Goal: Task Accomplishment & Management: Use online tool/utility

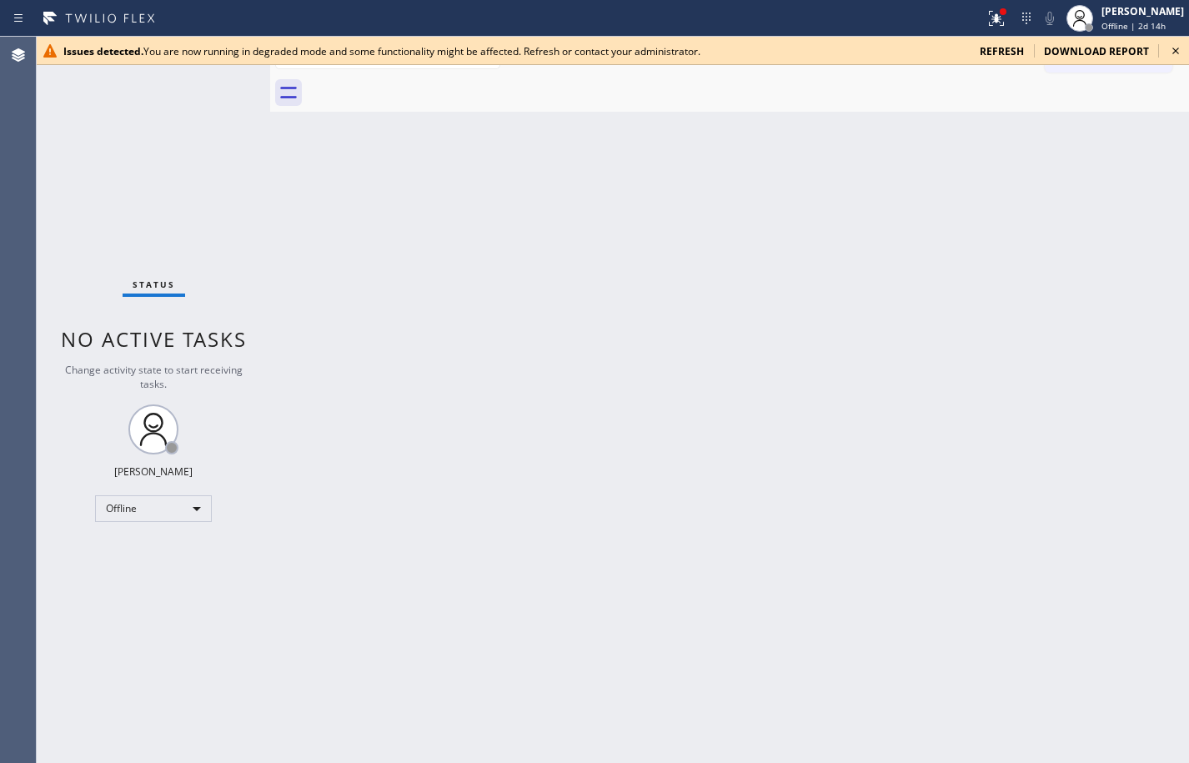
click at [1019, 52] on span "refresh" at bounding box center [1002, 51] width 44 height 14
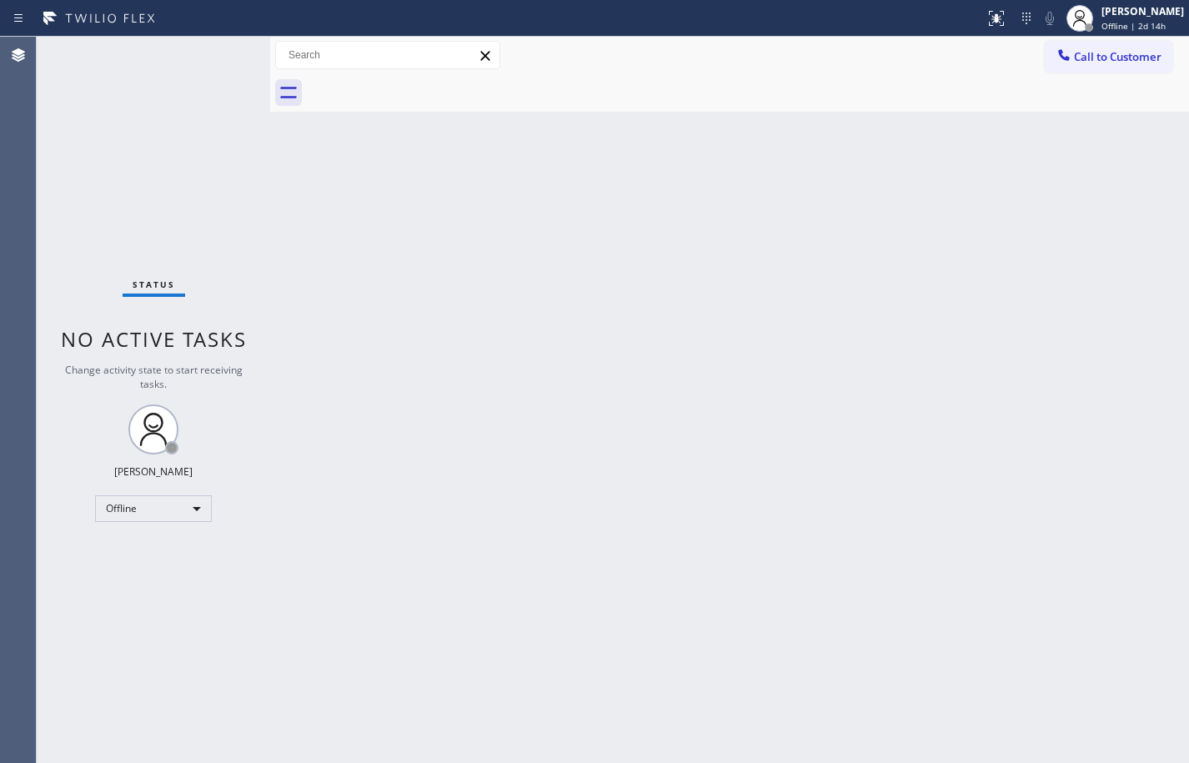
click at [1137, 167] on div "Back to Dashboard Change Sender ID Customers Technicians Select a contact Outbo…" at bounding box center [729, 400] width 919 height 726
click at [1133, 13] on div "Sean Louis Atanoza" at bounding box center [1143, 11] width 83 height 14
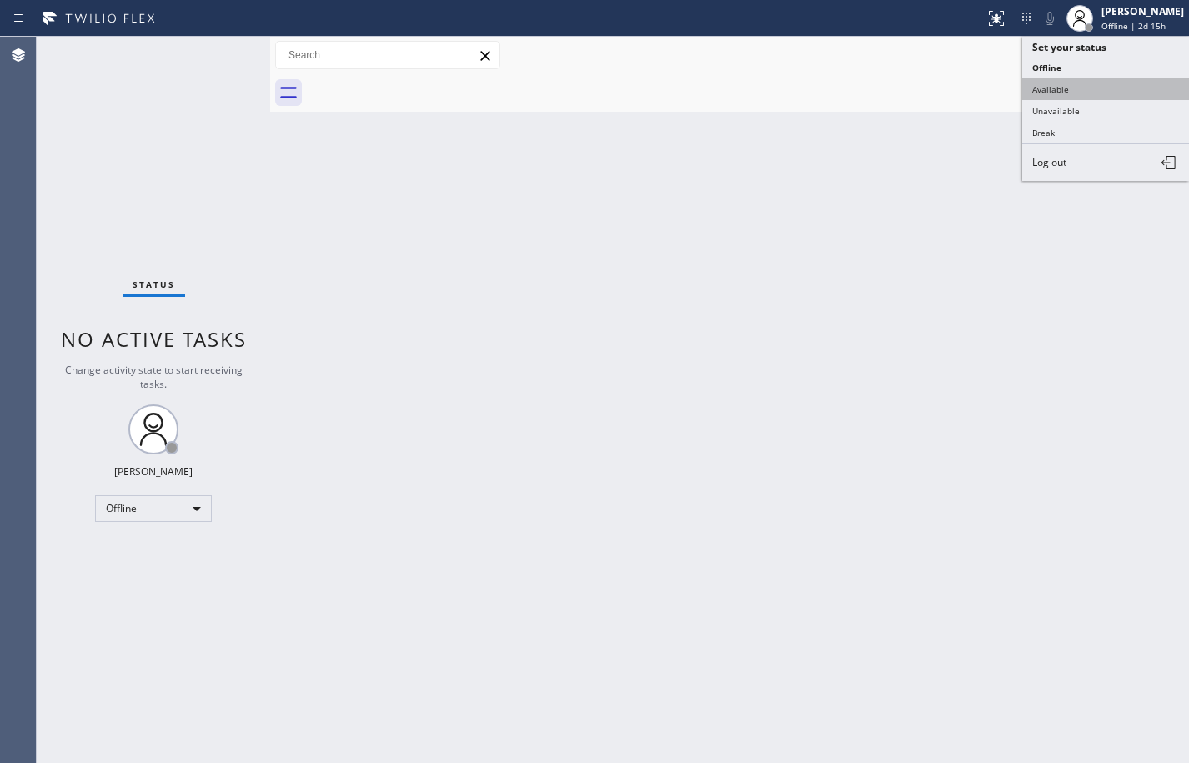
click at [1072, 91] on button "Available" at bounding box center [1105, 89] width 167 height 22
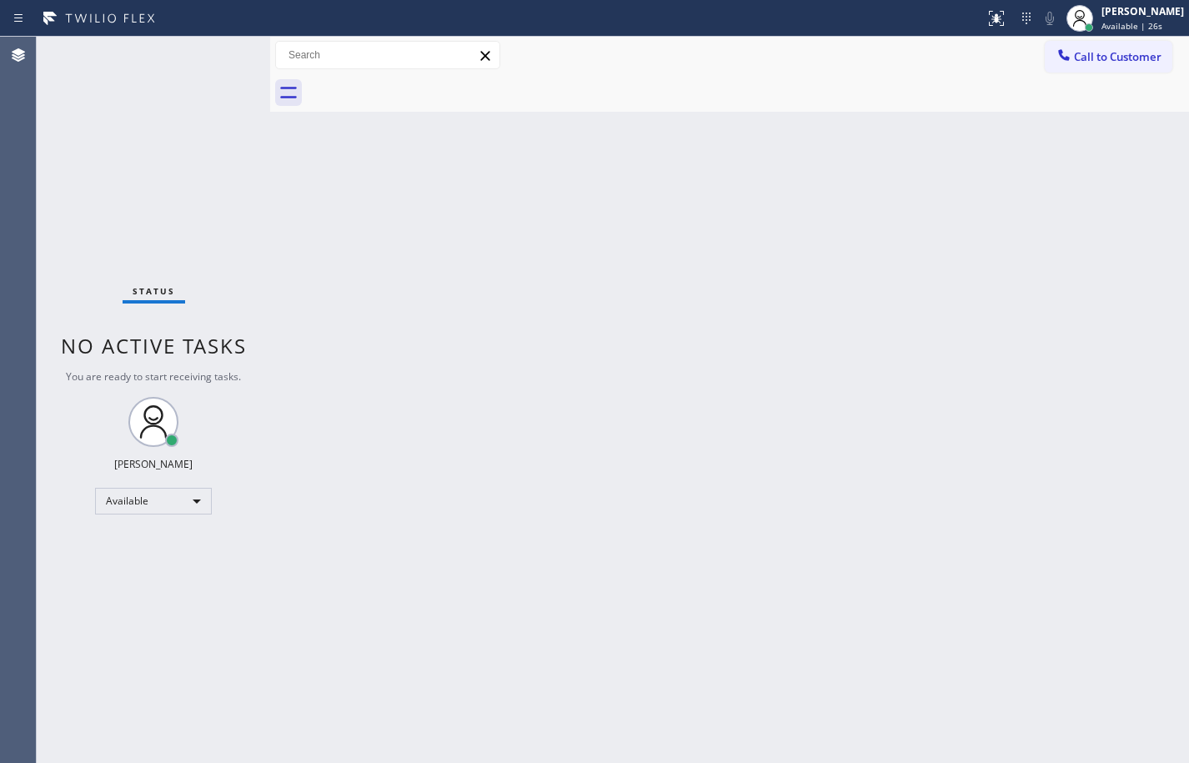
click at [1134, 562] on div "Back to Dashboard Change Sender ID Customers Technicians Select a contact Outbo…" at bounding box center [729, 400] width 919 height 726
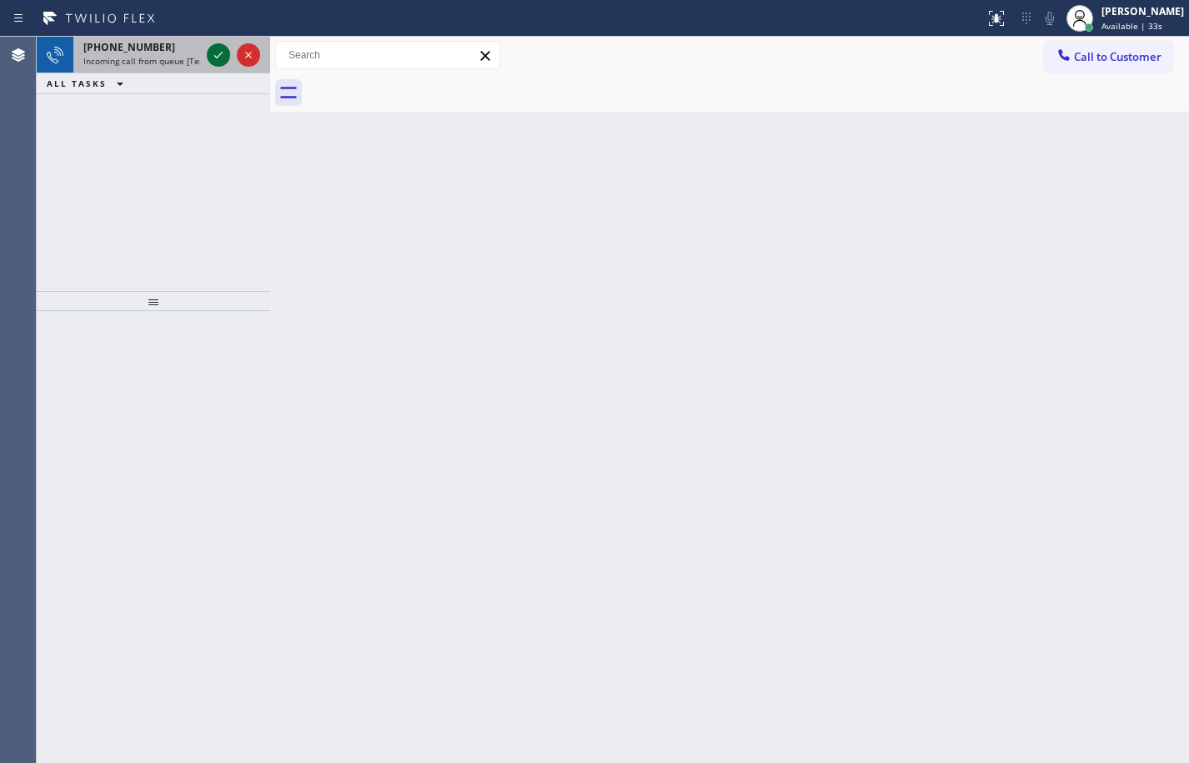
click at [213, 55] on icon at bounding box center [218, 55] width 20 height 20
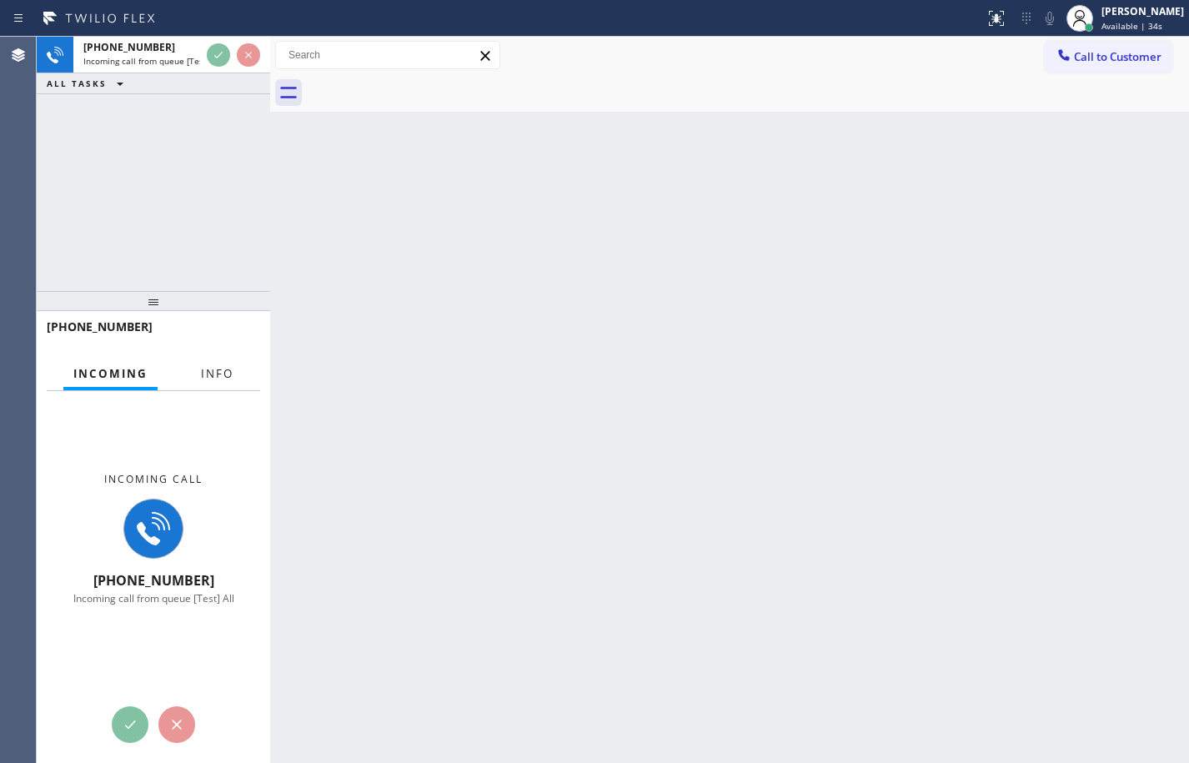
click at [215, 364] on button "Info" at bounding box center [217, 374] width 53 height 33
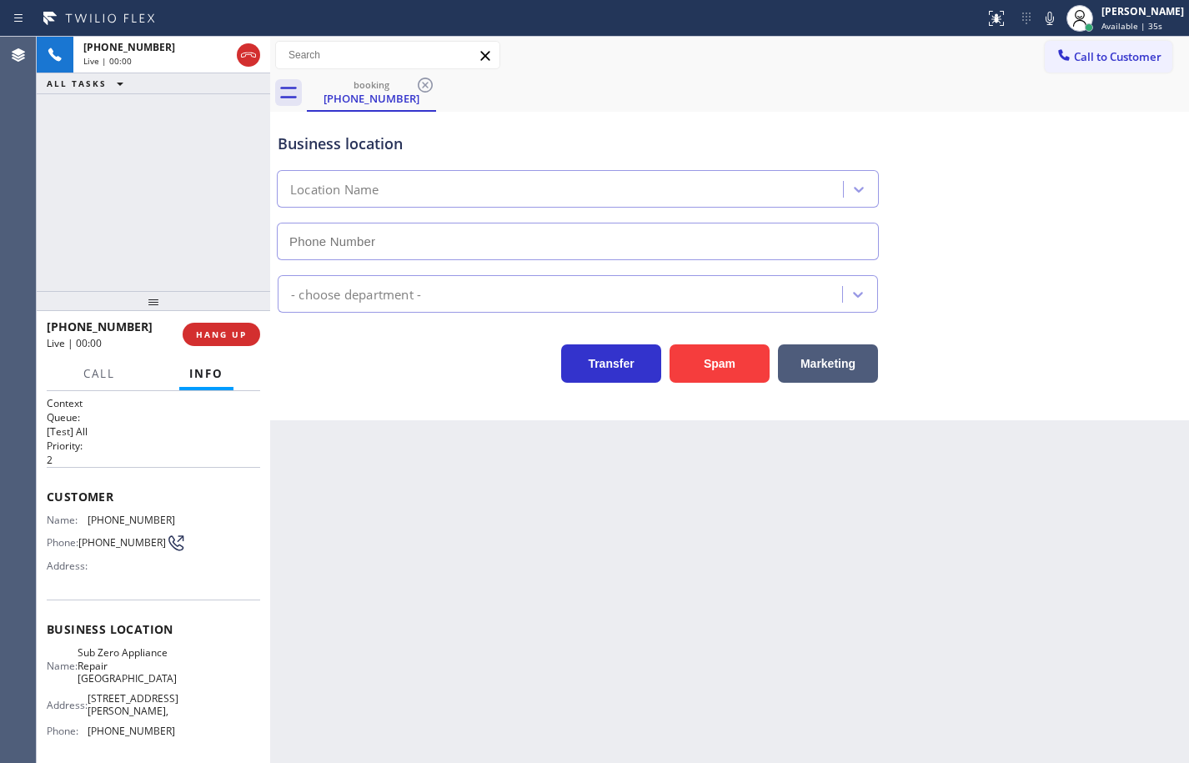
type input "(360) 205-1831"
click at [1040, 25] on icon at bounding box center [1050, 18] width 20 height 20
click at [226, 339] on span "HANG UP" at bounding box center [221, 335] width 51 height 12
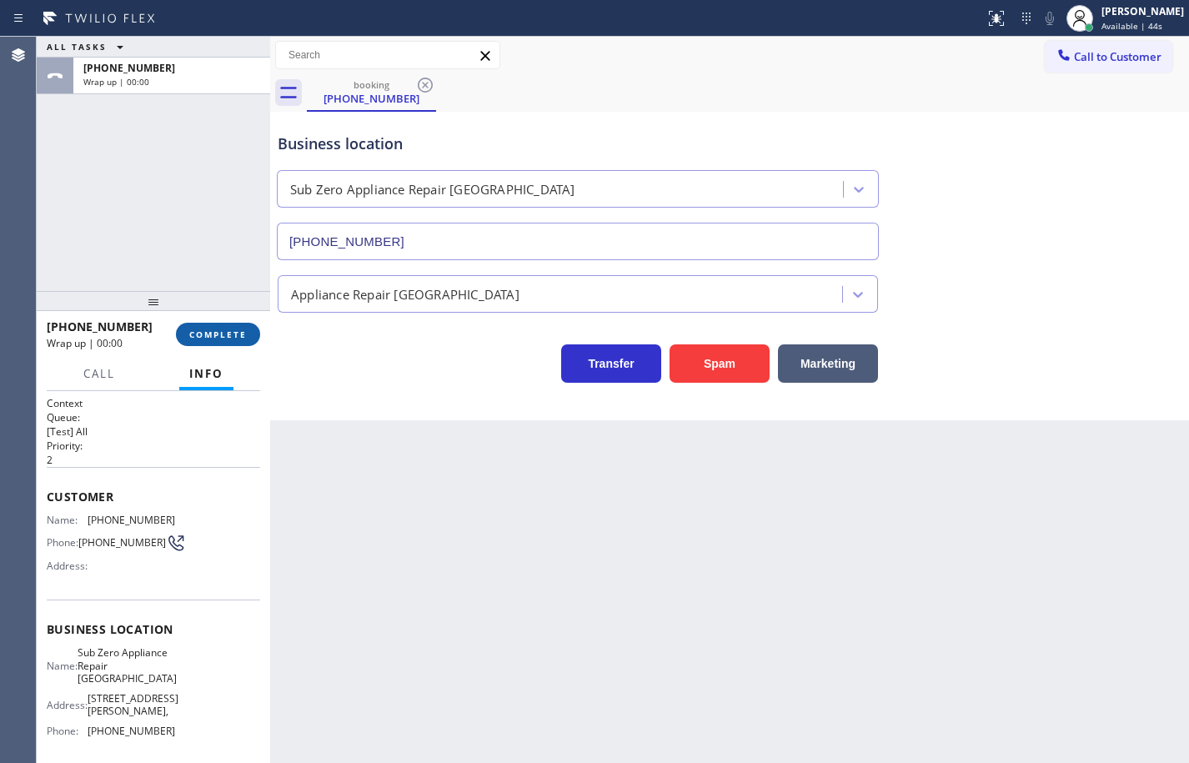
click at [226, 339] on span "COMPLETE" at bounding box center [218, 335] width 58 height 12
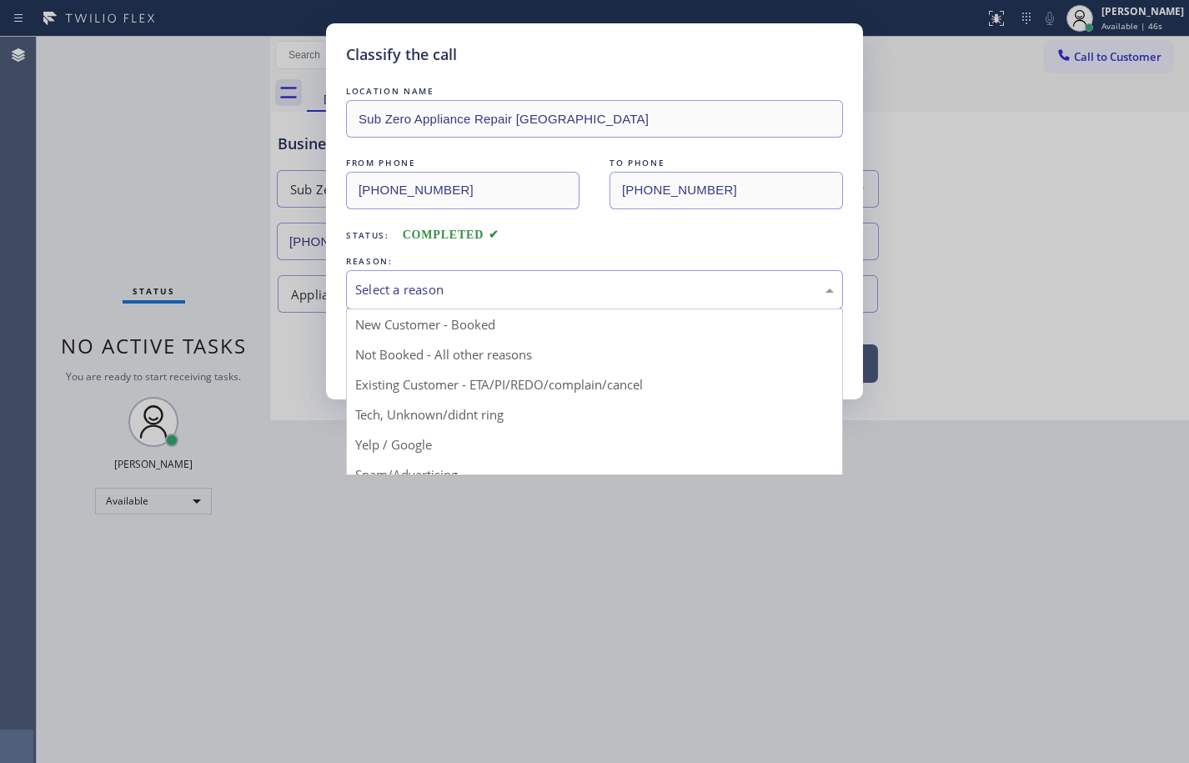
click at [499, 289] on div "Select a reason" at bounding box center [594, 289] width 479 height 19
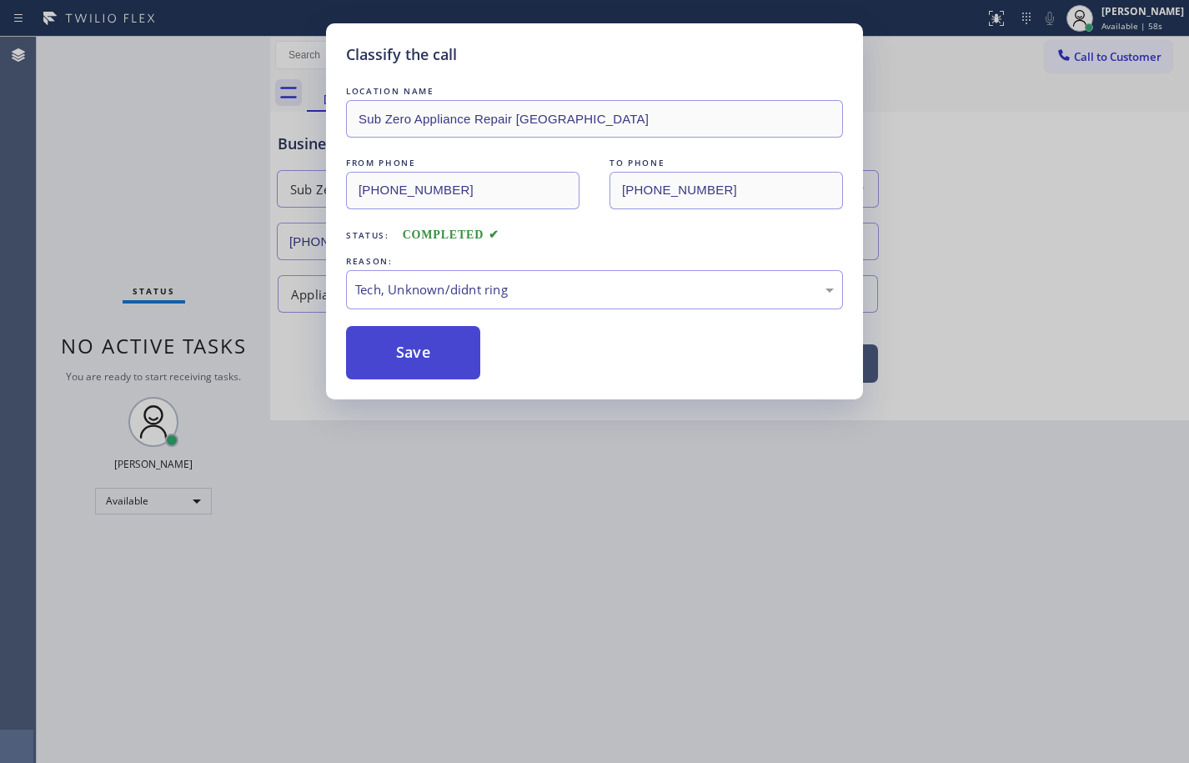
click at [415, 364] on button "Save" at bounding box center [413, 352] width 134 height 53
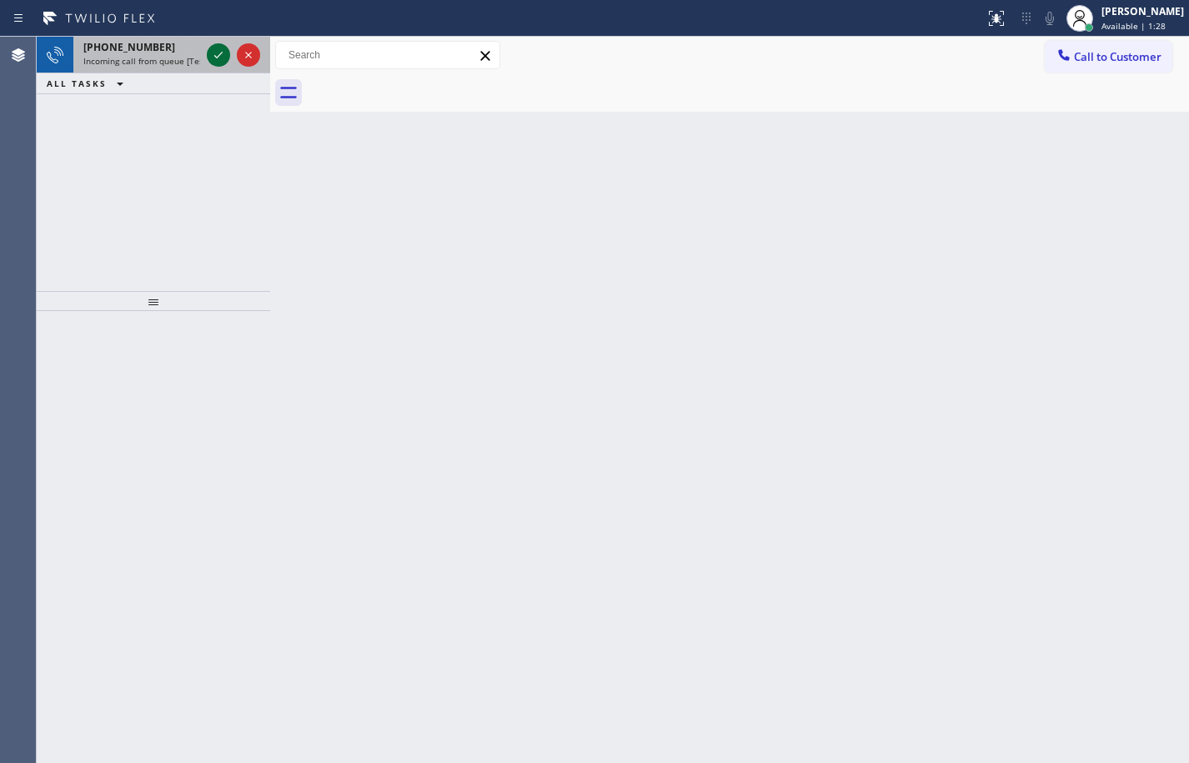
click at [217, 56] on icon at bounding box center [218, 55] width 20 height 20
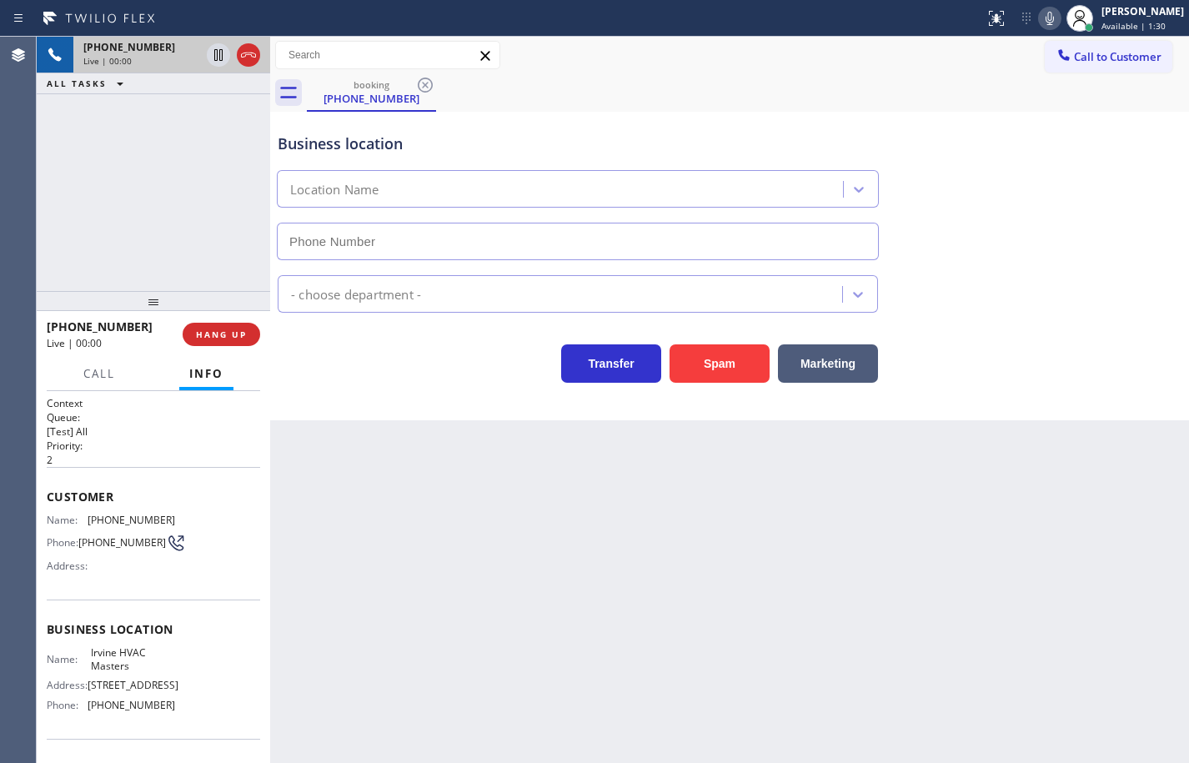
type input "(949) 354-5481"
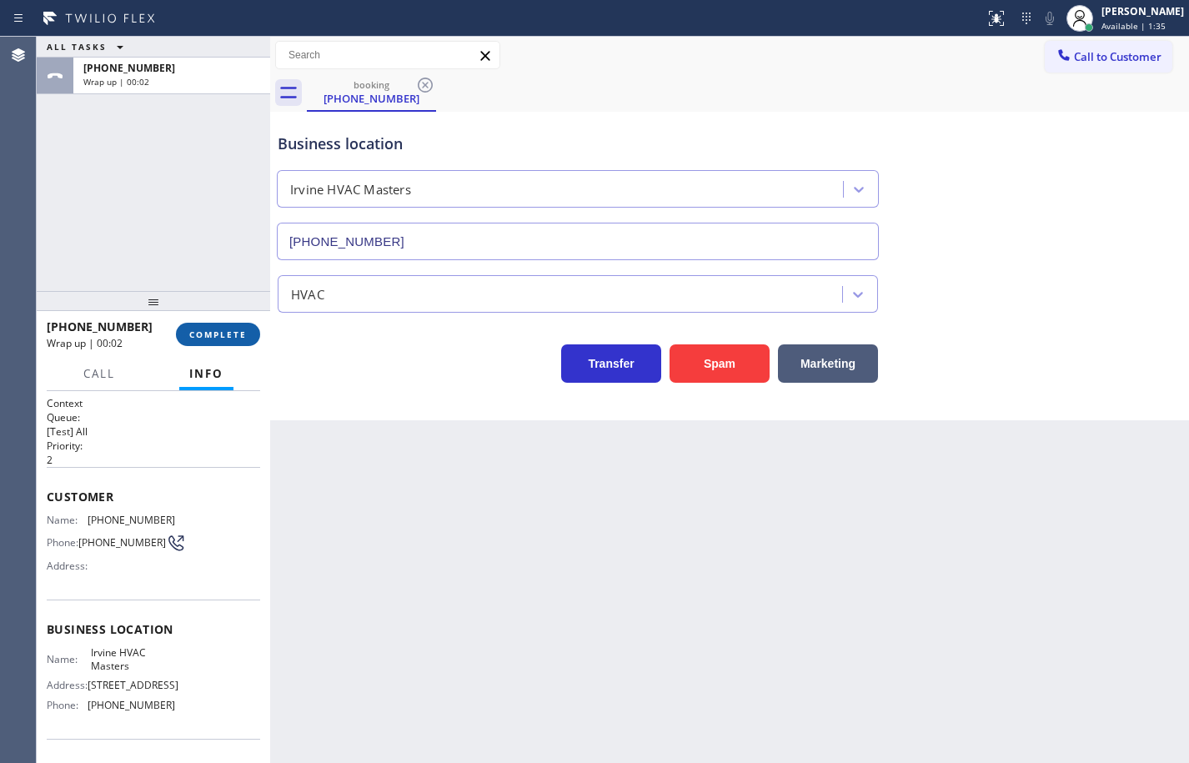
click at [231, 335] on span "COMPLETE" at bounding box center [218, 335] width 58 height 12
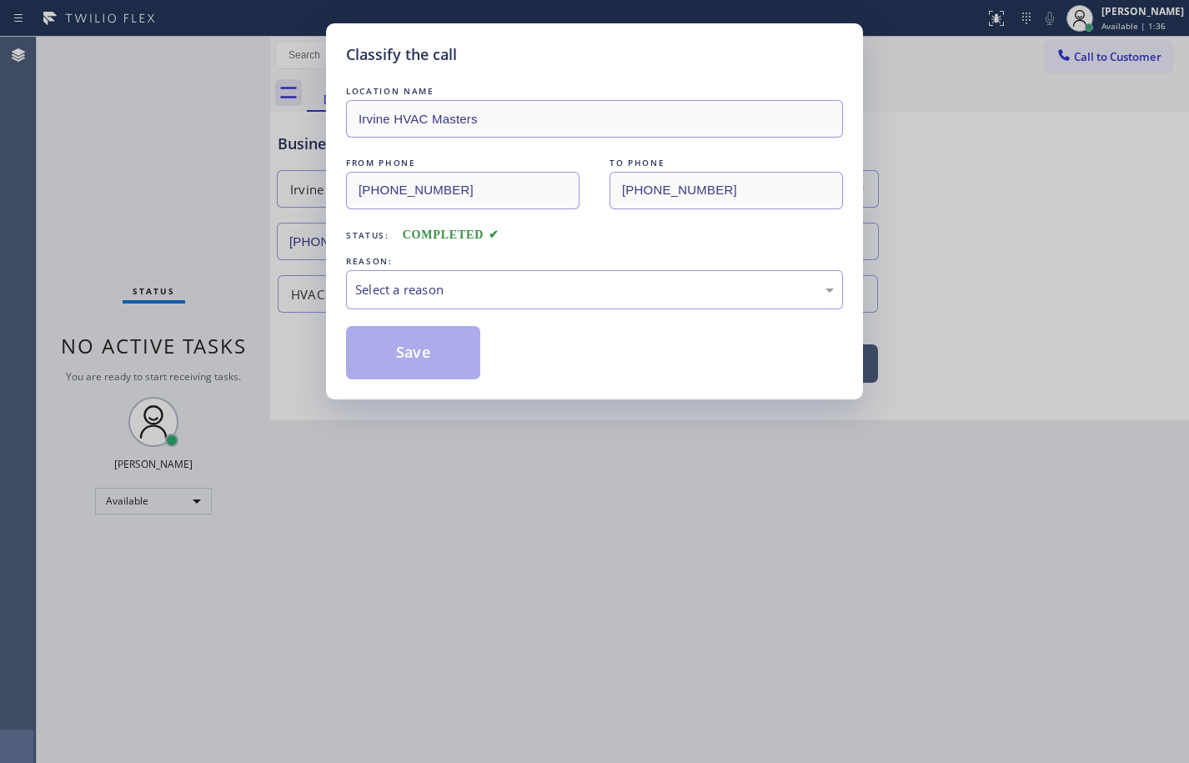
click at [474, 269] on div "REASON:" at bounding box center [594, 262] width 497 height 18
click at [472, 277] on div "Select a reason" at bounding box center [594, 289] width 497 height 39
click at [440, 346] on button "Save" at bounding box center [413, 352] width 134 height 53
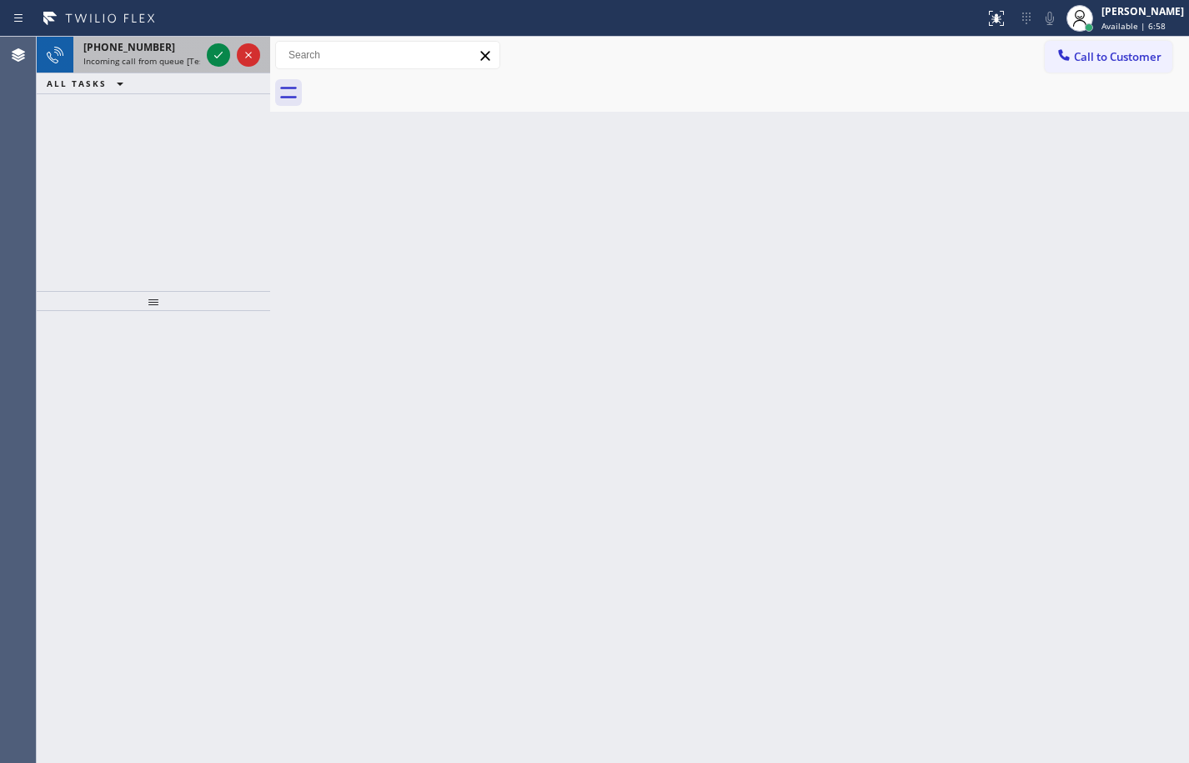
click at [139, 62] on span "Incoming call from queue [Test] All" at bounding box center [152, 61] width 138 height 12
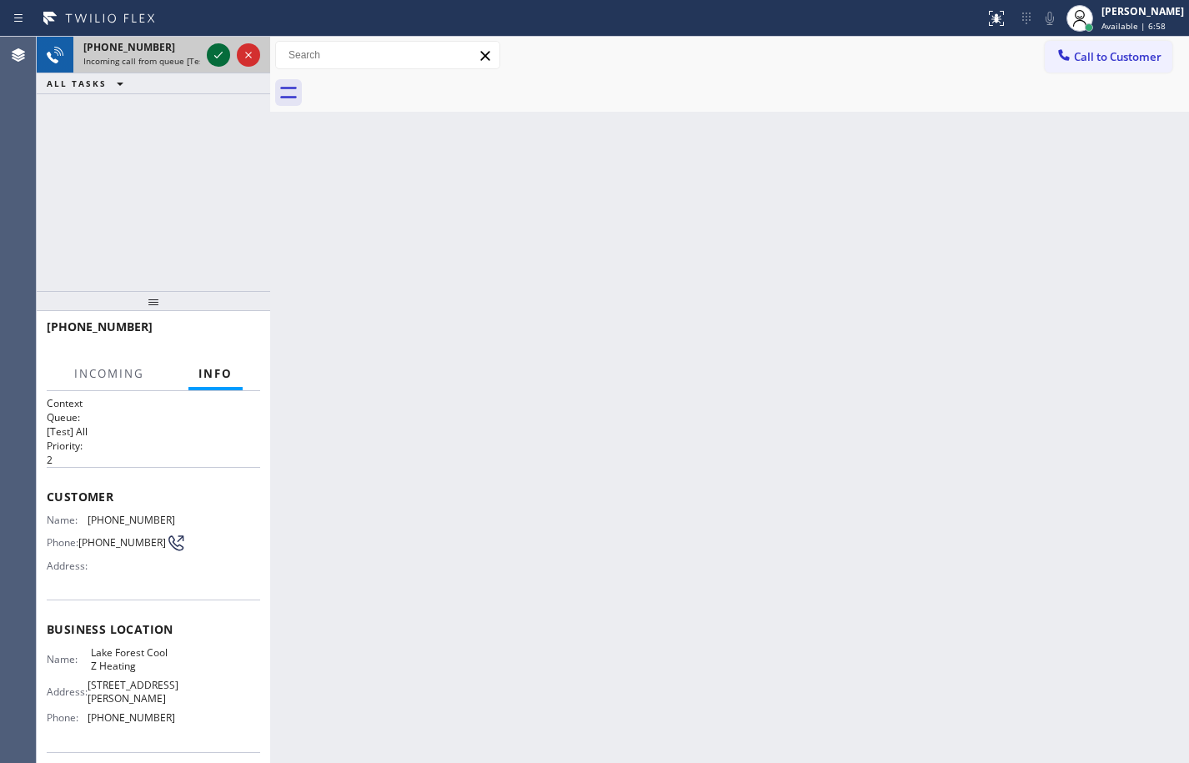
click at [220, 53] on icon at bounding box center [218, 55] width 20 height 20
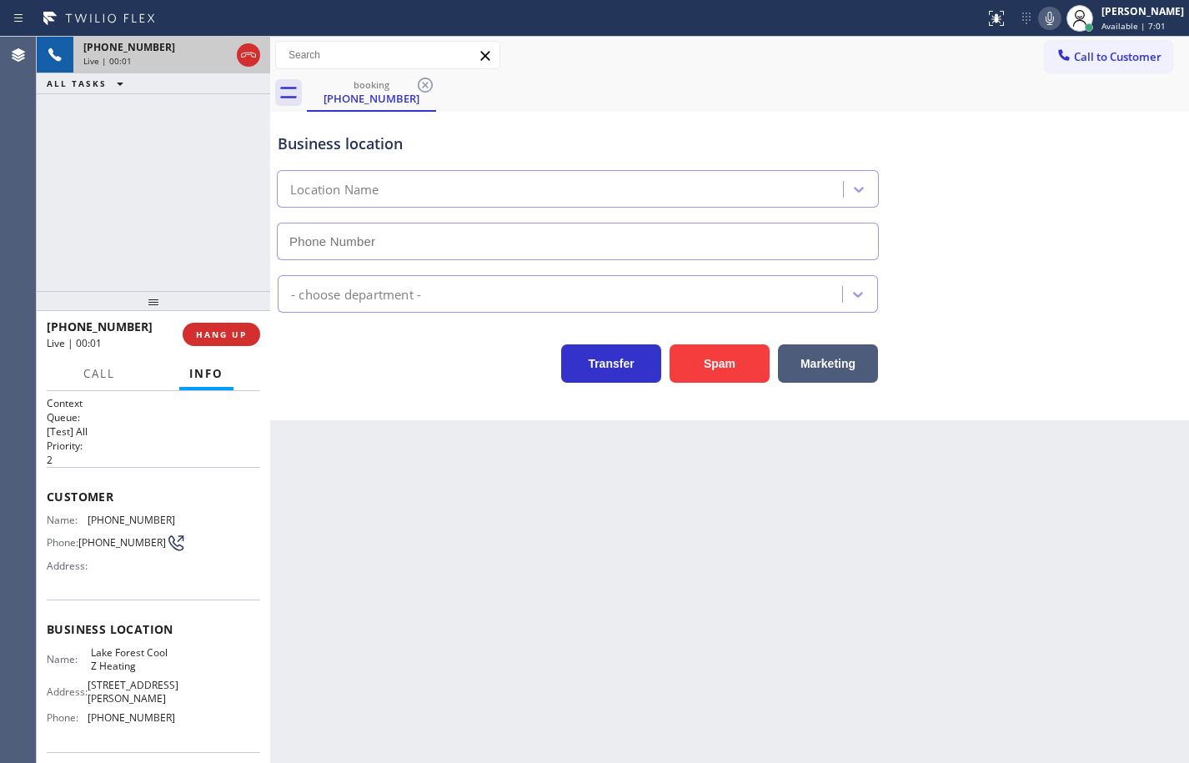
type input "(949) 391-4290"
click at [218, 334] on span "HANG UP" at bounding box center [221, 335] width 51 height 12
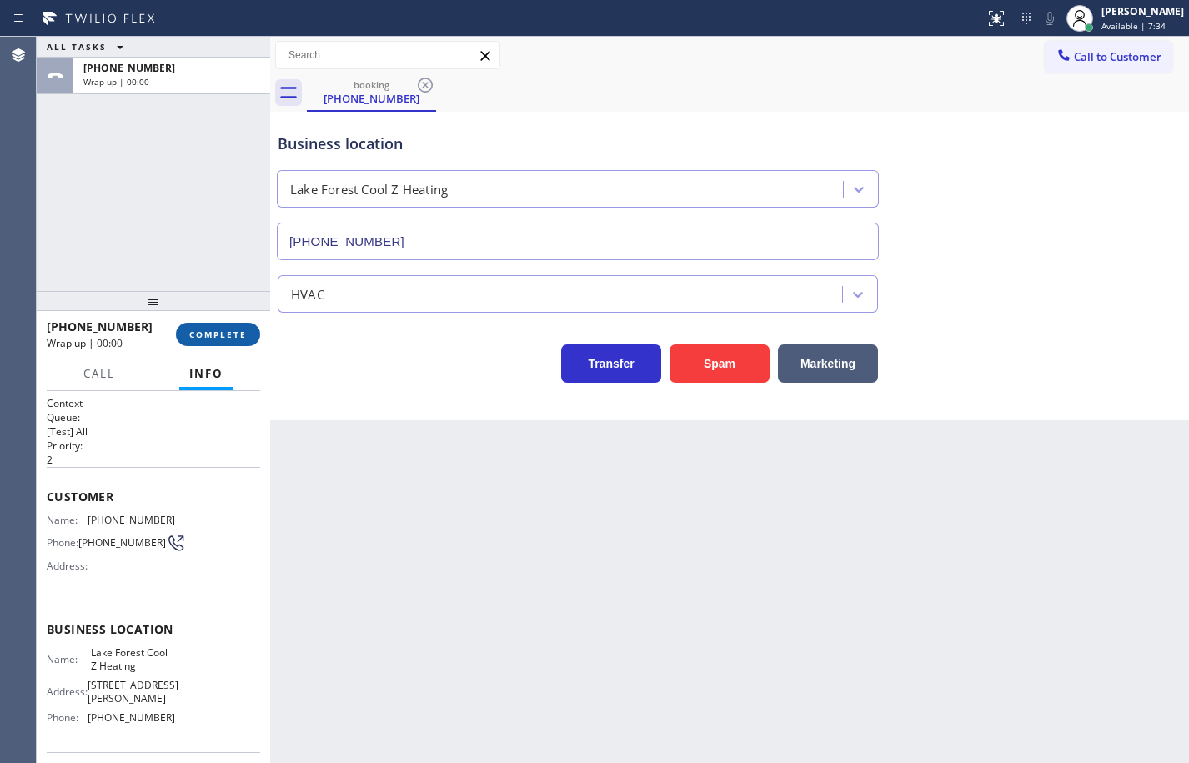
click at [218, 334] on span "COMPLETE" at bounding box center [218, 335] width 58 height 12
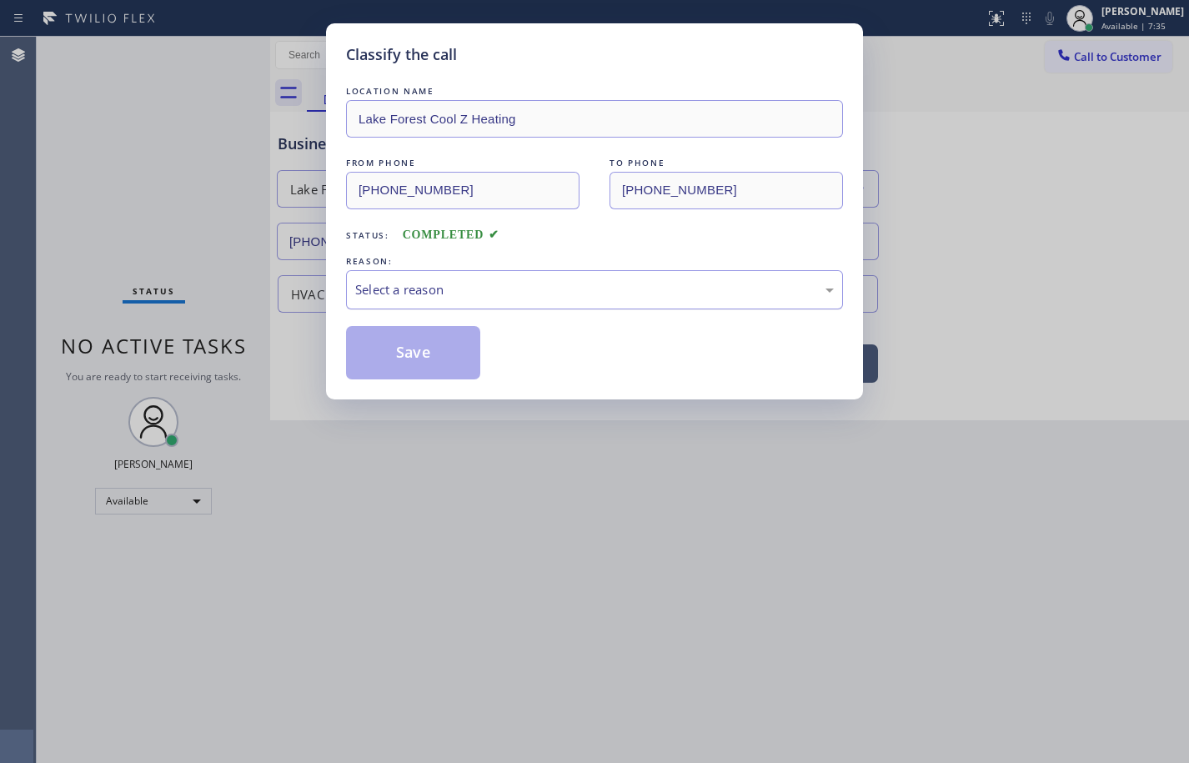
click at [465, 280] on div "Select a reason" at bounding box center [594, 289] width 479 height 19
click at [467, 342] on button "Save" at bounding box center [413, 352] width 134 height 53
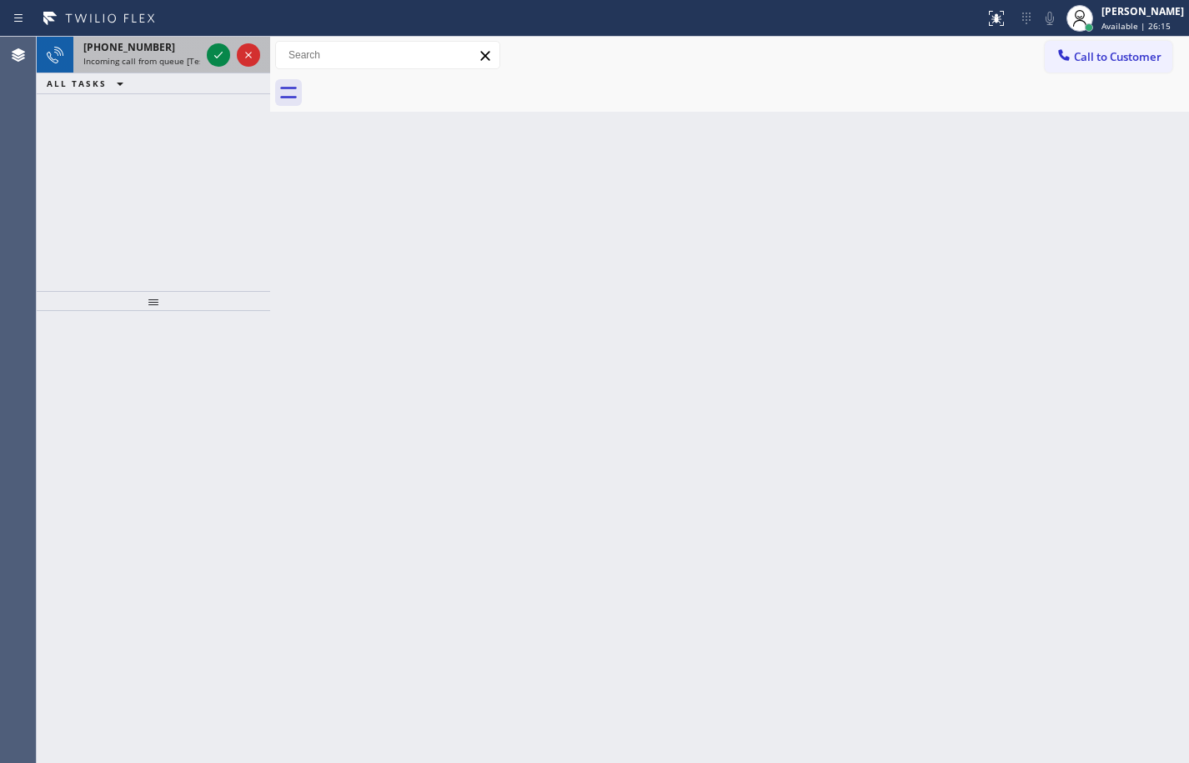
click at [167, 63] on span "Incoming call from queue [Test] All" at bounding box center [152, 61] width 138 height 12
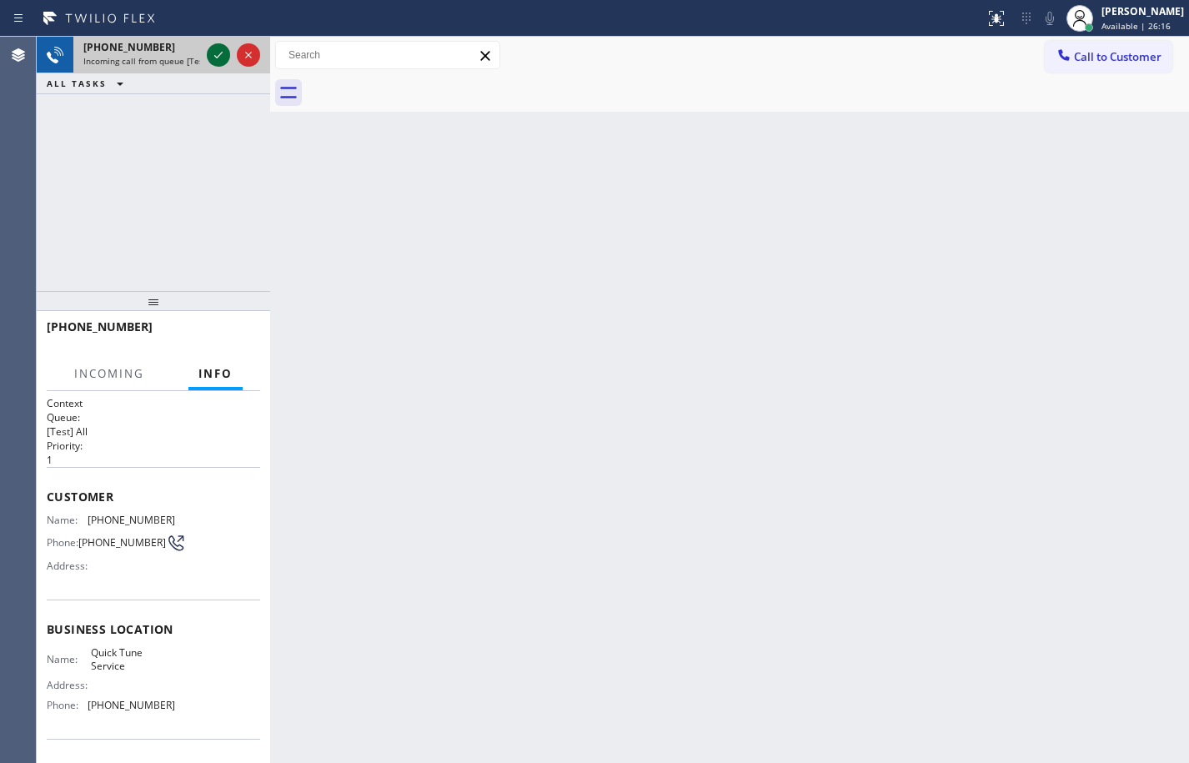
click at [220, 53] on icon at bounding box center [218, 55] width 20 height 20
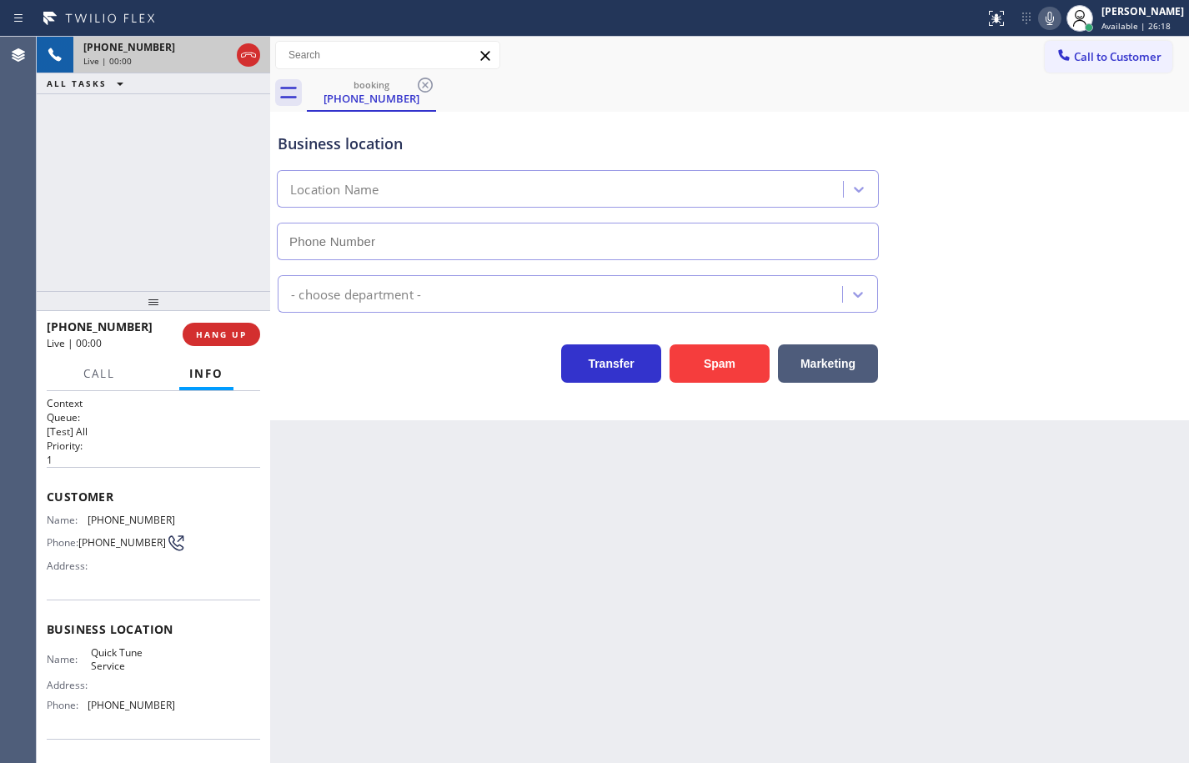
type input "(480) 680-8134"
click at [128, 526] on span "(415) 532-9742" at bounding box center [132, 520] width 88 height 13
copy span "(415) 532-9742"
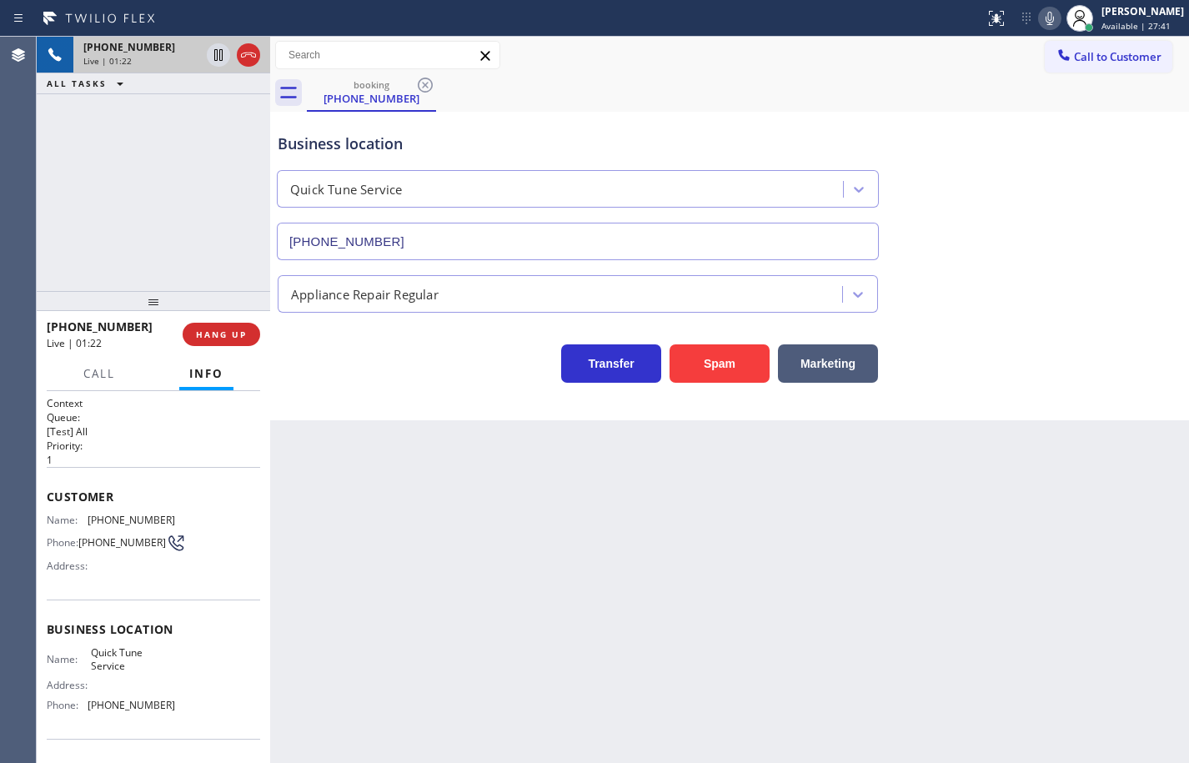
click at [130, 705] on span "(480) 680-8134" at bounding box center [132, 705] width 88 height 13
copy span "(480) 680-8134"
click at [109, 651] on span "Quick Tune Service" at bounding box center [132, 659] width 83 height 26
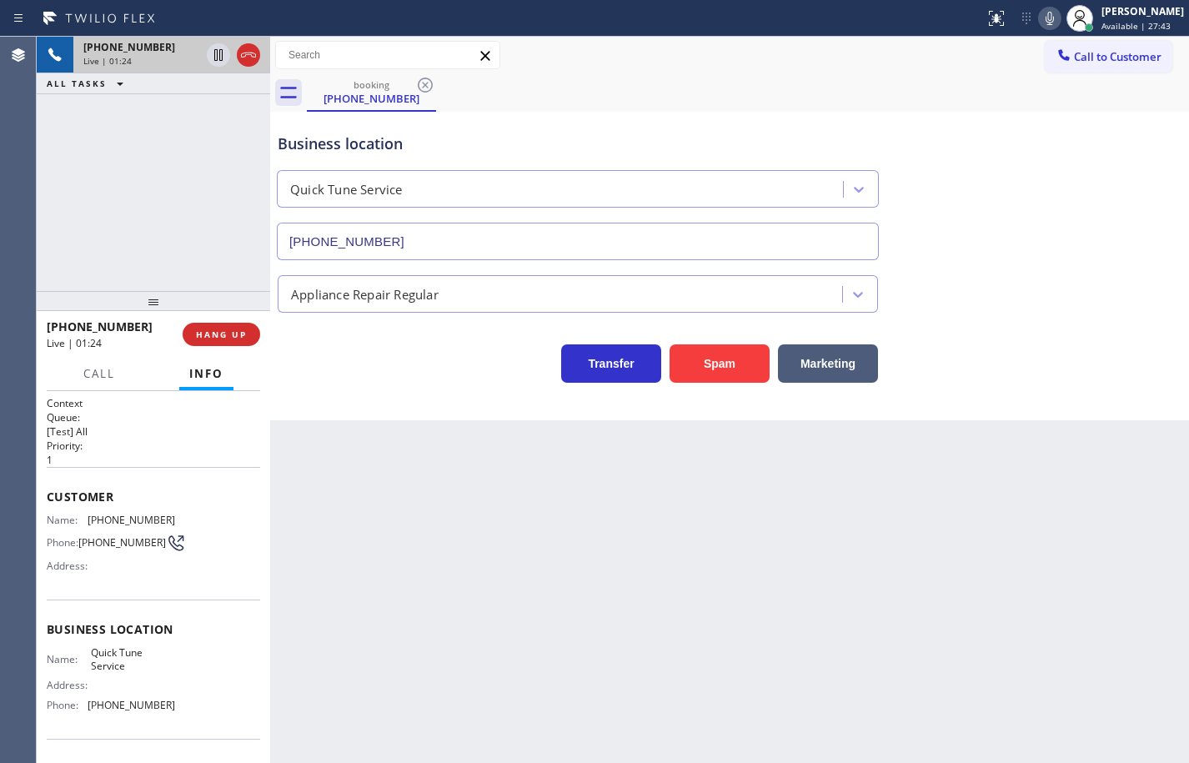
click at [109, 655] on span "Quick Tune Service" at bounding box center [132, 659] width 83 height 26
copy span "Quick Tune Service"
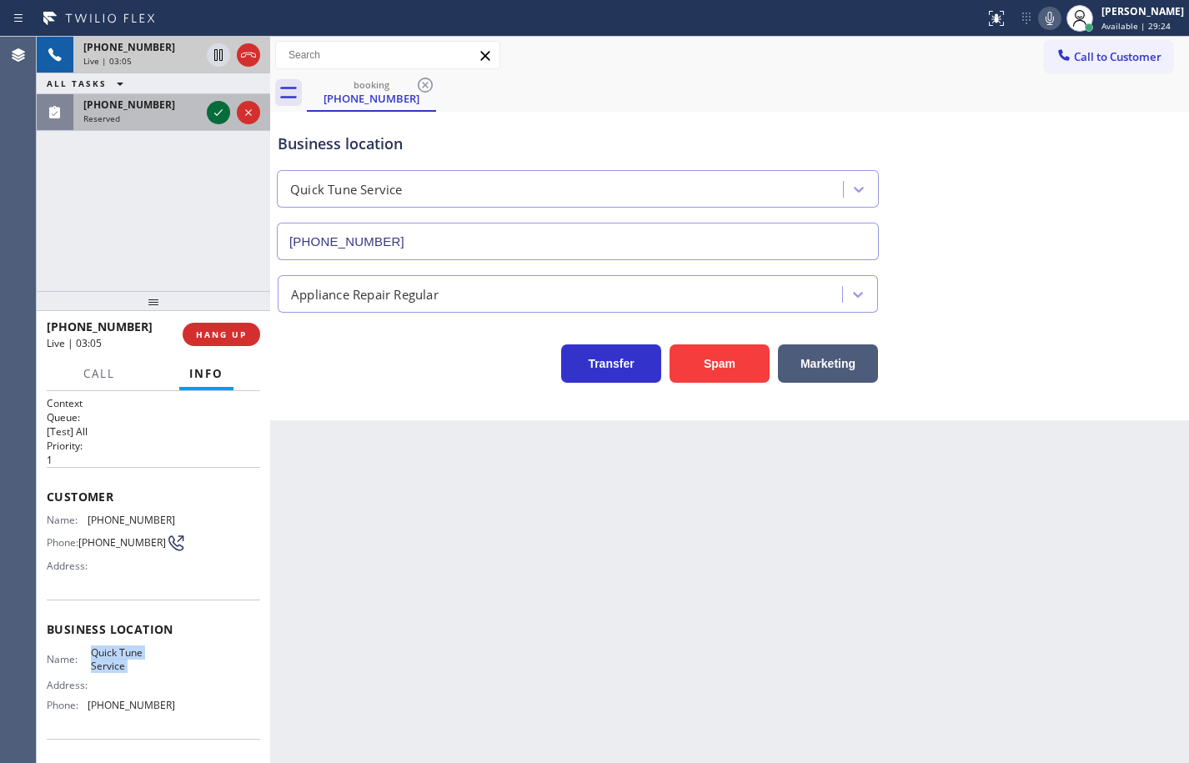
click at [221, 107] on icon at bounding box center [218, 113] width 20 height 20
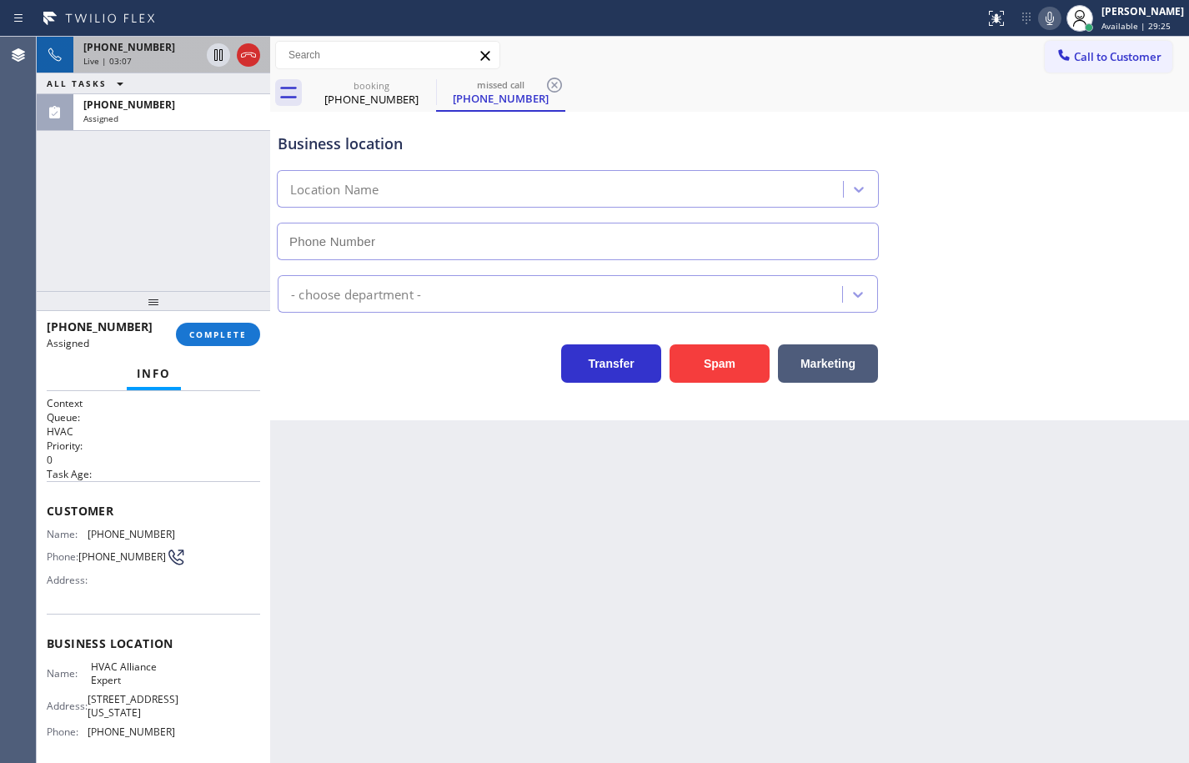
click at [192, 738] on div "Name: HVAC Alliance Expert Address: 10866 Washington Blvd Phone: (855) 999-4417" at bounding box center [153, 702] width 213 height 84
type input "(855) 999-4417"
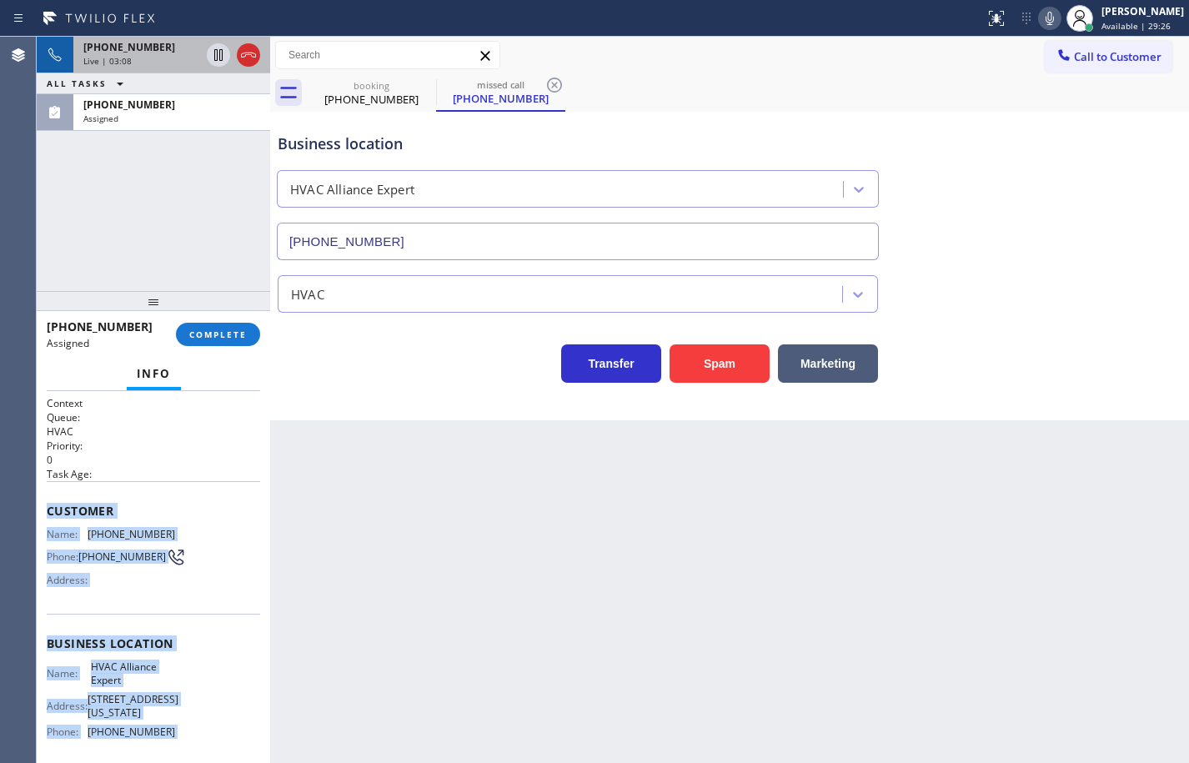
drag, startPoint x: 192, startPoint y: 738, endPoint x: 43, endPoint y: 515, distance: 267.6
click at [43, 515] on div "Context Queue: HVAC Priority: 0 Task Age: Customer Name: (949) 995-0194 Phone: …" at bounding box center [153, 577] width 233 height 372
copy div "Customer Name: (949) 995-0194 Phone: (949) 995-0194 Address: Business location …"
click at [188, 336] on button "COMPLETE" at bounding box center [218, 334] width 84 height 23
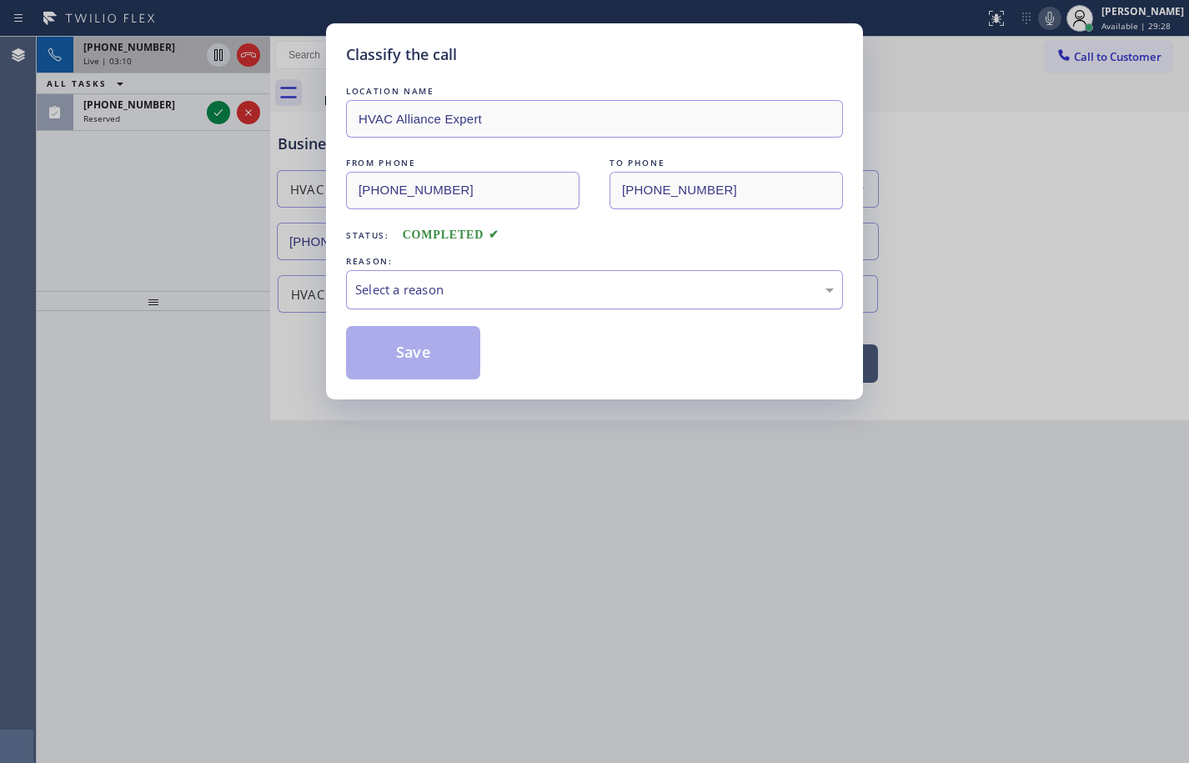
click at [455, 295] on div "Select a reason" at bounding box center [594, 289] width 479 height 19
click at [444, 350] on button "Save" at bounding box center [413, 352] width 134 height 53
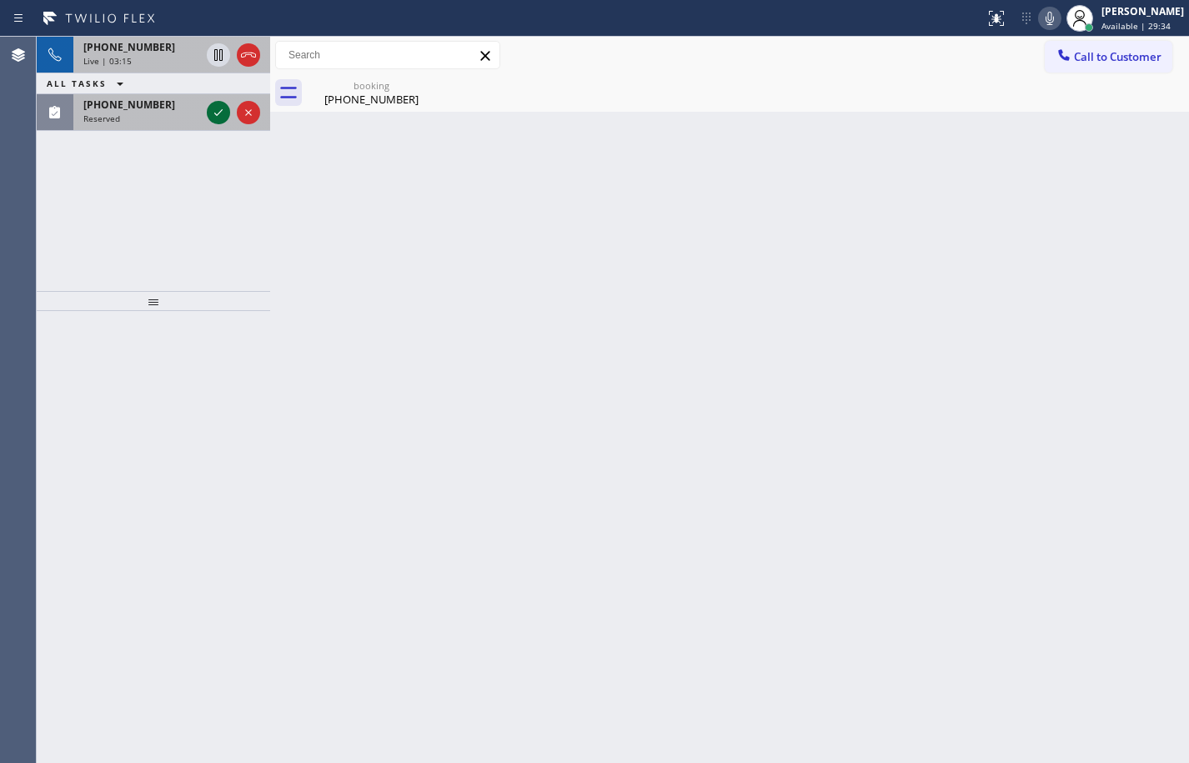
click at [216, 111] on icon at bounding box center [218, 113] width 20 height 20
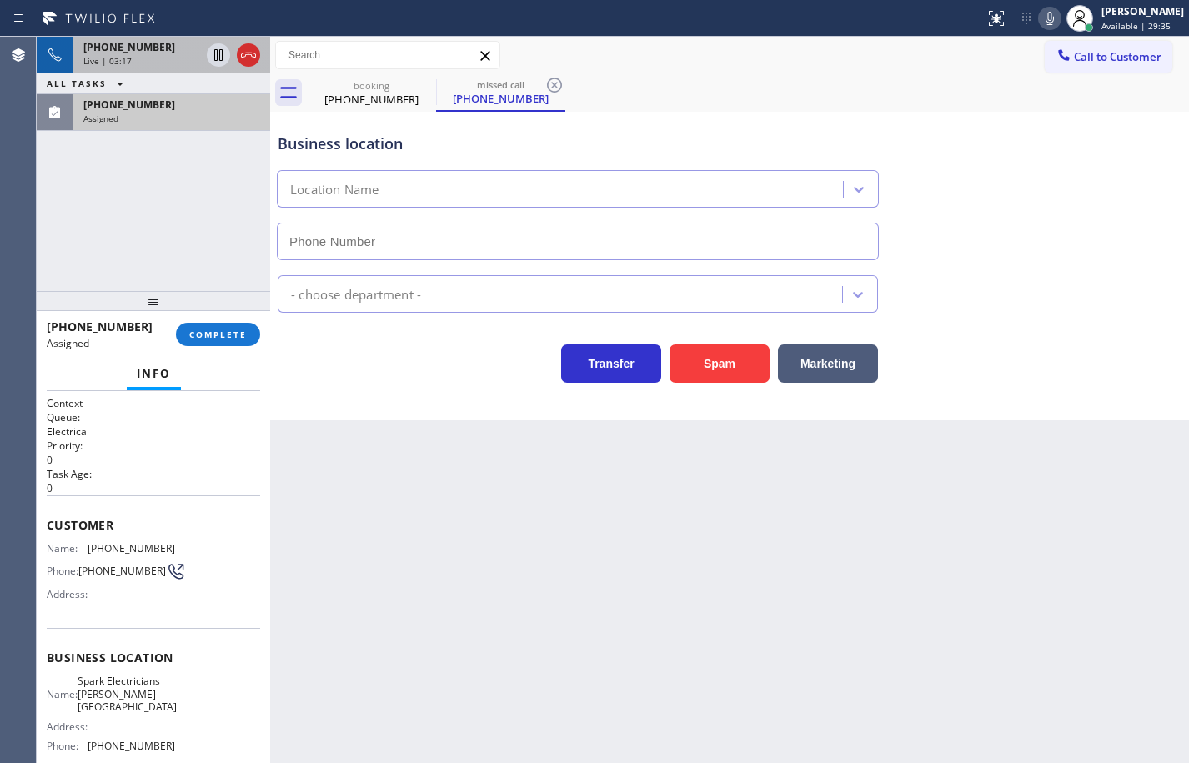
type input "(818) 791-0359"
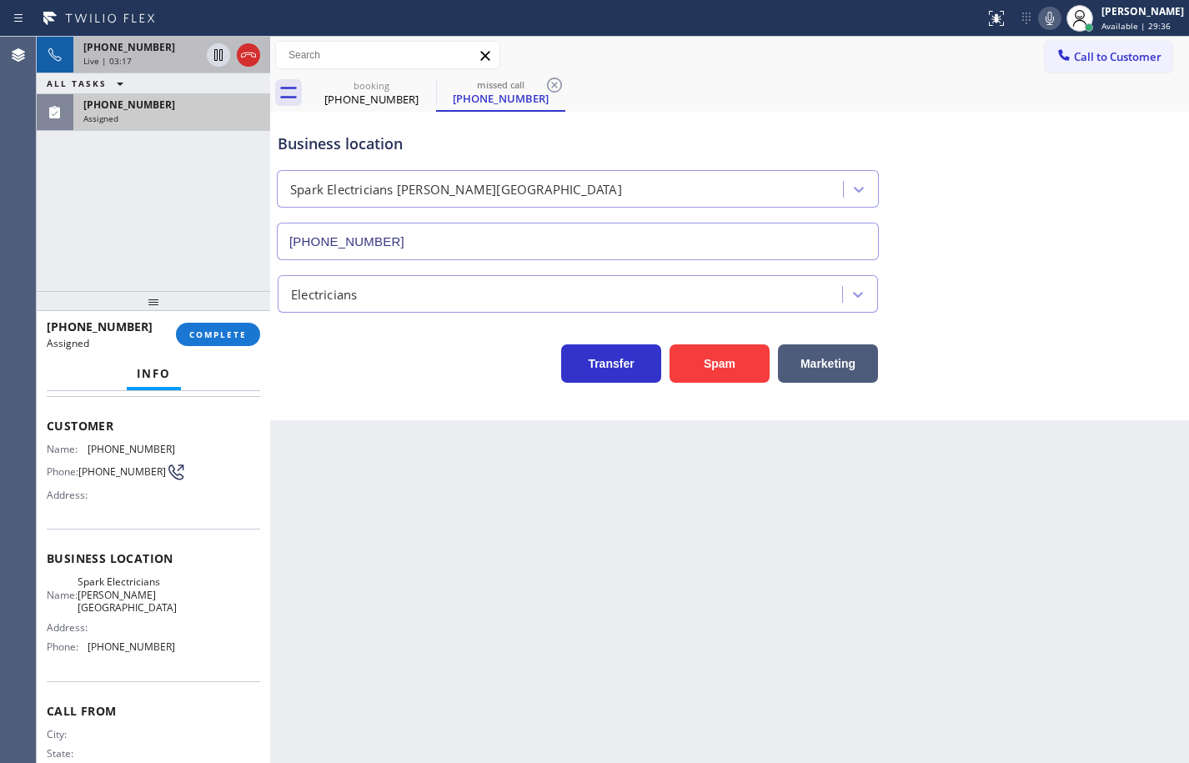
scroll to position [57, 0]
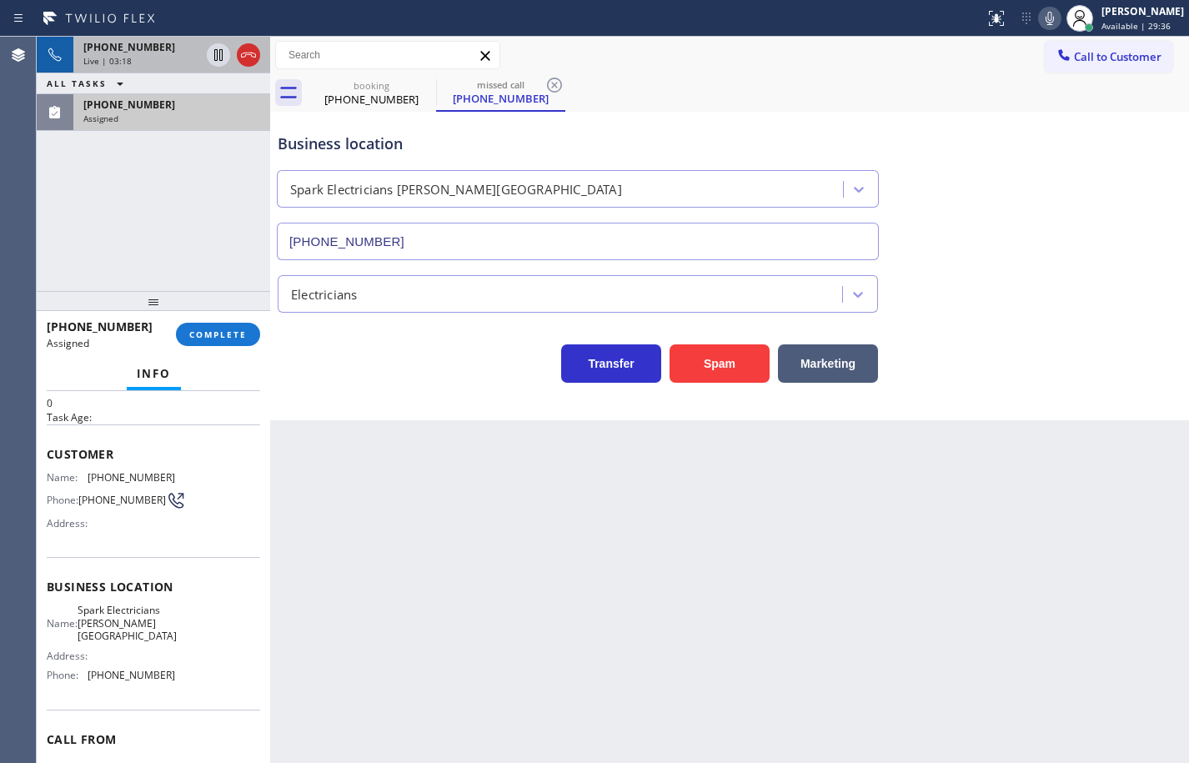
click at [178, 683] on div "Name: Spark Electricians Sherman Oaks Address: Phone: (818) 791-0359" at bounding box center [153, 646] width 213 height 84
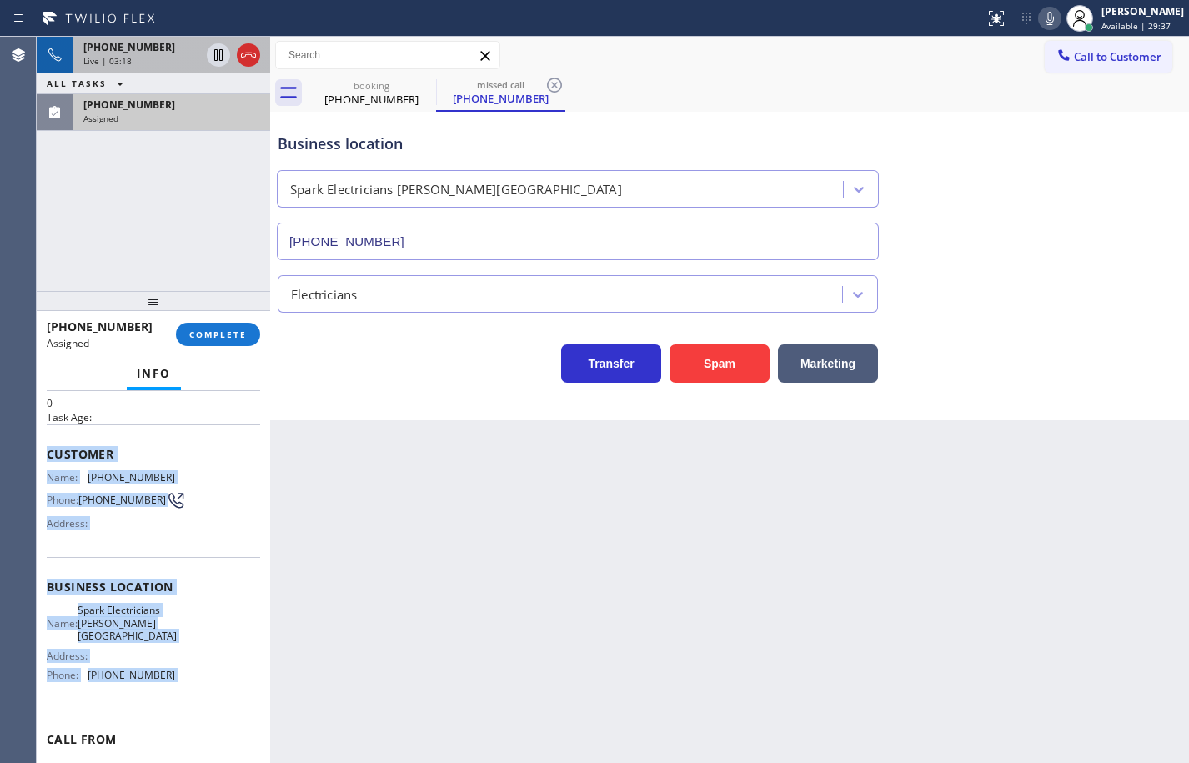
drag, startPoint x: 178, startPoint y: 683, endPoint x: 56, endPoint y: 442, distance: 270.0
click at [56, 442] on div "Context Queue: Electrical Priority: 0 Task Age: Customer Name: (818) 421-4311 P…" at bounding box center [153, 587] width 213 height 497
copy div "Customer Name: (818) 421-4311 Phone: (818) 421-4311 Address: Business location …"
click at [238, 333] on span "COMPLETE" at bounding box center [218, 335] width 58 height 12
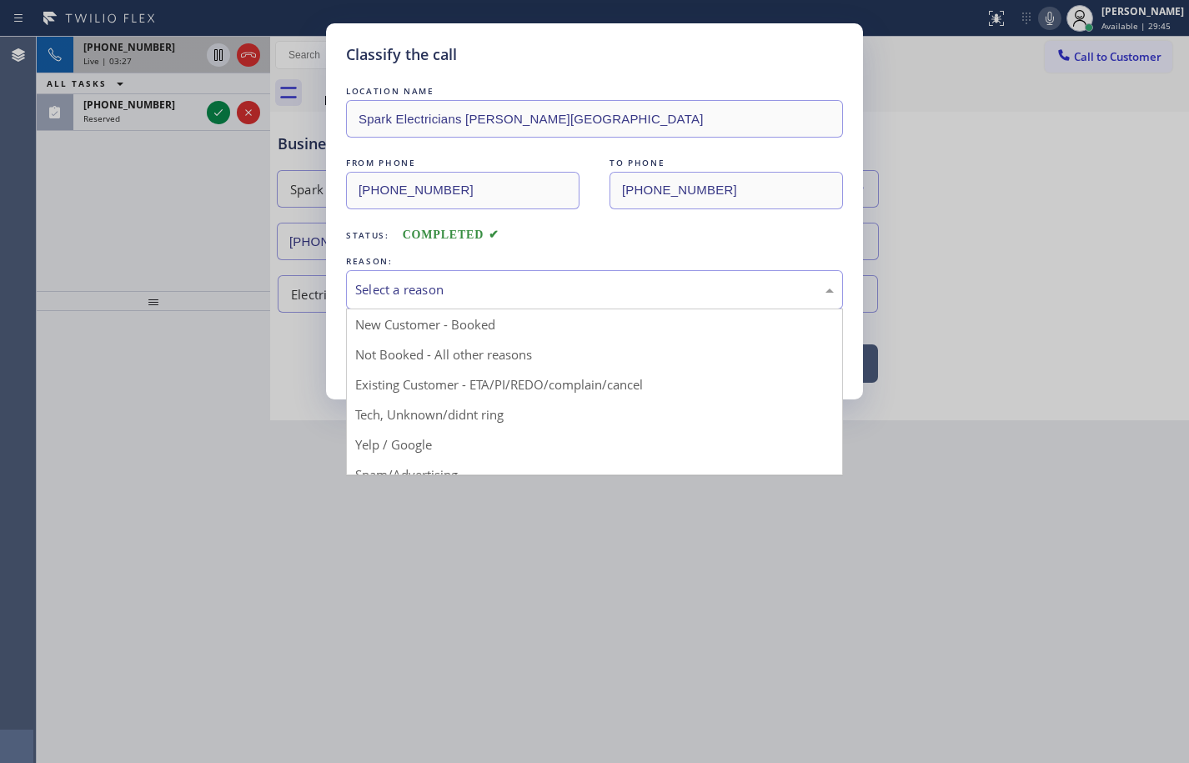
click at [422, 300] on div "Select a reason" at bounding box center [594, 289] width 497 height 39
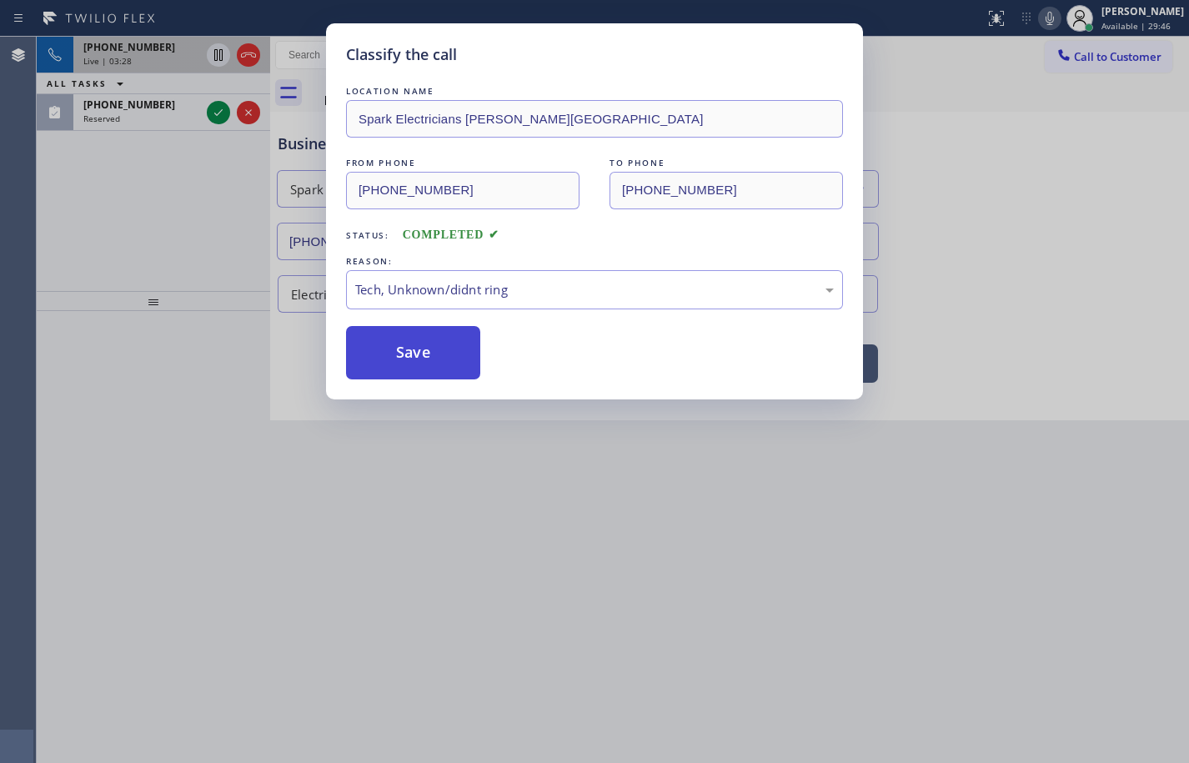
click at [443, 365] on button "Save" at bounding box center [413, 352] width 134 height 53
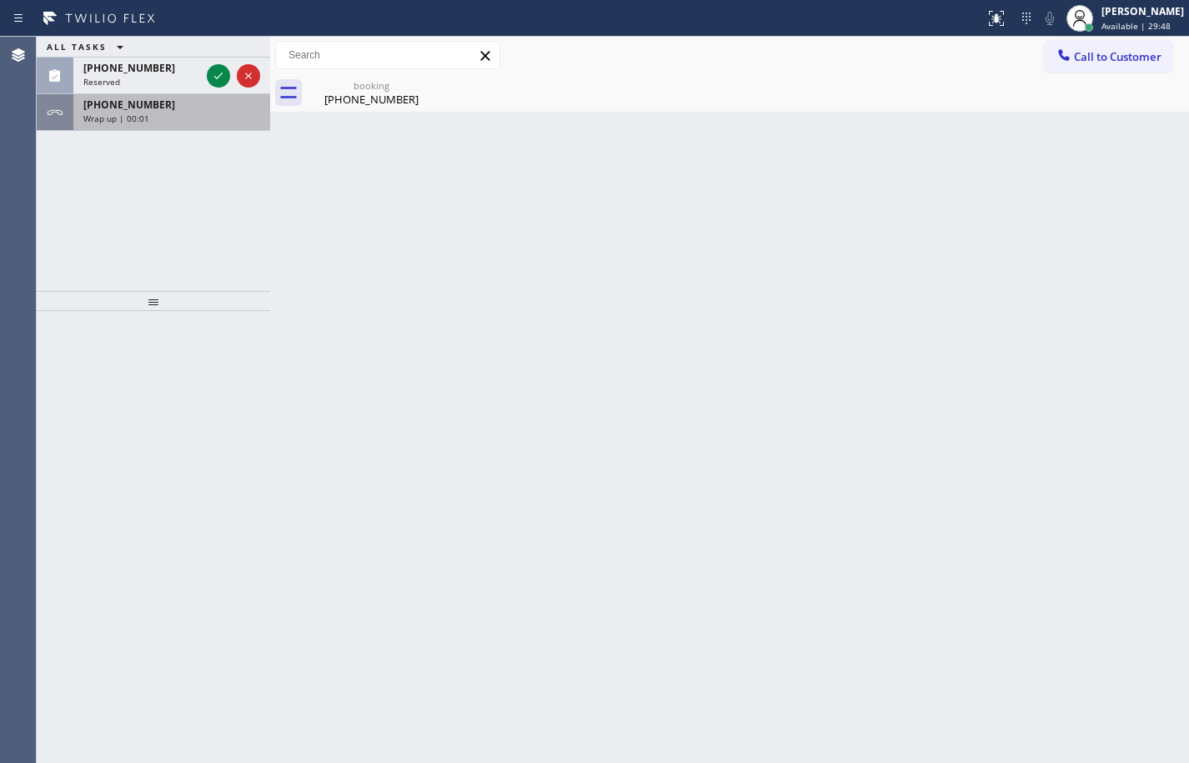
click at [193, 122] on div "Wrap up | 00:01" at bounding box center [171, 119] width 177 height 12
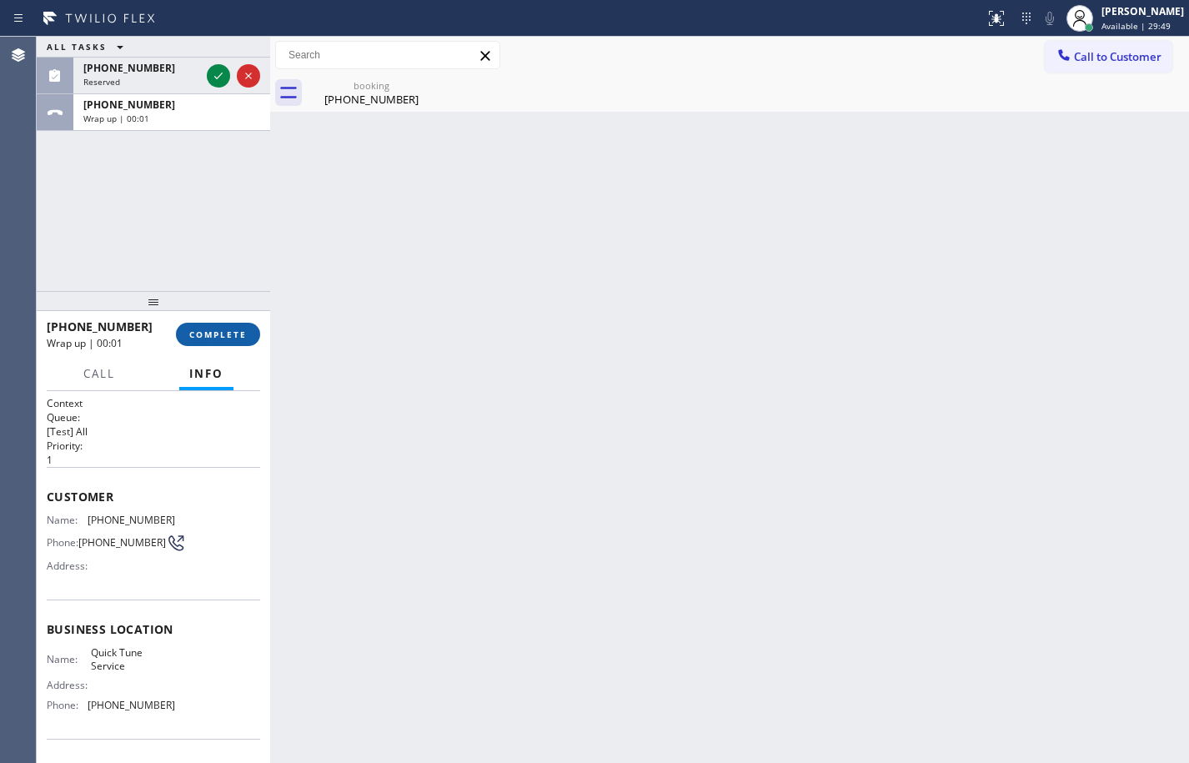
click at [242, 336] on span "COMPLETE" at bounding box center [218, 335] width 58 height 12
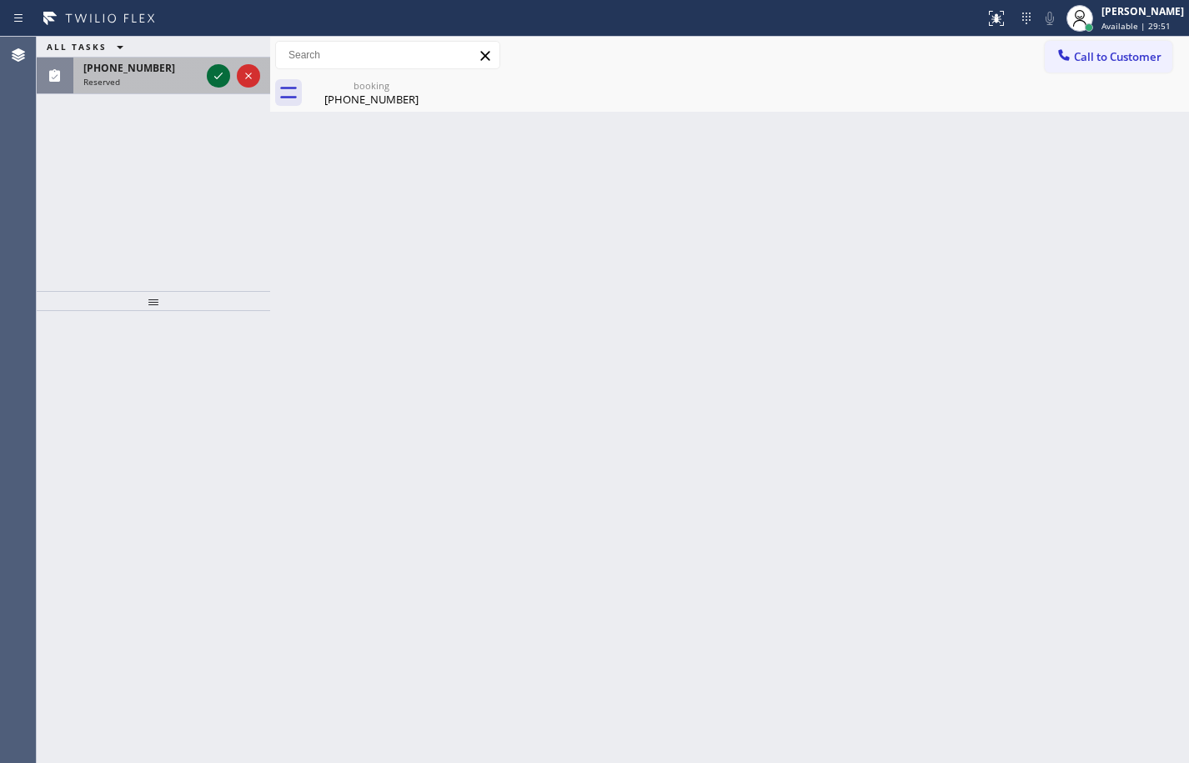
click at [218, 78] on icon at bounding box center [218, 76] width 8 height 7
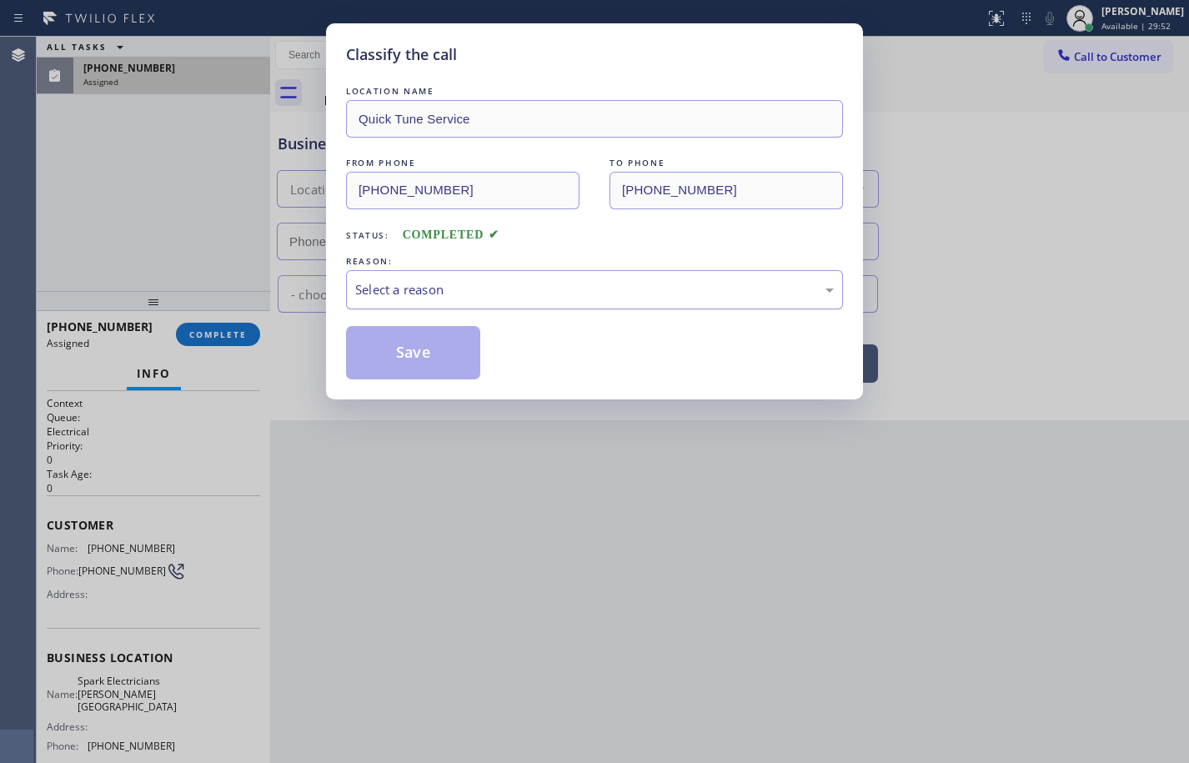
type input "(818) 791-0359"
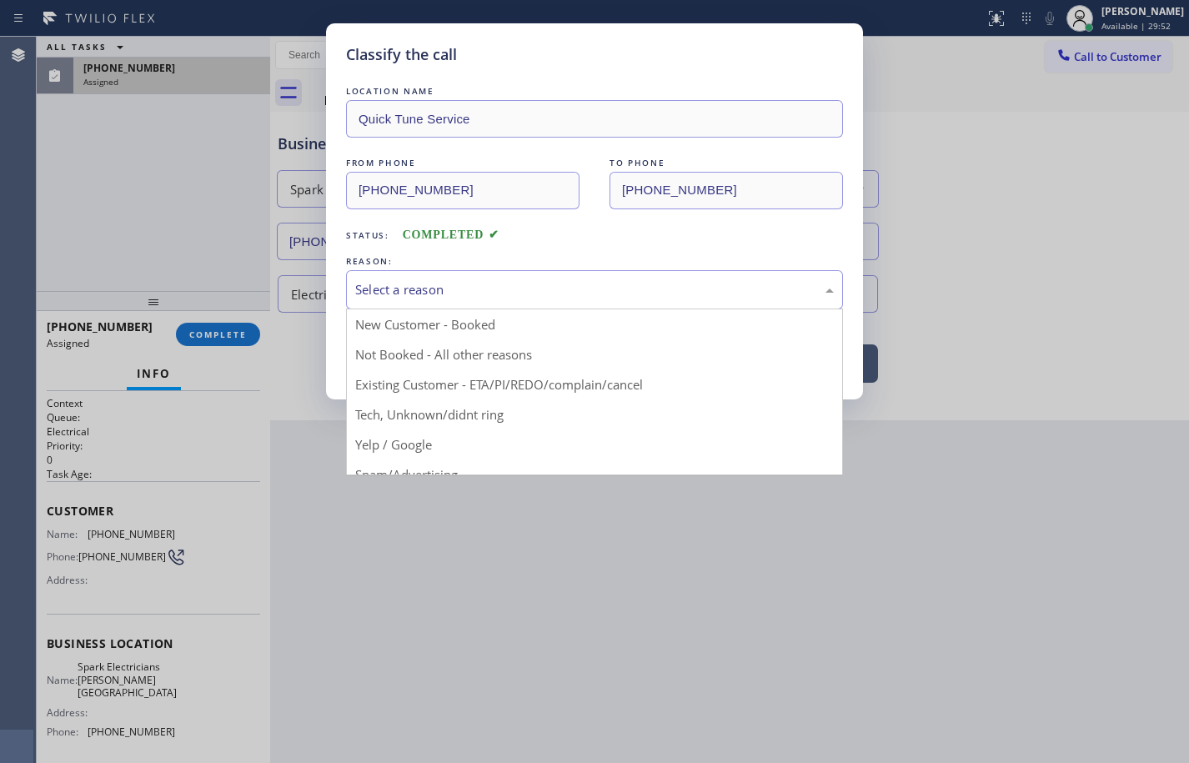
click at [513, 295] on div "Select a reason" at bounding box center [594, 289] width 479 height 19
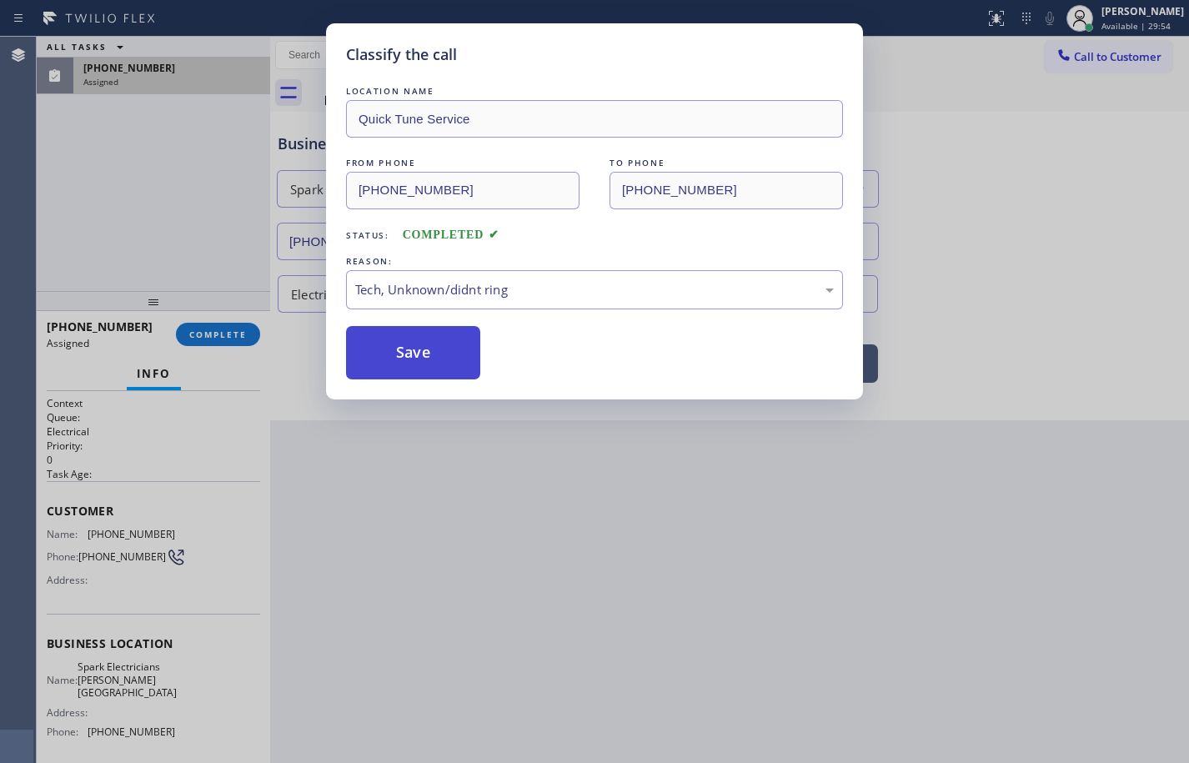
click at [446, 352] on button "Save" at bounding box center [413, 352] width 134 height 53
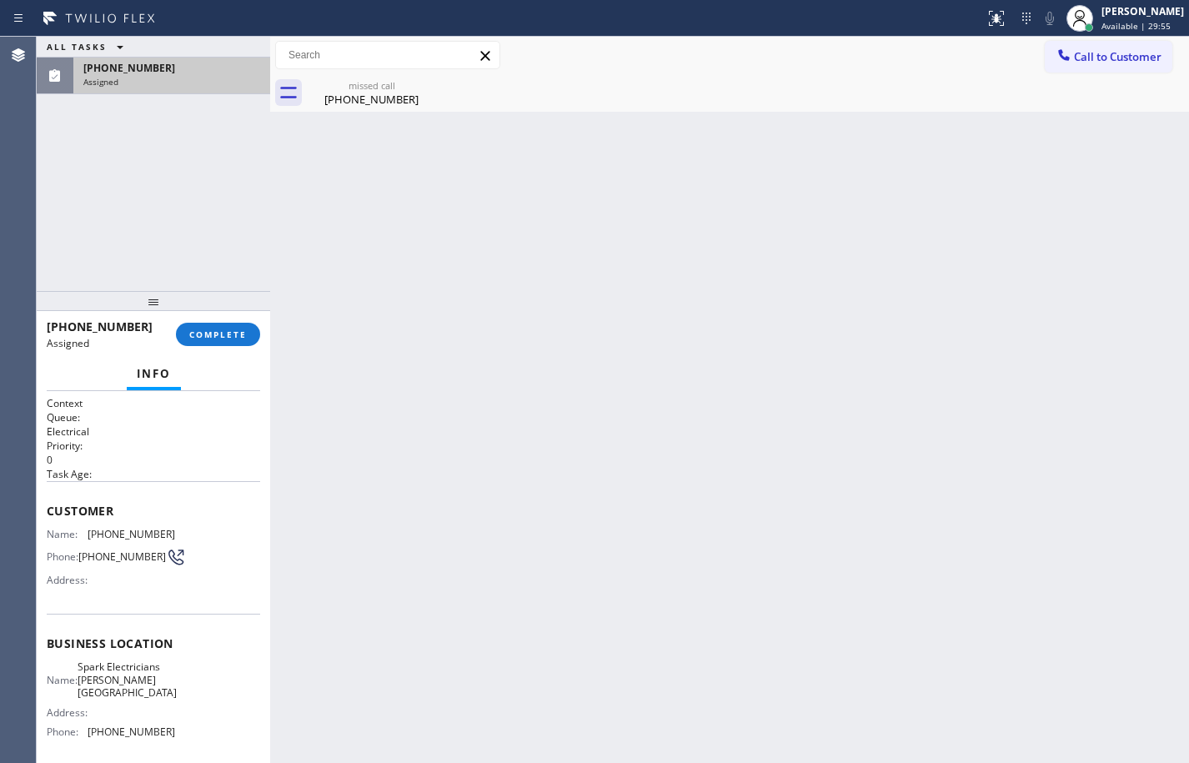
click at [183, 733] on div "Name: Spark Electricians Sherman Oaks Address: Phone: (818) 791-0359" at bounding box center [153, 702] width 213 height 84
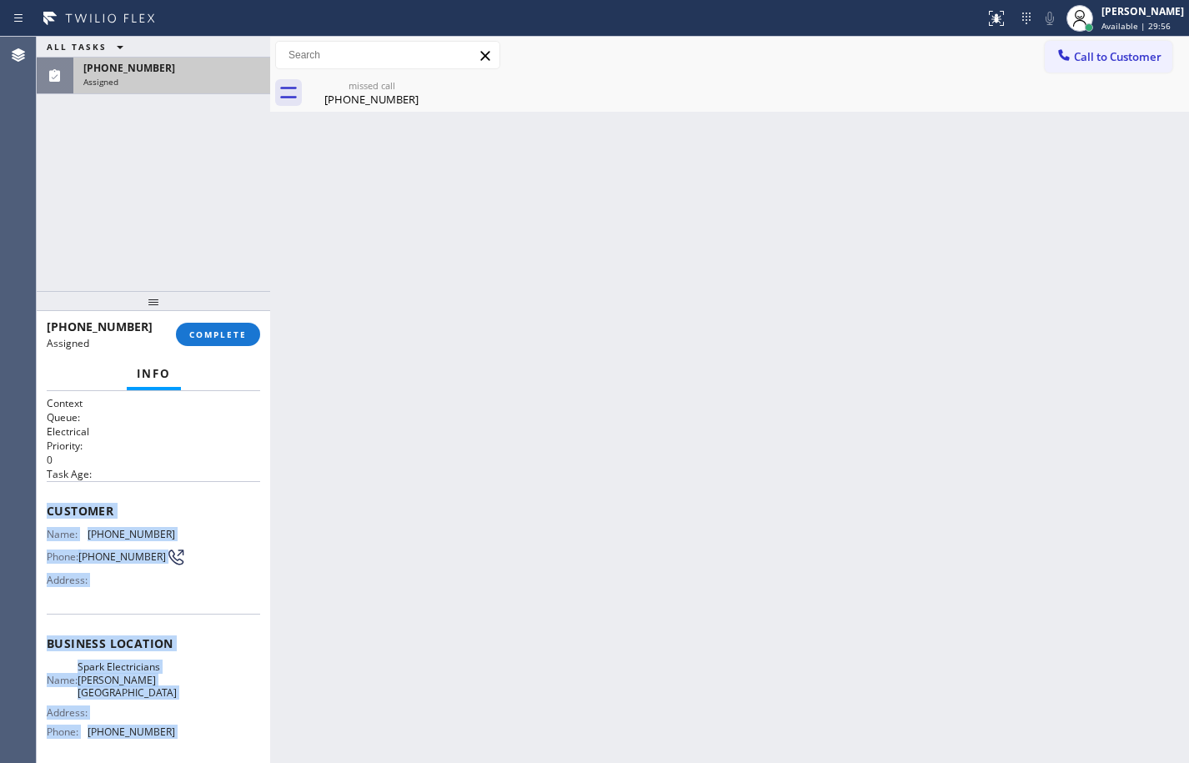
drag, startPoint x: 183, startPoint y: 733, endPoint x: 54, endPoint y: 500, distance: 266.5
click at [54, 500] on div "Context Queue: Electrical Priority: 0 Task Age: Customer Name: (818) 421-4311 P…" at bounding box center [153, 644] width 213 height 497
copy div "Customer Name: (818) 421-4311 Phone: (818) 421-4311 Address: Business location …"
click at [228, 332] on span "COMPLETE" at bounding box center [218, 335] width 58 height 12
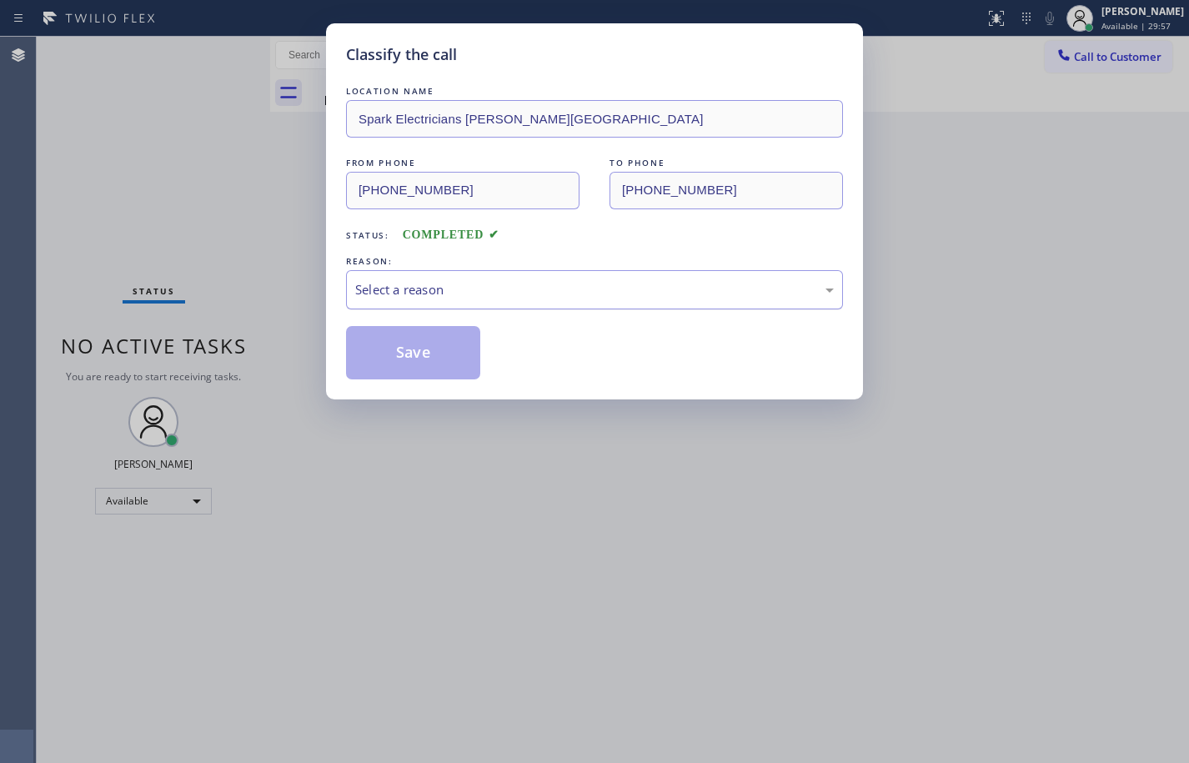
click at [464, 291] on div "Select a reason" at bounding box center [594, 289] width 479 height 19
click at [432, 351] on button "Save" at bounding box center [413, 352] width 134 height 53
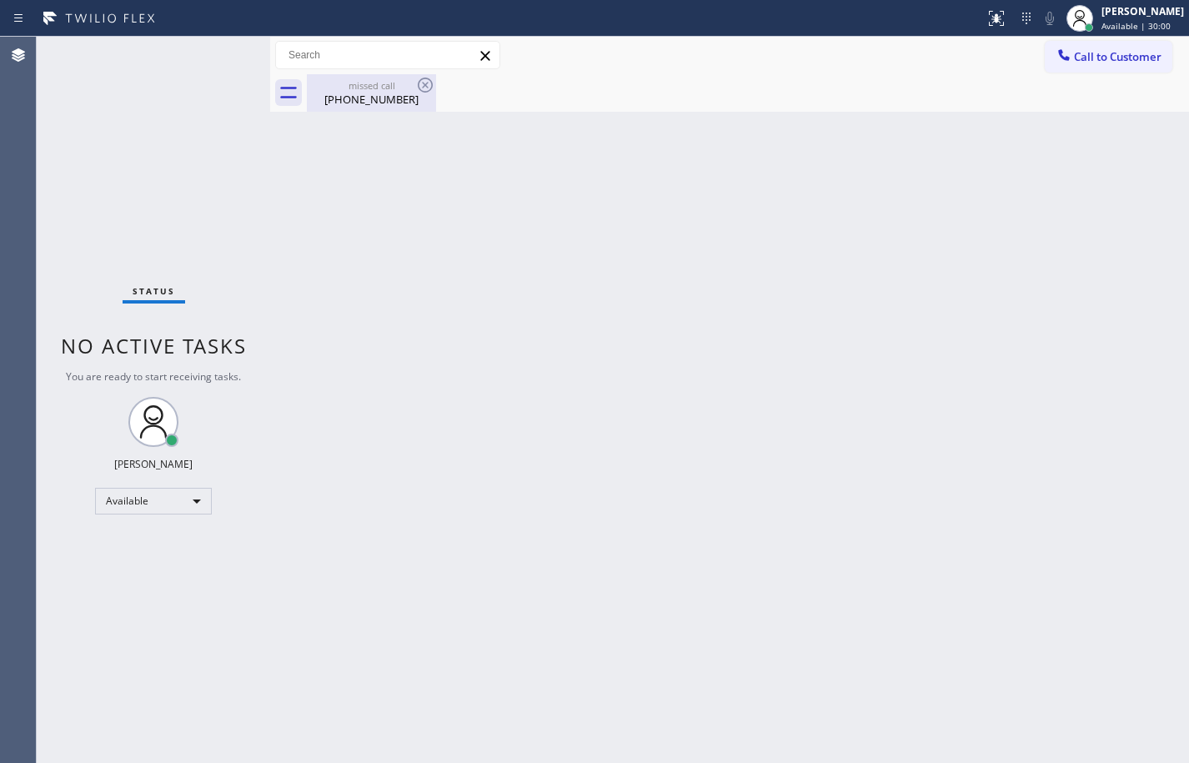
click at [382, 107] on div "missed call (818) 421-4311" at bounding box center [372, 93] width 126 height 38
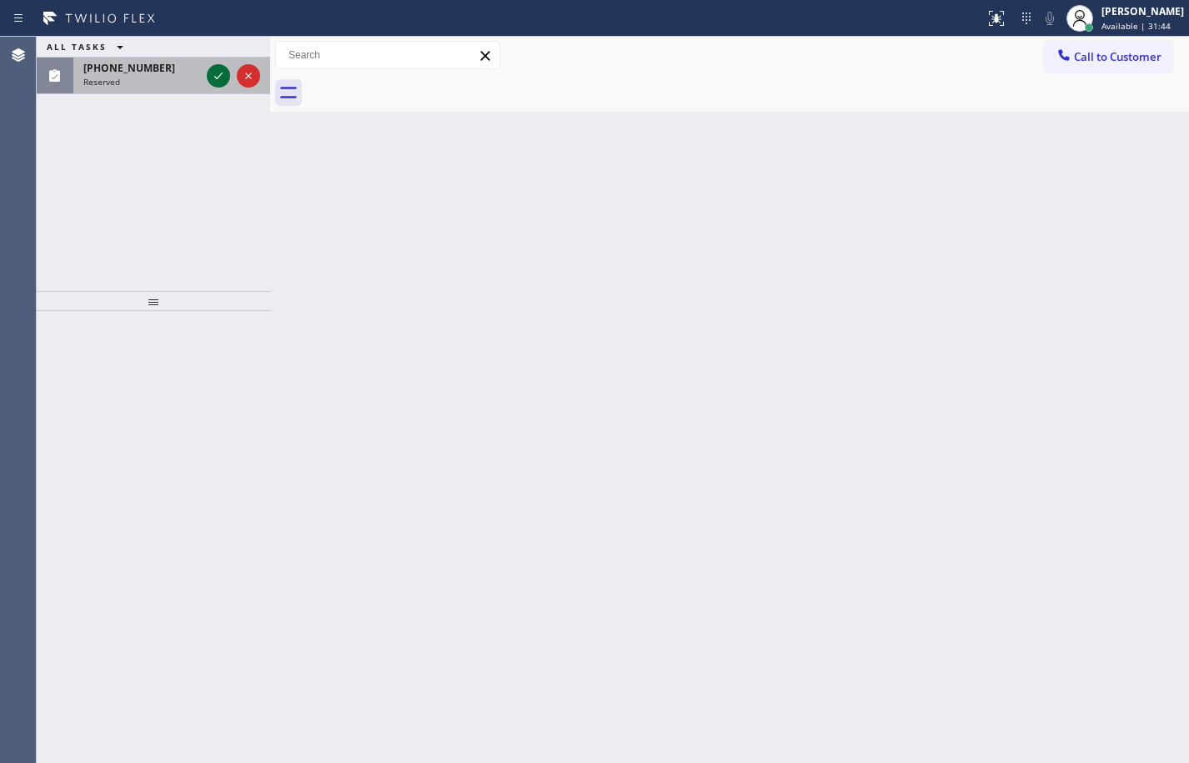
click at [209, 80] on icon at bounding box center [218, 76] width 20 height 20
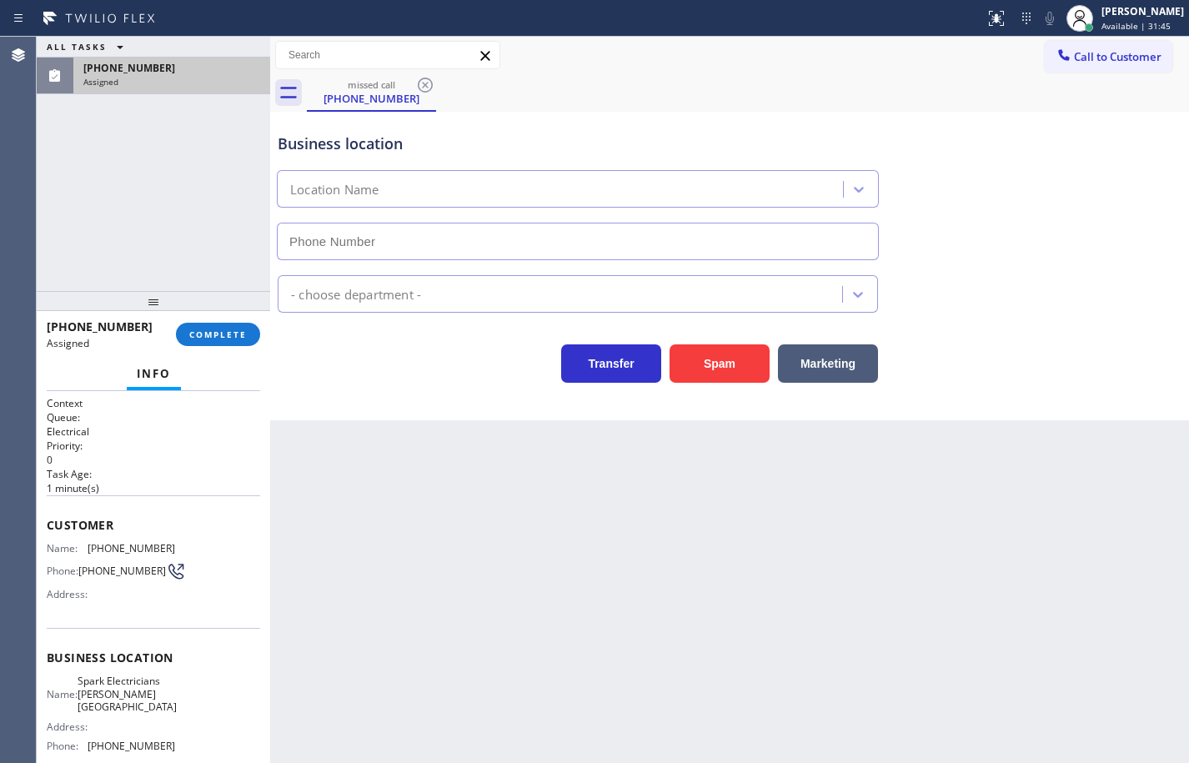
scroll to position [83, 0]
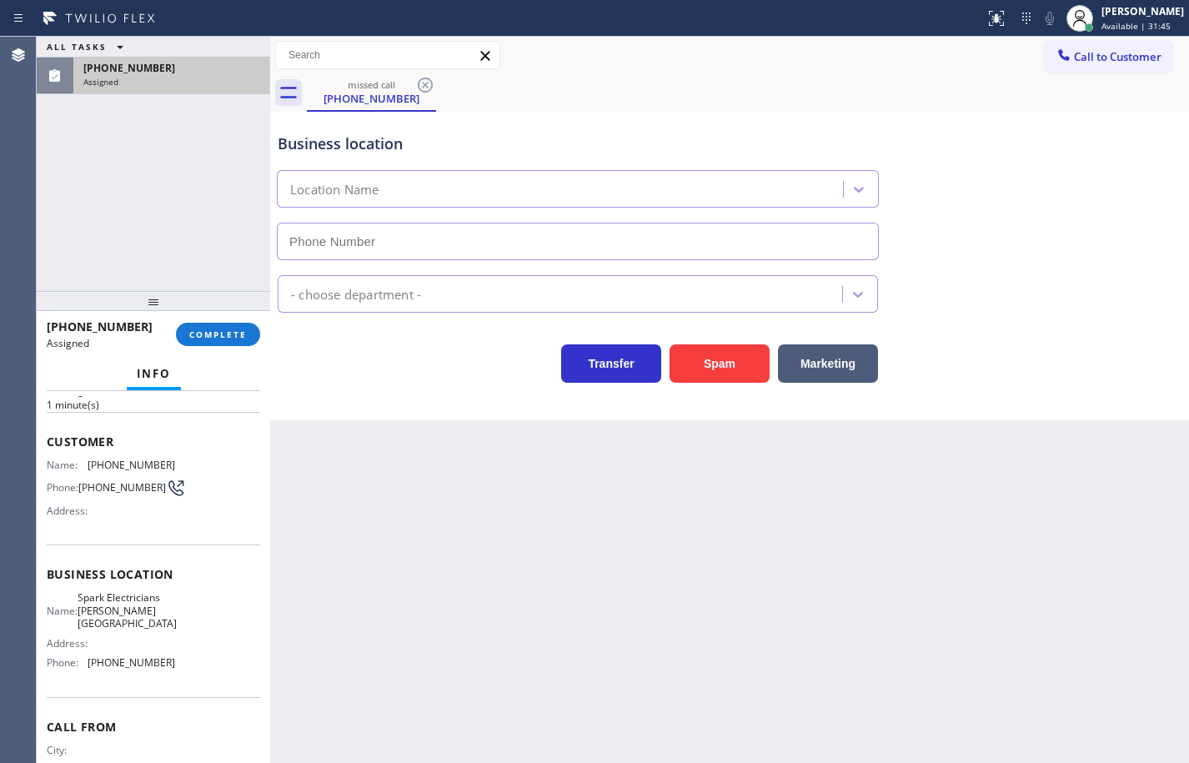
type input "(818) 791-0359"
click at [249, 344] on button "COMPLETE" at bounding box center [218, 334] width 84 height 23
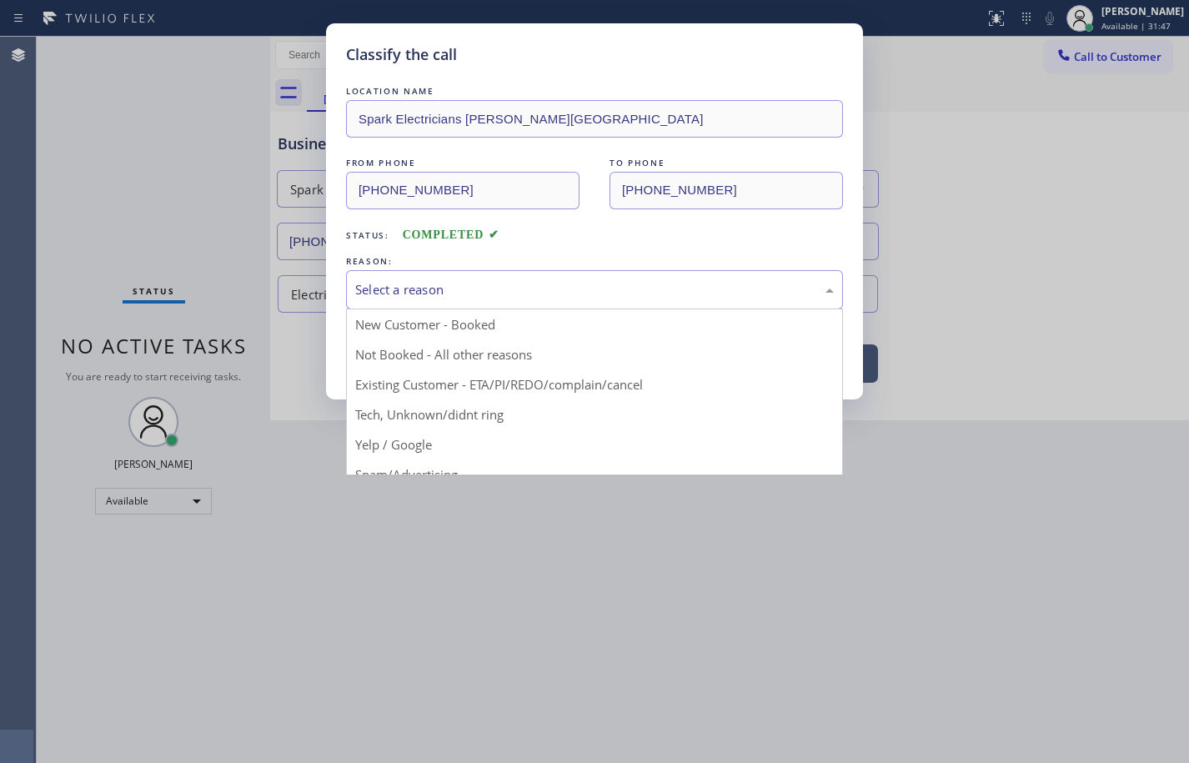
click at [424, 281] on div "Select a reason" at bounding box center [594, 289] width 479 height 19
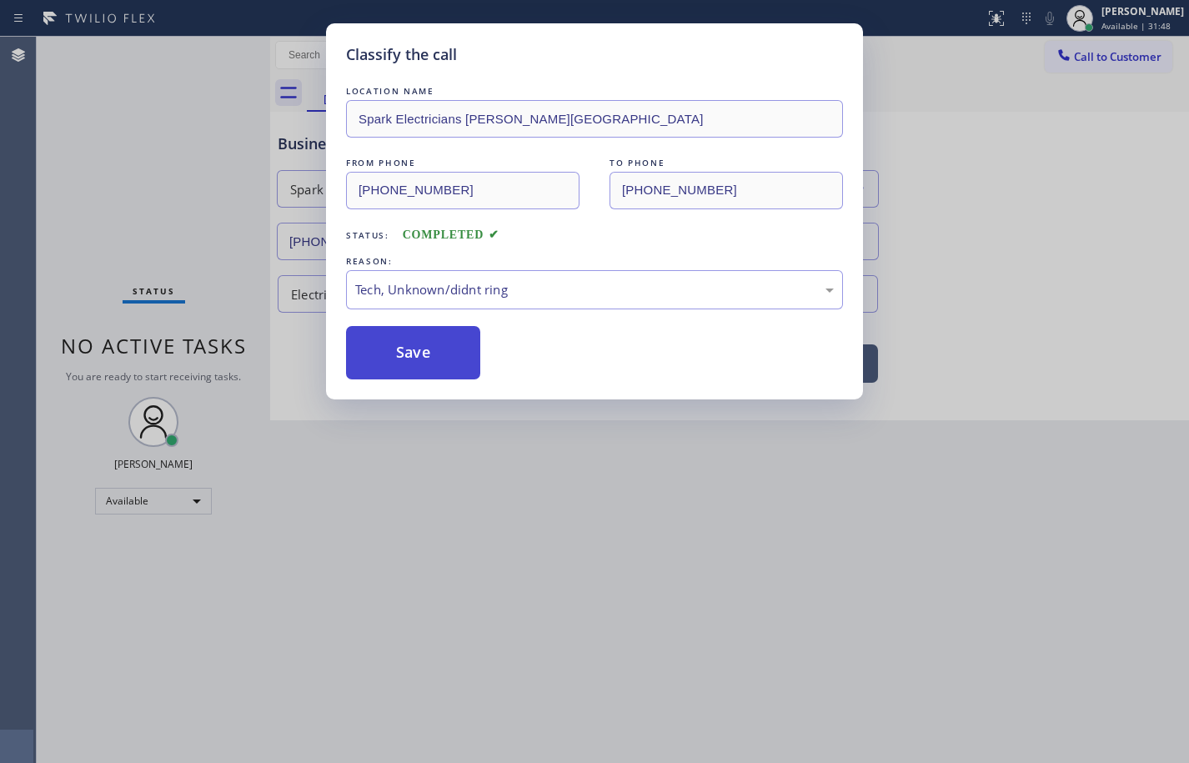
click at [441, 355] on button "Save" at bounding box center [413, 352] width 134 height 53
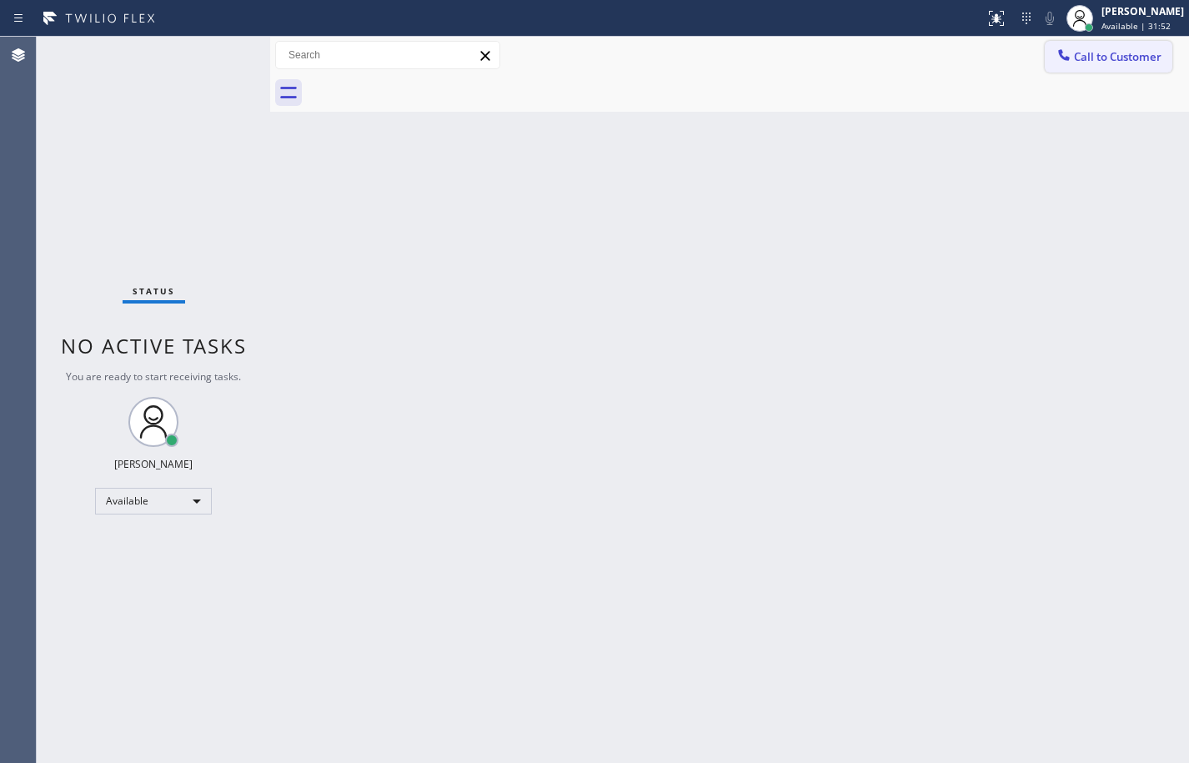
click at [1111, 67] on button "Call to Customer" at bounding box center [1109, 57] width 128 height 32
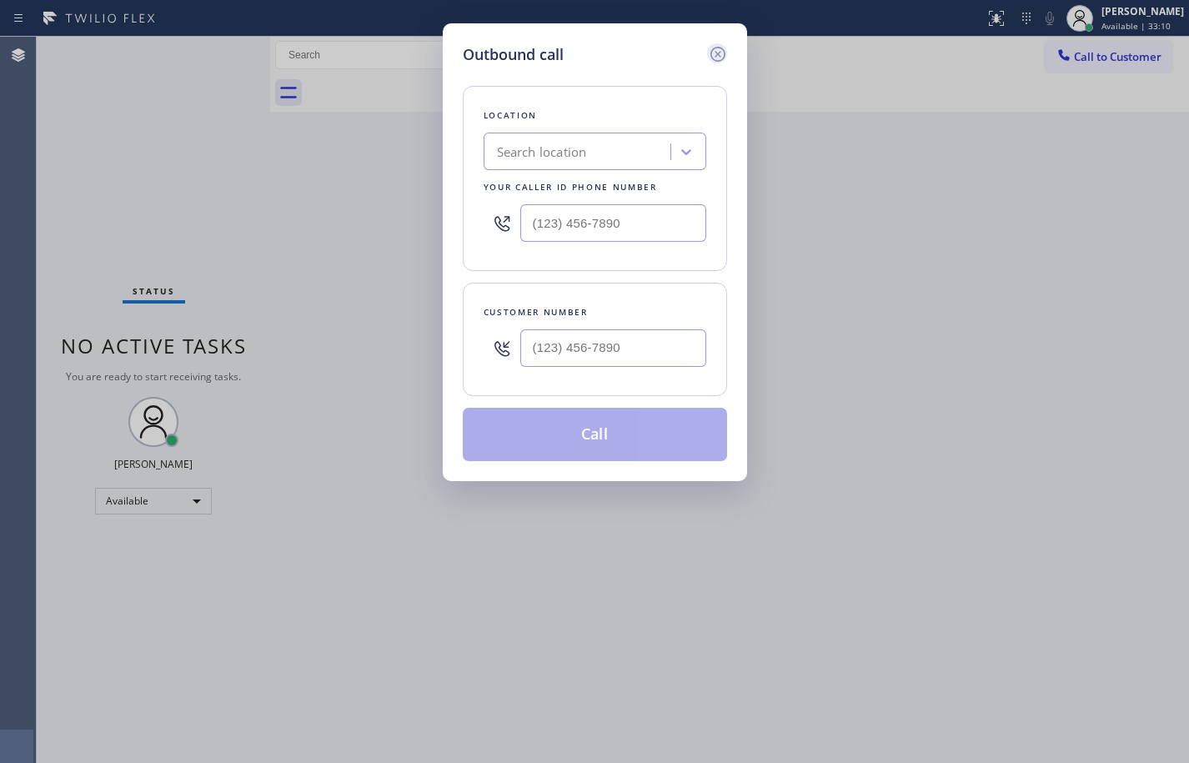
click at [719, 48] on icon at bounding box center [717, 54] width 15 height 15
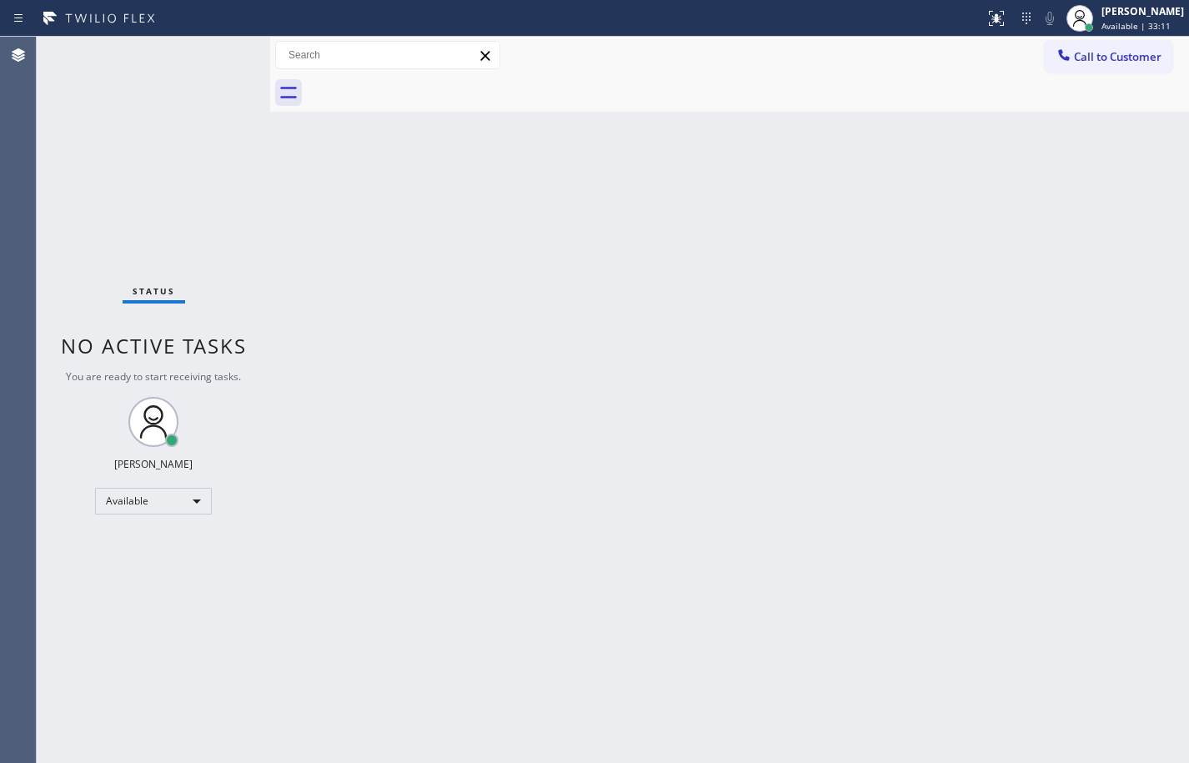
drag, startPoint x: 1122, startPoint y: 68, endPoint x: 1185, endPoint y: 138, distance: 93.9
click at [1122, 67] on button "Call to Customer" at bounding box center [1109, 57] width 128 height 32
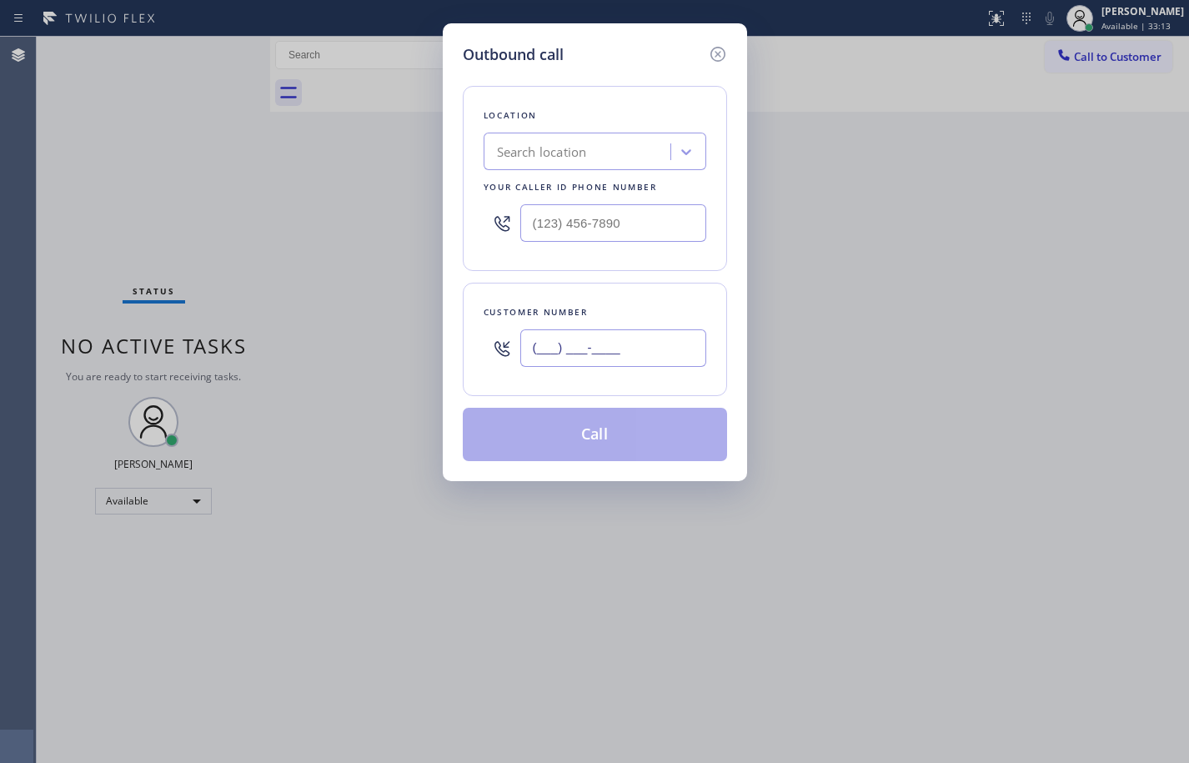
click at [621, 339] on input "(___) ___-____" at bounding box center [613, 348] width 186 height 38
paste input "415) 532-9742"
type input "(415) 532-9742"
click at [632, 217] on input "(___) ___-____" at bounding box center [613, 223] width 186 height 38
paste input "480) 680-8134"
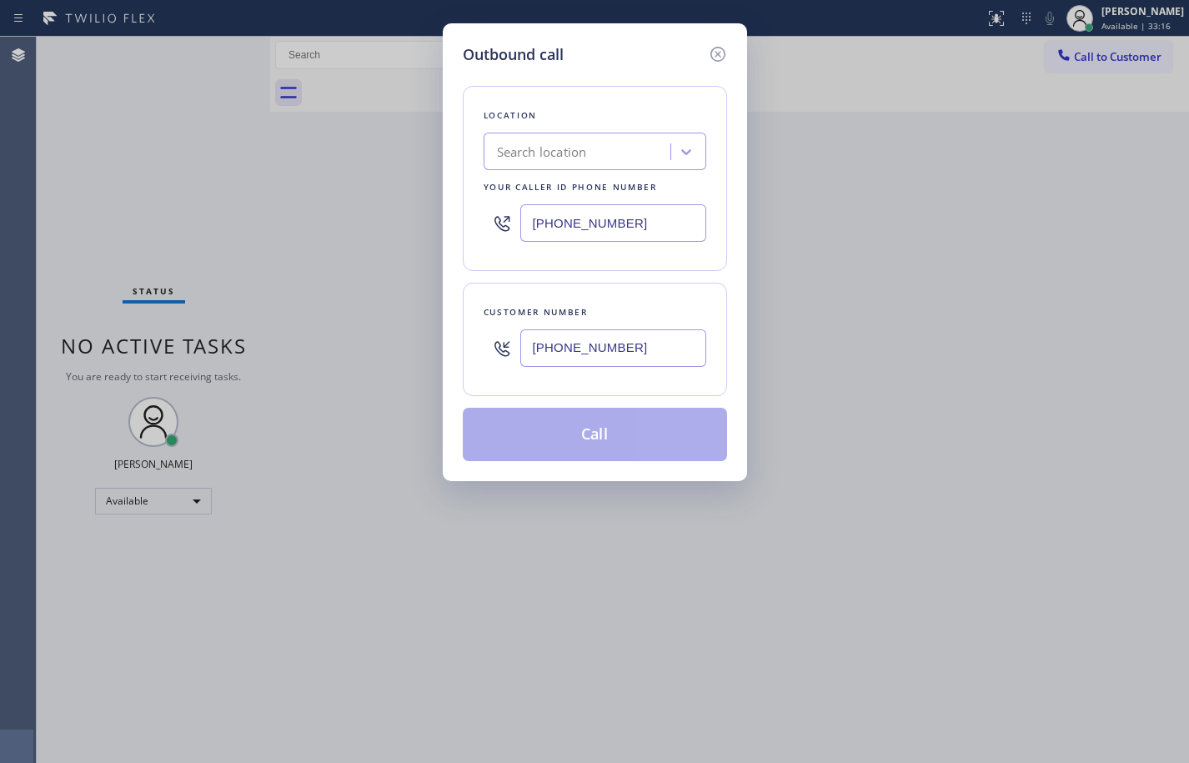
type input "(480) 680-8134"
click at [647, 276] on div "Location Search location Your caller id phone number (480) 680-8134 Customer nu…" at bounding box center [595, 263] width 264 height 395
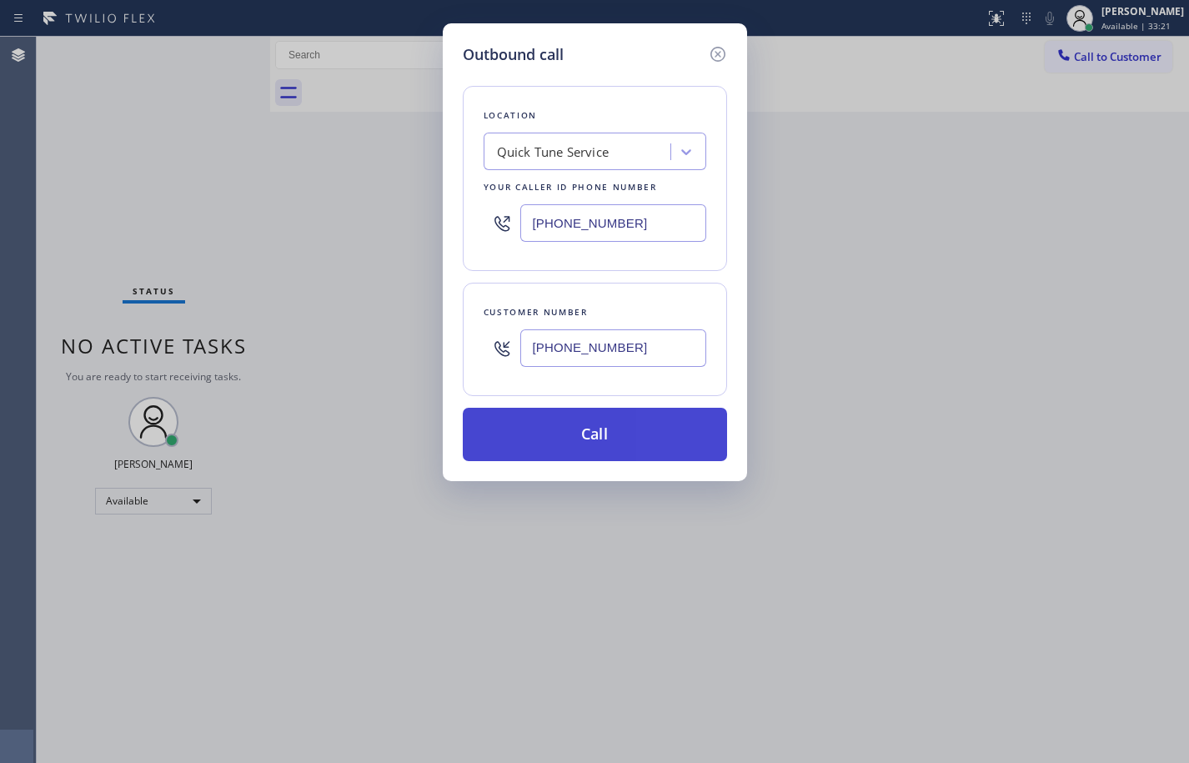
click at [714, 436] on button "Call" at bounding box center [595, 434] width 264 height 53
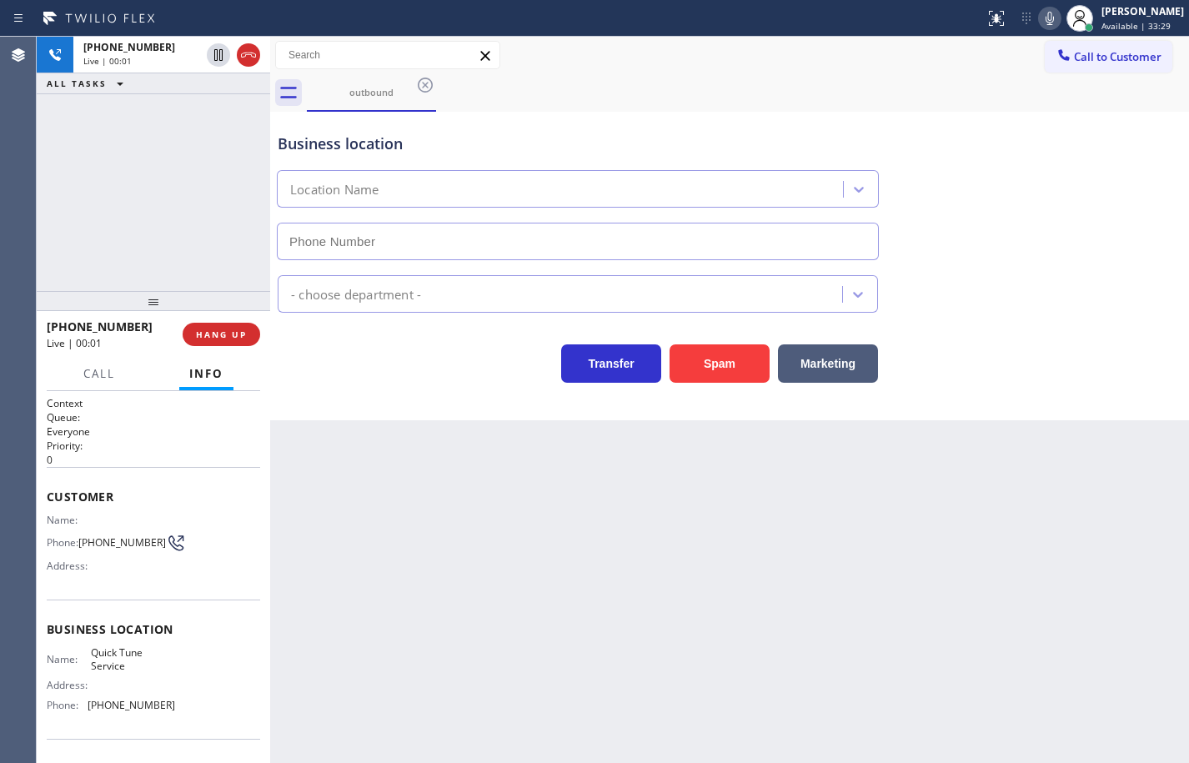
type input "(480) 680-8134"
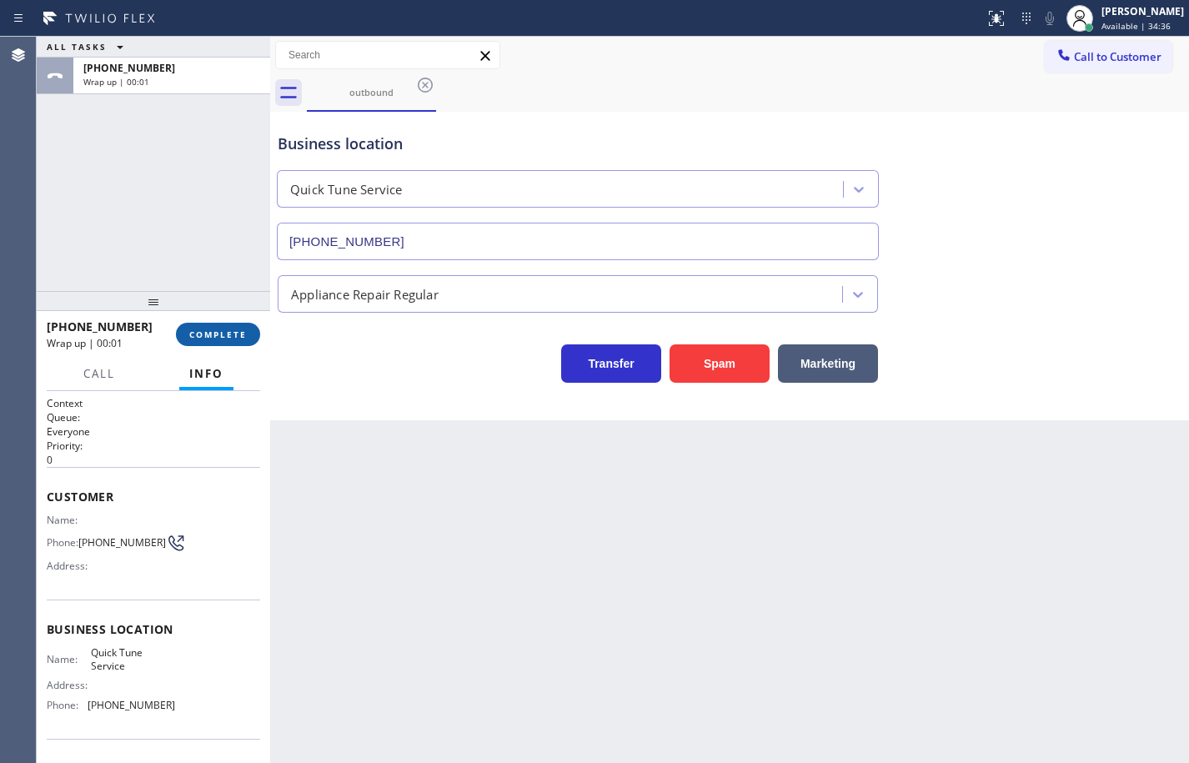
click at [233, 329] on span "COMPLETE" at bounding box center [218, 335] width 58 height 12
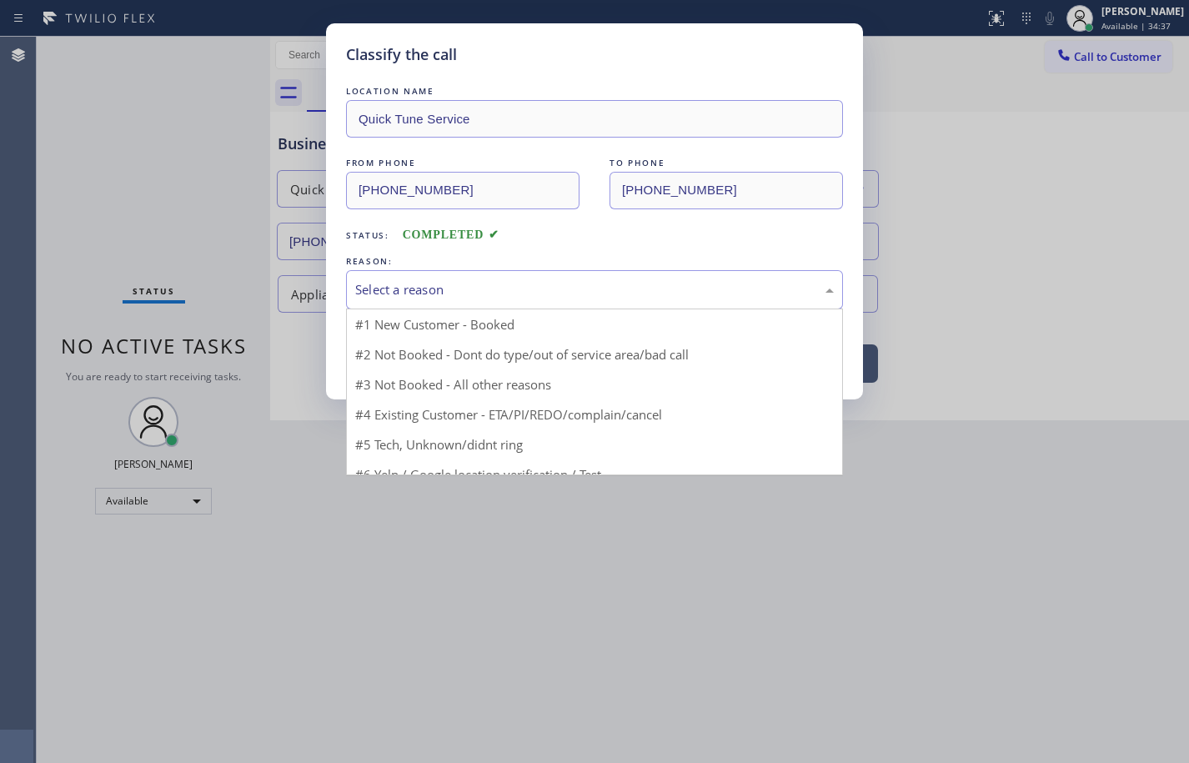
click at [418, 290] on div "Select a reason" at bounding box center [594, 289] width 479 height 19
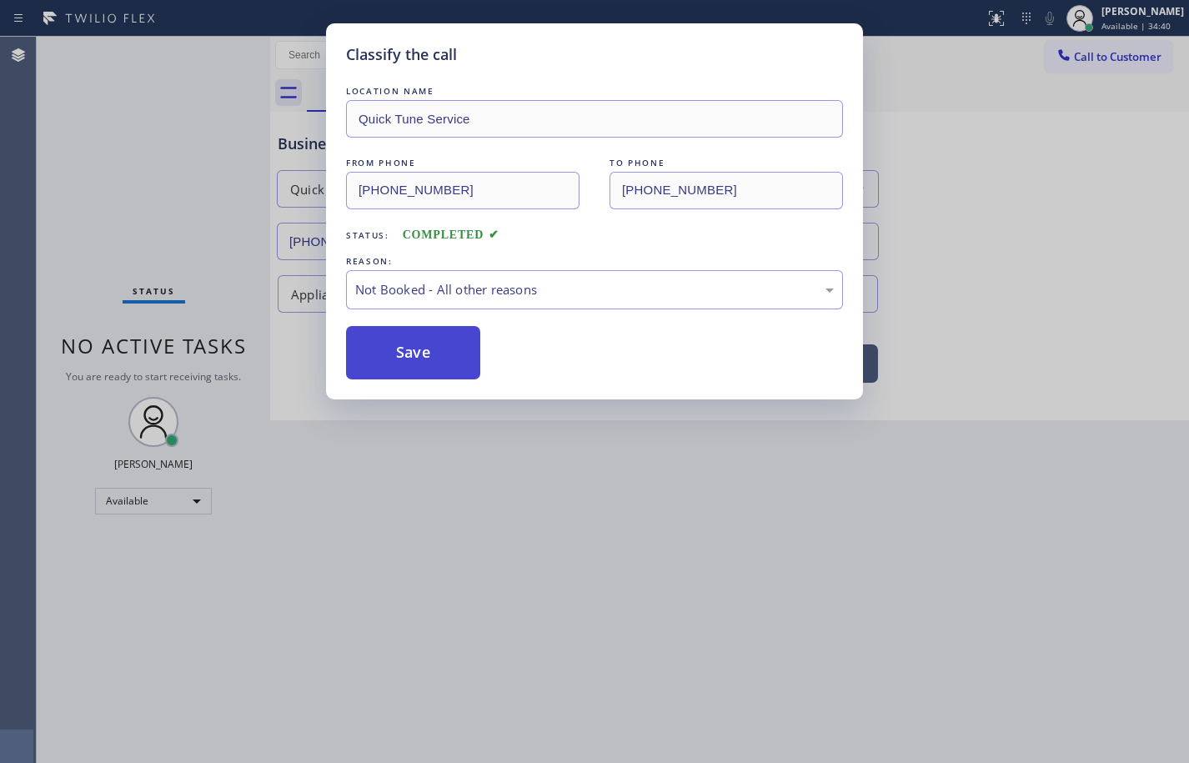
click at [431, 349] on button "Save" at bounding box center [413, 352] width 134 height 53
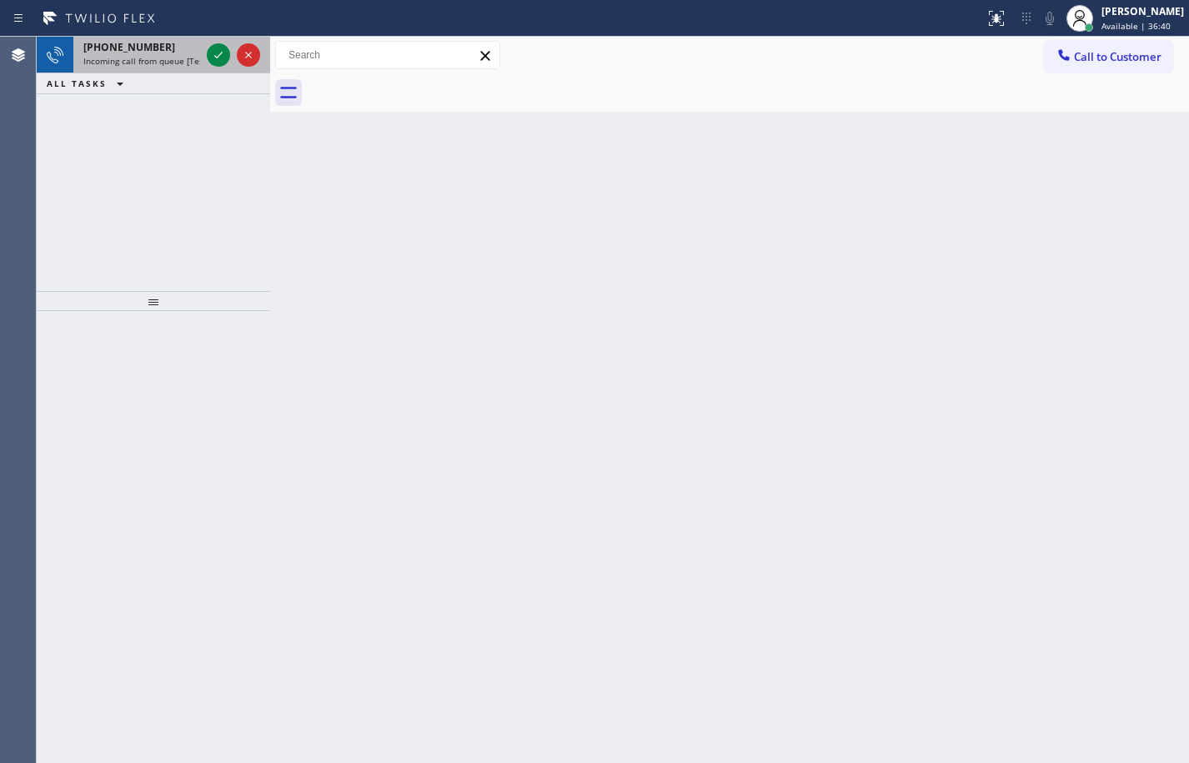
click at [142, 64] on span "Incoming call from queue [Test] All" at bounding box center [152, 61] width 138 height 12
click at [173, 66] on span "Incoming call from queue [Test] All" at bounding box center [152, 61] width 138 height 12
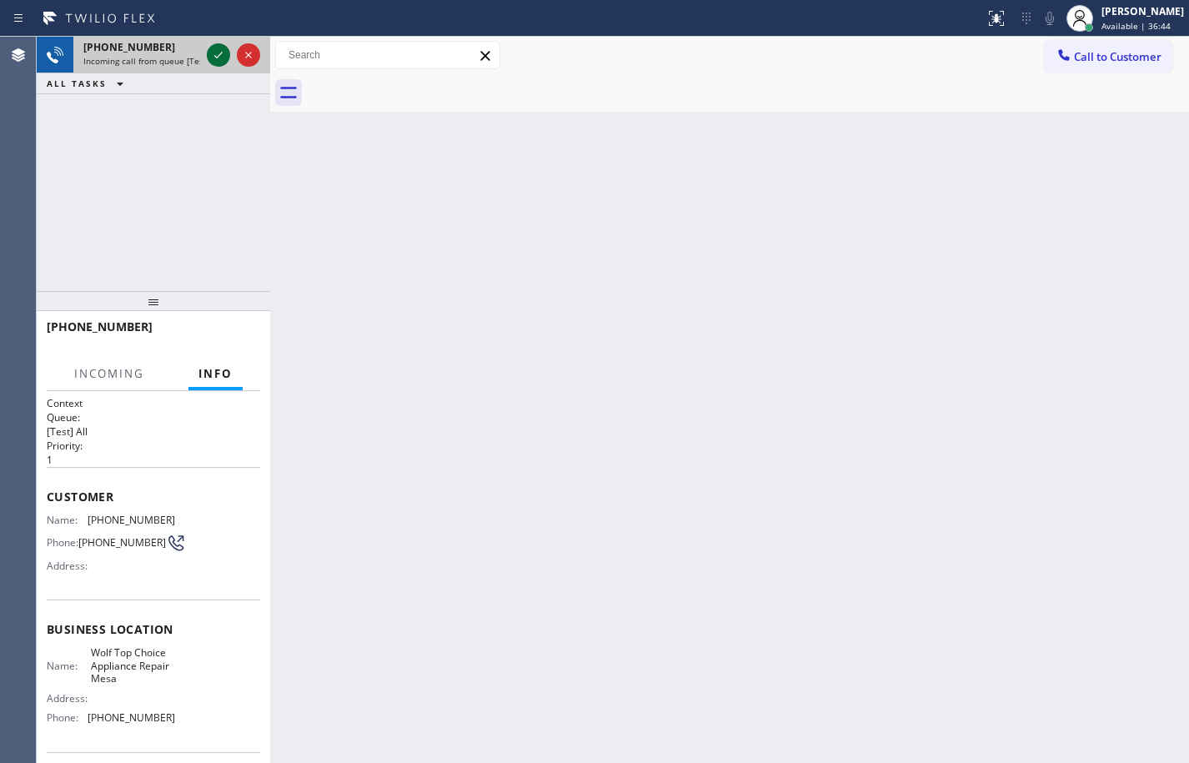
click at [216, 54] on icon at bounding box center [218, 55] width 20 height 20
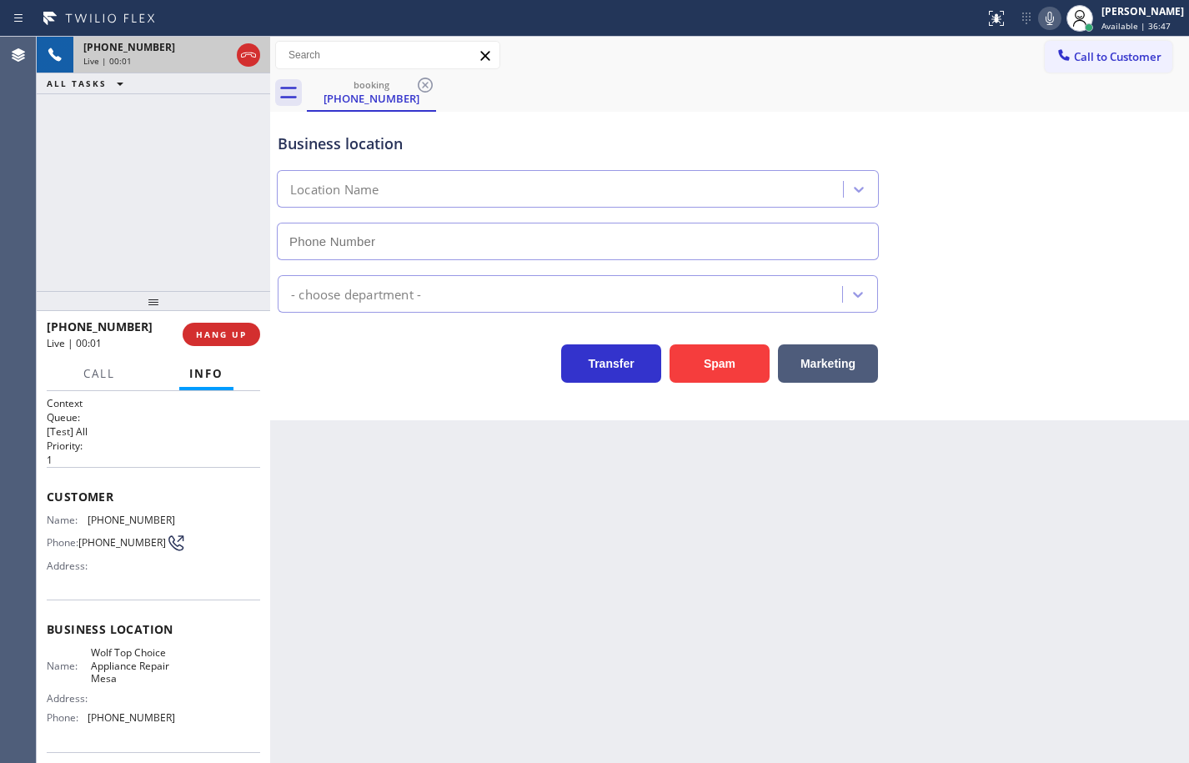
type input "(623) 292-5313"
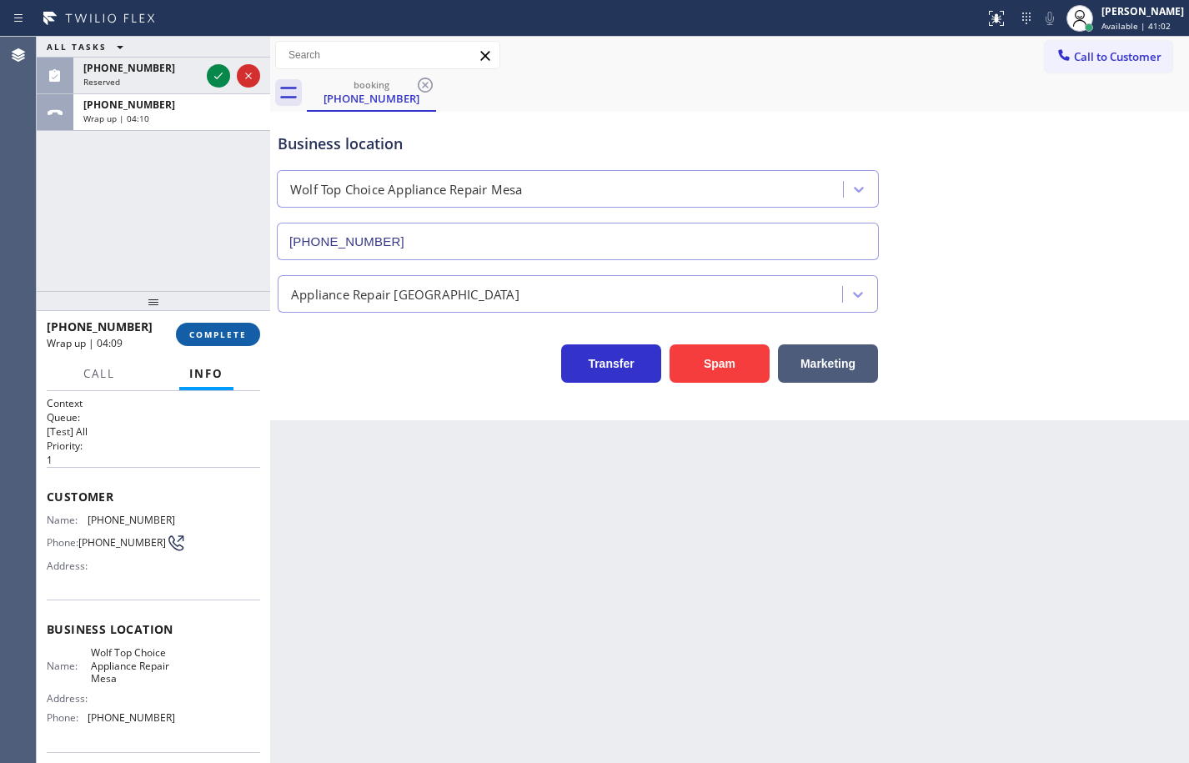
click at [232, 344] on button "COMPLETE" at bounding box center [218, 334] width 84 height 23
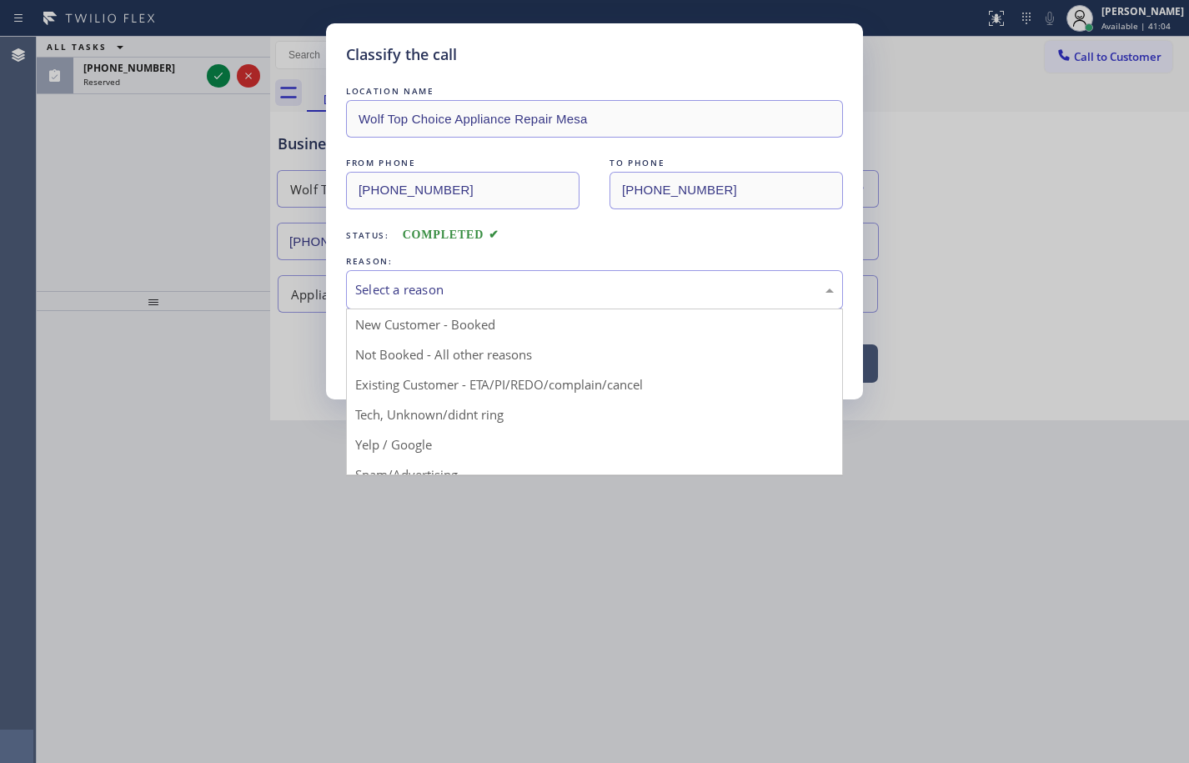
click at [429, 297] on div "Select a reason" at bounding box center [594, 289] width 479 height 19
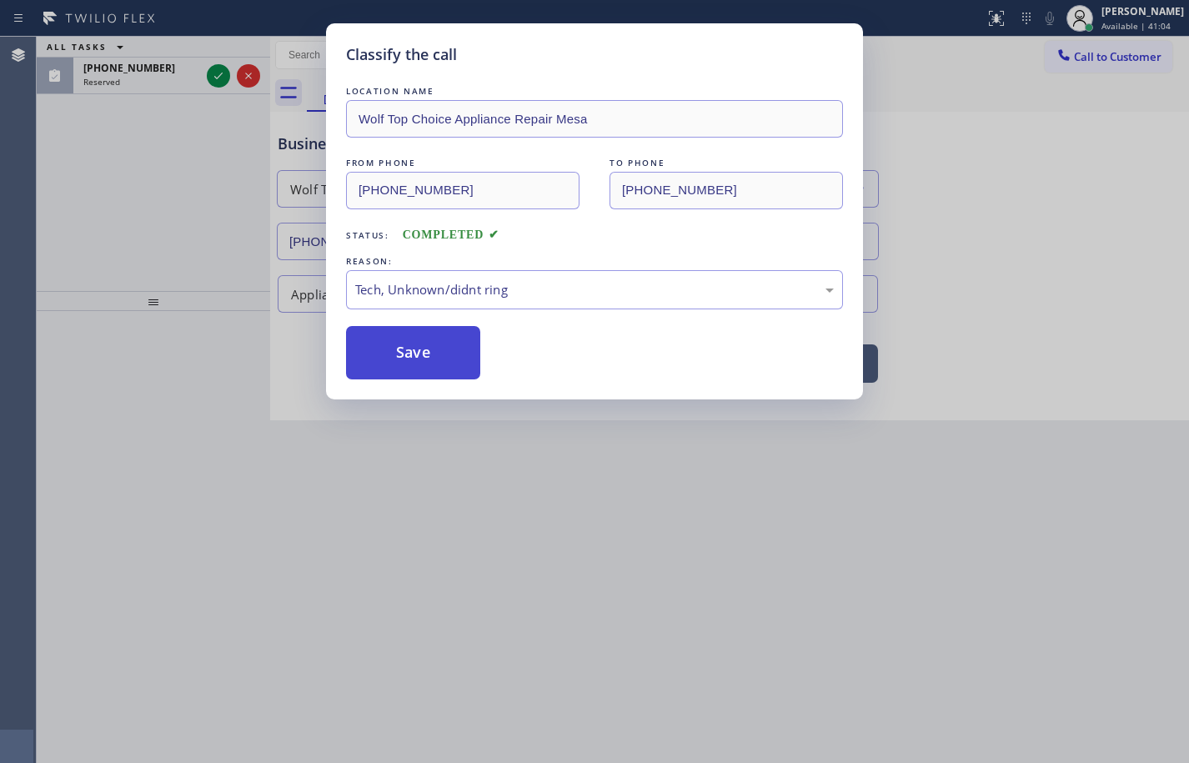
click at [419, 351] on button "Save" at bounding box center [413, 352] width 134 height 53
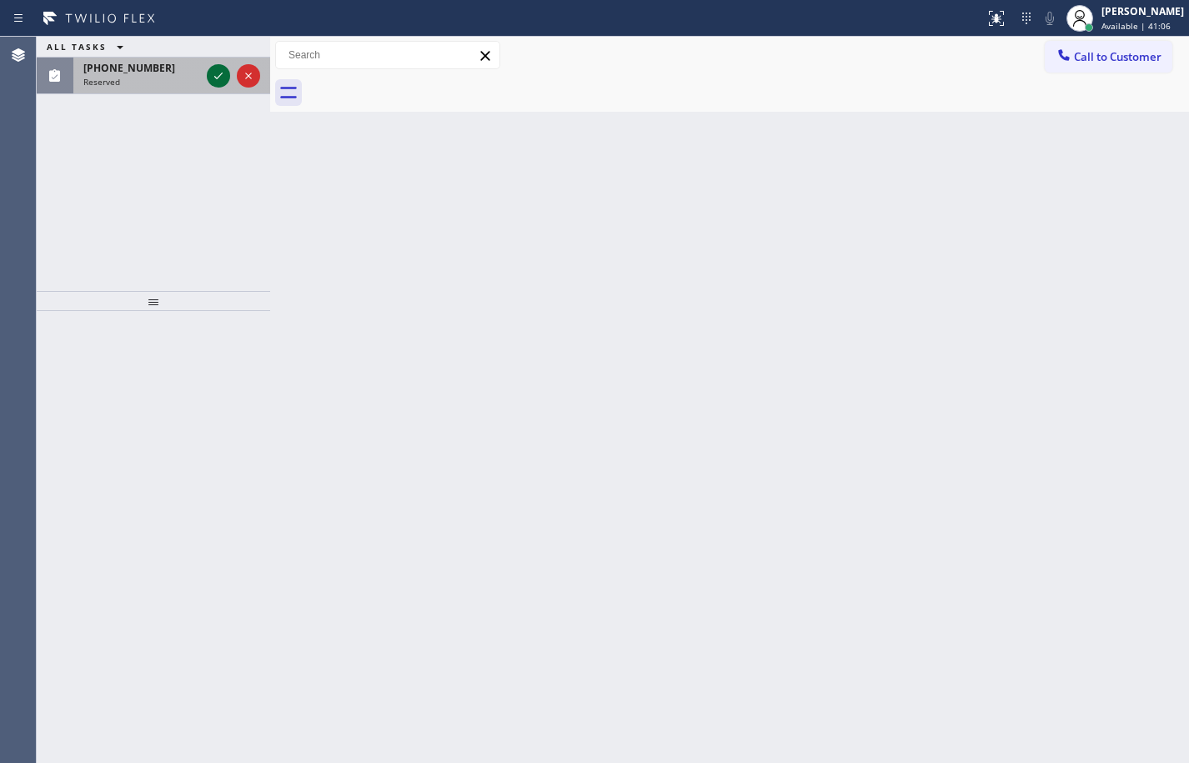
click at [216, 78] on icon at bounding box center [218, 76] width 8 height 7
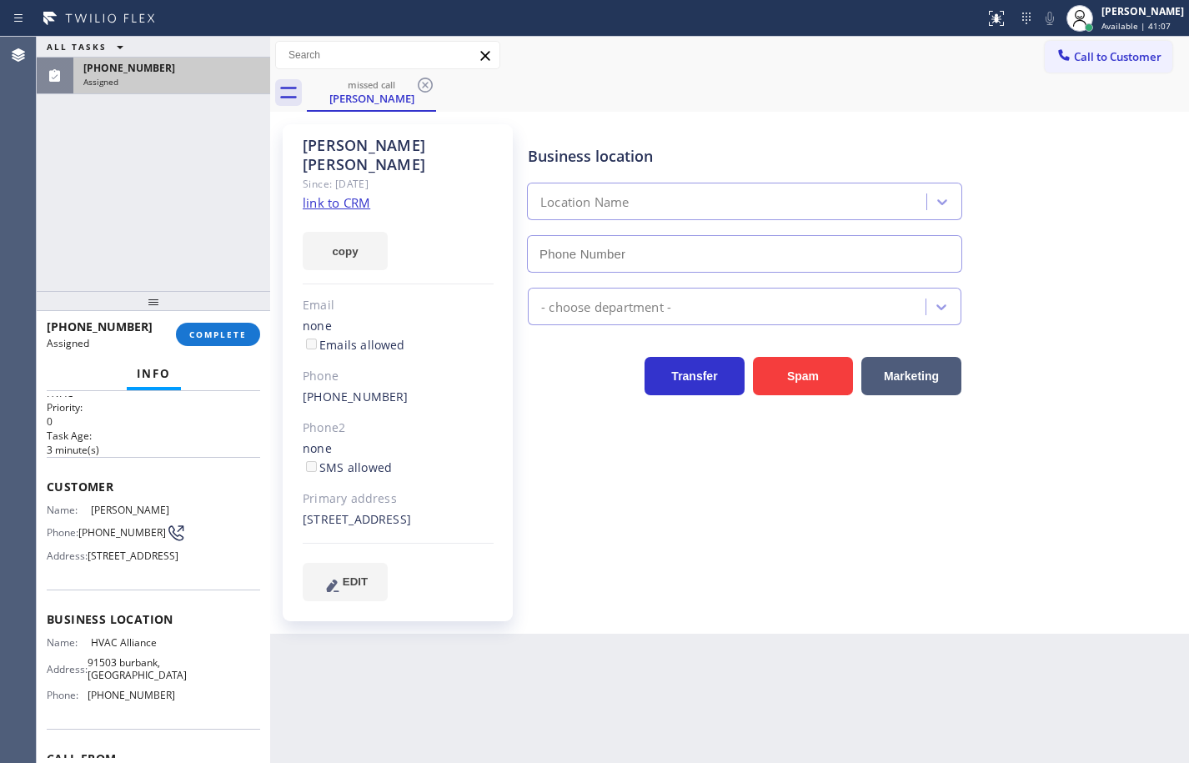
type input "(800) 452-7197"
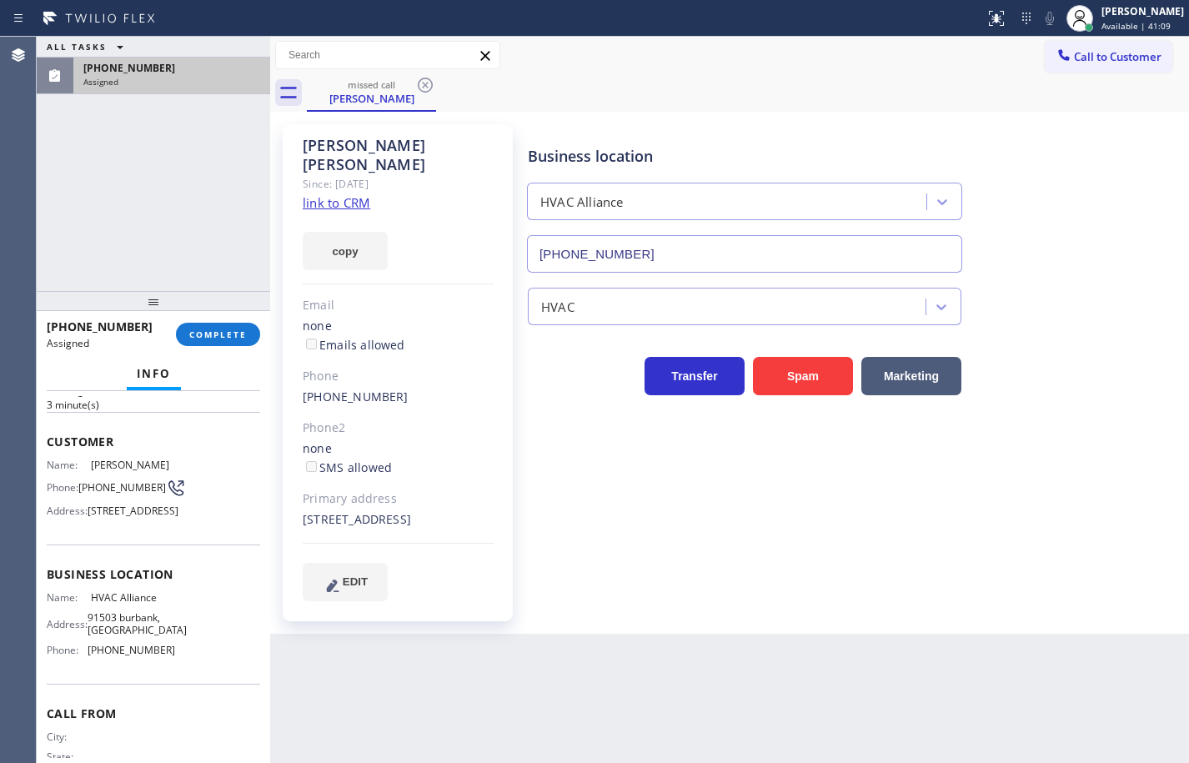
click at [363, 194] on link "link to CRM" at bounding box center [337, 202] width 68 height 17
click at [231, 331] on span "COMPLETE" at bounding box center [218, 335] width 58 height 12
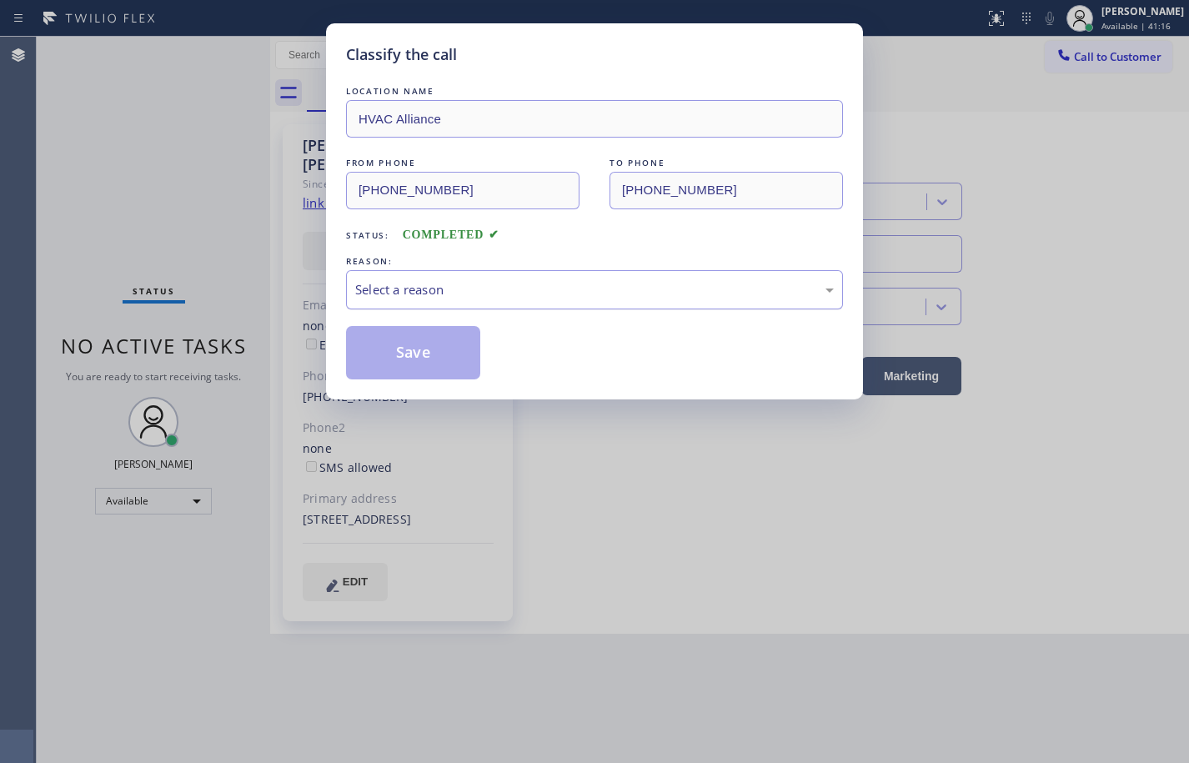
click at [404, 291] on div "Select a reason" at bounding box center [594, 289] width 479 height 19
click at [430, 347] on button "Save" at bounding box center [413, 352] width 134 height 53
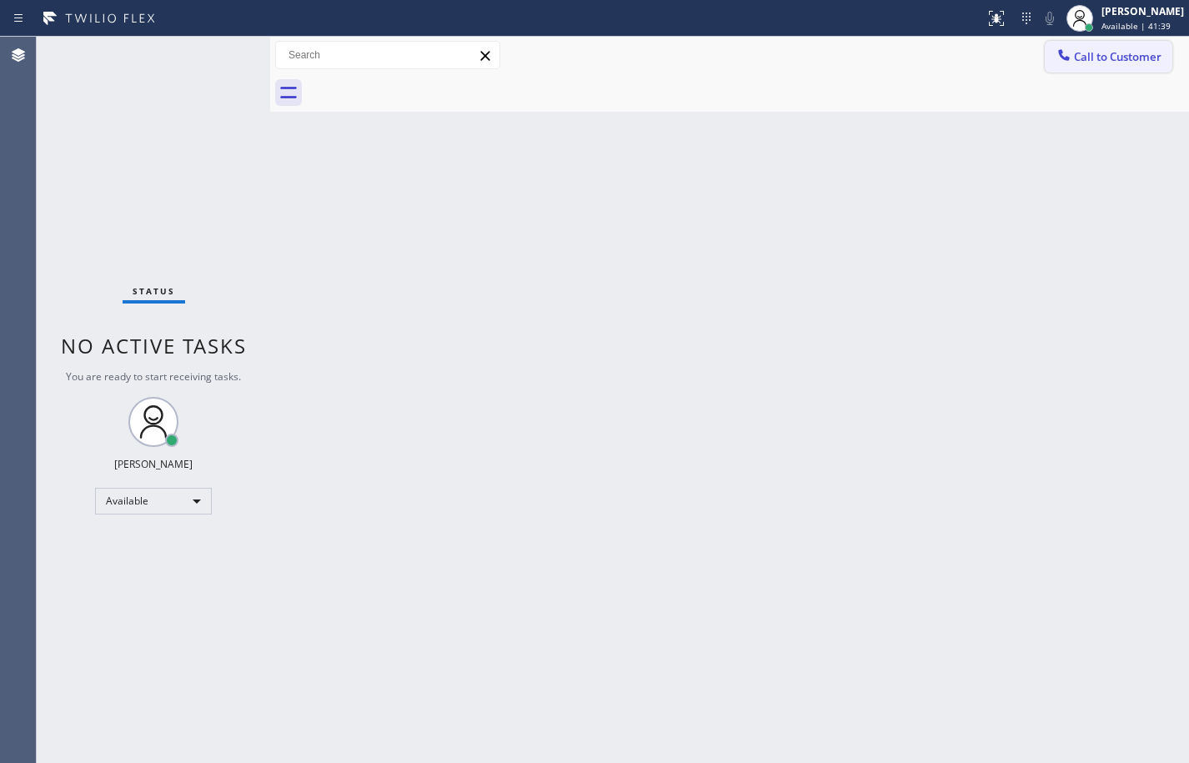
click at [1082, 61] on span "Call to Customer" at bounding box center [1118, 56] width 88 height 15
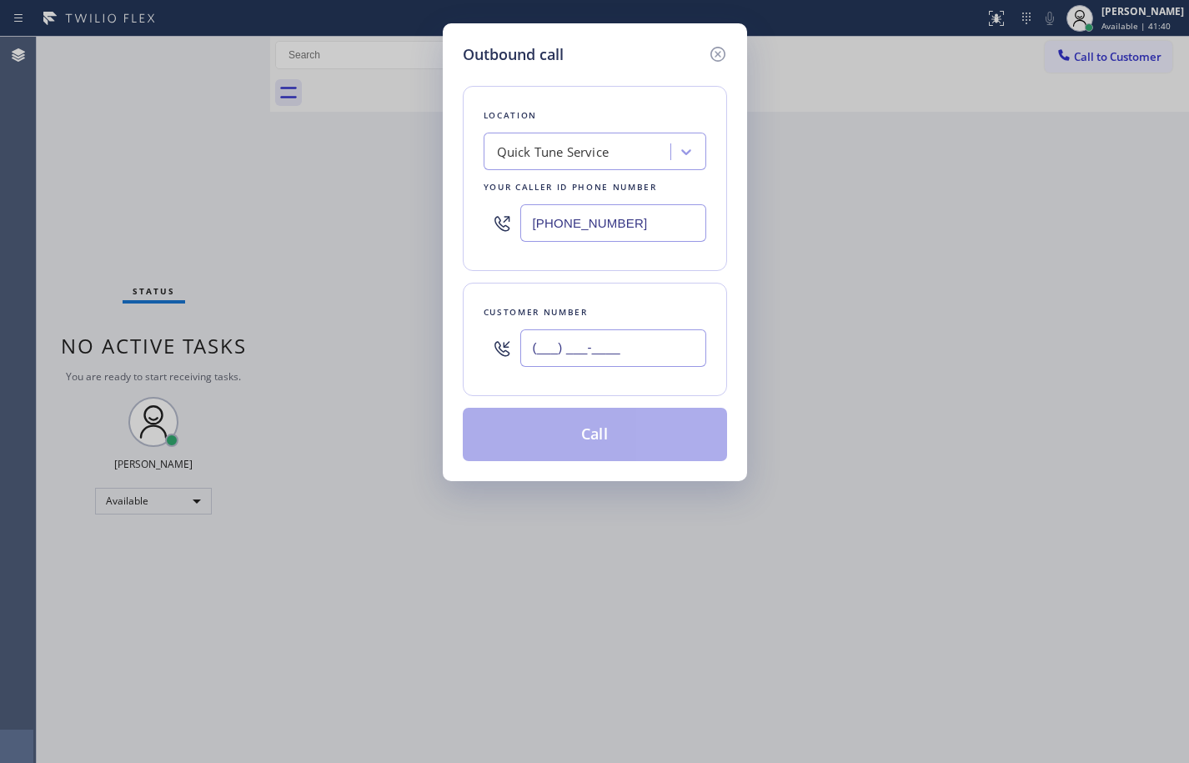
click at [602, 355] on input "(___) ___-____" at bounding box center [613, 348] width 186 height 38
paste input "144) 863-760"
type input "(144) 863-760_"
click at [721, 55] on icon at bounding box center [718, 54] width 20 height 20
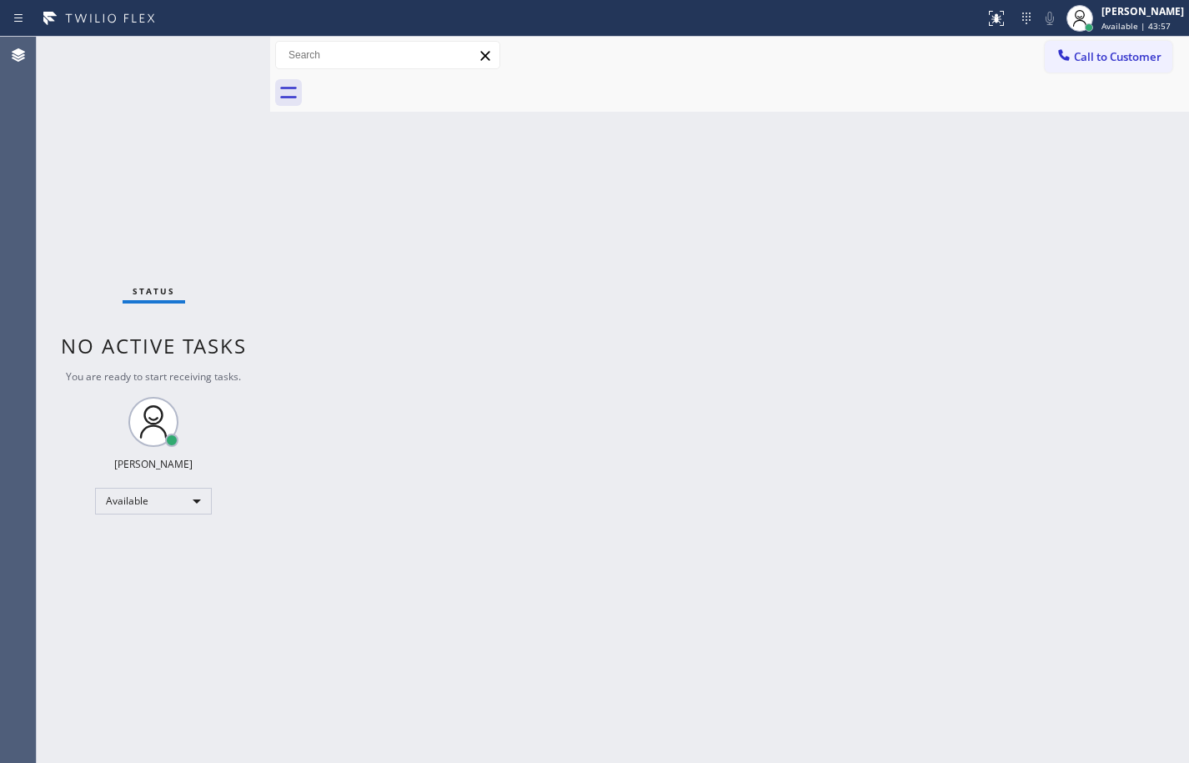
click at [1149, 469] on div "Back to Dashboard Change Sender ID Customers Technicians Select a contact Outbo…" at bounding box center [729, 400] width 919 height 726
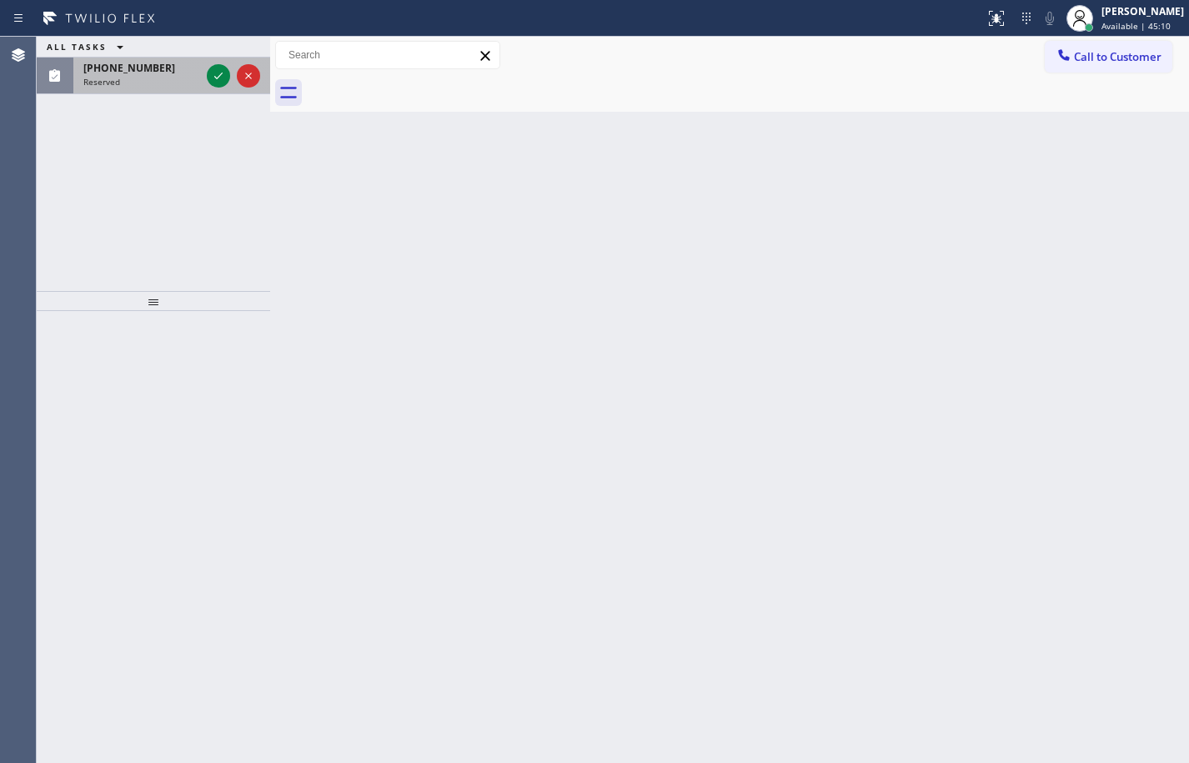
click at [149, 84] on div "Reserved" at bounding box center [141, 82] width 117 height 12
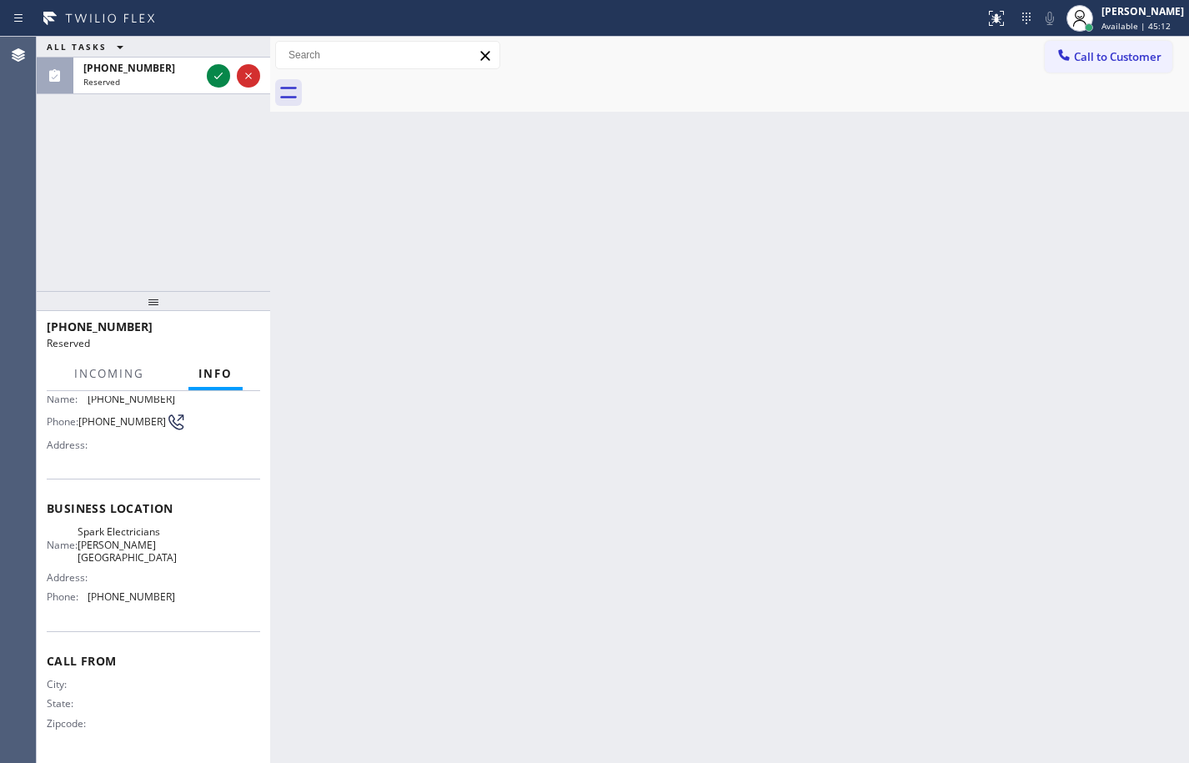
click at [182, 604] on div "Name: Spark Electricians Sherman Oaks Address: Phone: (818) 791-0359" at bounding box center [153, 567] width 213 height 84
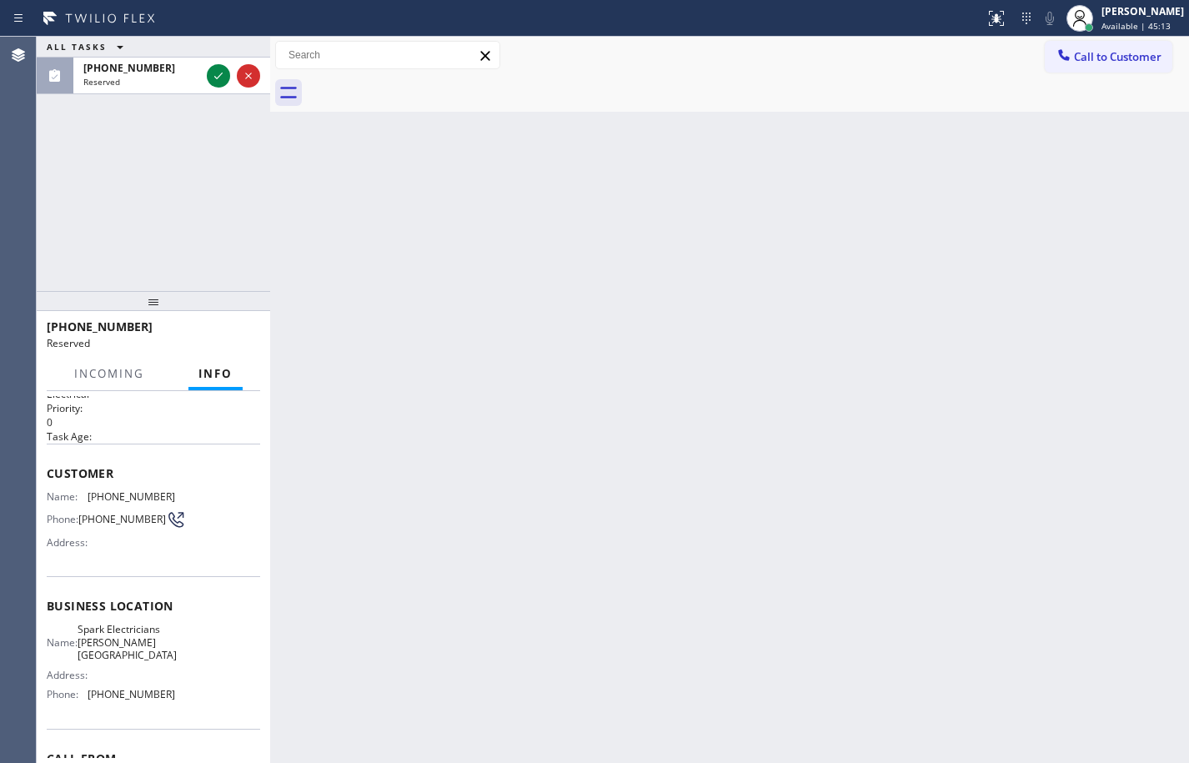
scroll to position [24, 0]
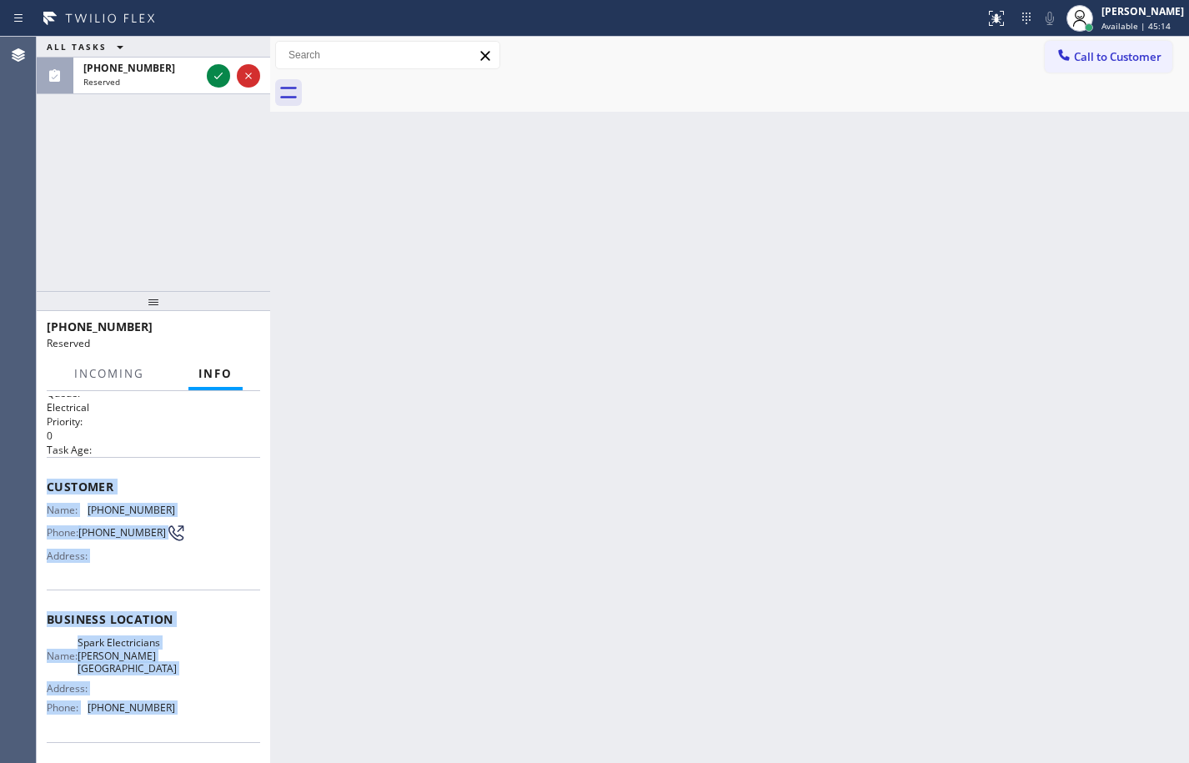
drag, startPoint x: 182, startPoint y: 604, endPoint x: 53, endPoint y: 487, distance: 173.6
click at [53, 487] on div "Context Queue: Electrical Priority: 0 Task Age: Customer Name: (818) 421-4311 P…" at bounding box center [153, 620] width 213 height 497
copy div "Customer Name: (818) 421-4311 Phone: (818) 421-4311 Address: Business location …"
click at [213, 82] on icon at bounding box center [218, 76] width 20 height 20
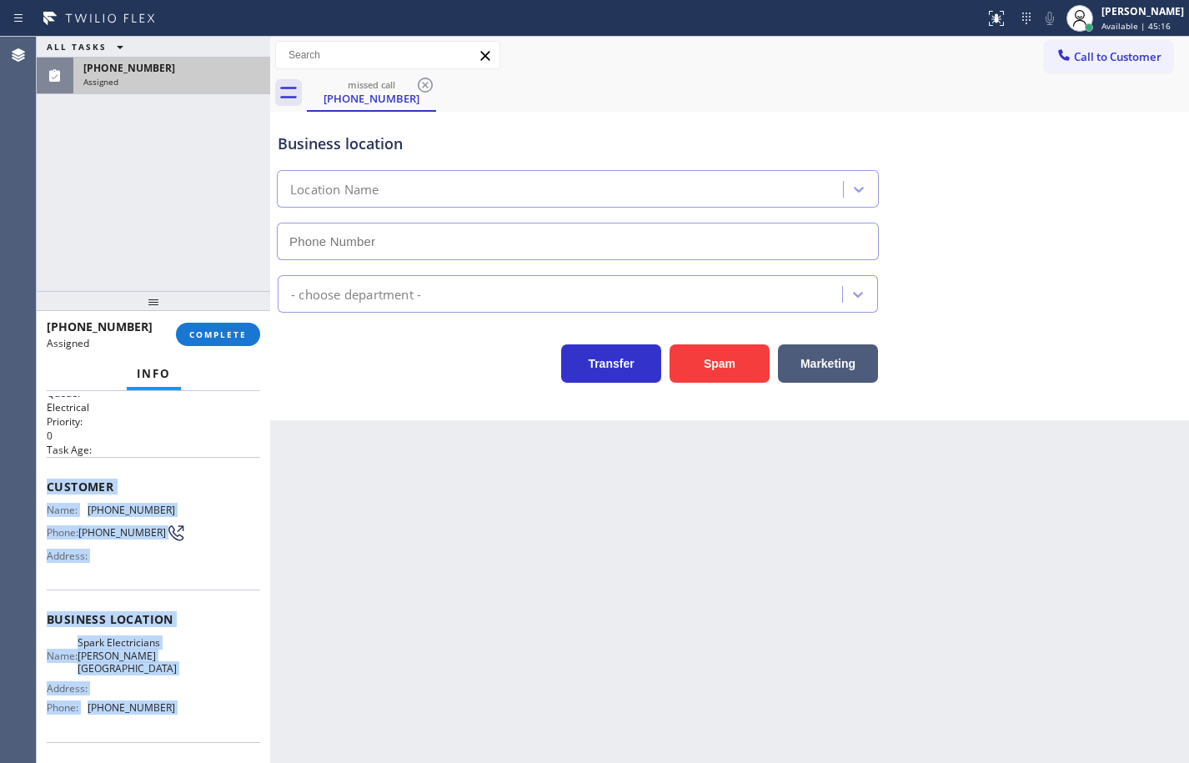
type input "(818) 791-0359"
click at [247, 334] on button "COMPLETE" at bounding box center [218, 334] width 84 height 23
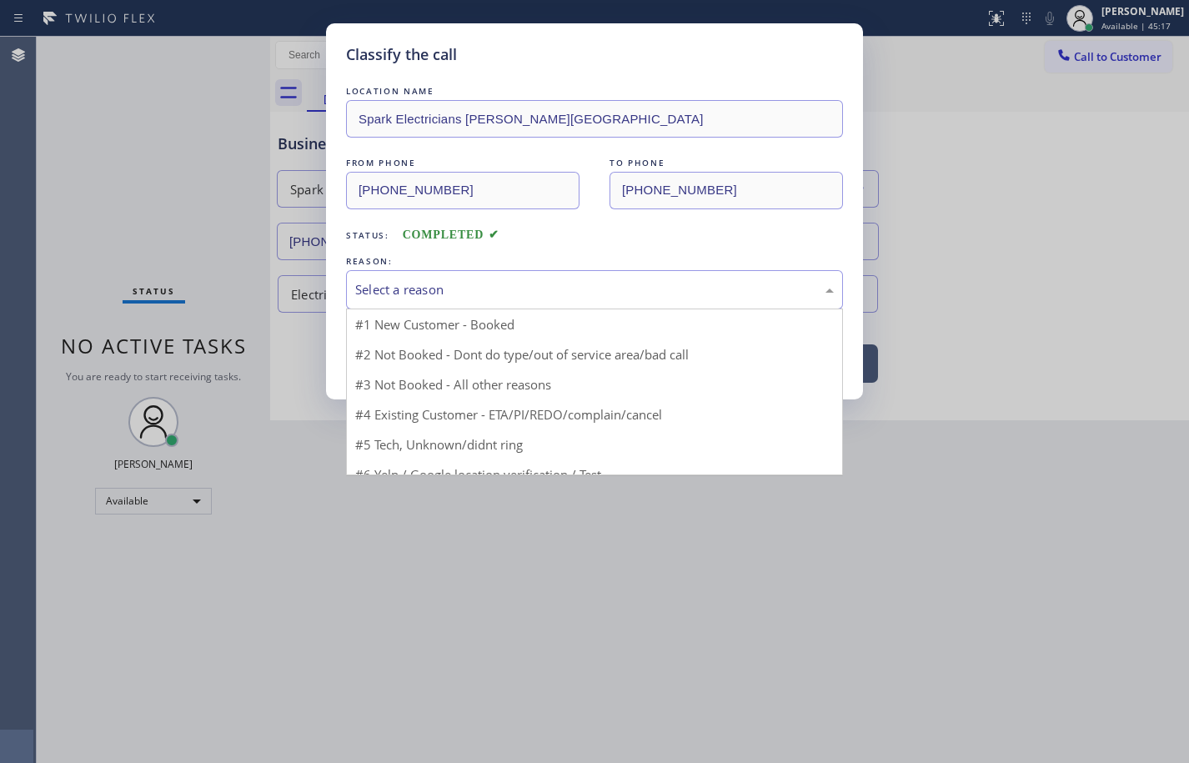
click at [414, 291] on div "Select a reason" at bounding box center [594, 289] width 479 height 19
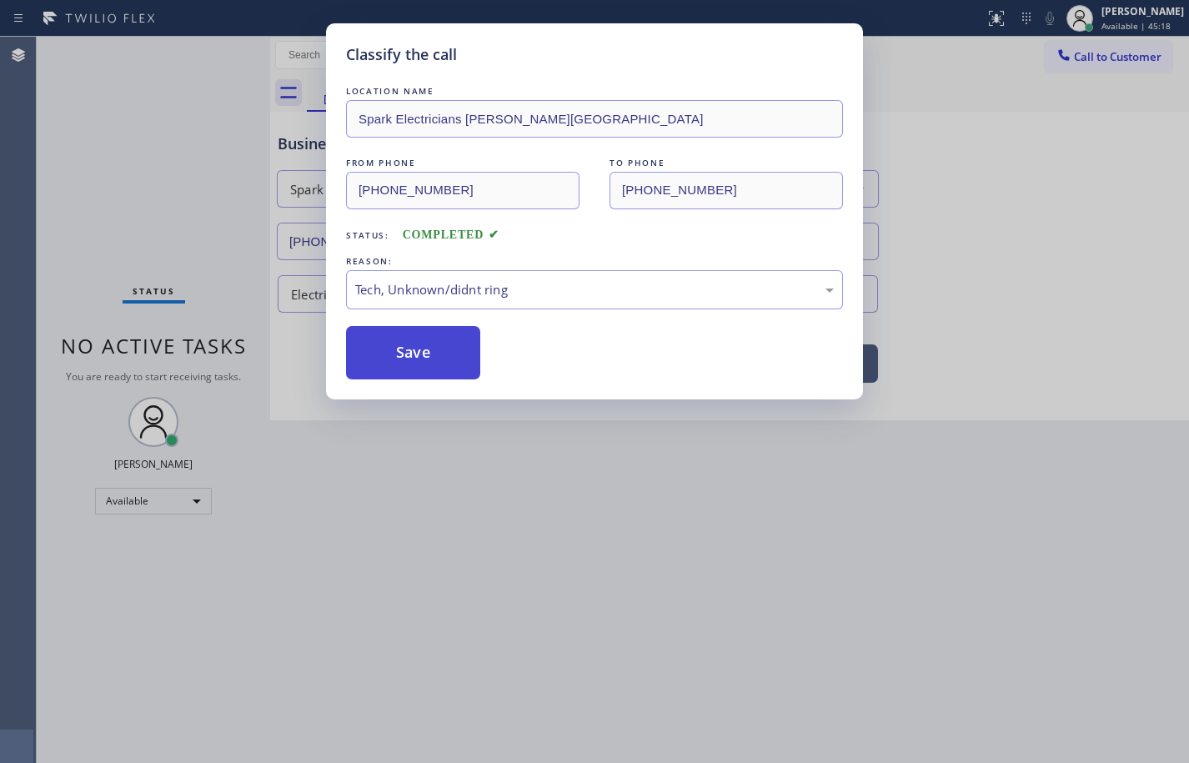
click at [423, 344] on button "Save" at bounding box center [413, 352] width 134 height 53
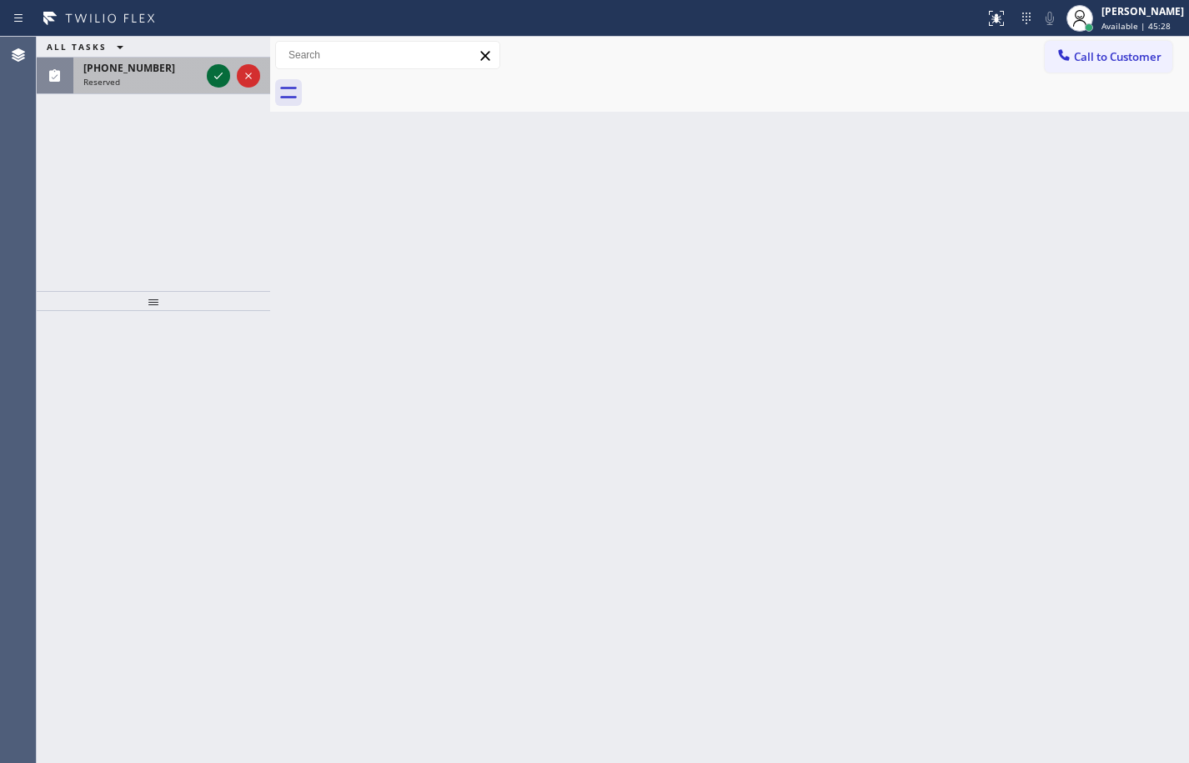
click at [217, 81] on icon at bounding box center [218, 76] width 20 height 20
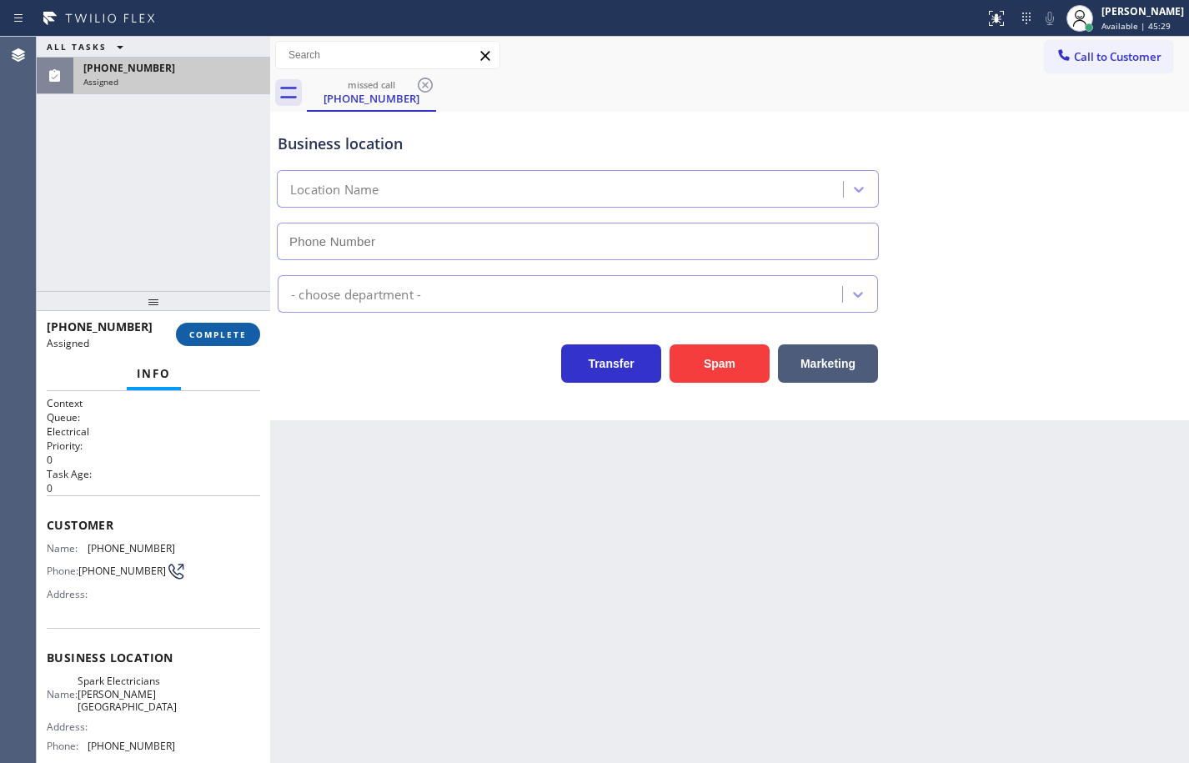
click at [229, 338] on span "COMPLETE" at bounding box center [218, 335] width 58 height 12
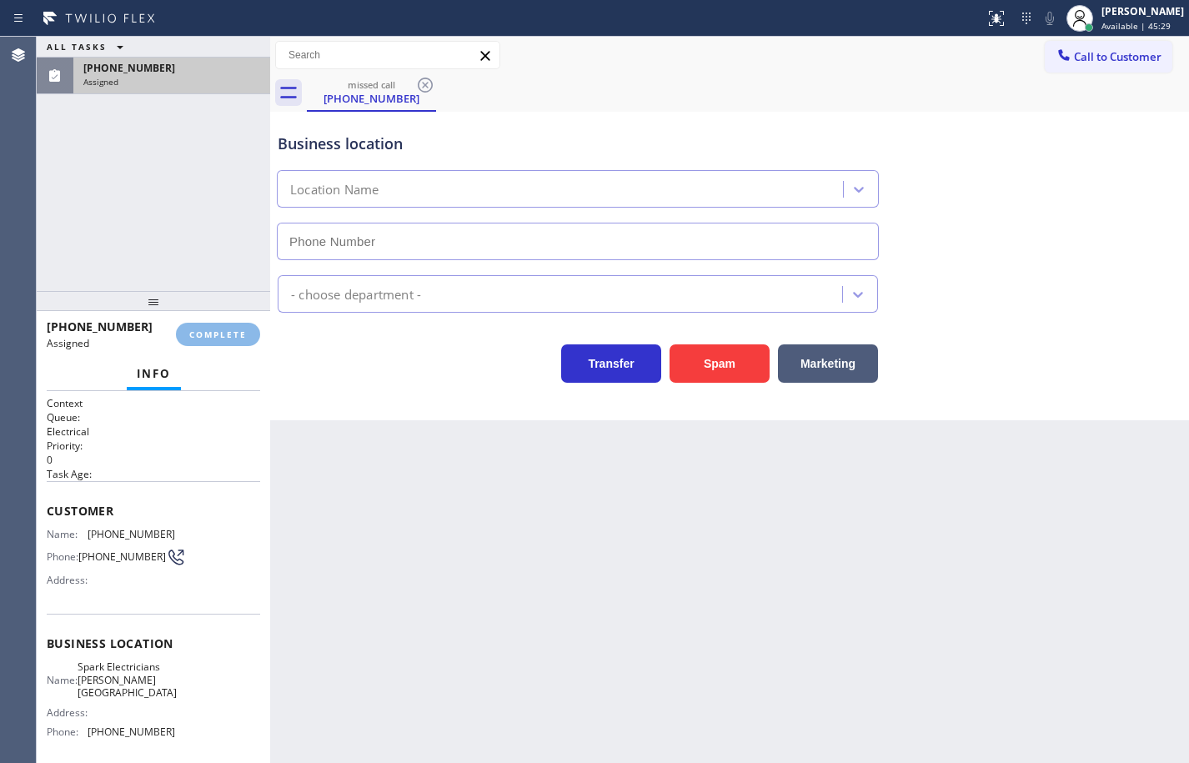
type input "(818) 791-0359"
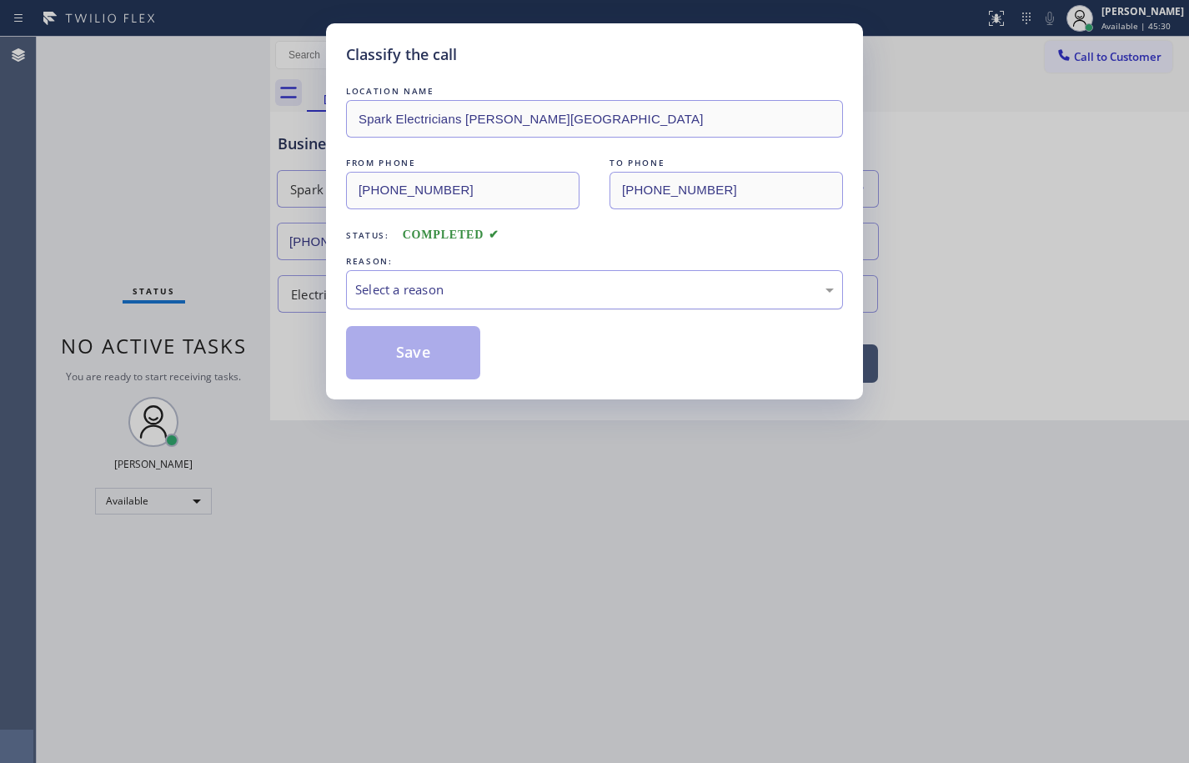
click at [424, 292] on div "Select a reason" at bounding box center [594, 289] width 479 height 19
click at [424, 364] on button "Save" at bounding box center [413, 352] width 134 height 53
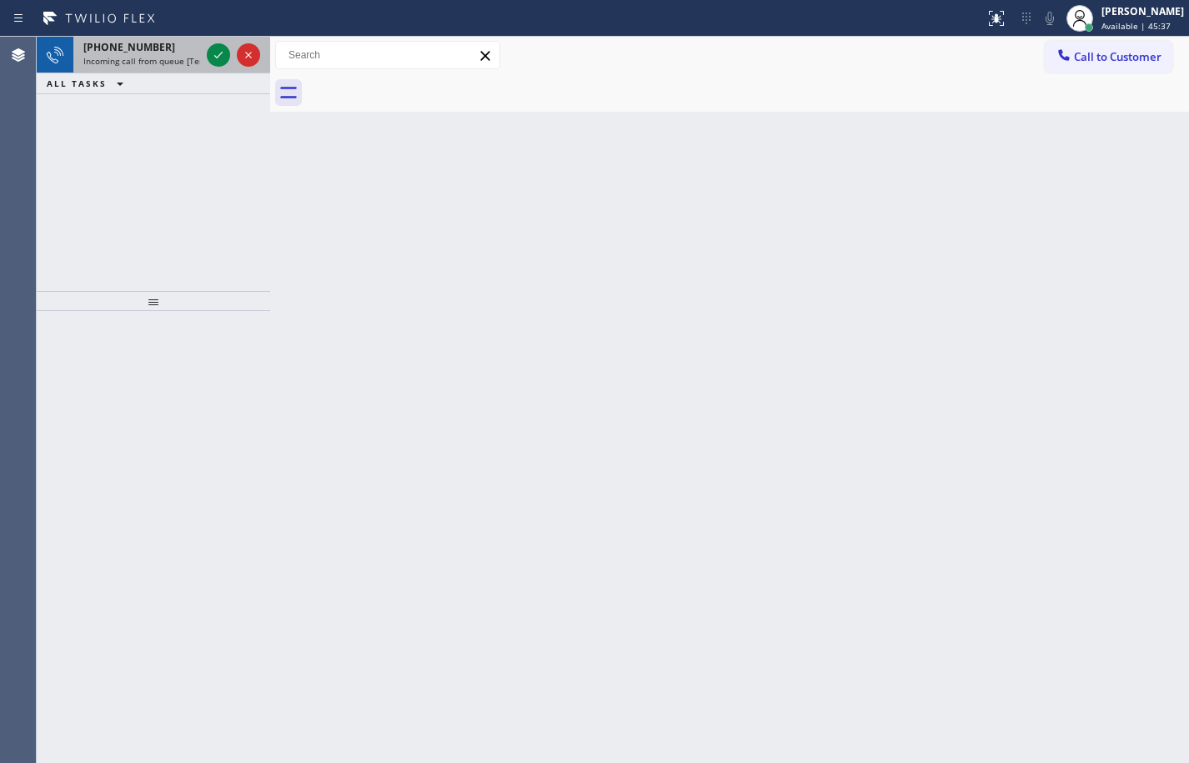
click at [146, 62] on span "Incoming call from queue [Test] All" at bounding box center [152, 61] width 138 height 12
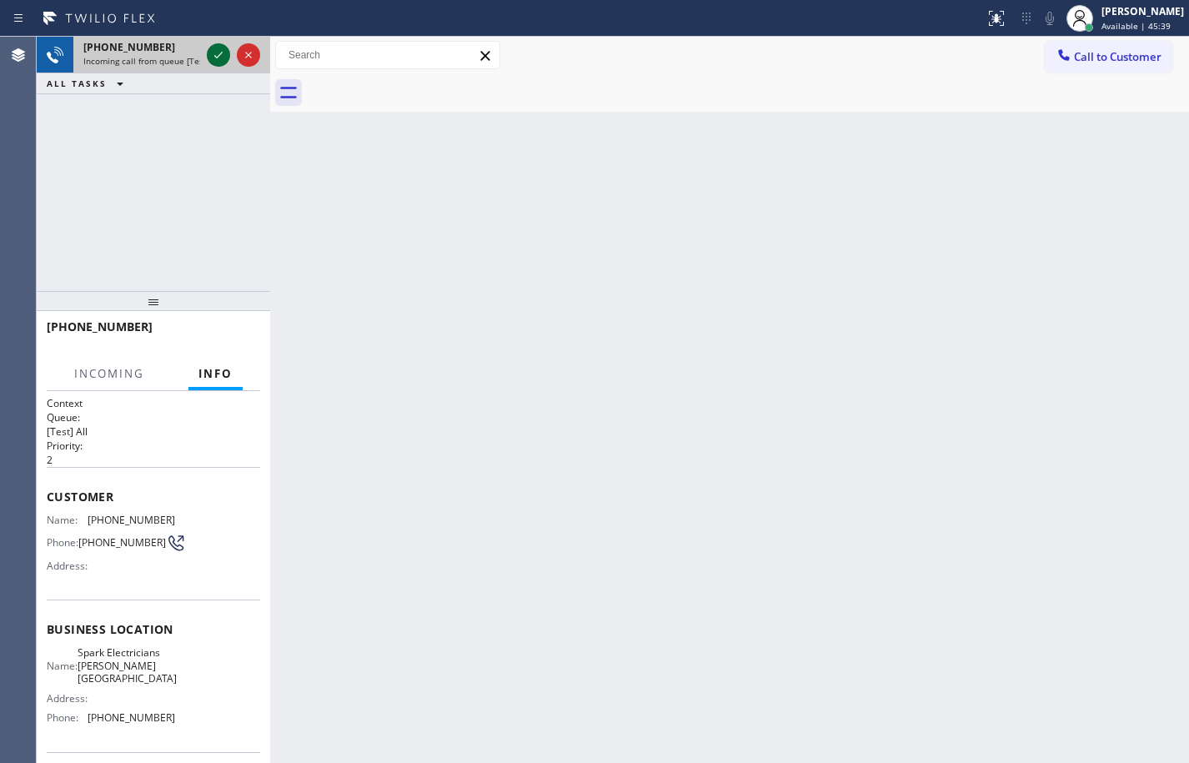
click at [220, 58] on icon at bounding box center [218, 55] width 20 height 20
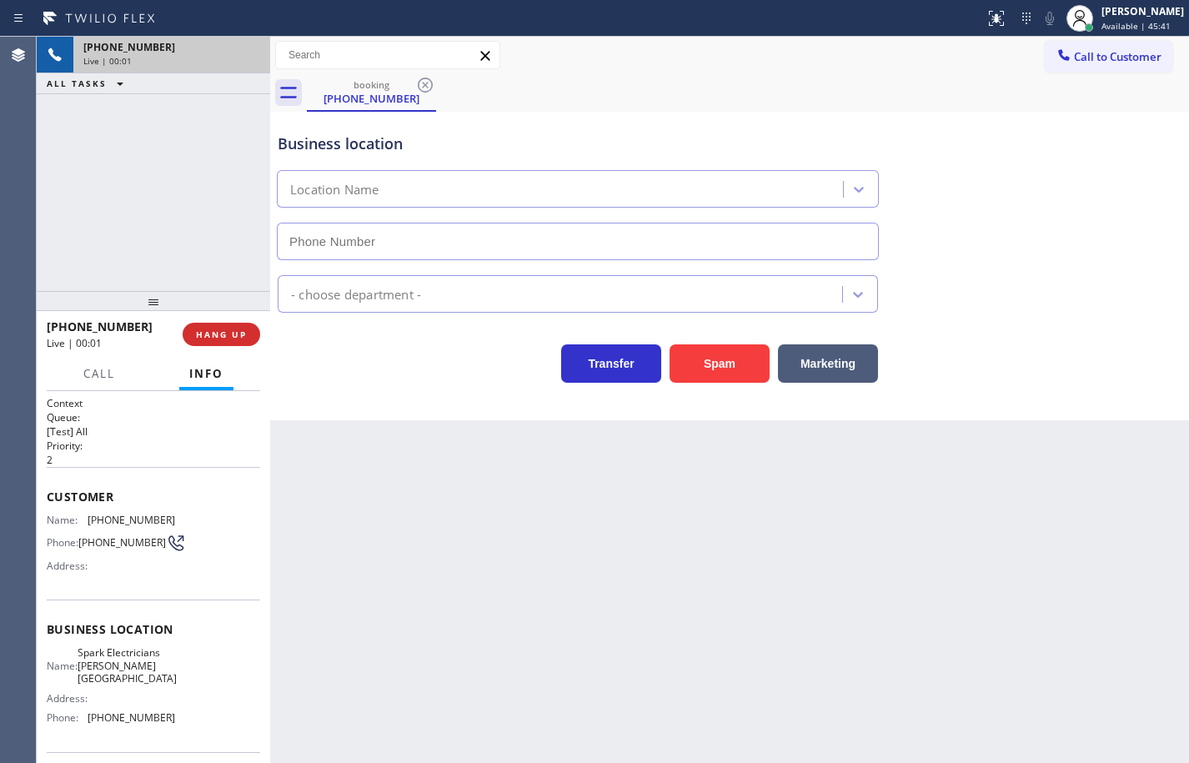
type input "(818) 791-0359"
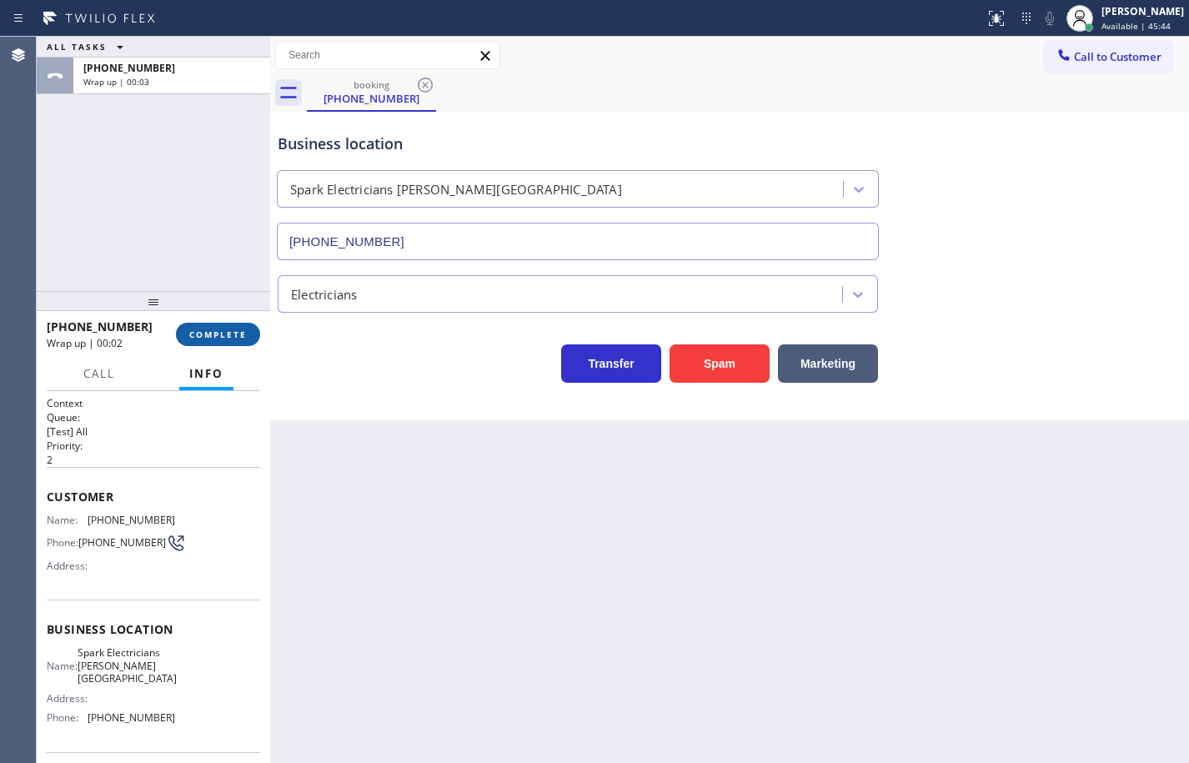
click at [224, 337] on span "COMPLETE" at bounding box center [218, 335] width 58 height 12
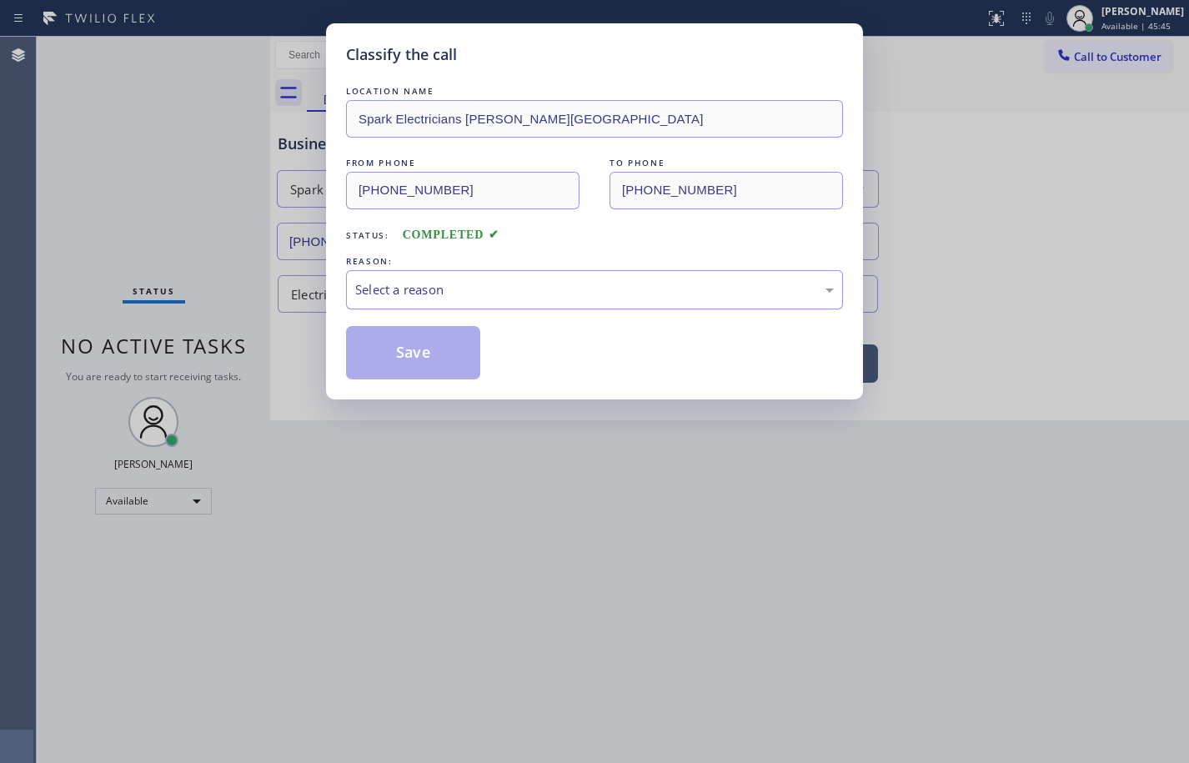
click at [390, 289] on div "Select a reason" at bounding box center [594, 289] width 479 height 19
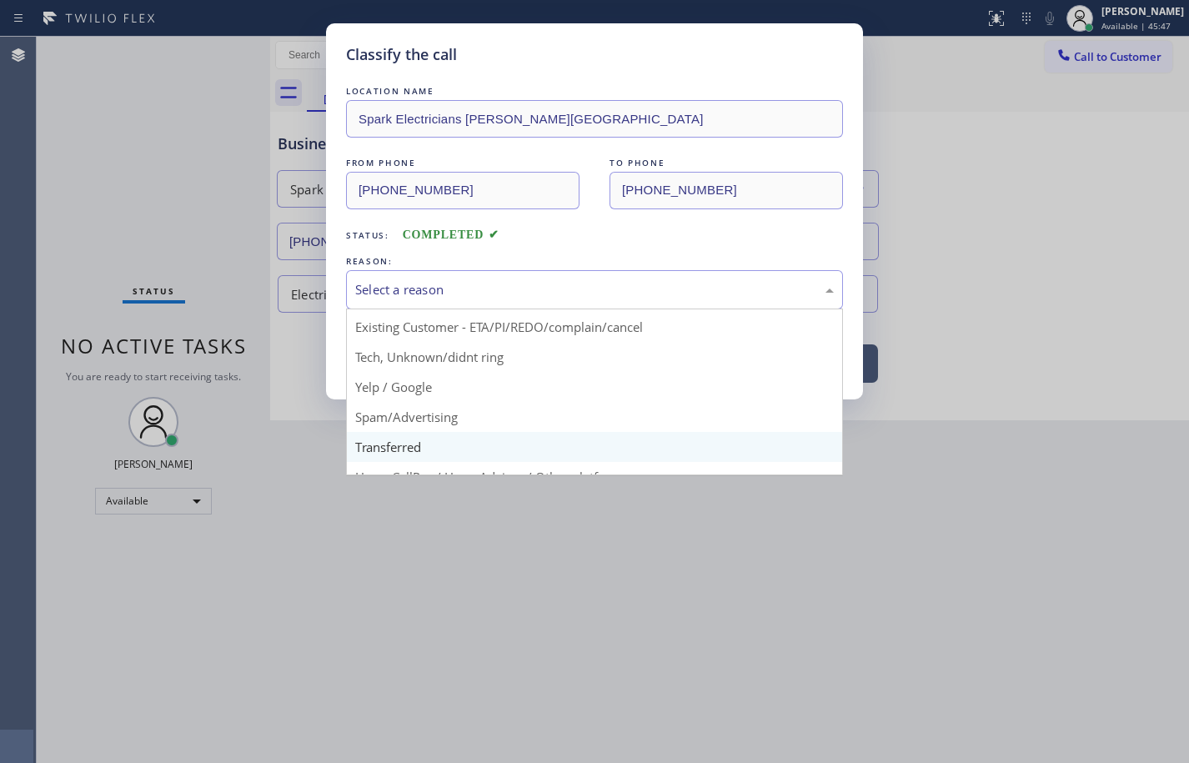
scroll to position [83, 0]
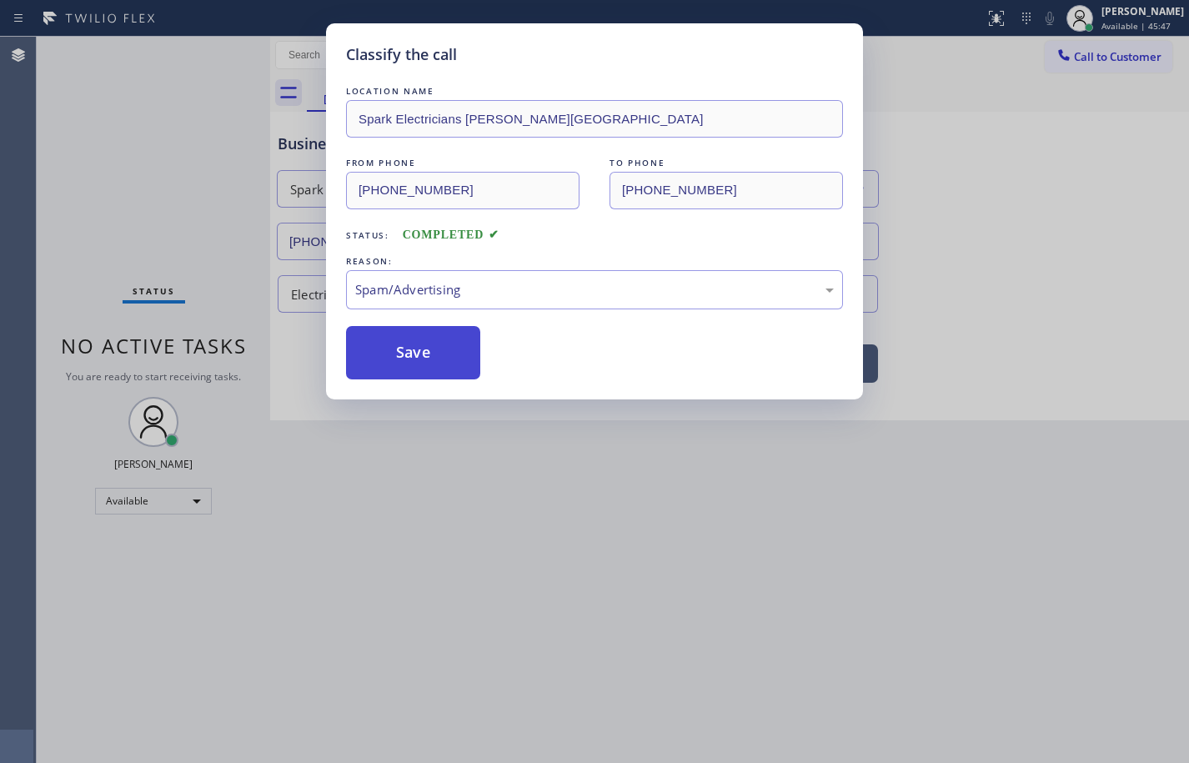
click at [443, 367] on button "Save" at bounding box center [413, 352] width 134 height 53
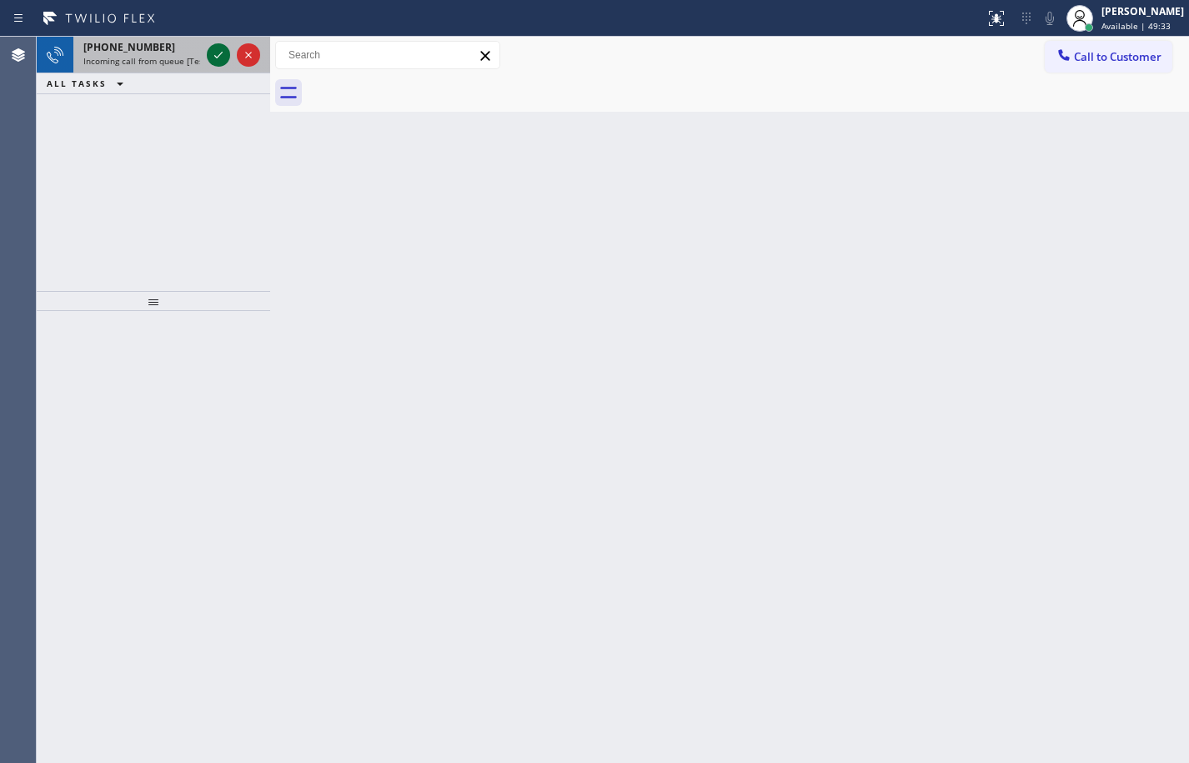
drag, startPoint x: 178, startPoint y: 59, endPoint x: 213, endPoint y: 63, distance: 36.1
click at [178, 59] on span "Incoming call from queue [Test] All" at bounding box center [152, 61] width 138 height 12
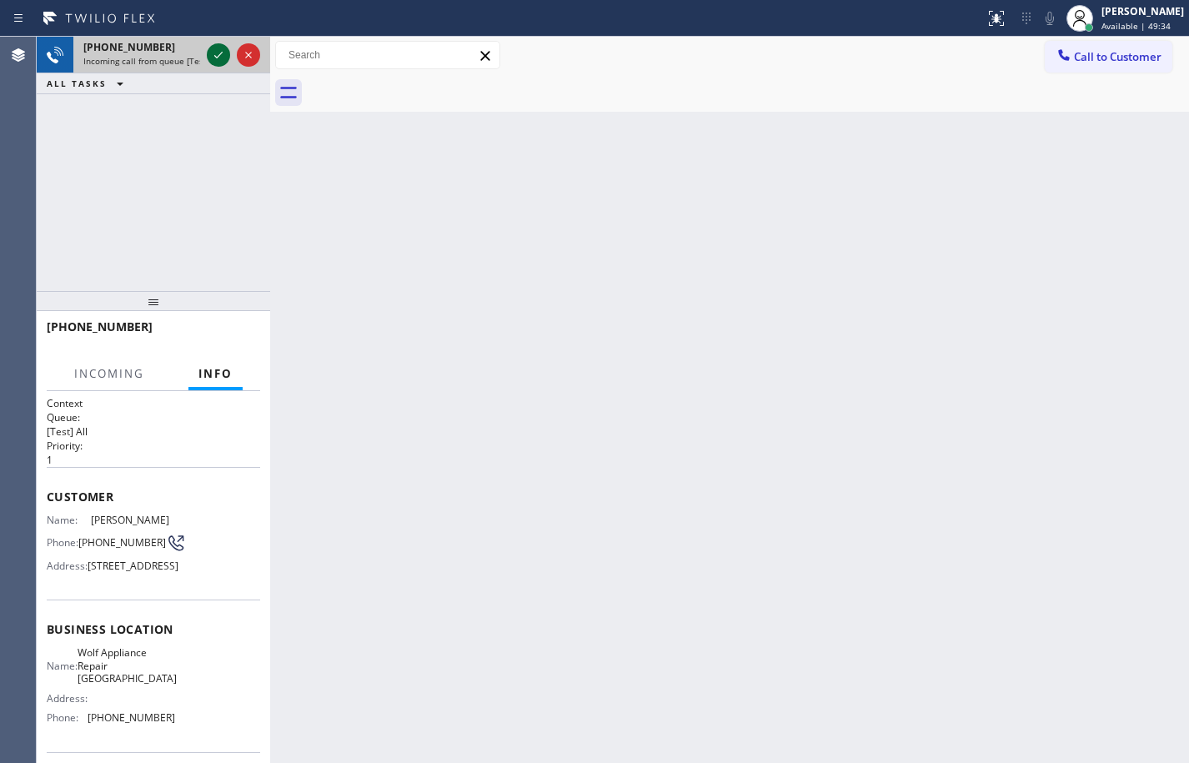
click at [218, 56] on icon at bounding box center [218, 55] width 20 height 20
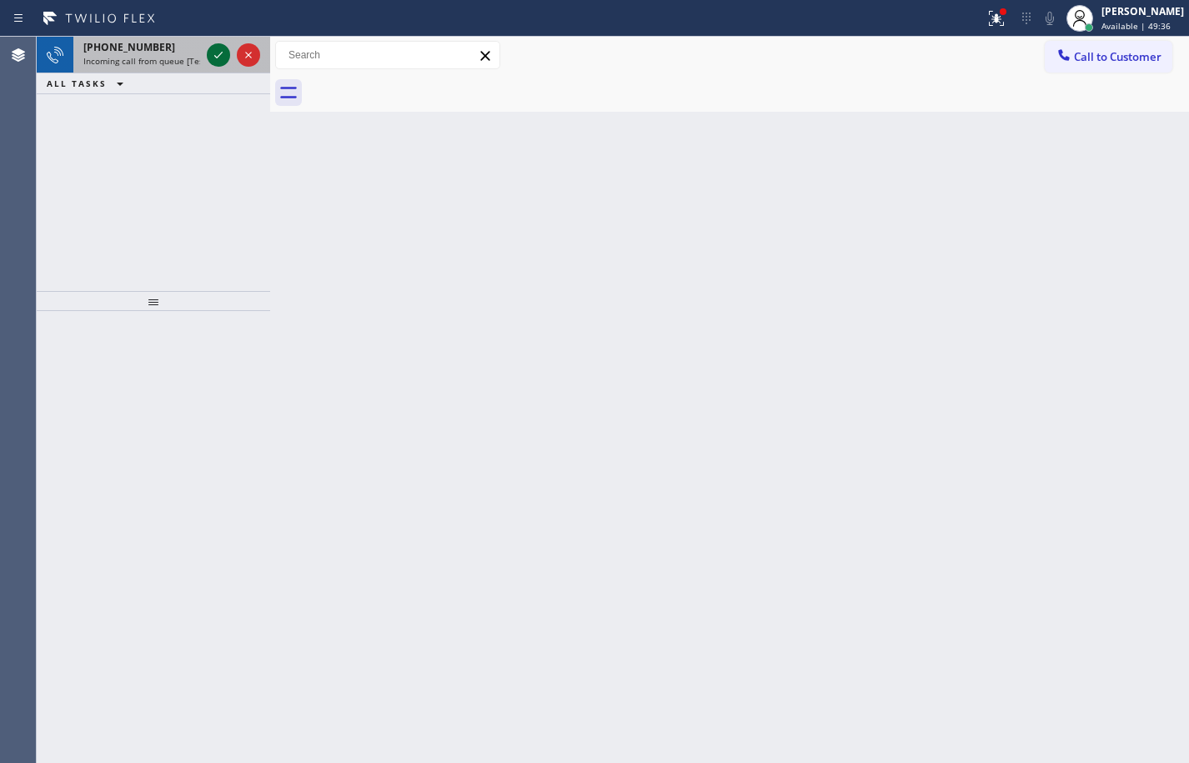
click at [220, 59] on icon at bounding box center [218, 55] width 20 height 20
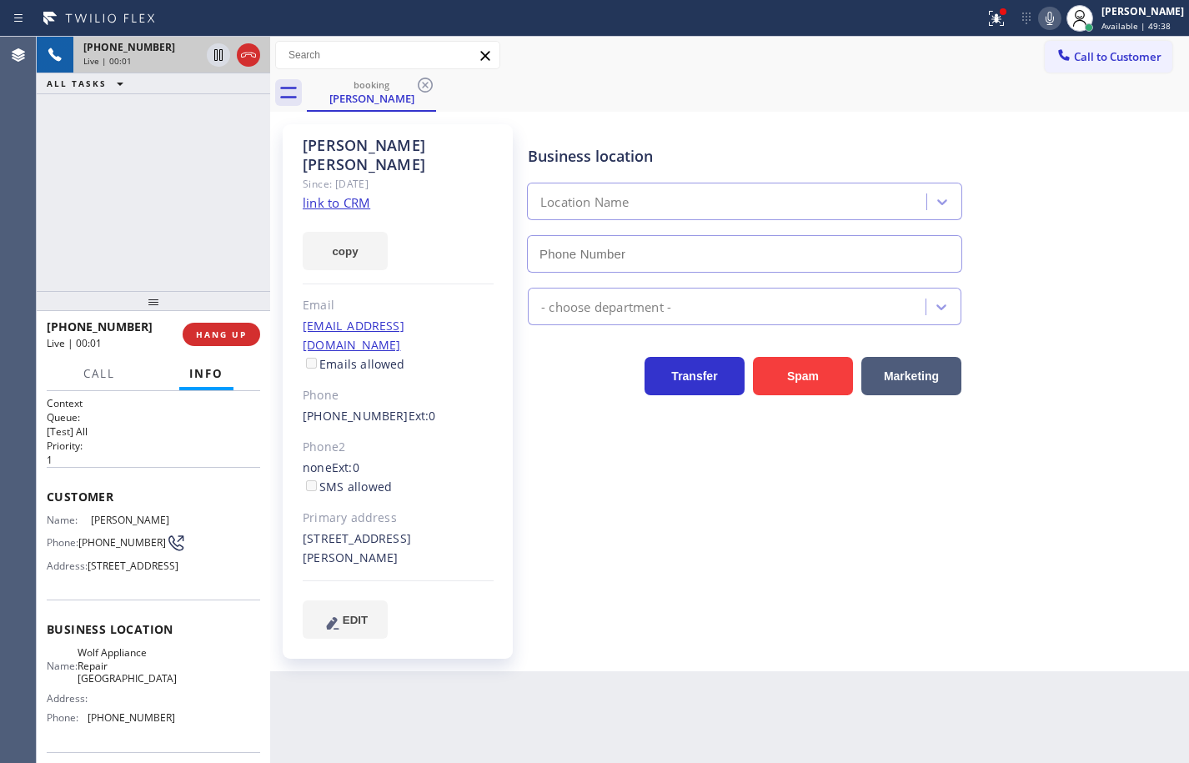
type input "(425) 517-3988"
click at [327, 194] on link "link to CRM" at bounding box center [337, 202] width 68 height 17
click at [366, 235] on button "copy" at bounding box center [345, 251] width 85 height 38
click at [125, 685] on span "Wolf Appliance Repair Phoenix" at bounding box center [127, 665] width 99 height 38
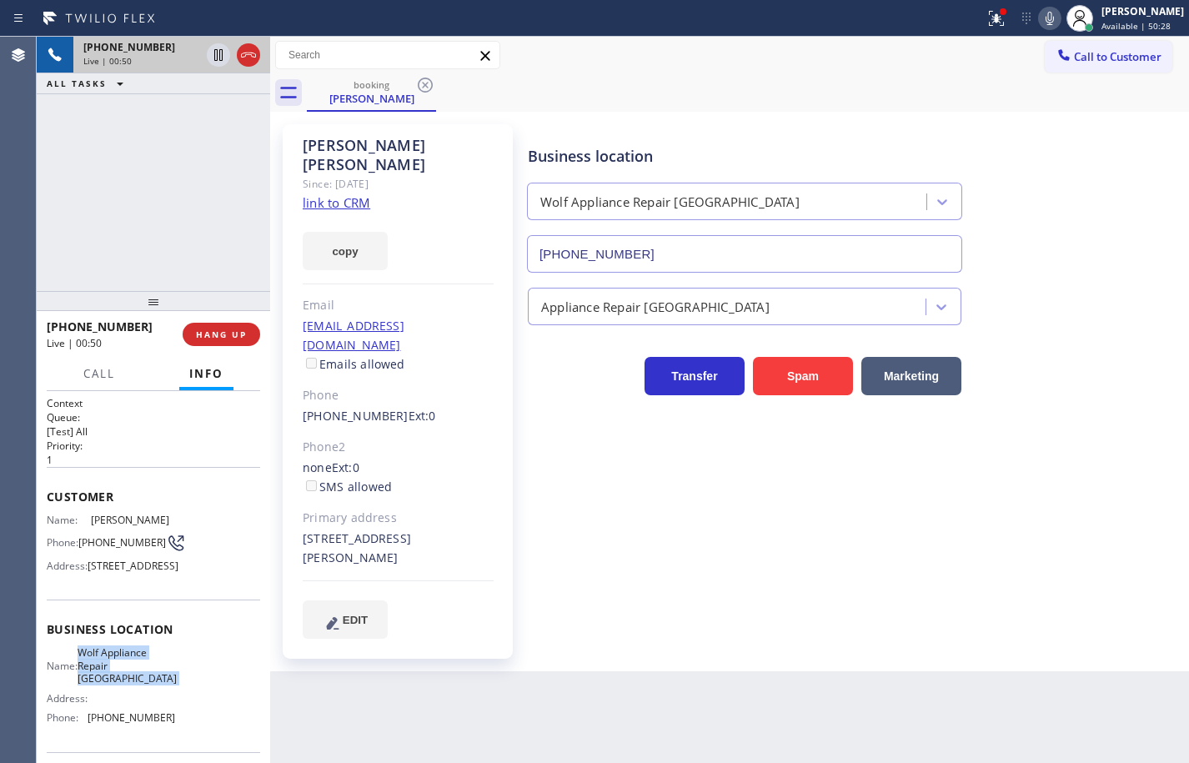
click at [125, 685] on span "Wolf Appliance Repair Phoenix" at bounding box center [127, 665] width 99 height 38
copy span "Wolf Appliance Repair Phoenix"
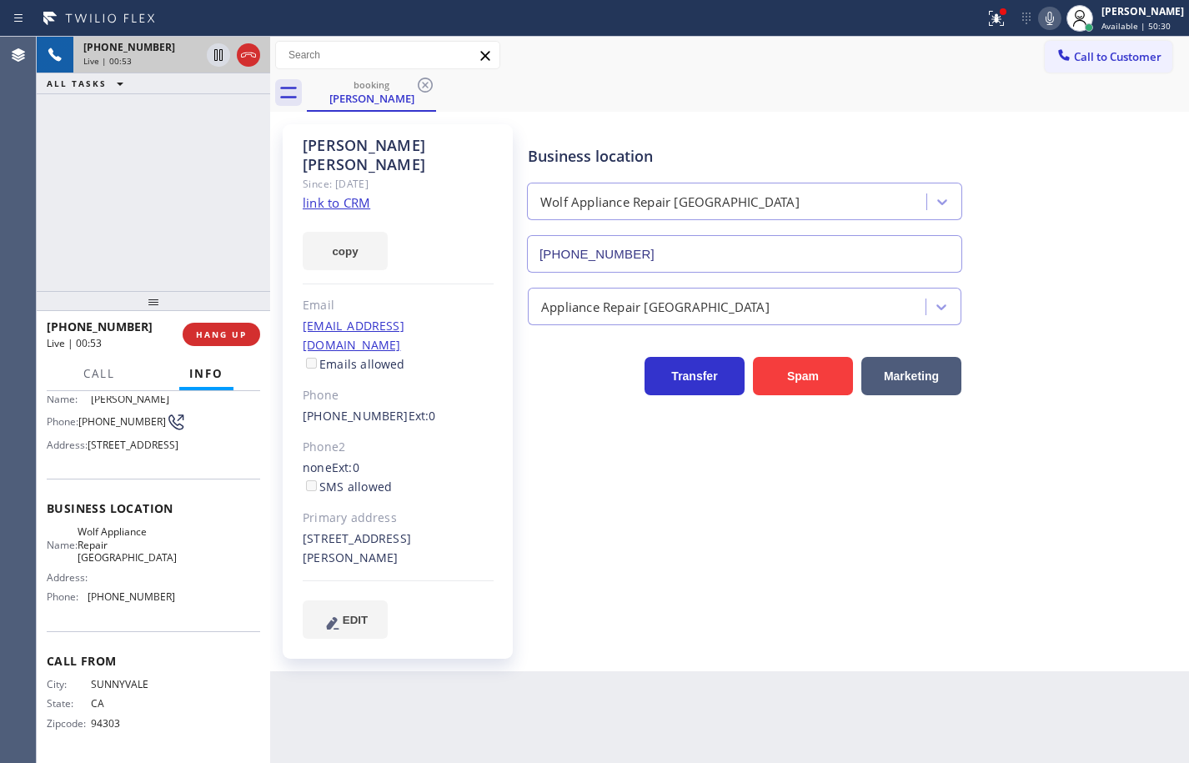
click at [144, 601] on span "(425) 517-3988" at bounding box center [132, 596] width 88 height 13
copy span "(425) 517-3988"
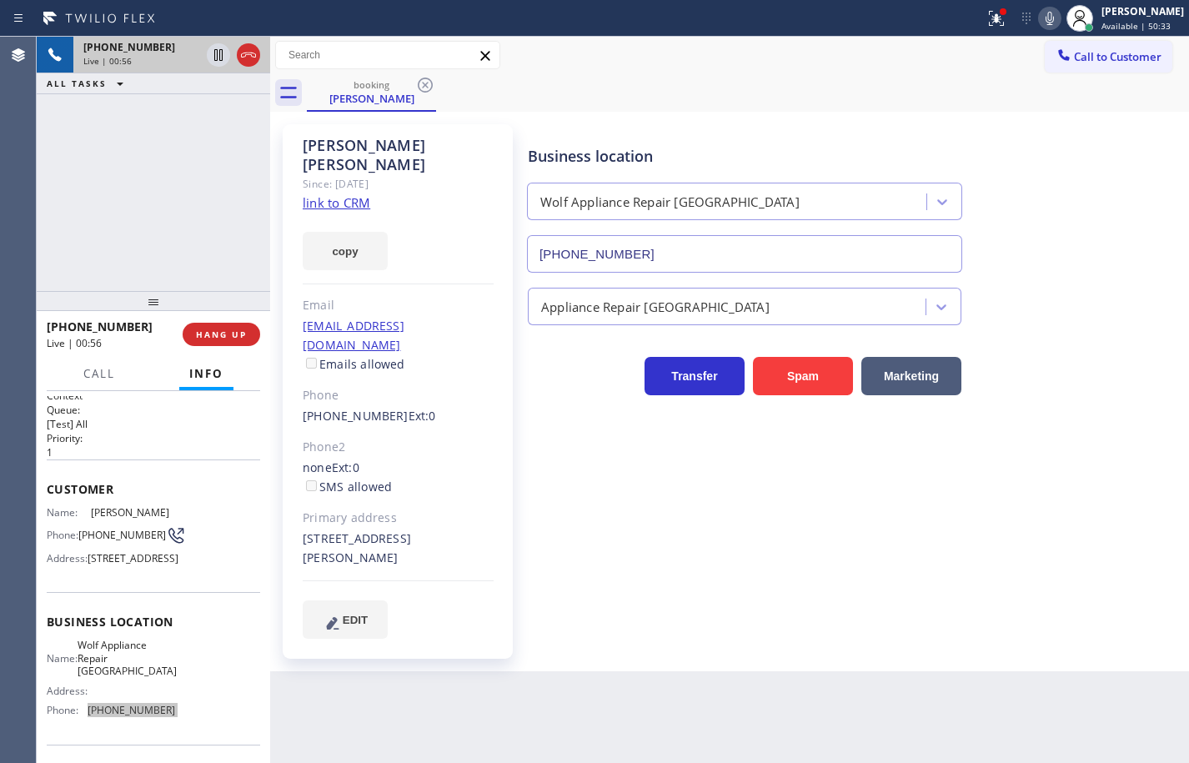
scroll to position [0, 0]
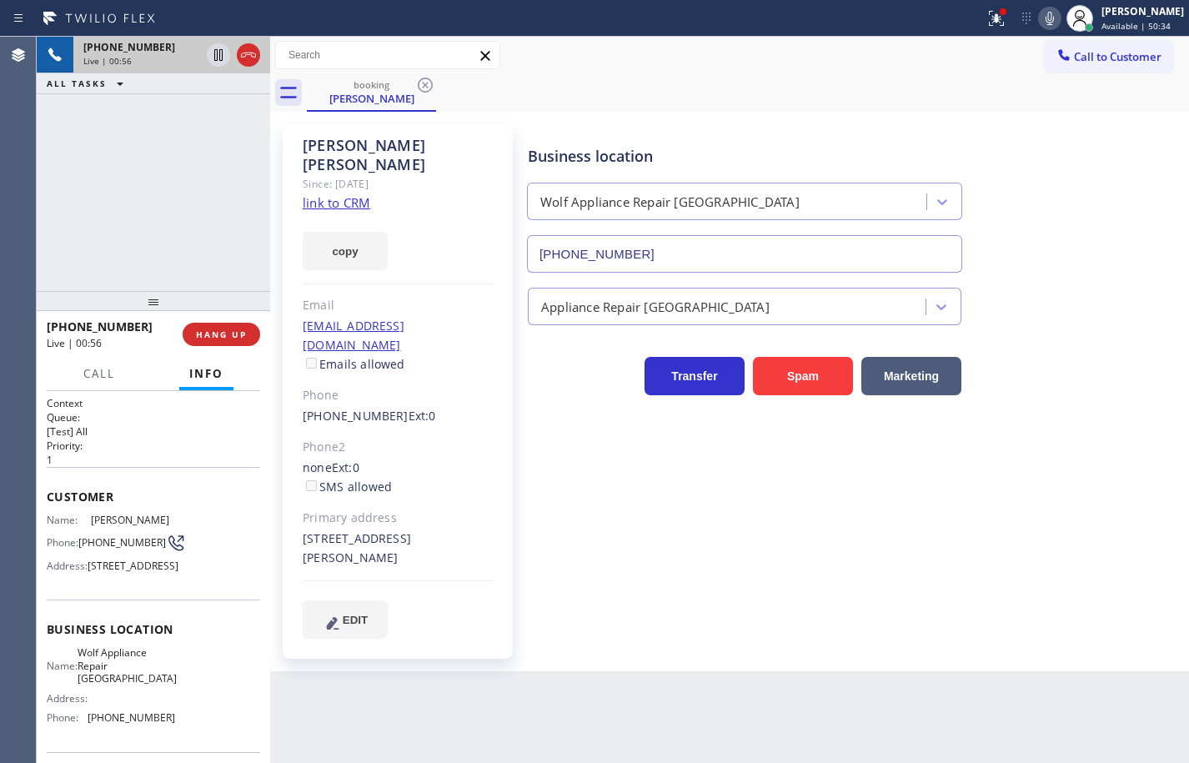
click at [111, 537] on span "(650) 815-9238" at bounding box center [122, 542] width 88 height 13
copy div "(650) 815-9238"
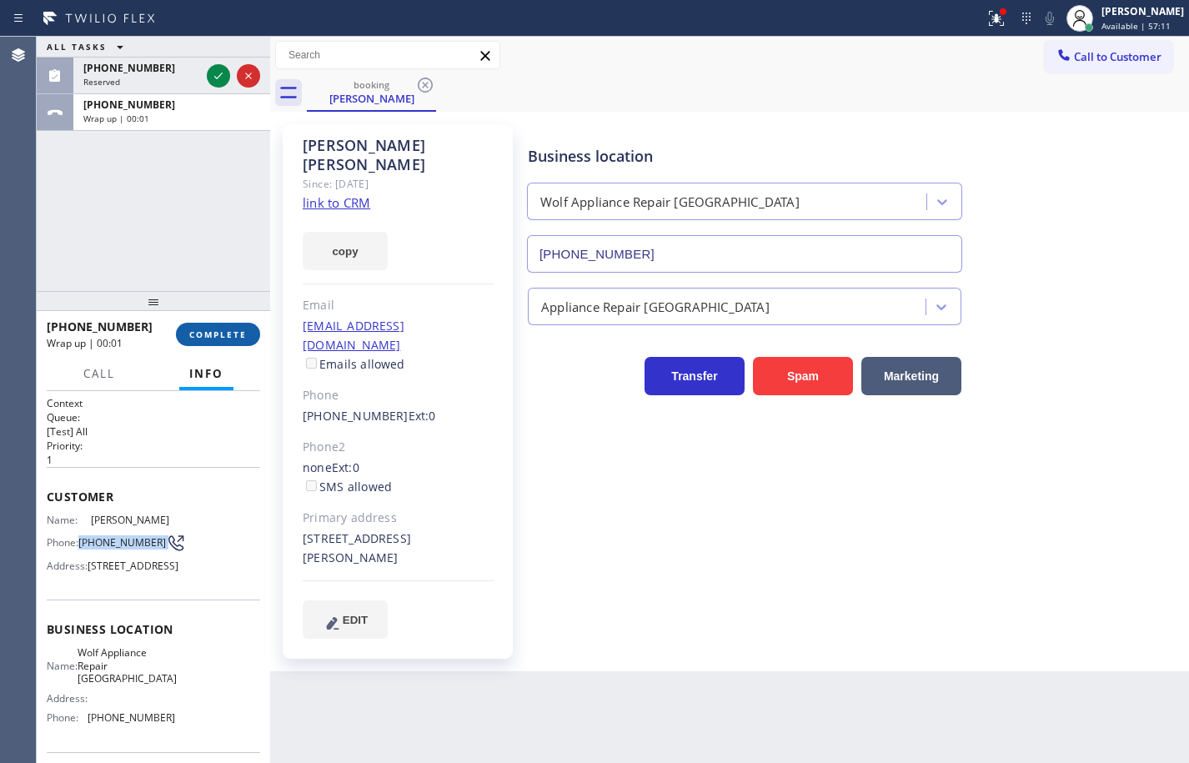
click at [235, 342] on button "COMPLETE" at bounding box center [218, 334] width 84 height 23
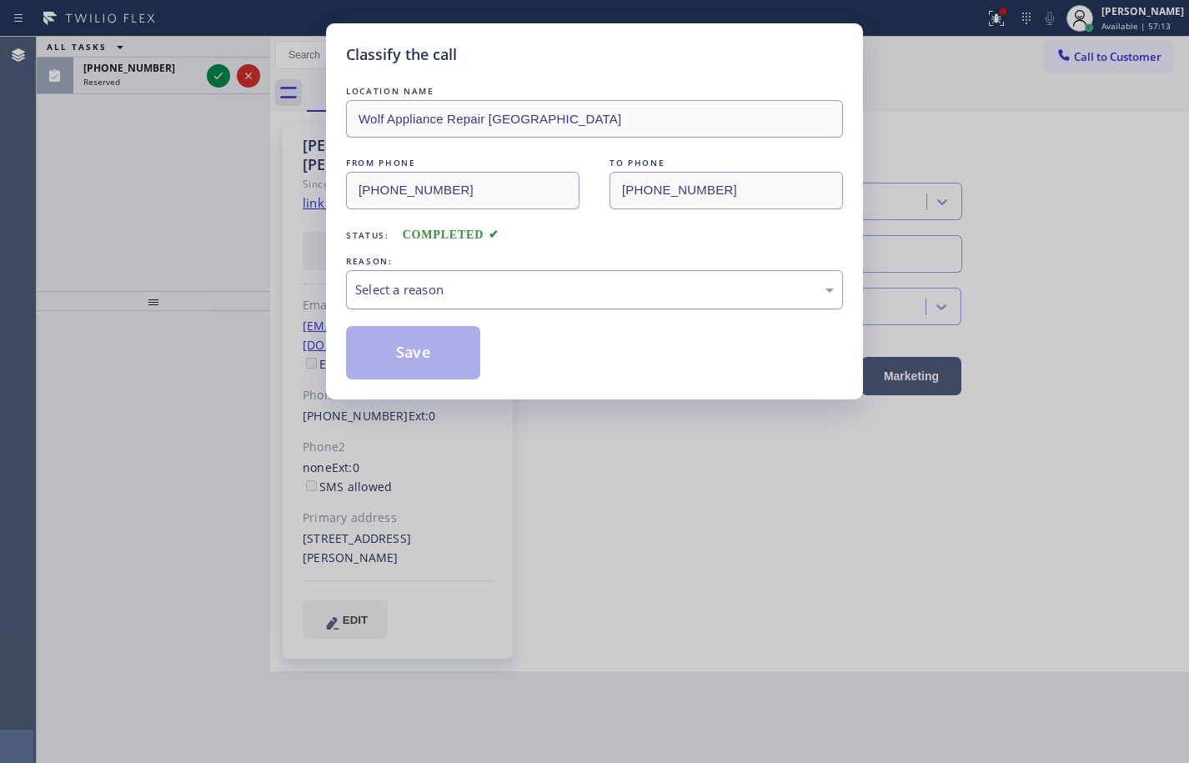
click at [429, 282] on div "Select a reason" at bounding box center [594, 289] width 479 height 19
click at [419, 356] on button "Save" at bounding box center [413, 352] width 134 height 53
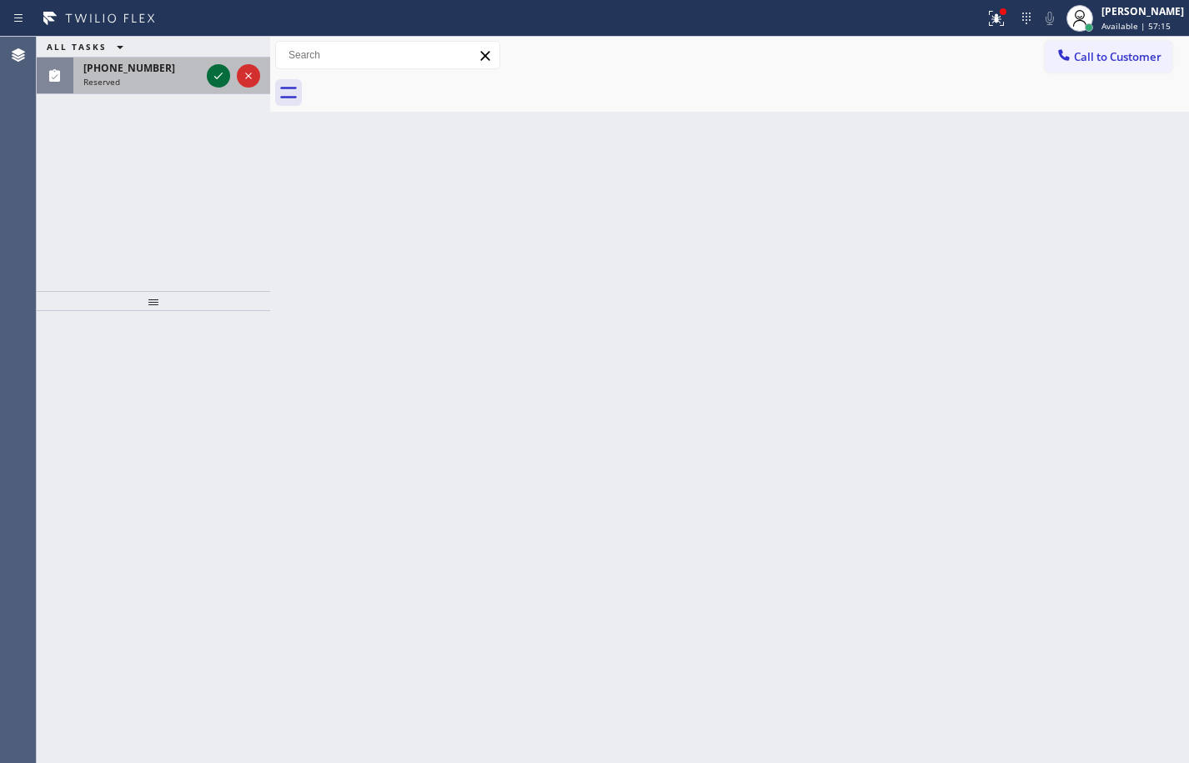
click at [220, 76] on icon at bounding box center [218, 76] width 8 height 7
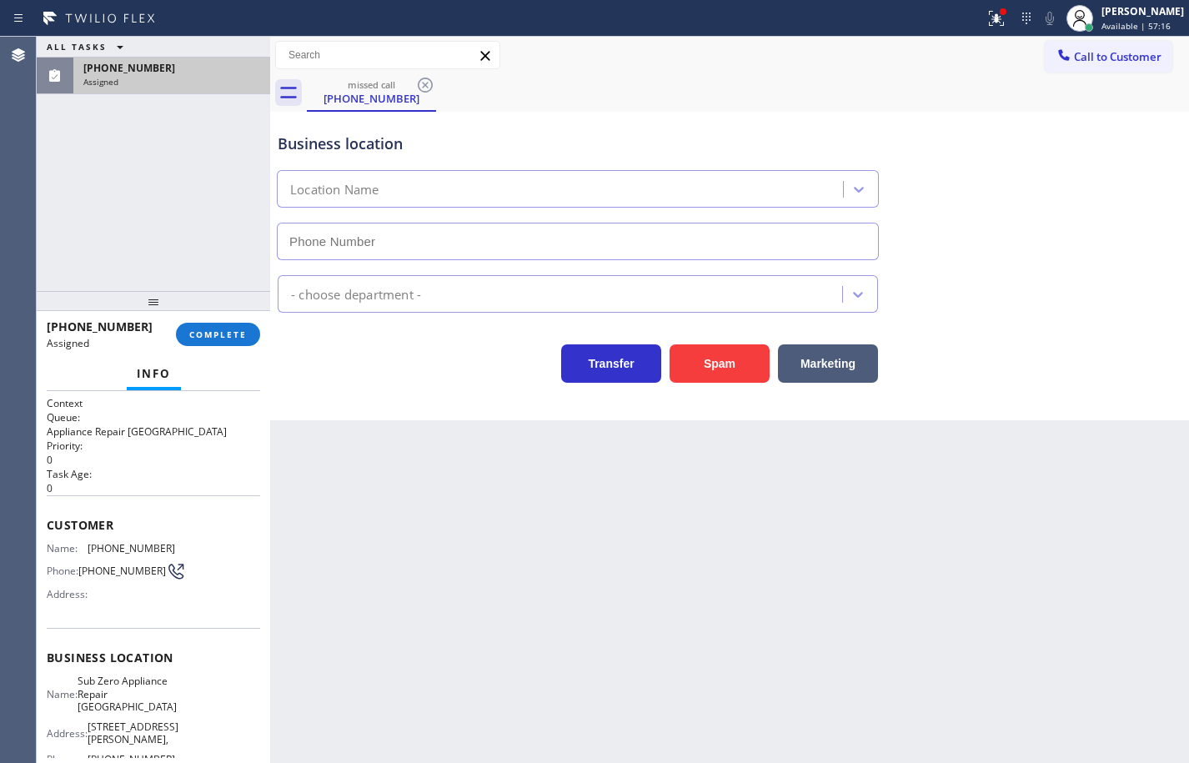
type input "(360) 205-1831"
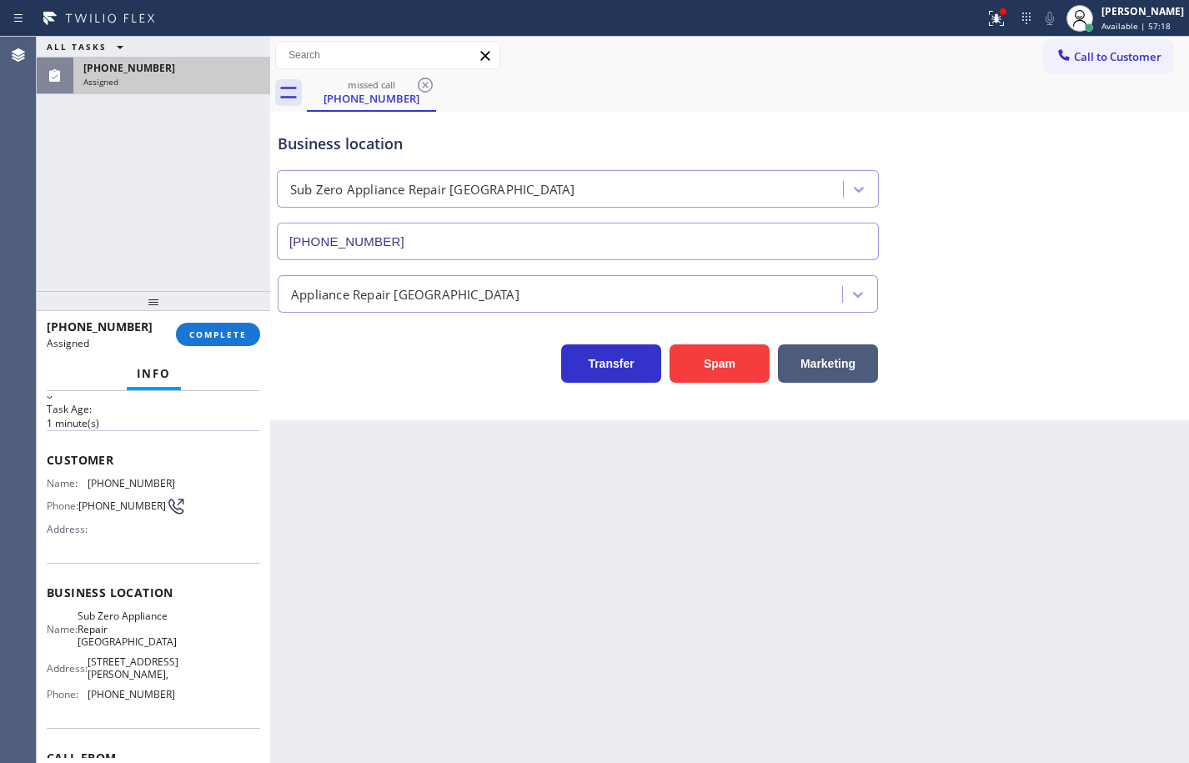
scroll to position [83, 0]
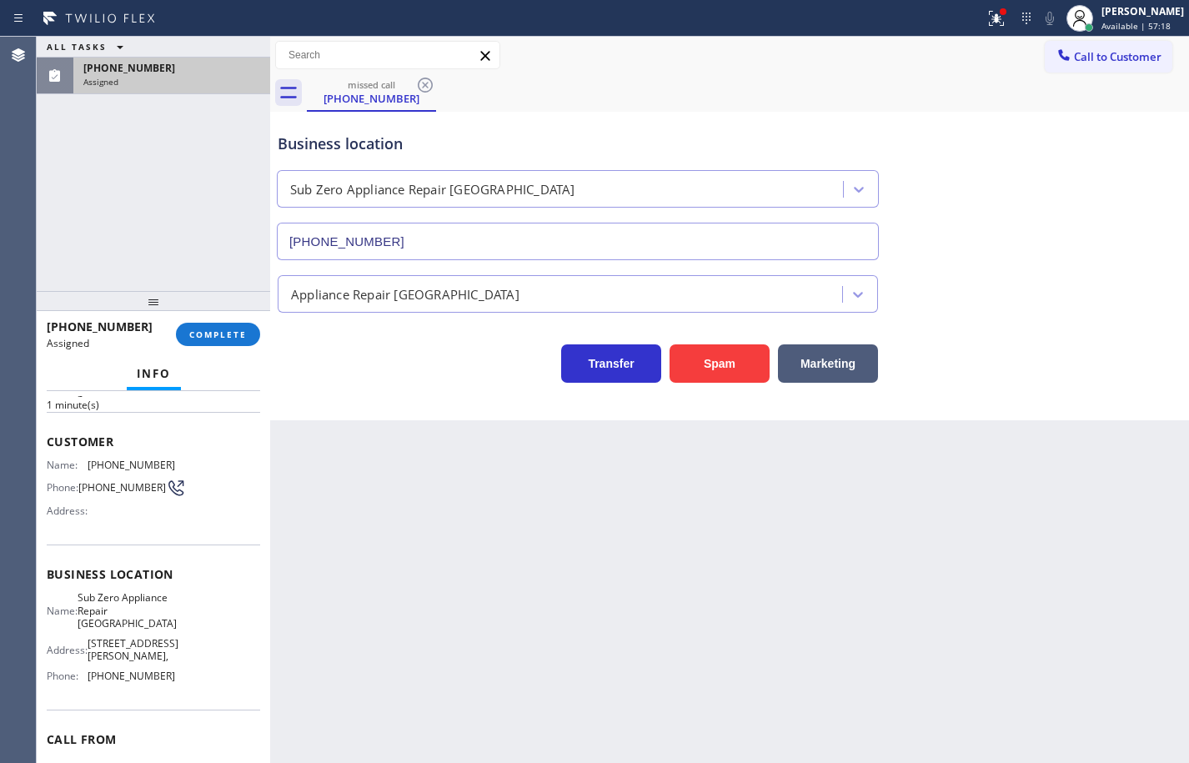
click at [189, 679] on div "Name: Sub Zero Appliance Repair Bellingham Address: 2410 James St, Phone: (360)…" at bounding box center [153, 640] width 213 height 98
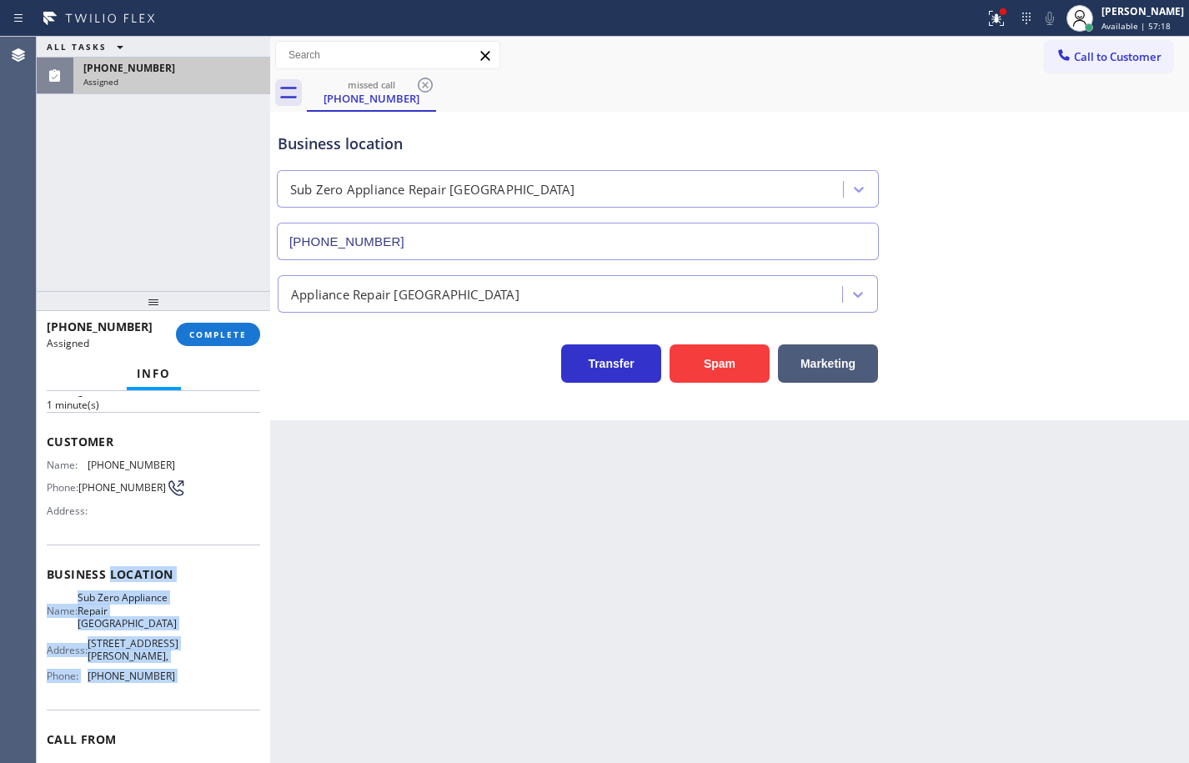
drag, startPoint x: 189, startPoint y: 677, endPoint x: 75, endPoint y: 483, distance: 225.4
click at [116, 557] on div "Business location Name: Sub Zero Appliance Repair Bellingham Address: 2410 Jame…" at bounding box center [153, 627] width 213 height 165
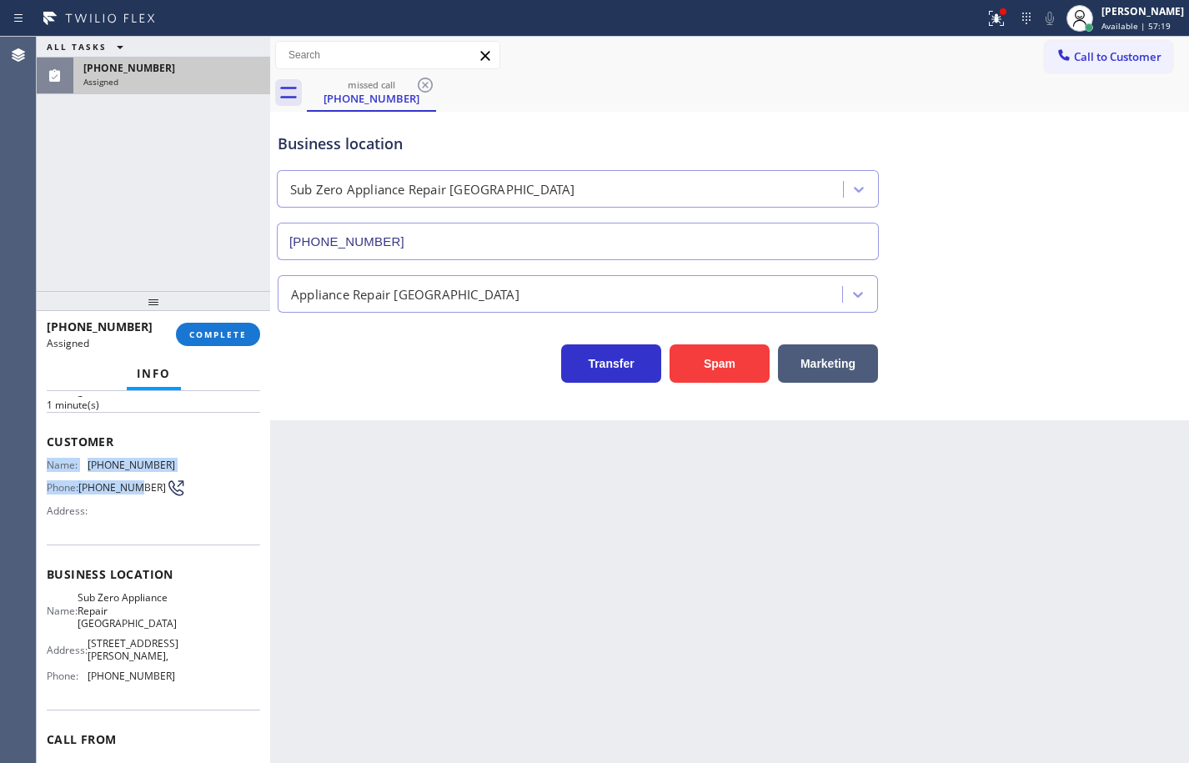
drag, startPoint x: 75, startPoint y: 483, endPoint x: 43, endPoint y: 458, distance: 41.0
click at [43, 458] on div "Context Queue: Appliance Repair High End Priority: 0 Task Age: 1 minute(s) Cust…" at bounding box center [153, 577] width 233 height 372
click at [45, 439] on div "Context Queue: Appliance Repair High End Priority: 0 Task Age: 1 minute(s) Cust…" at bounding box center [153, 577] width 233 height 372
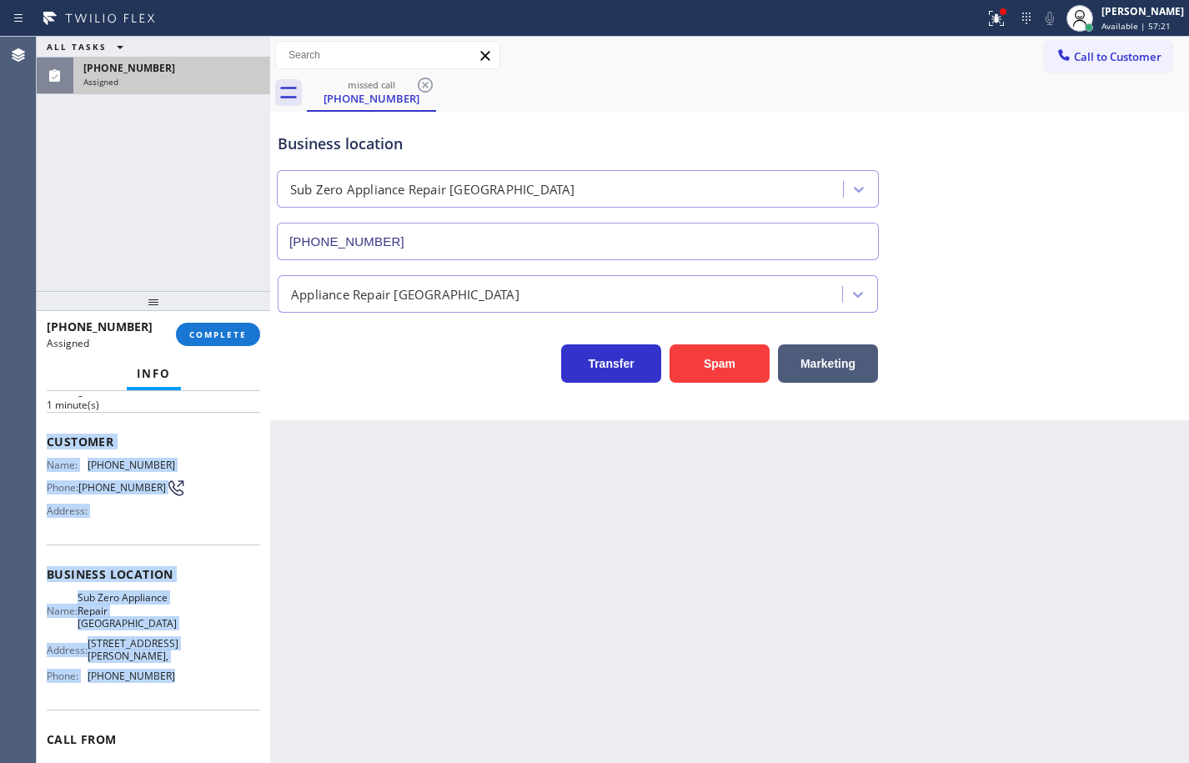
drag, startPoint x: 45, startPoint y: 439, endPoint x: 188, endPoint y: 665, distance: 267.7
click at [188, 665] on div "Context Queue: Appliance Repair High End Priority: 0 Task Age: 1 minute(s) Cust…" at bounding box center [153, 577] width 233 height 372
click at [223, 329] on span "COMPLETE" at bounding box center [218, 335] width 58 height 12
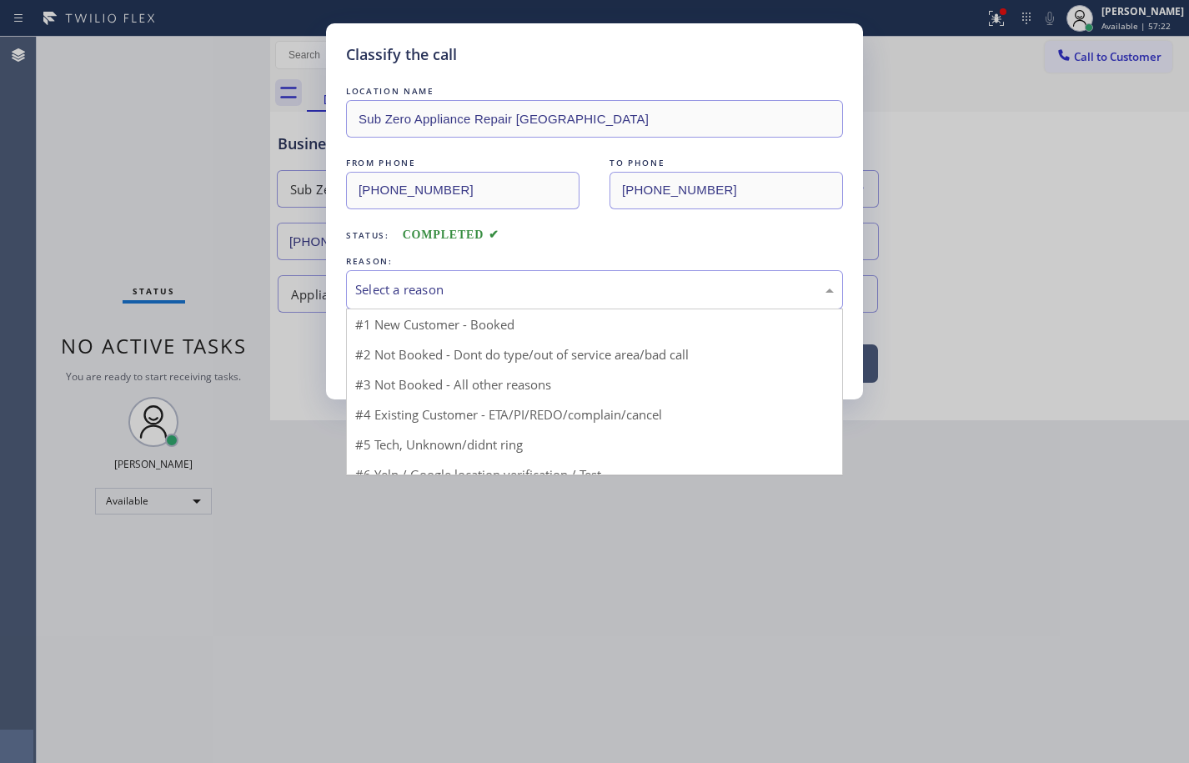
click at [442, 302] on div "Select a reason" at bounding box center [594, 289] width 497 height 39
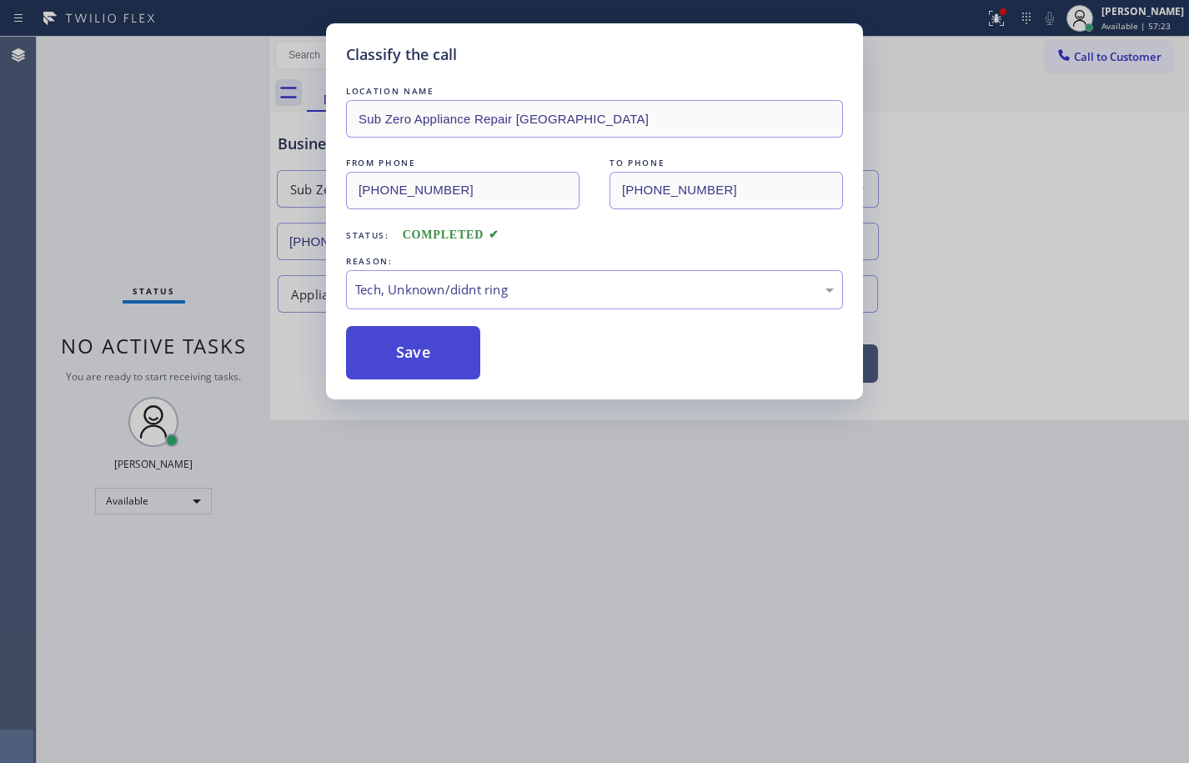
click at [441, 364] on button "Save" at bounding box center [413, 352] width 134 height 53
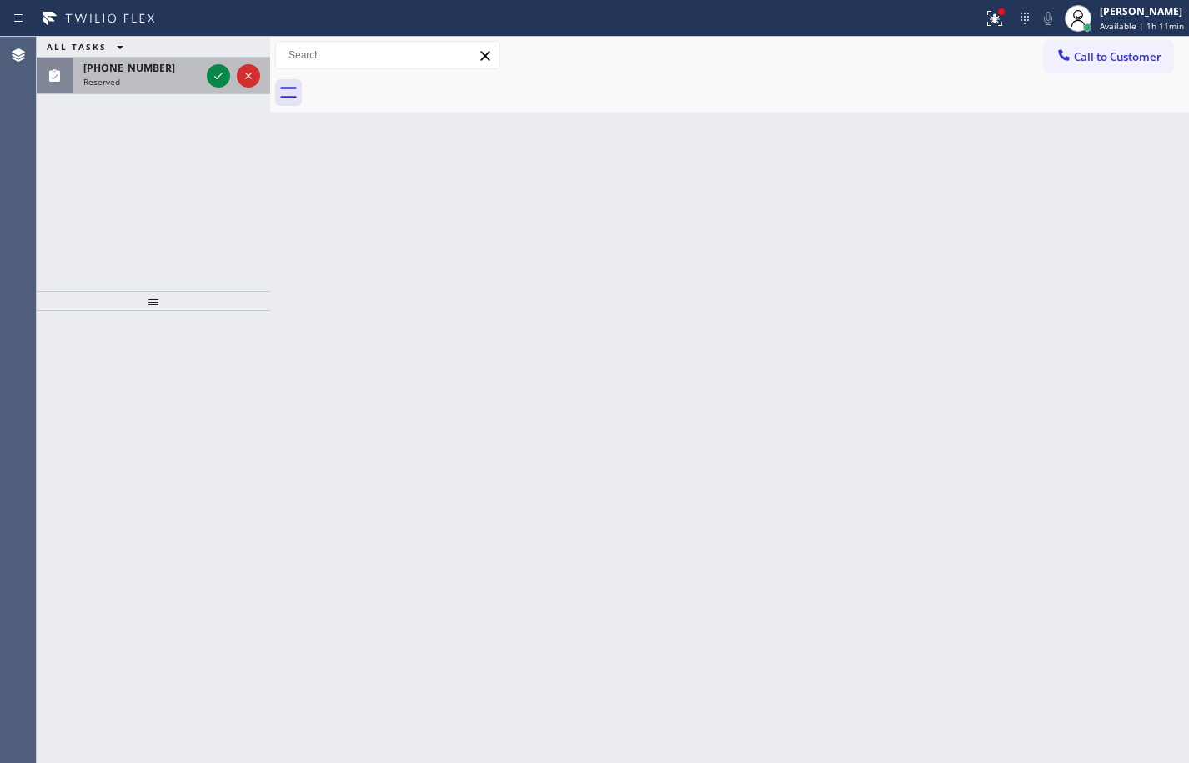
click at [128, 69] on span "(818) 515-2202" at bounding box center [129, 68] width 92 height 14
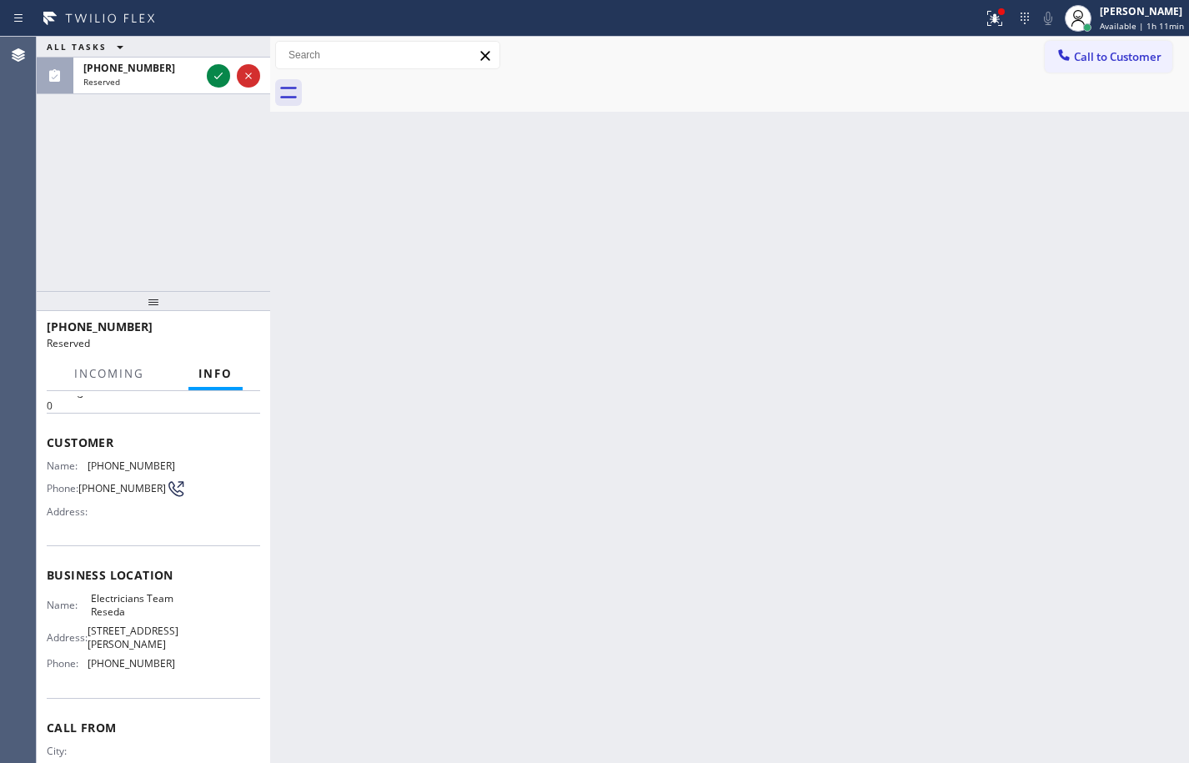
scroll to position [83, 0]
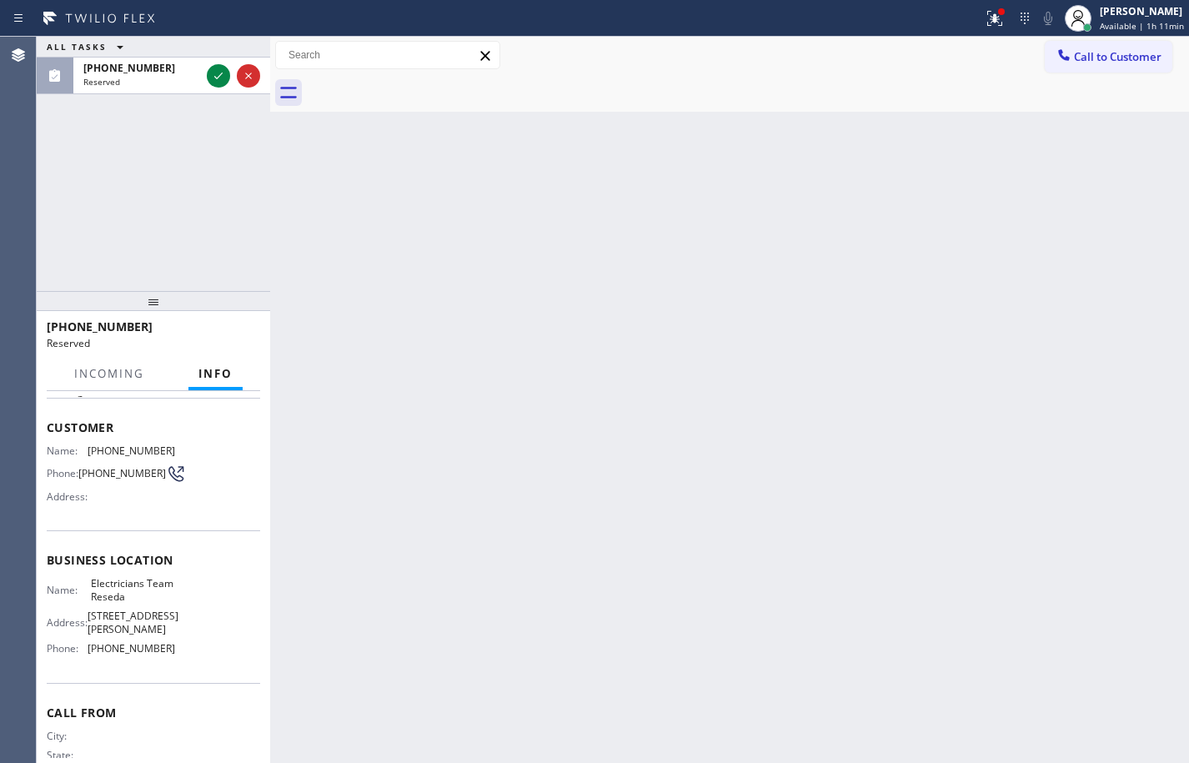
click at [196, 642] on div "Name: Electricians Team Reseda Address: 18422 Gault St Phone: (818) 938-1997" at bounding box center [153, 619] width 213 height 84
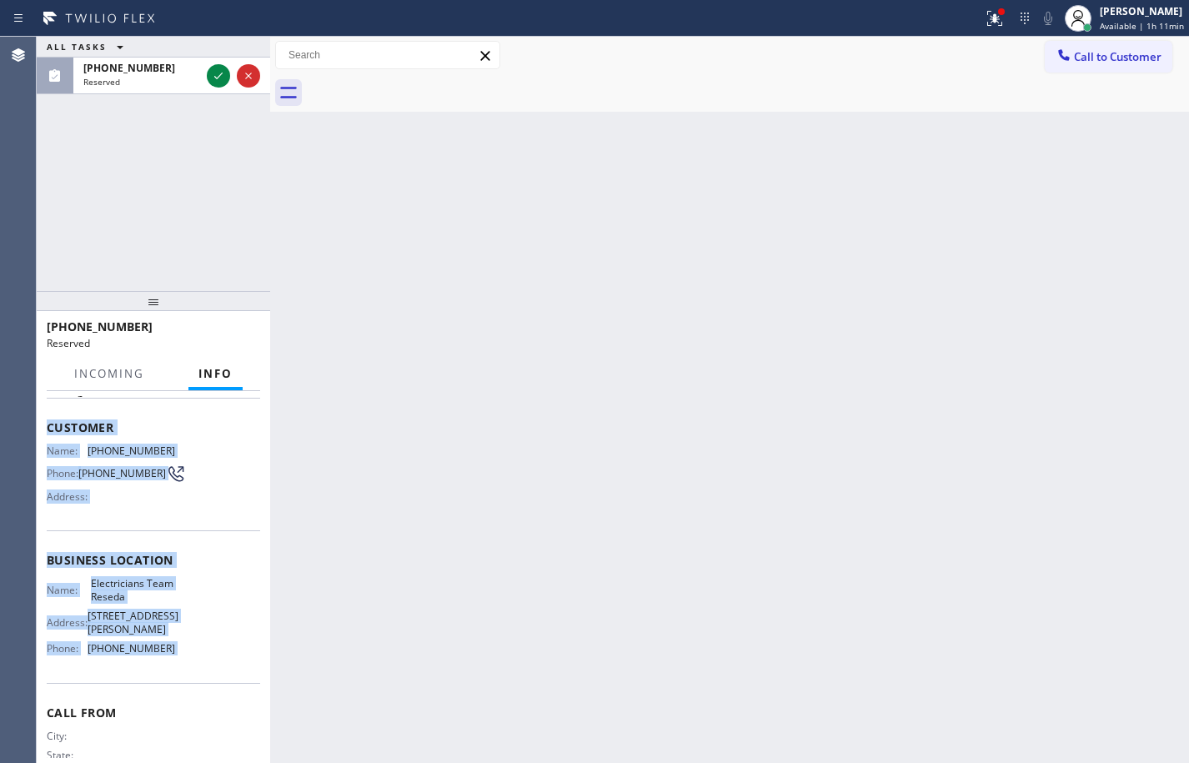
drag, startPoint x: 196, startPoint y: 642, endPoint x: 61, endPoint y: 421, distance: 259.0
click at [61, 421] on div "Context Queue: Electrical Priority: 0 Task Age: Customer Name: (818) 515-2202 P…" at bounding box center [153, 561] width 213 height 497
click at [61, 421] on span "Customer" at bounding box center [153, 427] width 213 height 16
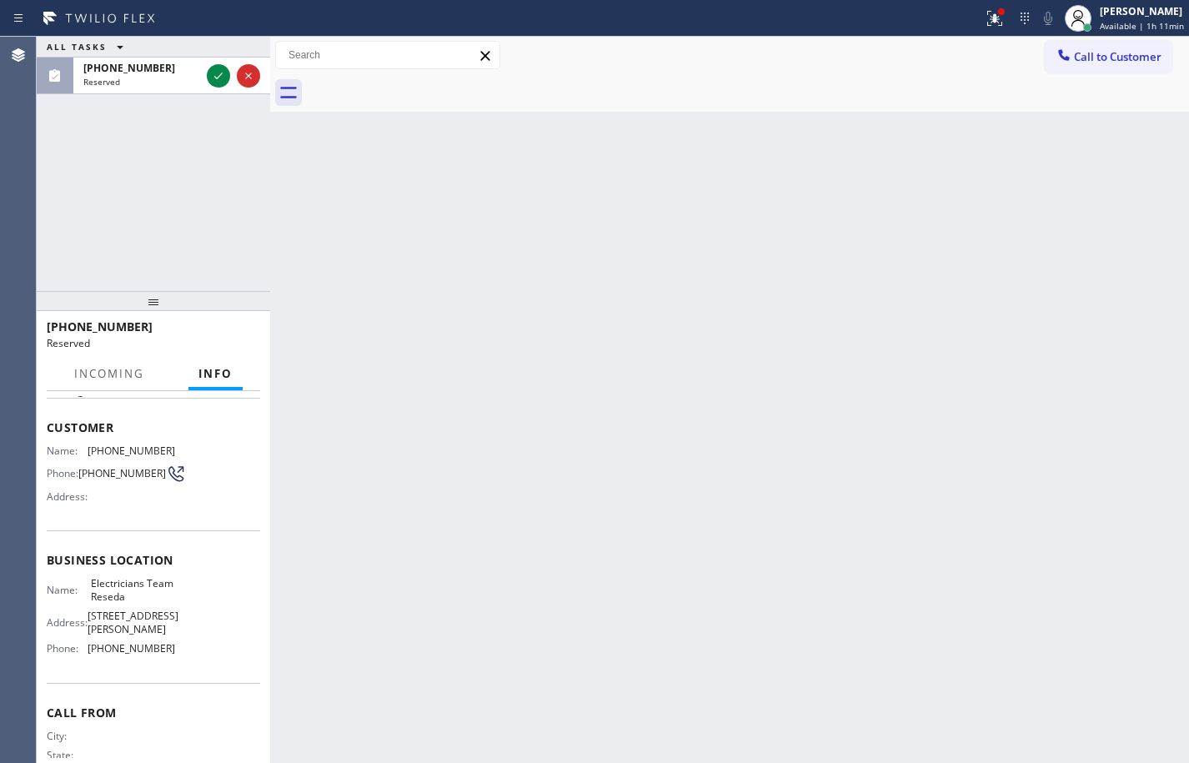
click at [199, 644] on div "Name: Electricians Team Reseda Address: 18422 Gault St Phone: (818) 938-1997" at bounding box center [153, 619] width 213 height 84
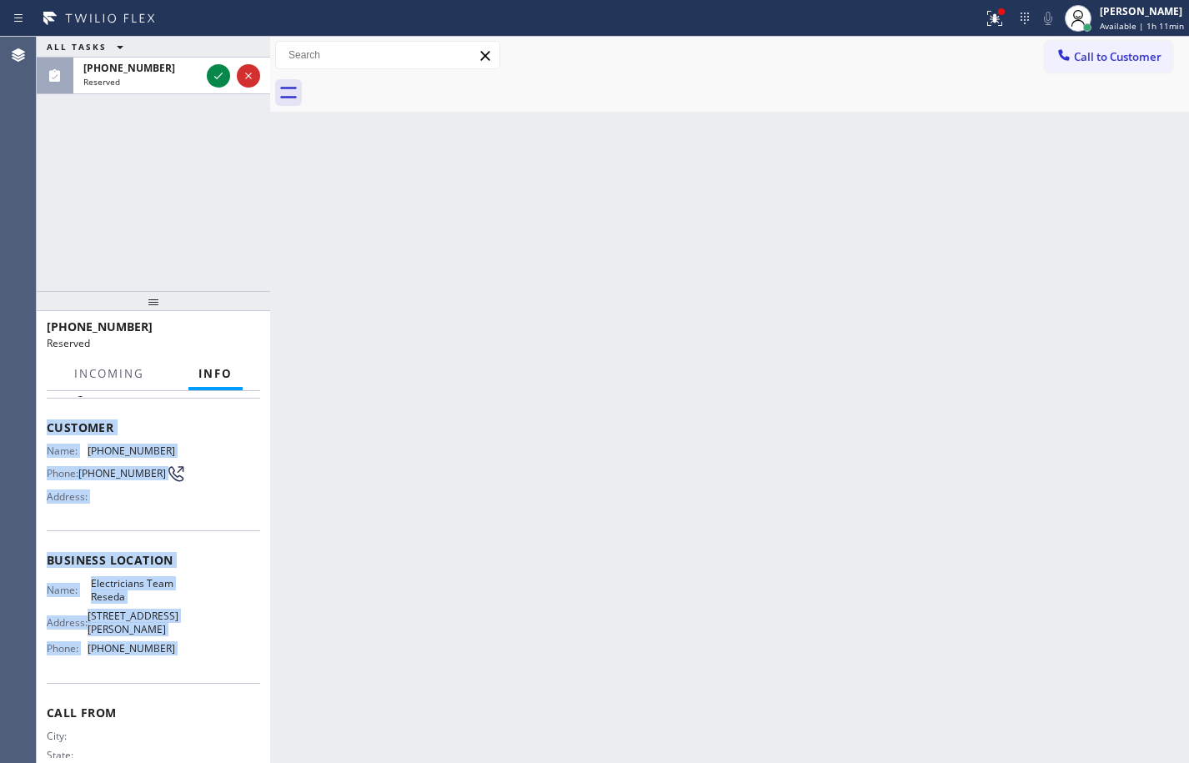
drag, startPoint x: 198, startPoint y: 644, endPoint x: 62, endPoint y: 427, distance: 256.3
click at [62, 427] on div "Context Queue: Electrical Priority: 0 Task Age: Customer Name: (818) 515-2202 P…" at bounding box center [153, 561] width 213 height 497
click at [221, 74] on icon at bounding box center [218, 76] width 8 height 7
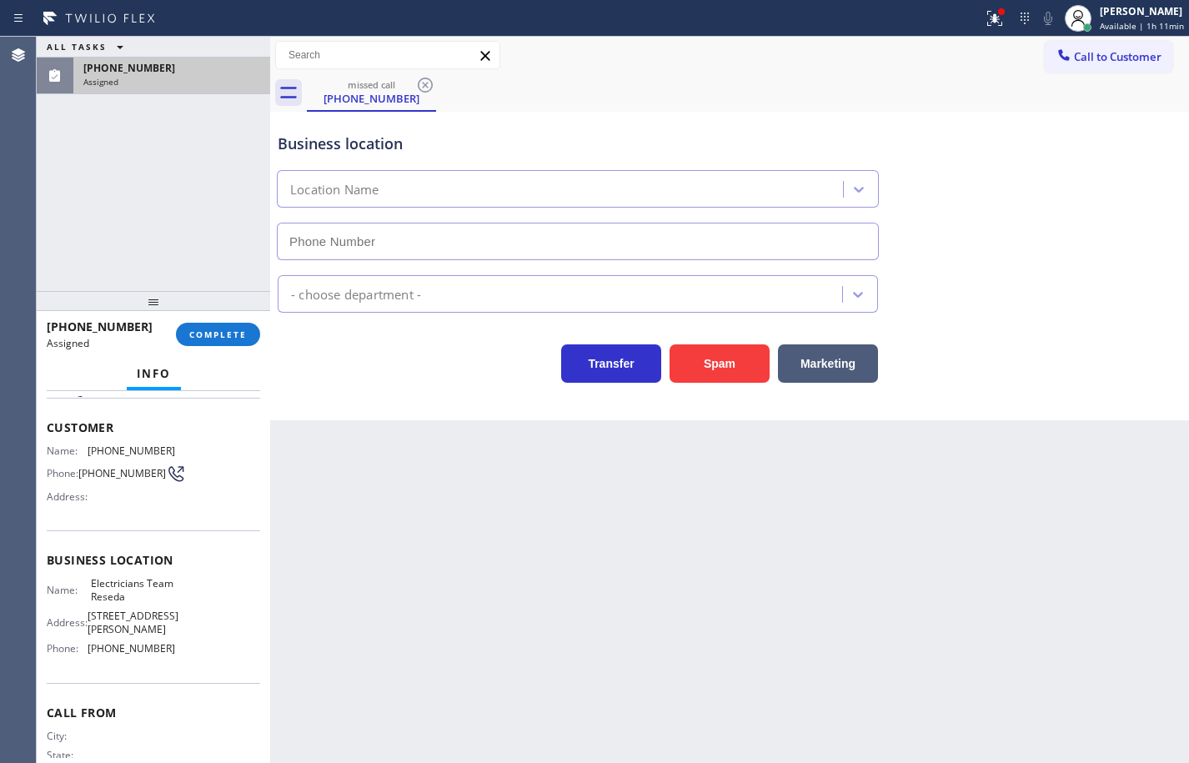
click at [247, 319] on div "(818) 515-2202 Assigned COMPLETE" at bounding box center [153, 334] width 213 height 43
type input "(818) 938-1997"
click at [245, 325] on button "COMPLETE" at bounding box center [218, 334] width 84 height 23
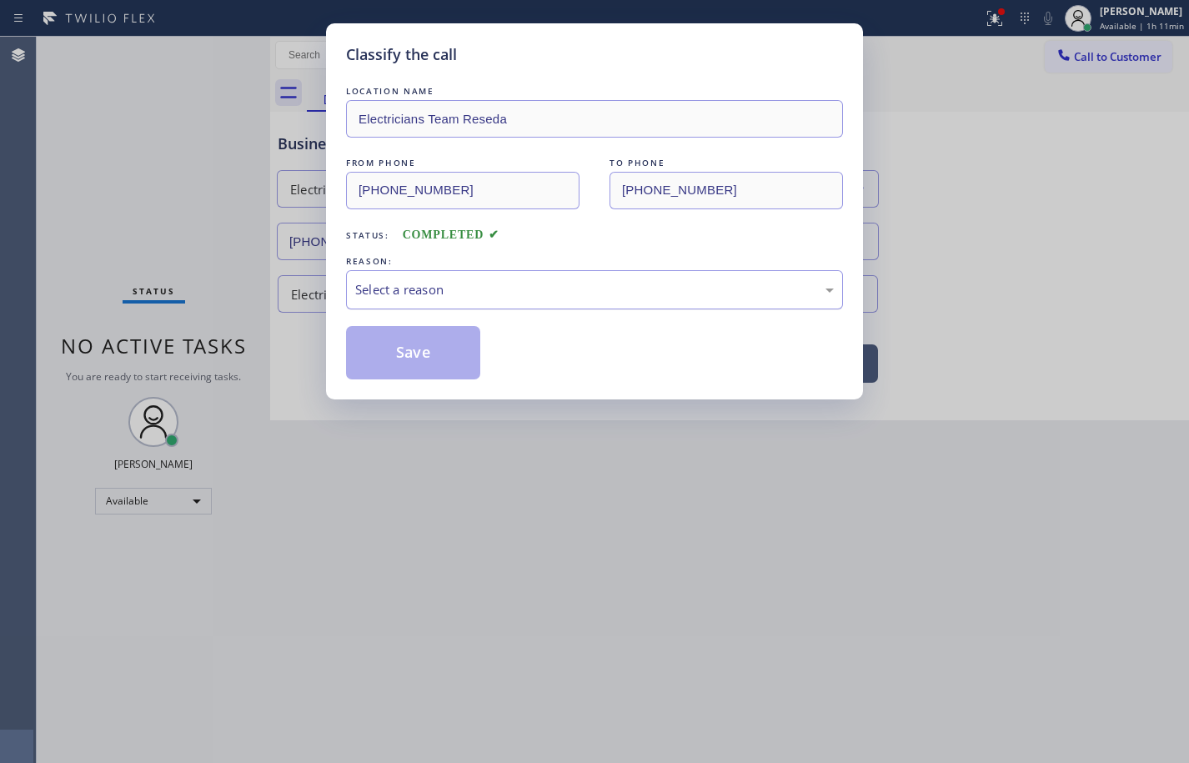
click at [463, 289] on div "Select a reason" at bounding box center [594, 289] width 479 height 19
drag, startPoint x: 409, startPoint y: 408, endPoint x: 419, endPoint y: 384, distance: 25.9
click at [422, 363] on button "Save" at bounding box center [413, 352] width 134 height 53
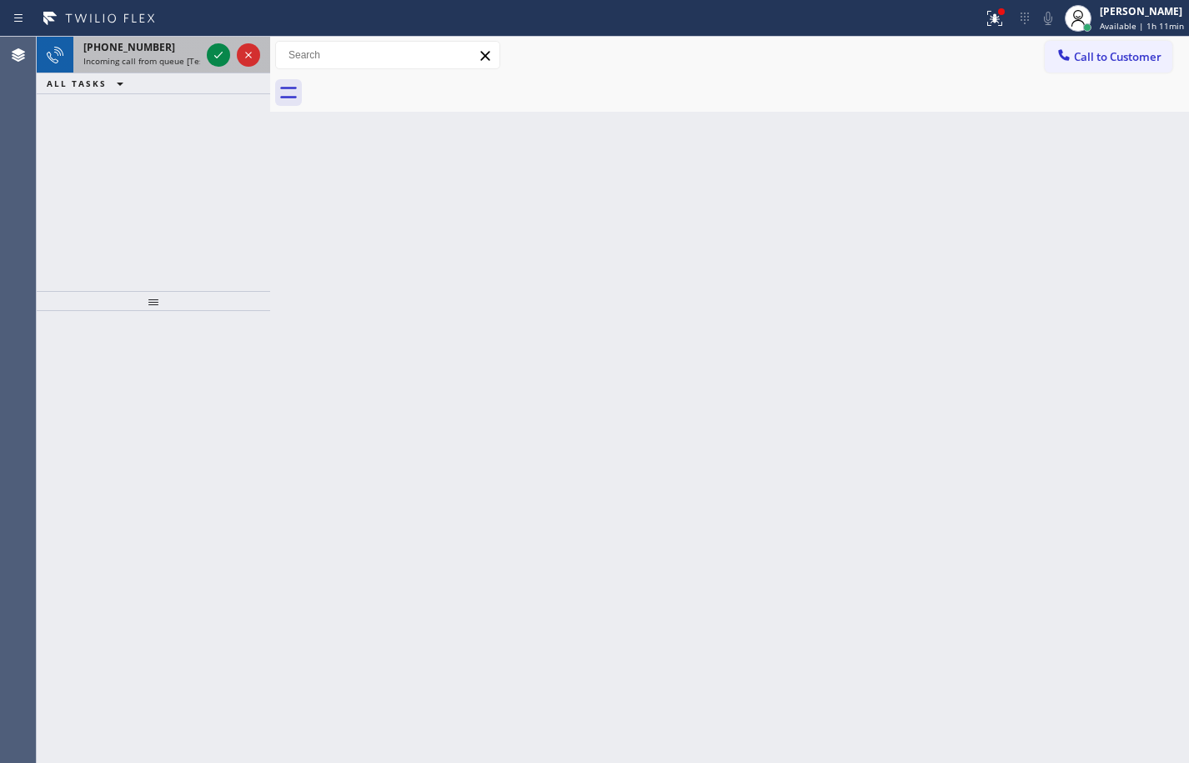
drag, startPoint x: 156, startPoint y: 64, endPoint x: 235, endPoint y: 63, distance: 79.2
click at [156, 64] on span "Incoming call from queue [Test] All" at bounding box center [152, 61] width 138 height 12
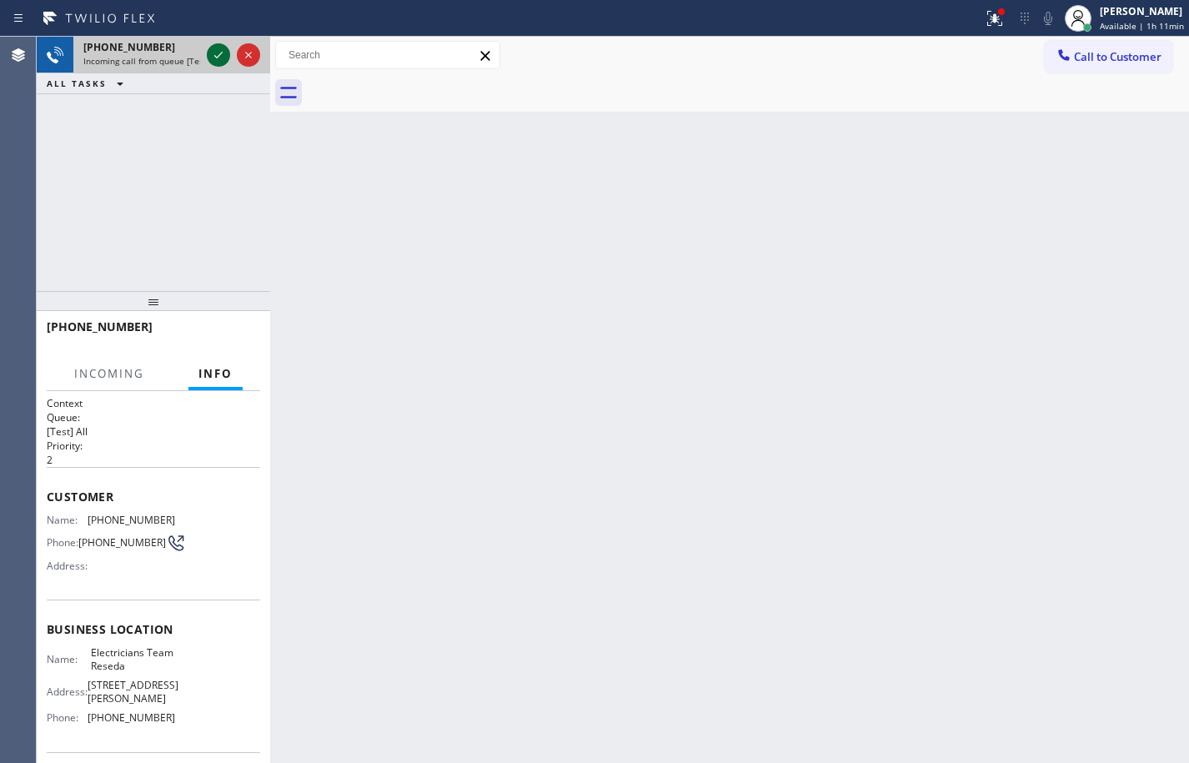
click at [218, 58] on icon at bounding box center [218, 55] width 8 height 7
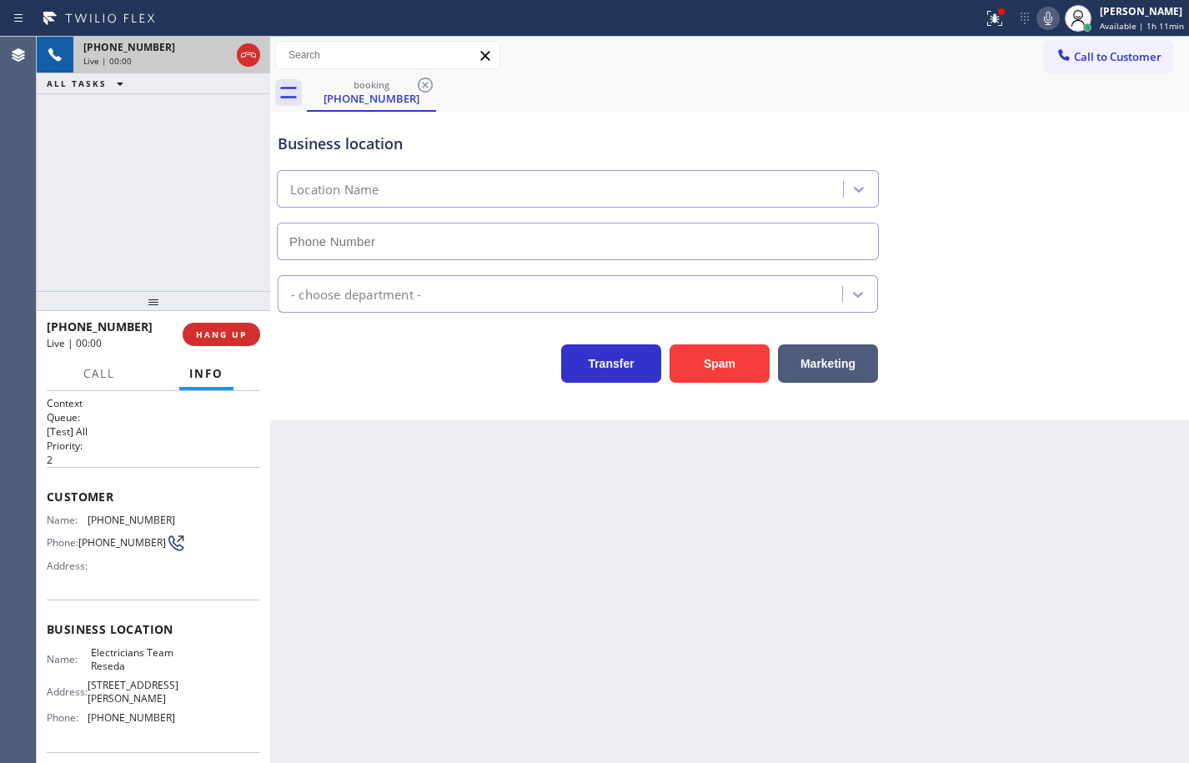
type input "(818) 938-1997"
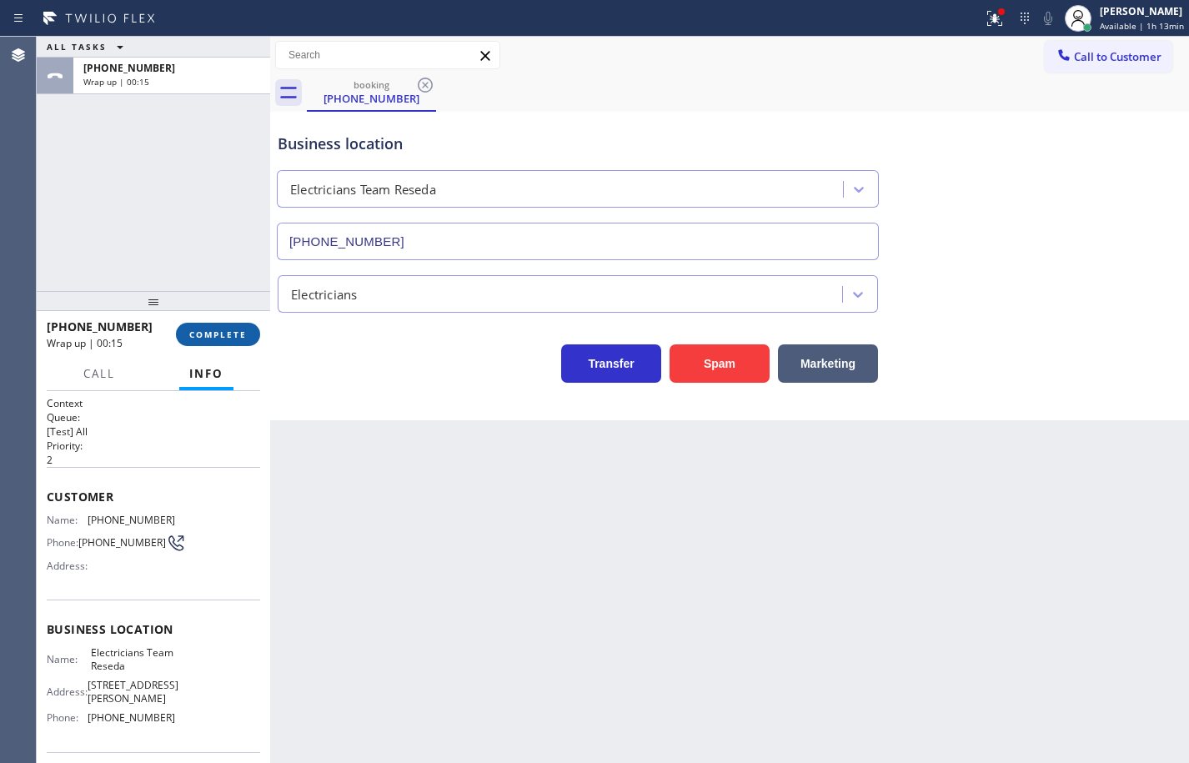
click at [234, 338] on span "COMPLETE" at bounding box center [218, 335] width 58 height 12
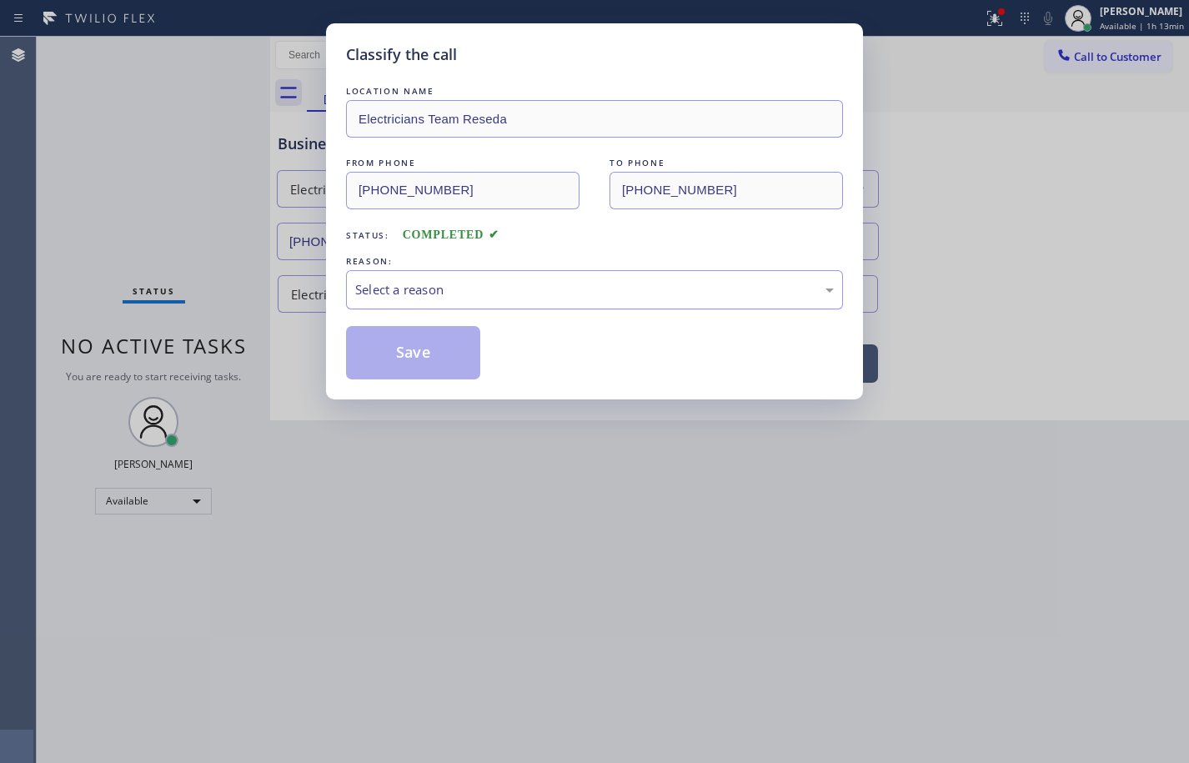
click at [385, 293] on div "Select a reason" at bounding box center [594, 289] width 479 height 19
click at [447, 356] on button "Save" at bounding box center [413, 352] width 134 height 53
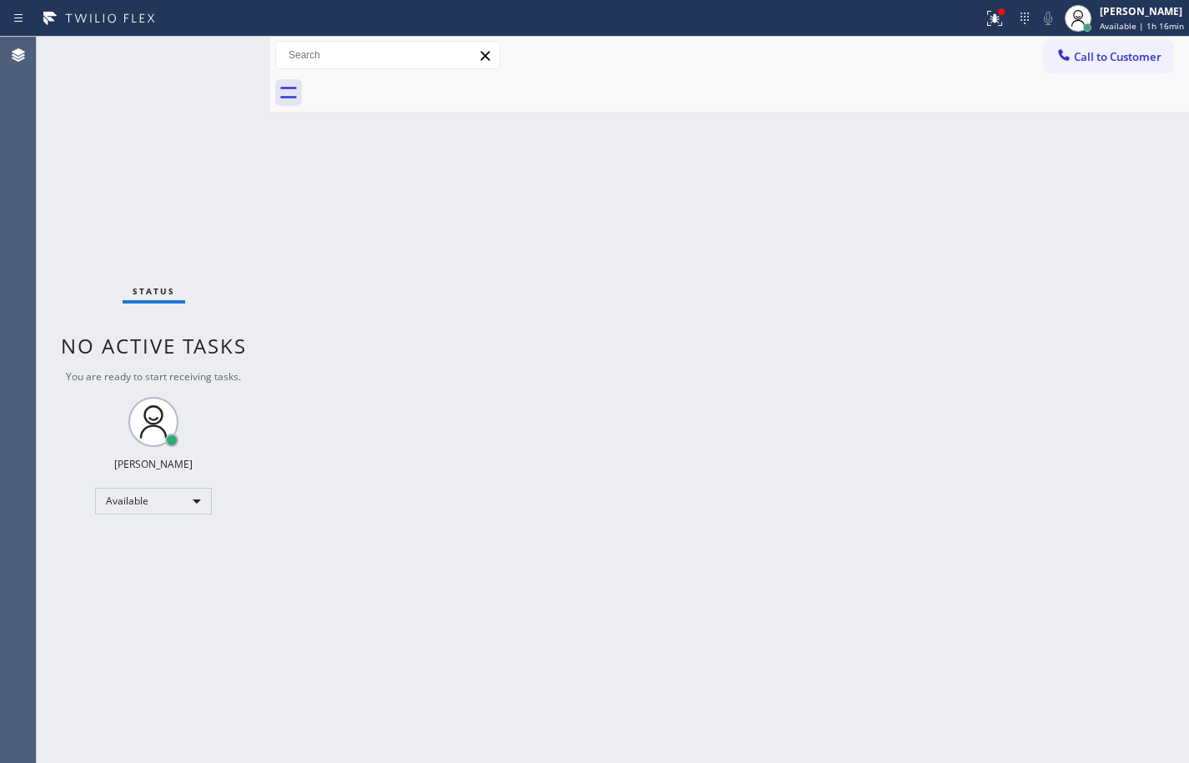
click at [1112, 348] on div "Back to Dashboard Change Sender ID Customers Technicians Select a contact Outbo…" at bounding box center [729, 400] width 919 height 726
click at [1102, 52] on span "Call to Customer" at bounding box center [1118, 56] width 88 height 15
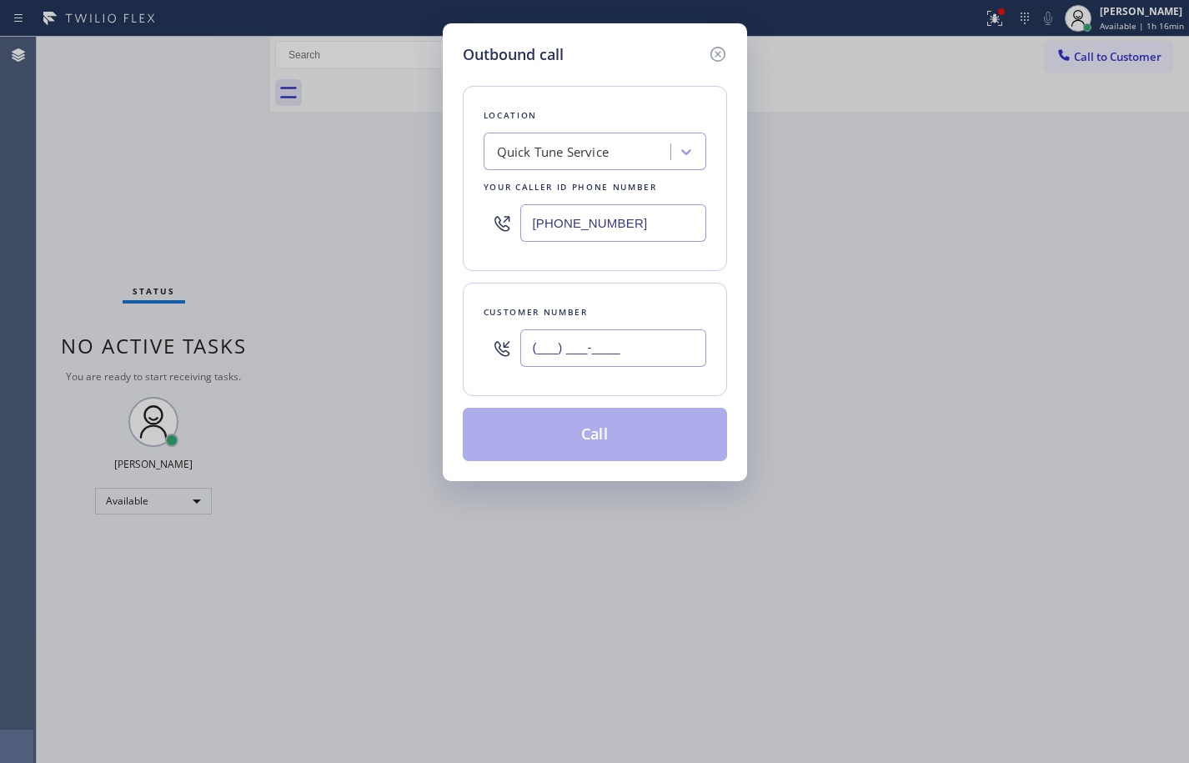
click at [581, 355] on input "(___) ___-____" at bounding box center [613, 348] width 186 height 38
paste input "773) 771-5348"
type input "(773) 771-5348"
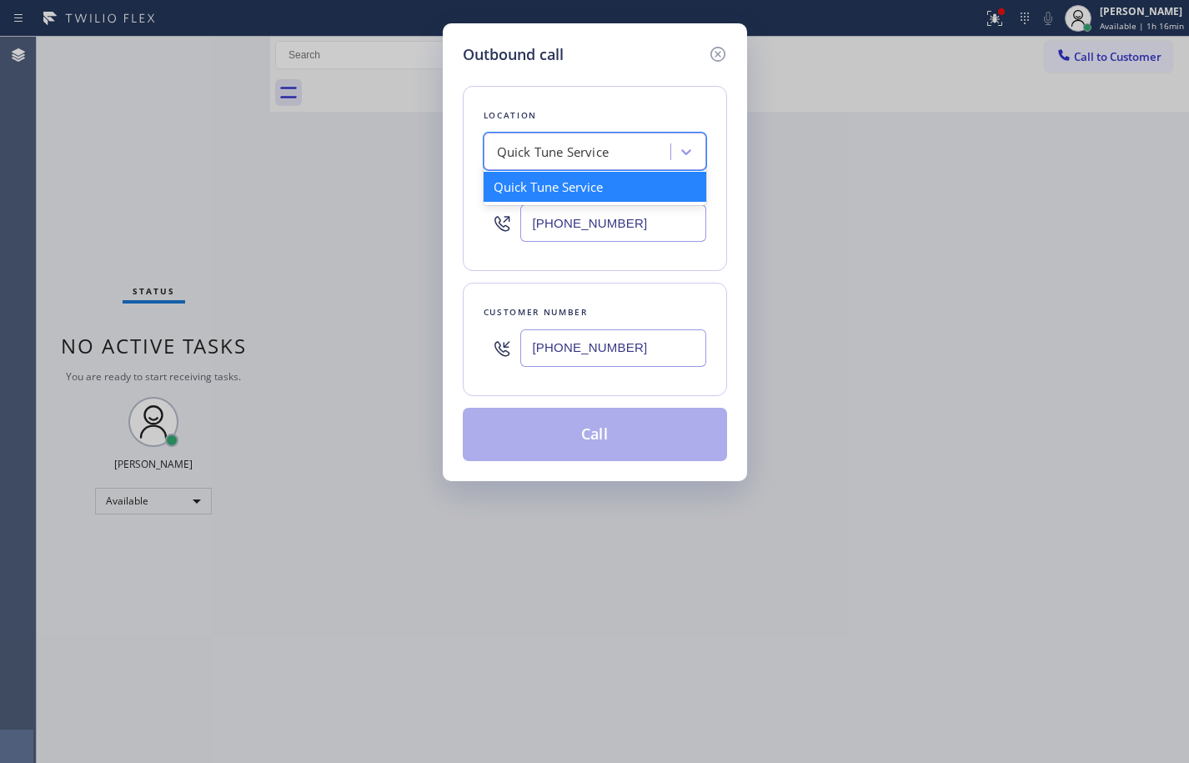
click at [593, 153] on div "Quick Tune Service" at bounding box center [553, 152] width 113 height 19
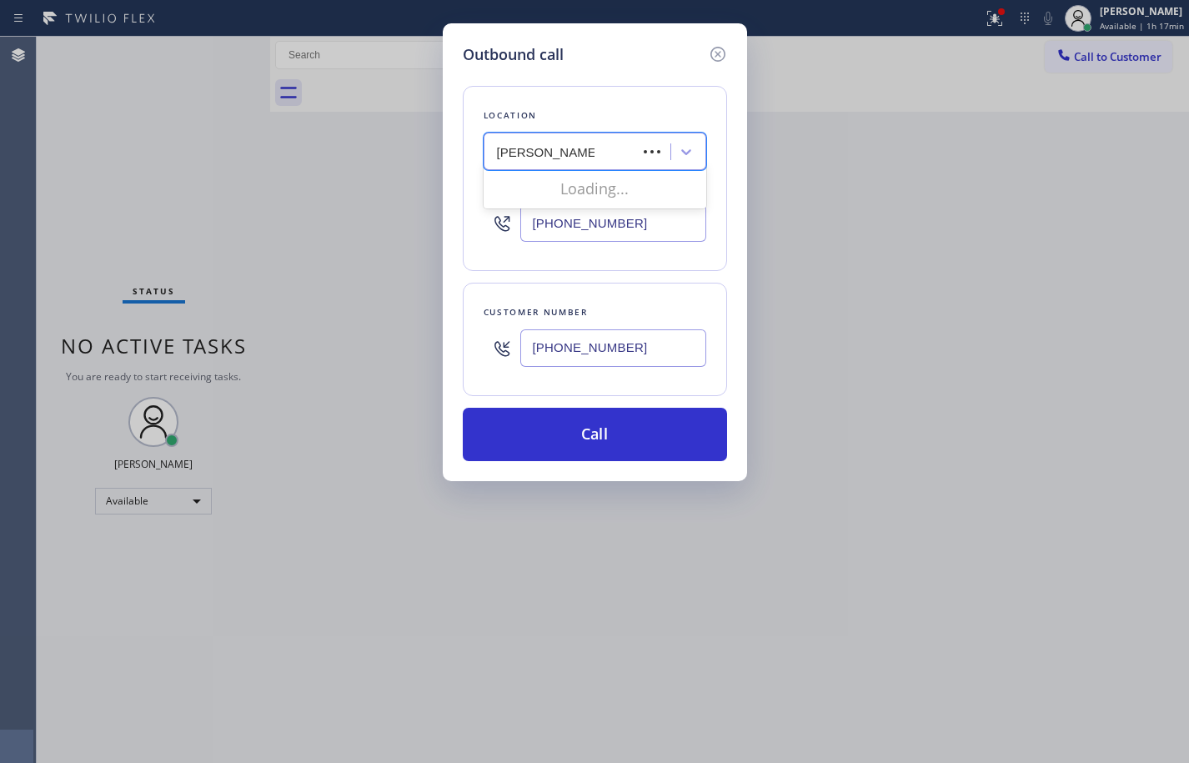
type input "Sameday Subzero"
click at [601, 183] on div "Sameday Subzero and Wolf Repair" at bounding box center [595, 187] width 223 height 30
click at [631, 219] on input "(805) 664-2073" at bounding box center [613, 223] width 186 height 38
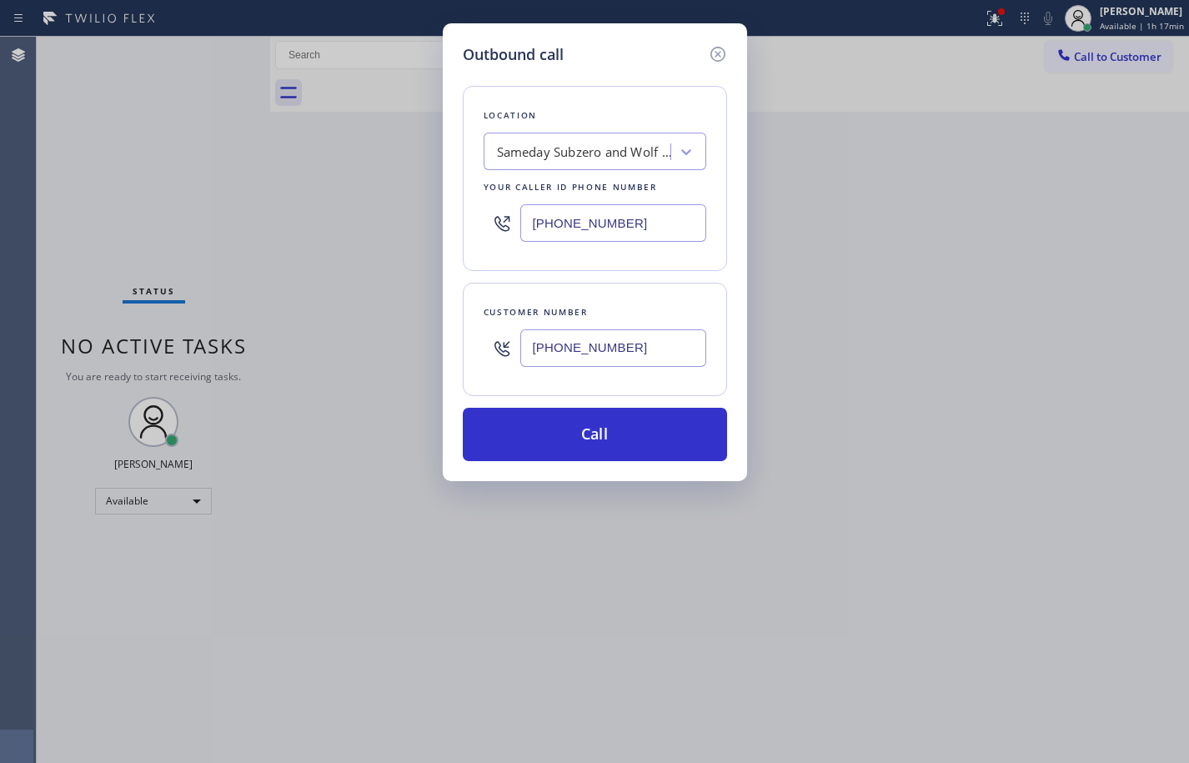
paste input "77) 414-7264"
type input "(877) 414-7264"
click at [650, 277] on div "Location Sameday Subzero and Wolf Repair Your caller id phone number (877) 414-…" at bounding box center [595, 263] width 264 height 395
click at [632, 151] on div "Subzero Repair Professionals" at bounding box center [583, 152] width 172 height 19
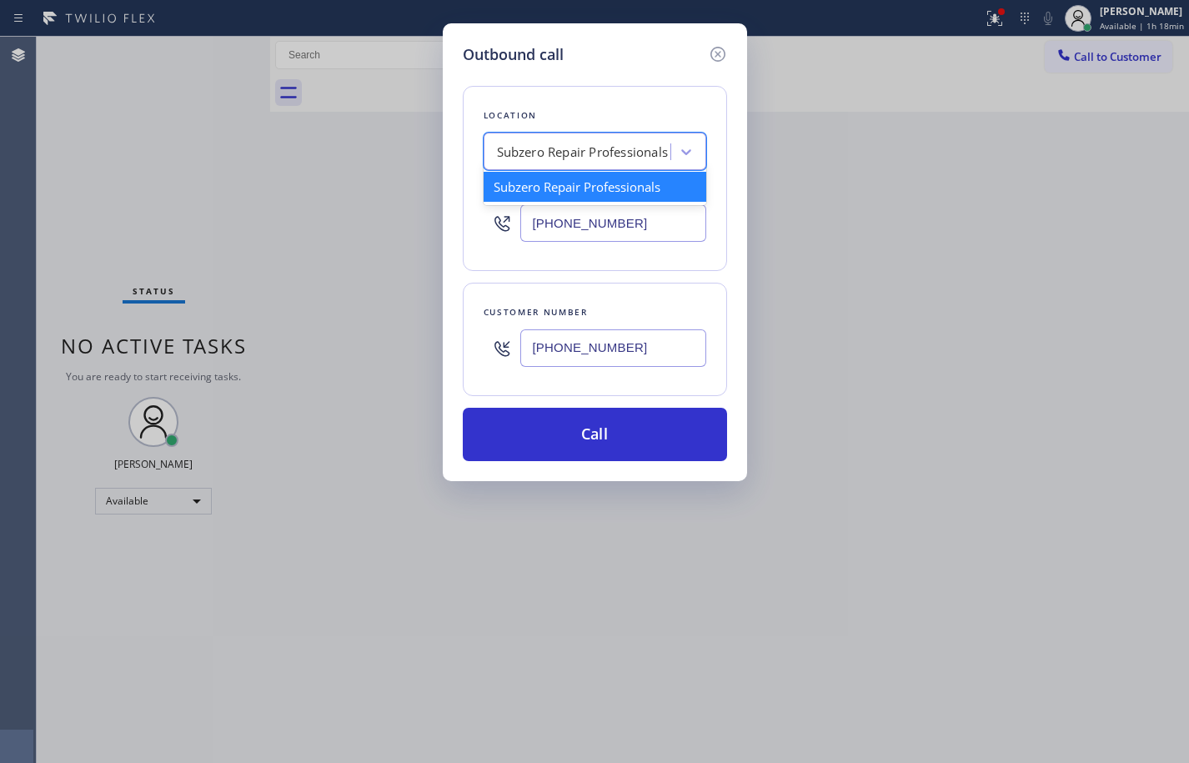
click at [632, 151] on div "Subzero Repair Professionals" at bounding box center [583, 152] width 172 height 19
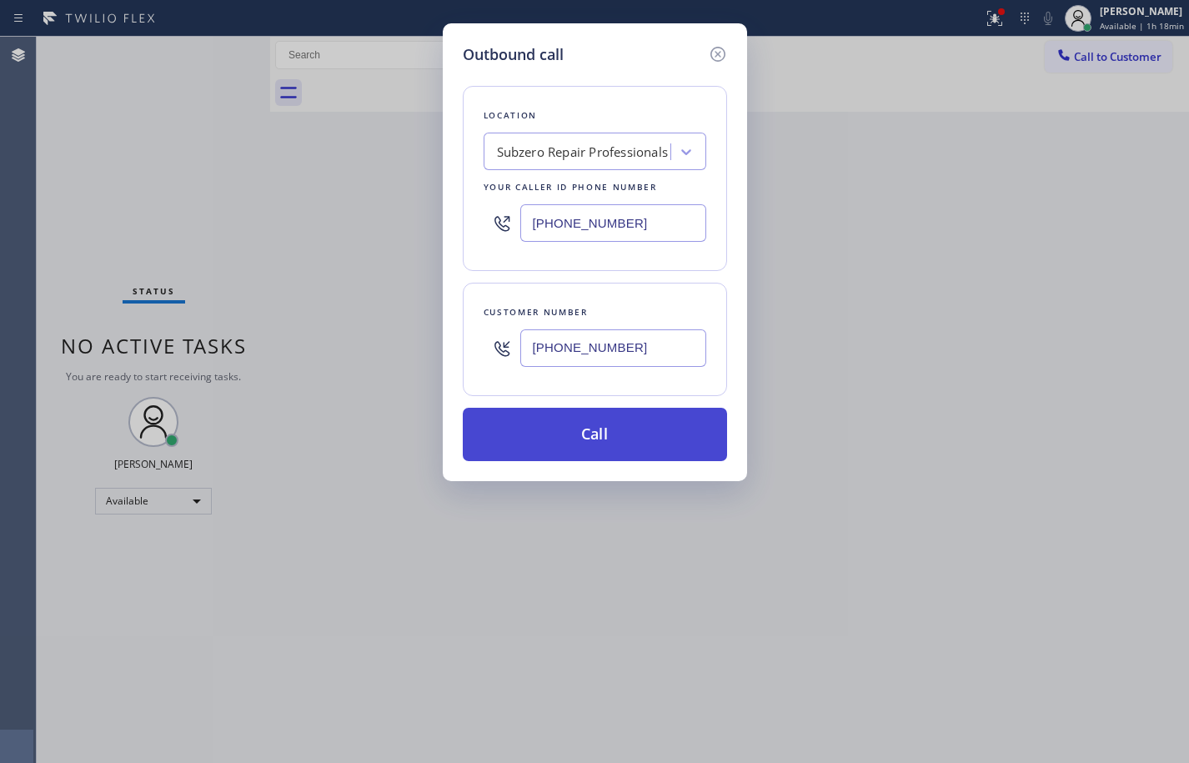
click at [643, 447] on button "Call" at bounding box center [595, 434] width 264 height 53
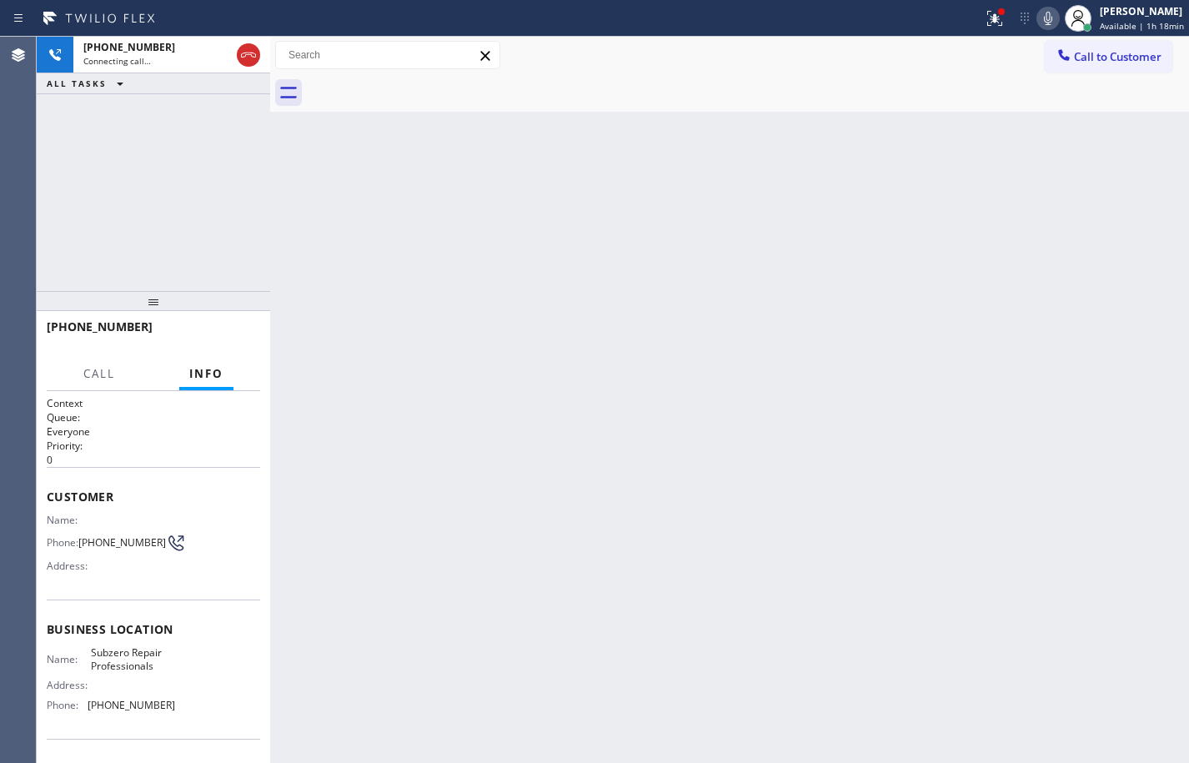
click at [126, 176] on div "+17737715348 Connecting call… ALL TASKS ALL TASKS ACTIVE TASKS TASKS IN WRAP UP" at bounding box center [153, 164] width 233 height 254
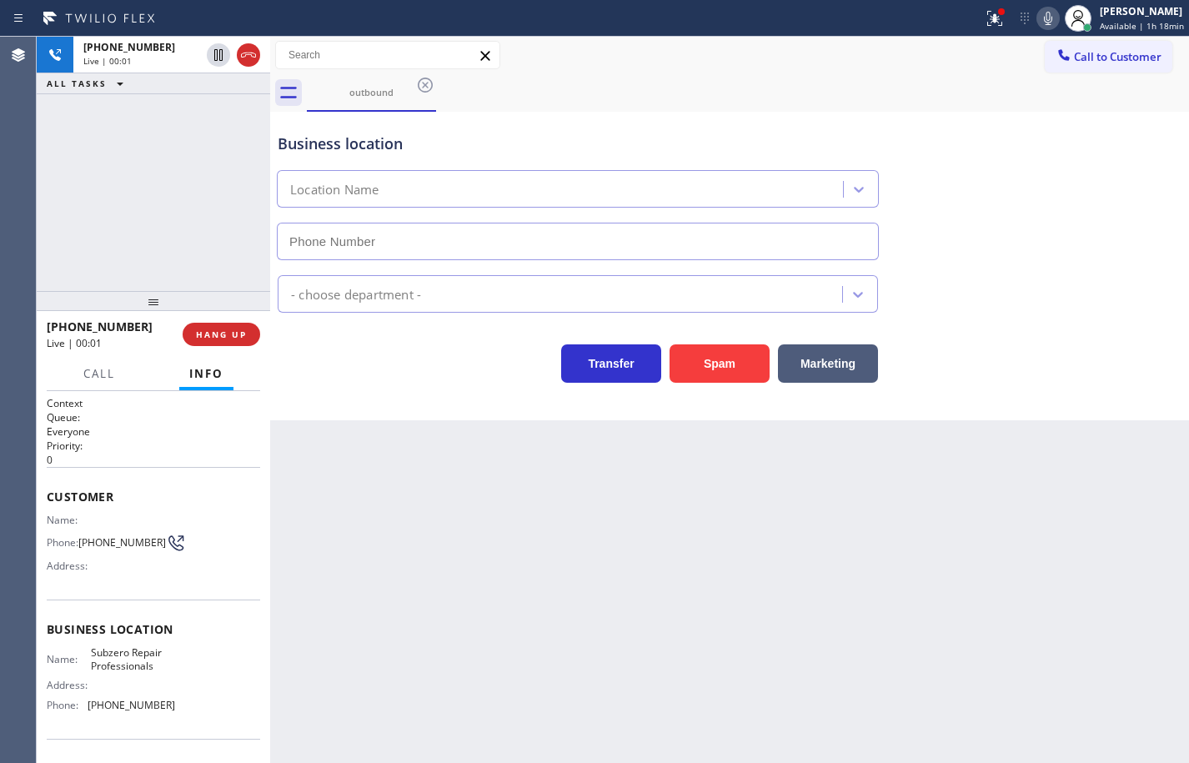
type input "(877) 414-7264"
click at [242, 335] on span "HANG UP" at bounding box center [221, 335] width 51 height 12
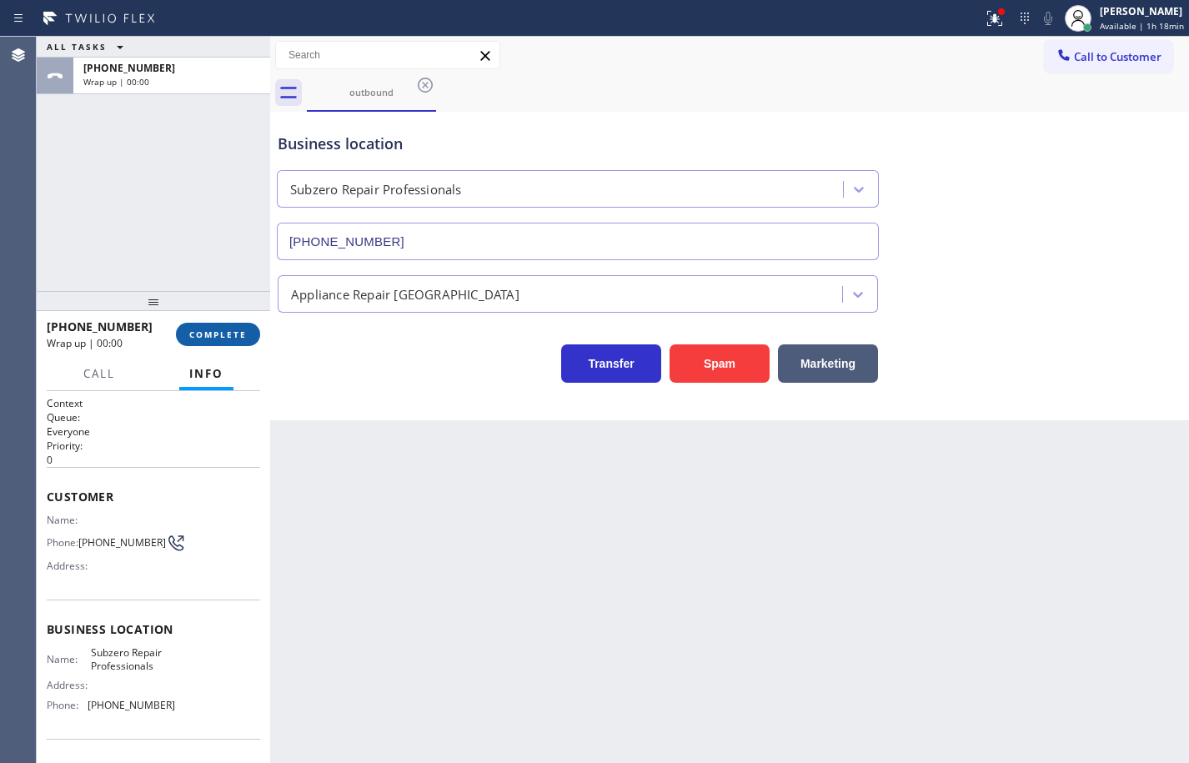
click at [243, 334] on span "COMPLETE" at bounding box center [218, 335] width 58 height 12
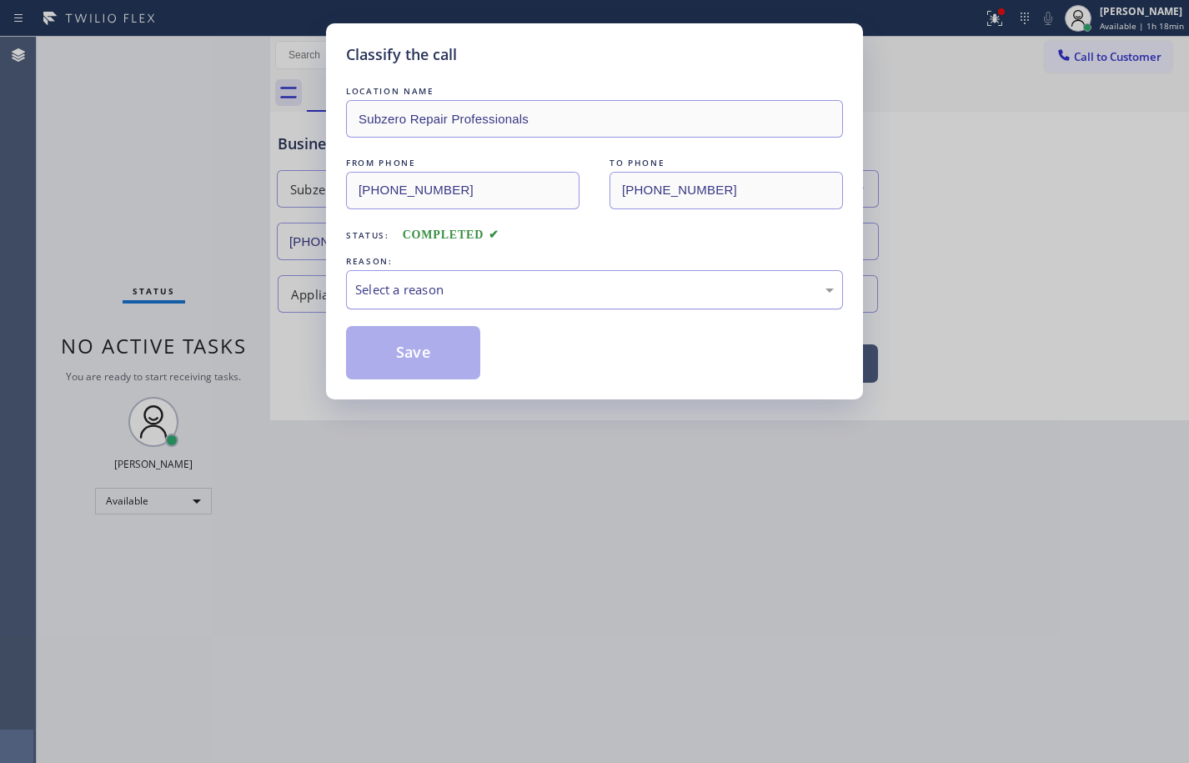
click at [505, 298] on div "Select a reason" at bounding box center [594, 289] width 479 height 19
click at [466, 331] on button "Save" at bounding box center [413, 352] width 134 height 53
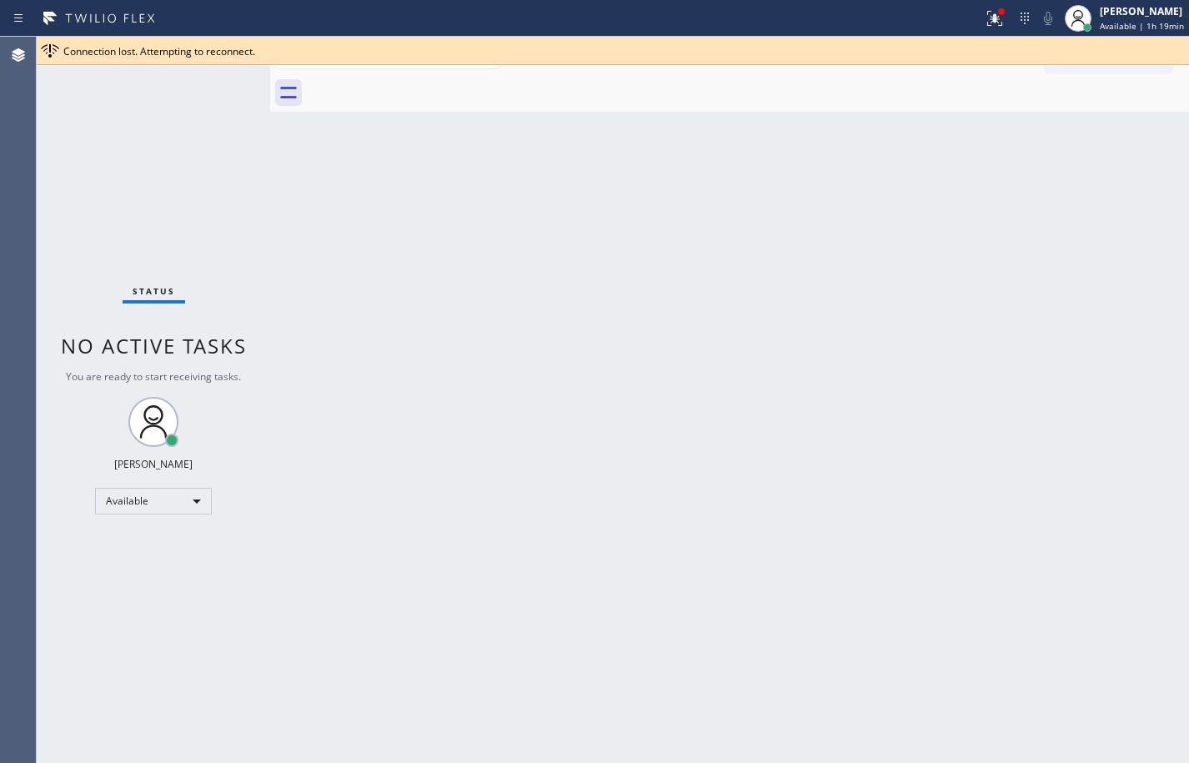
click at [92, 209] on div "Status No active tasks You are ready to start receiving tasks. Sean Louis Atano…" at bounding box center [153, 400] width 233 height 726
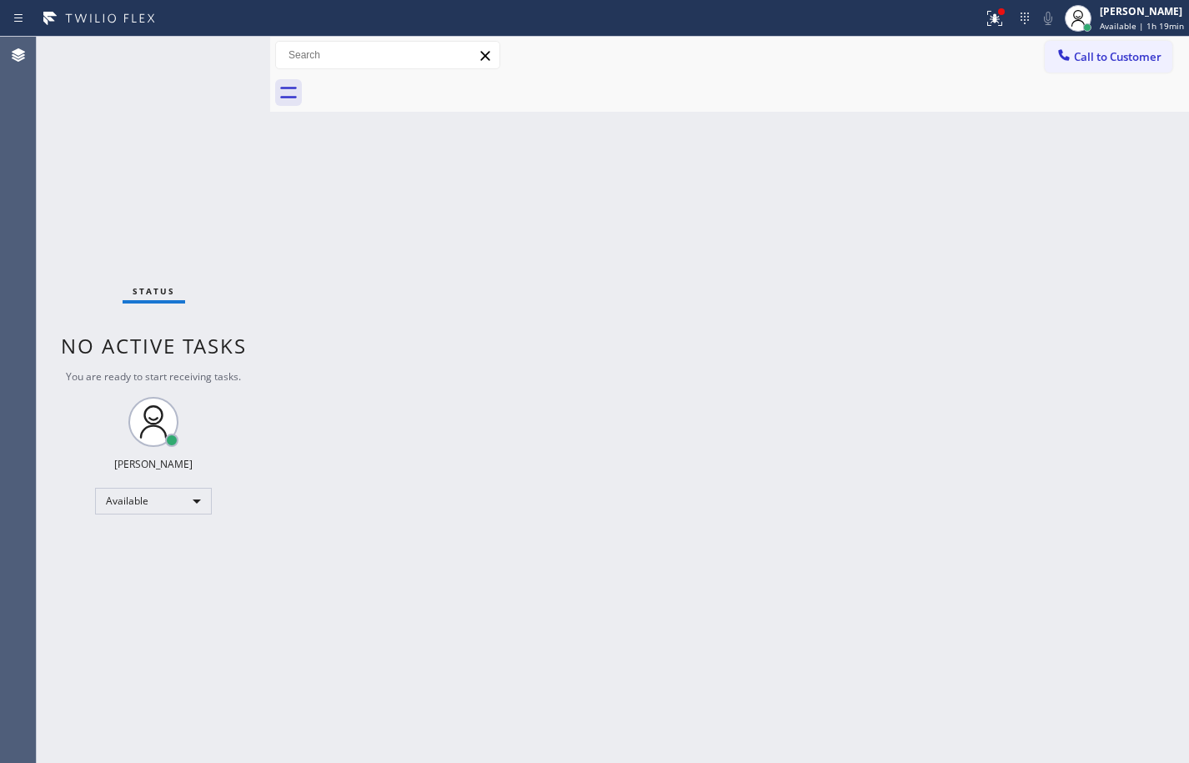
click at [526, 147] on div "Back to Dashboard Change Sender ID Customers Technicians Select a contact Outbo…" at bounding box center [729, 400] width 919 height 726
click at [1103, 63] on span "Call to Customer" at bounding box center [1118, 56] width 88 height 15
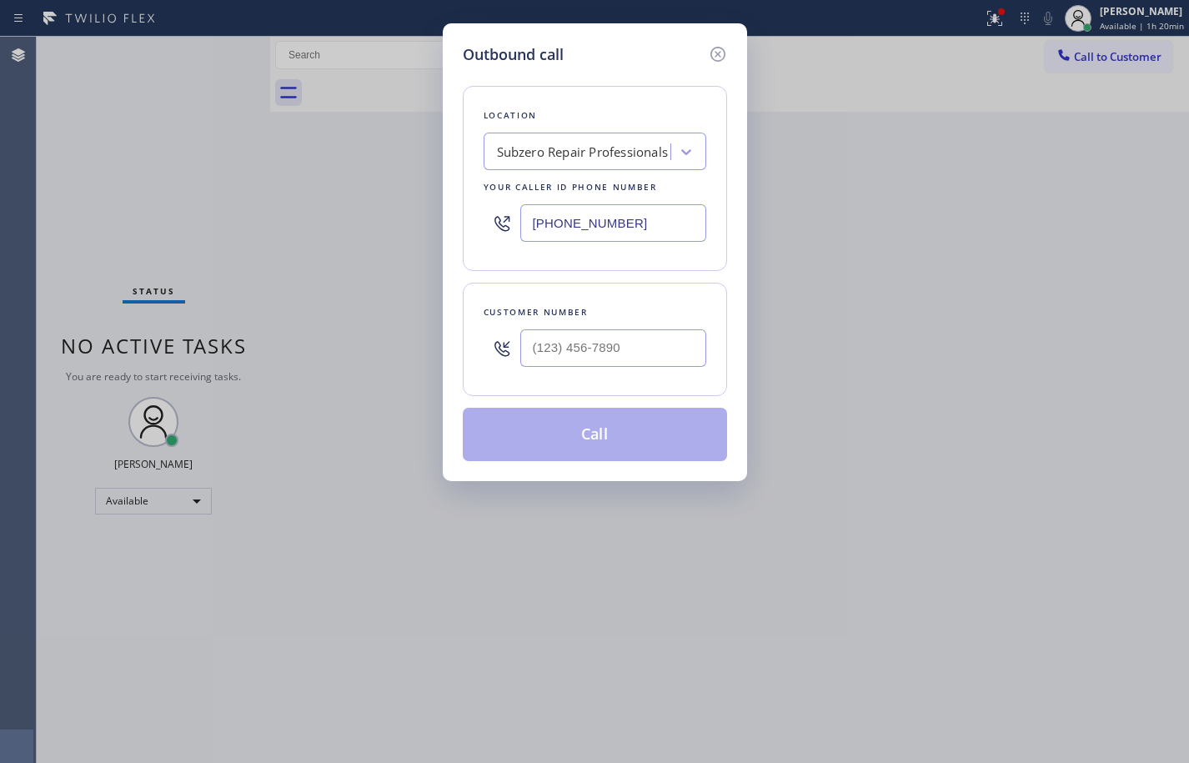
click at [654, 217] on input "(877) 414-7264" at bounding box center [613, 223] width 186 height 38
paste input "55) 610-0030"
type input "(855) 610-0030"
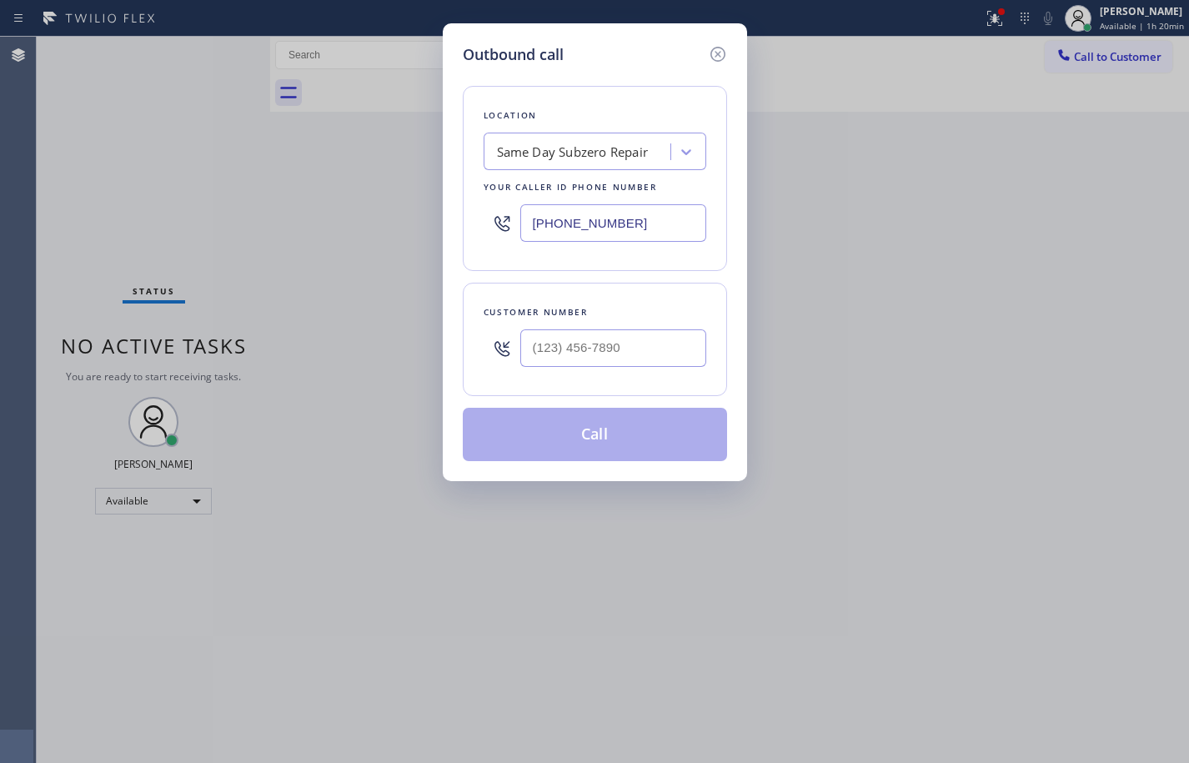
click at [680, 289] on div "Customer number" at bounding box center [595, 339] width 264 height 113
click at [639, 162] on div "Same Day Subzero Repair" at bounding box center [580, 152] width 182 height 29
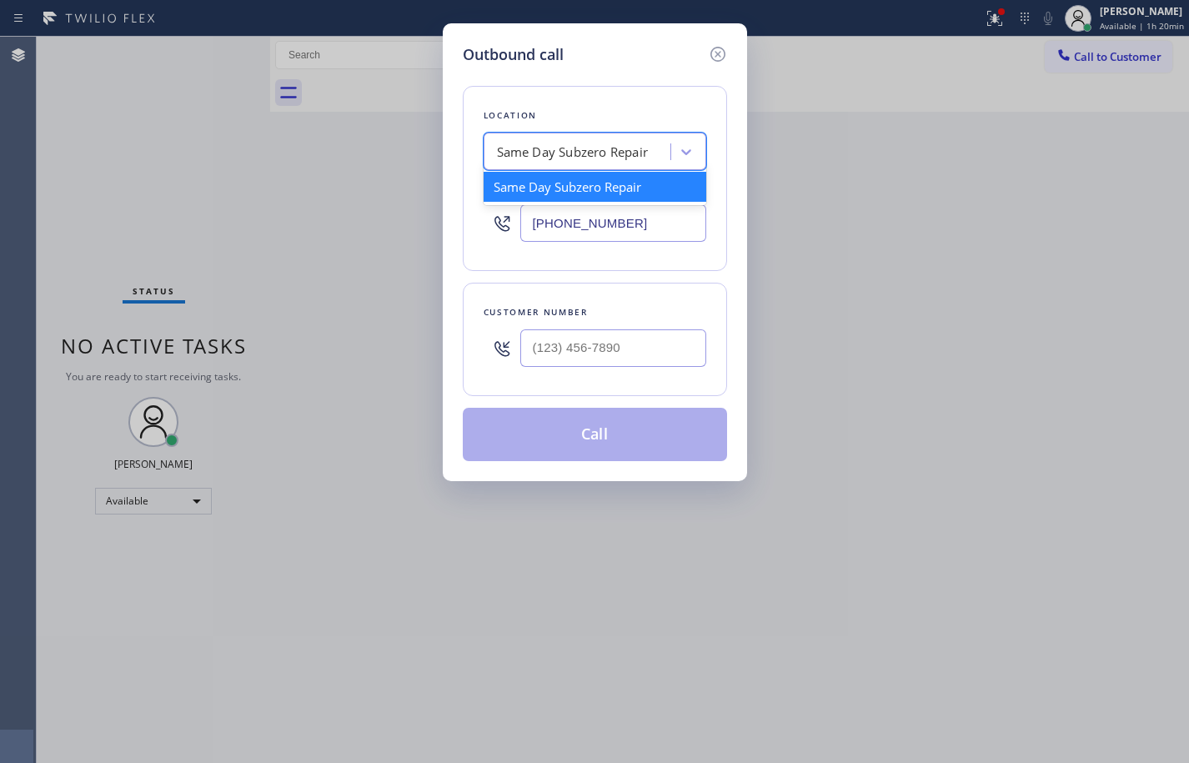
click at [634, 179] on div "Same Day Subzero Repair" at bounding box center [595, 187] width 223 height 30
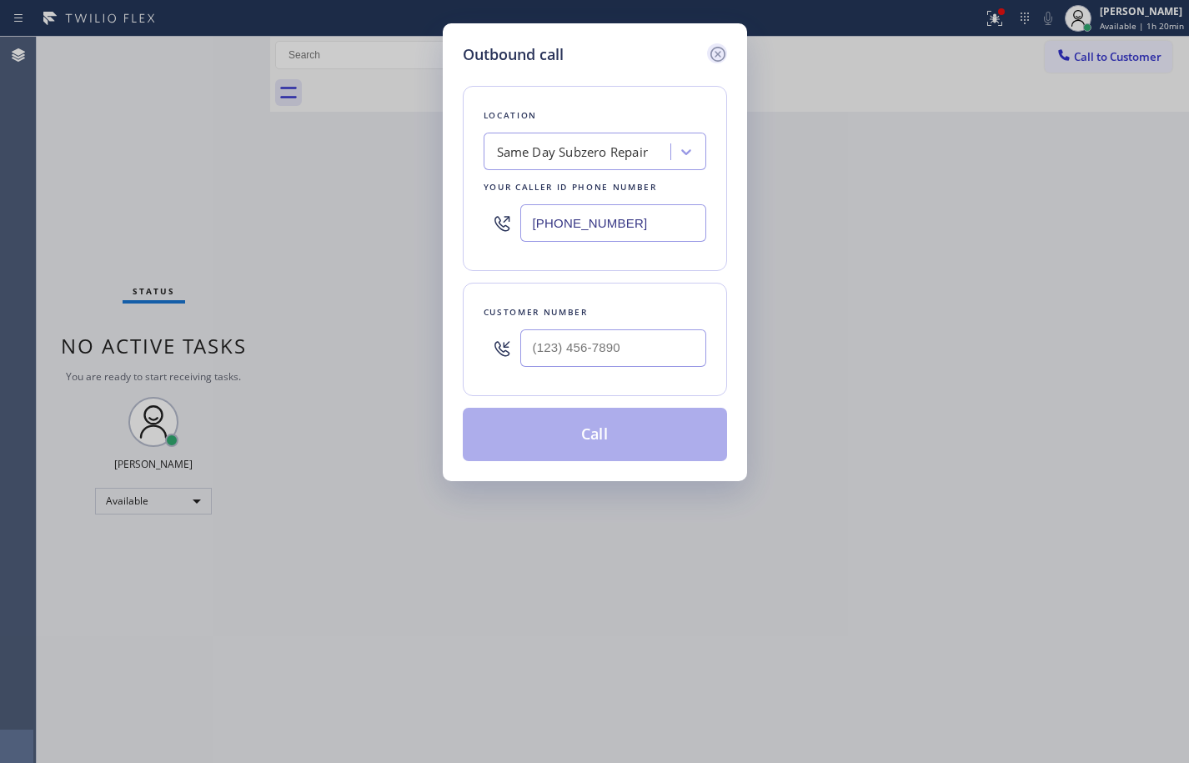
click at [719, 51] on icon at bounding box center [718, 54] width 20 height 20
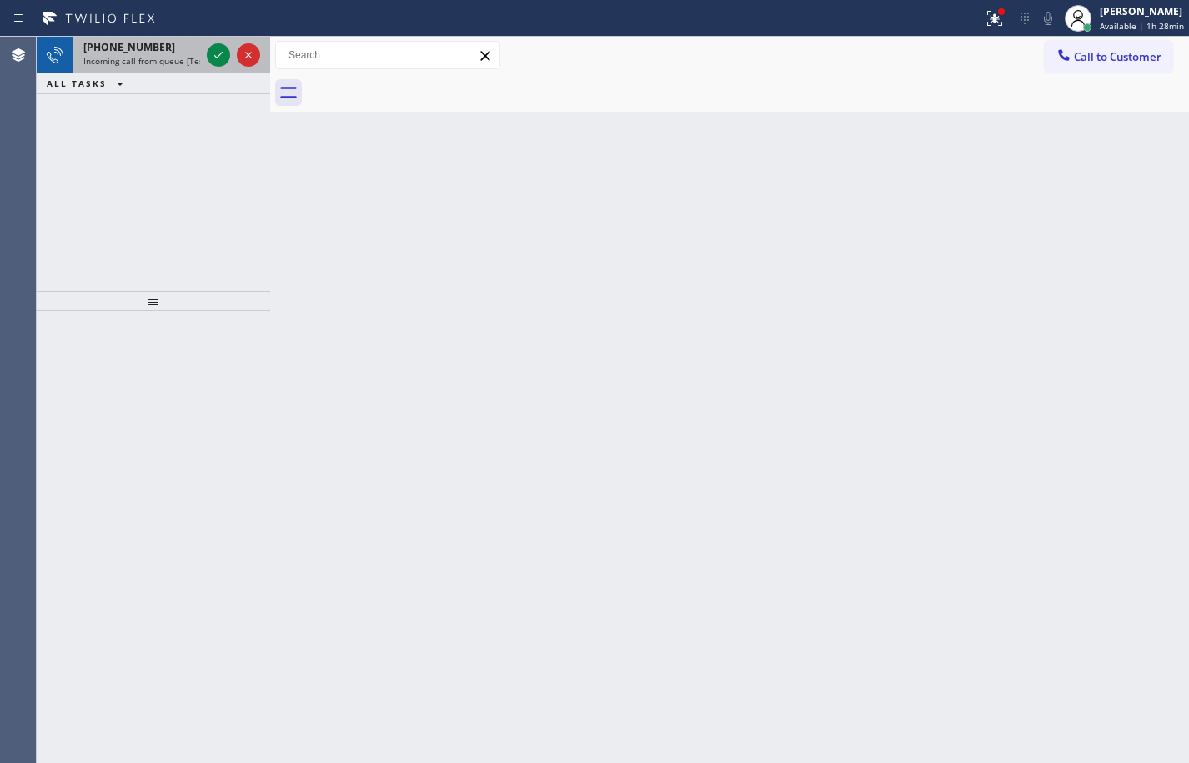
click at [174, 51] on div "+16194054717" at bounding box center [141, 47] width 117 height 14
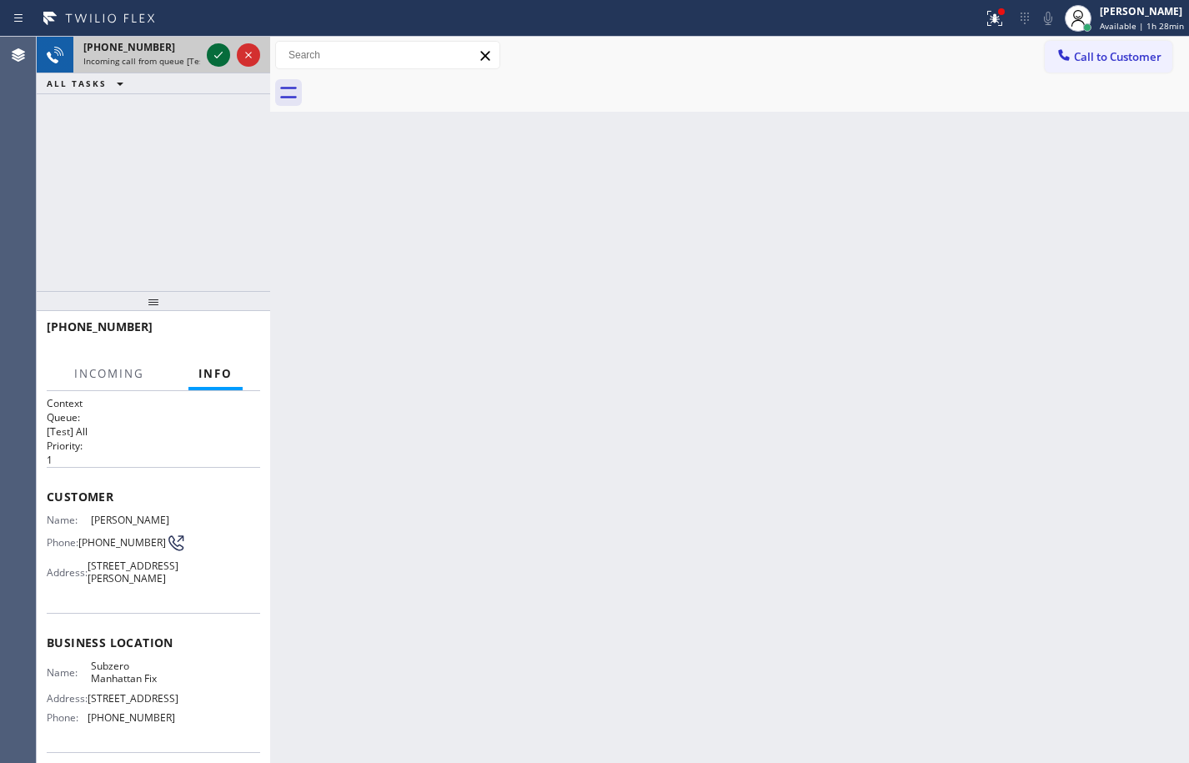
click at [219, 57] on icon at bounding box center [218, 55] width 20 height 20
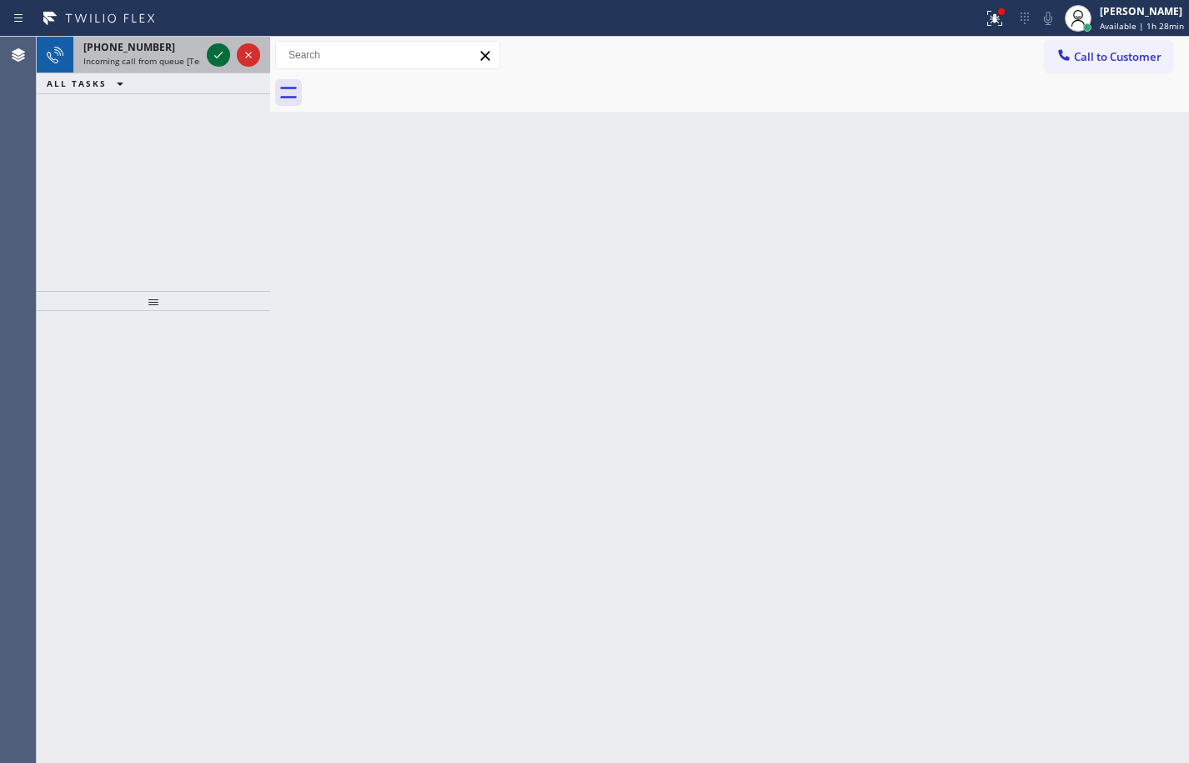
click at [222, 56] on icon at bounding box center [218, 55] width 20 height 20
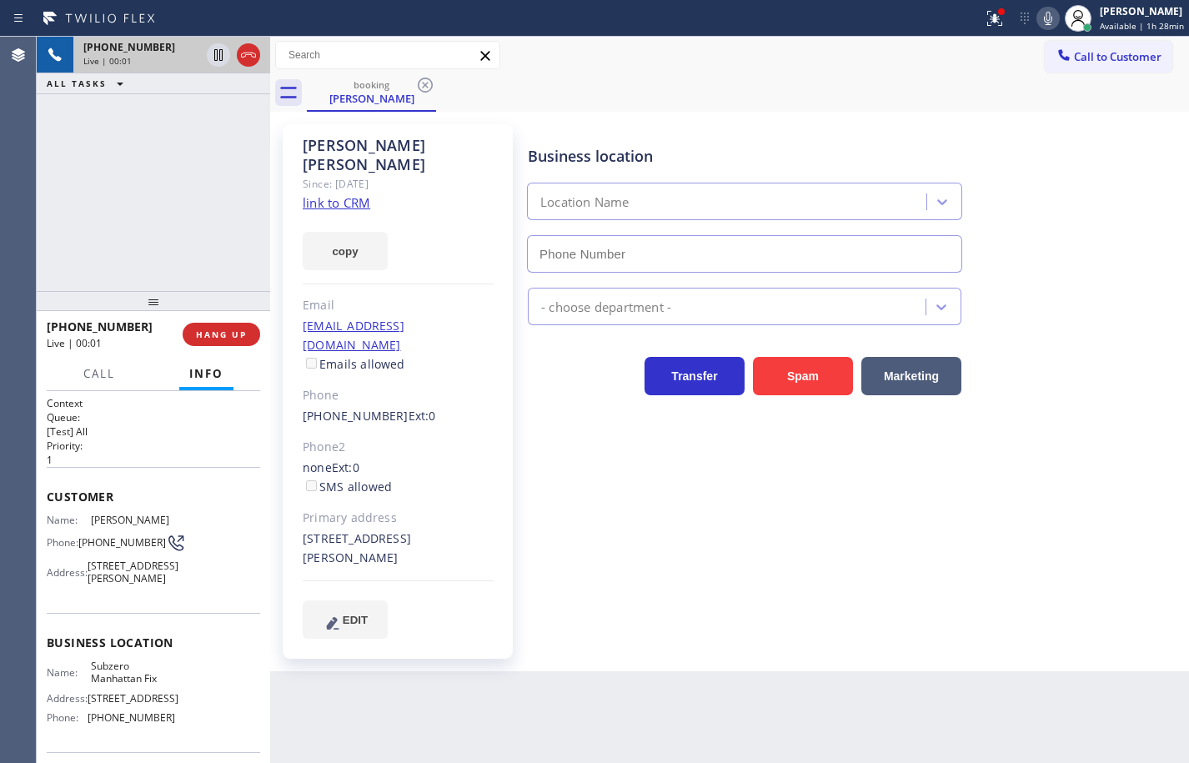
type input "(646) 362-7346"
click at [360, 194] on link "link to CRM" at bounding box center [337, 202] width 68 height 17
click at [358, 239] on button "copy" at bounding box center [345, 251] width 85 height 38
click at [114, 685] on span "Subzero Manhattan Fix" at bounding box center [132, 673] width 83 height 26
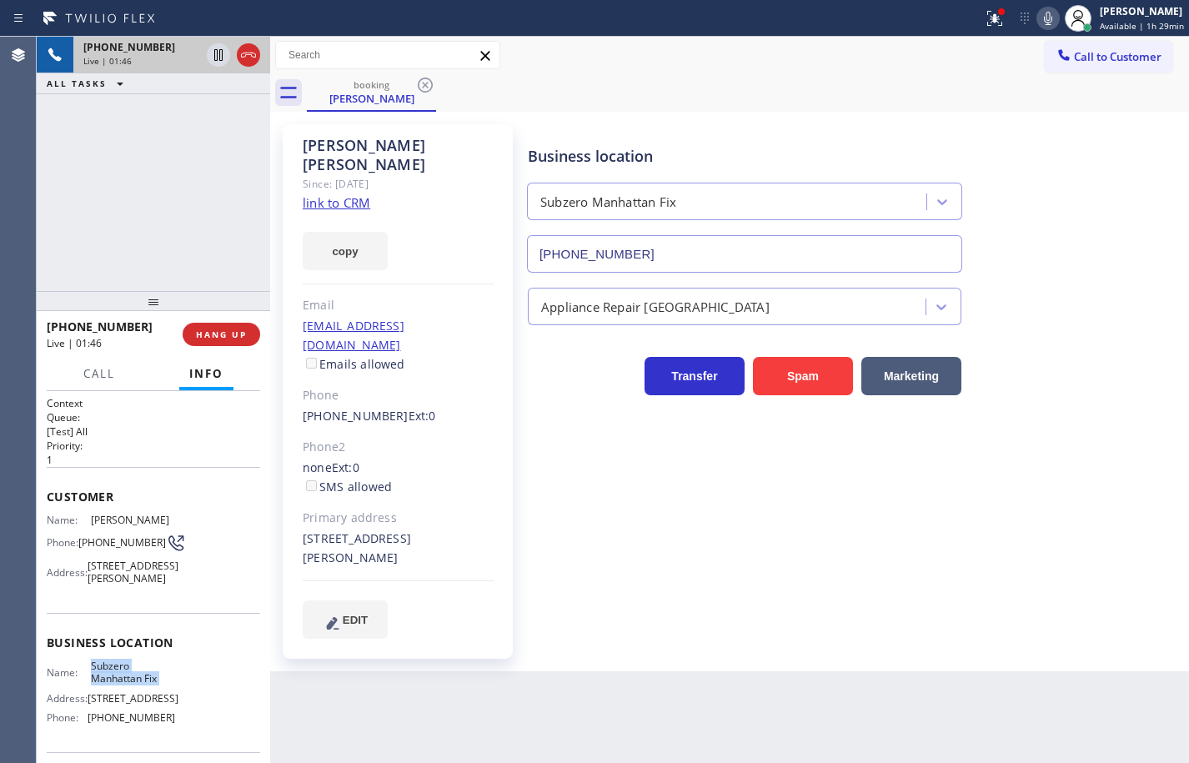
click at [114, 685] on span "Subzero Manhattan Fix" at bounding box center [132, 673] width 83 height 26
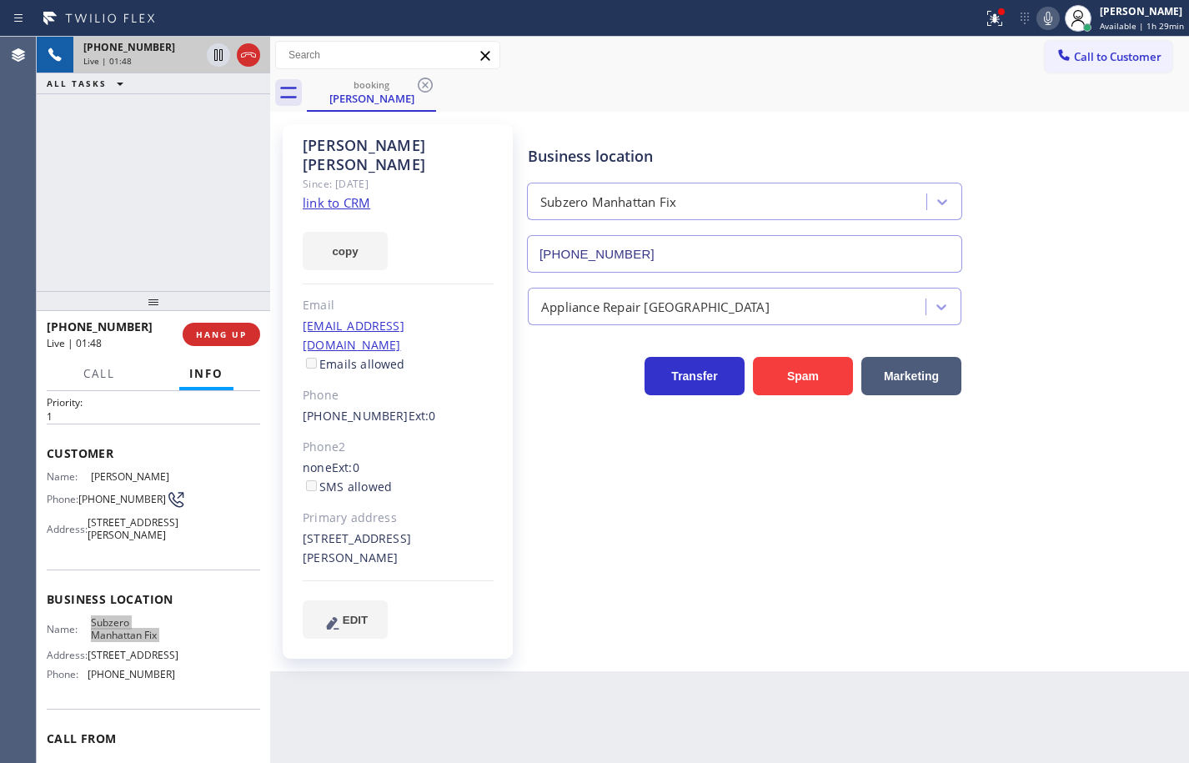
scroll to position [83, 0]
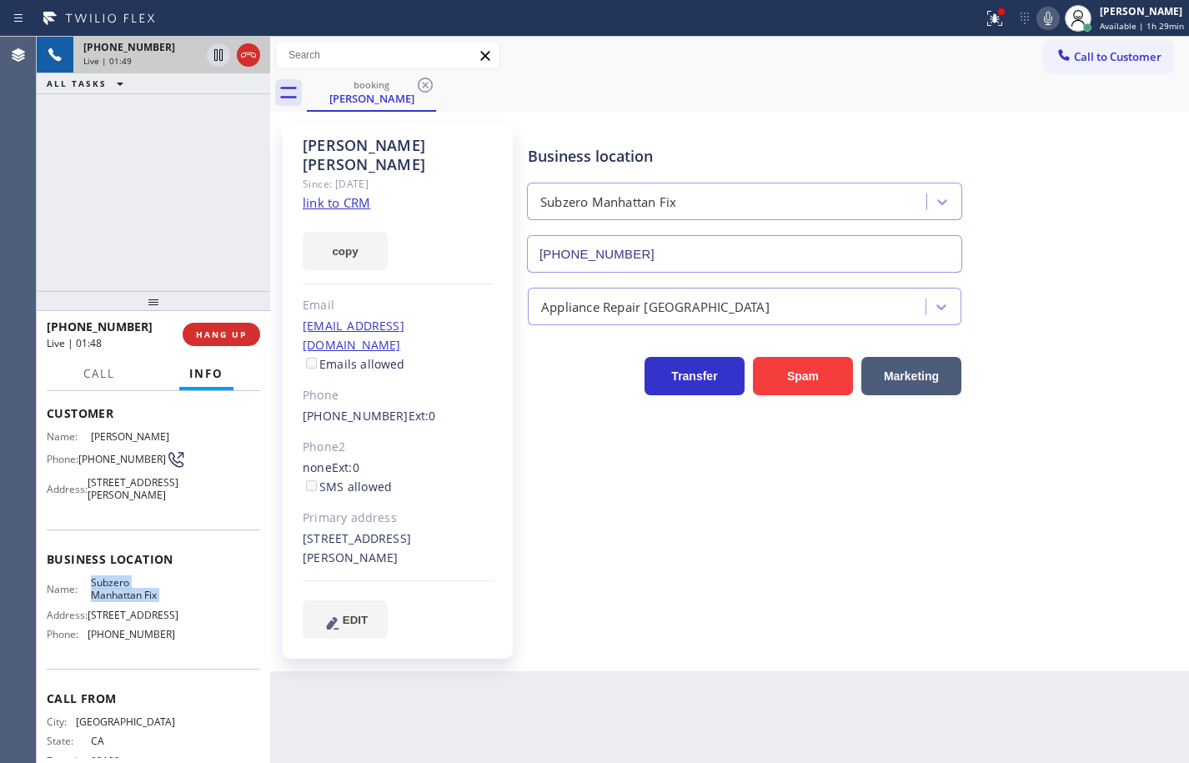
click at [143, 640] on span "(646) 362-7346" at bounding box center [132, 634] width 88 height 13
click at [1044, 19] on icon at bounding box center [1048, 18] width 8 height 13
click at [1038, 19] on icon at bounding box center [1048, 18] width 20 height 20
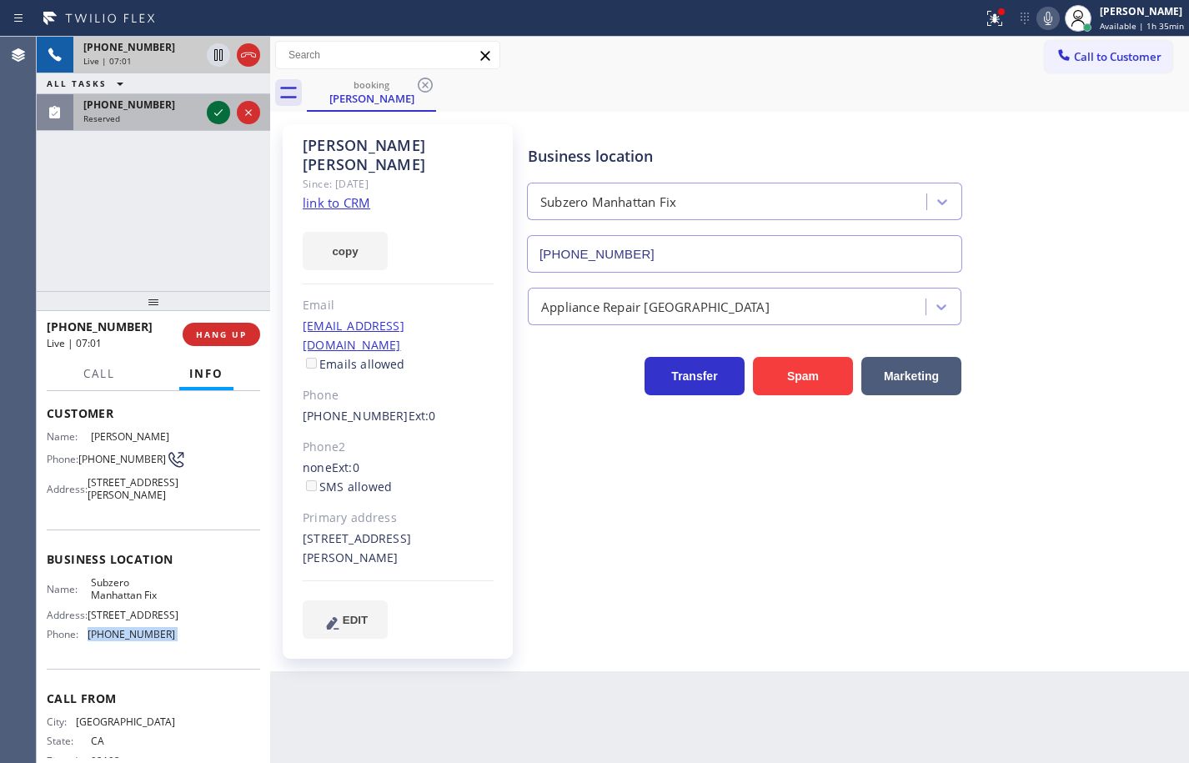
click at [215, 108] on icon at bounding box center [218, 113] width 20 height 20
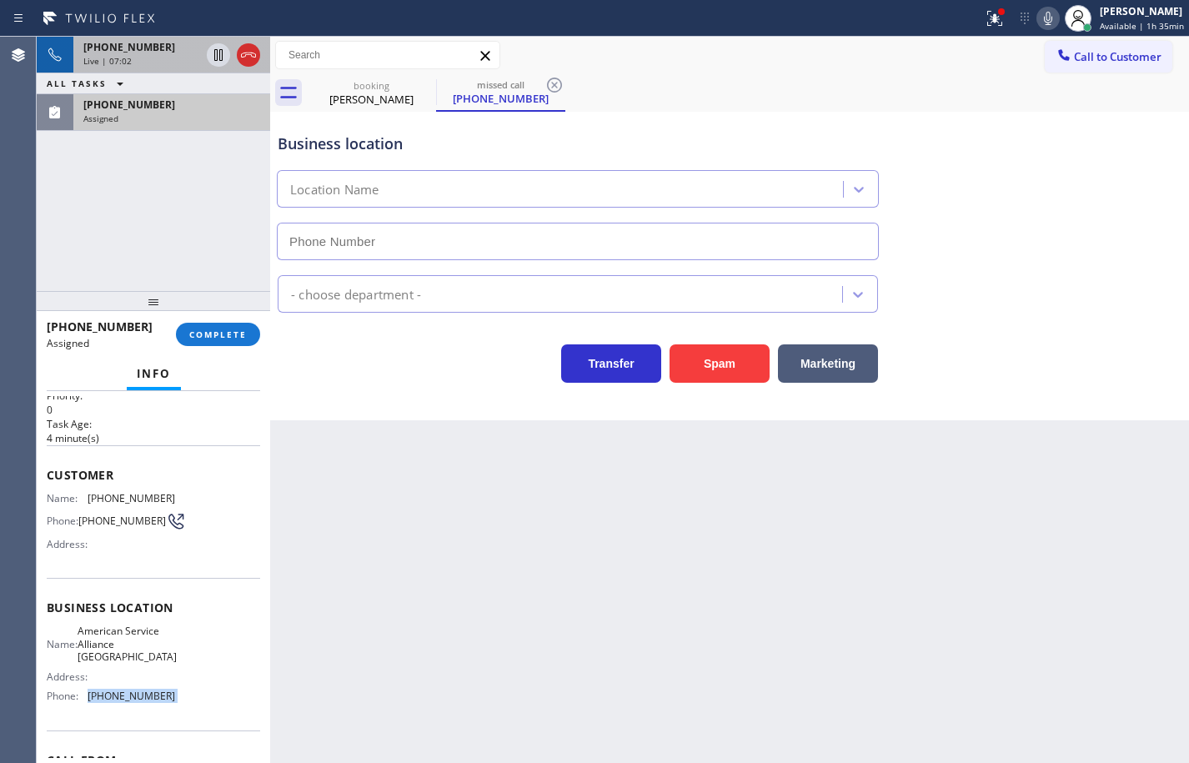
type input "(954) 835-4535"
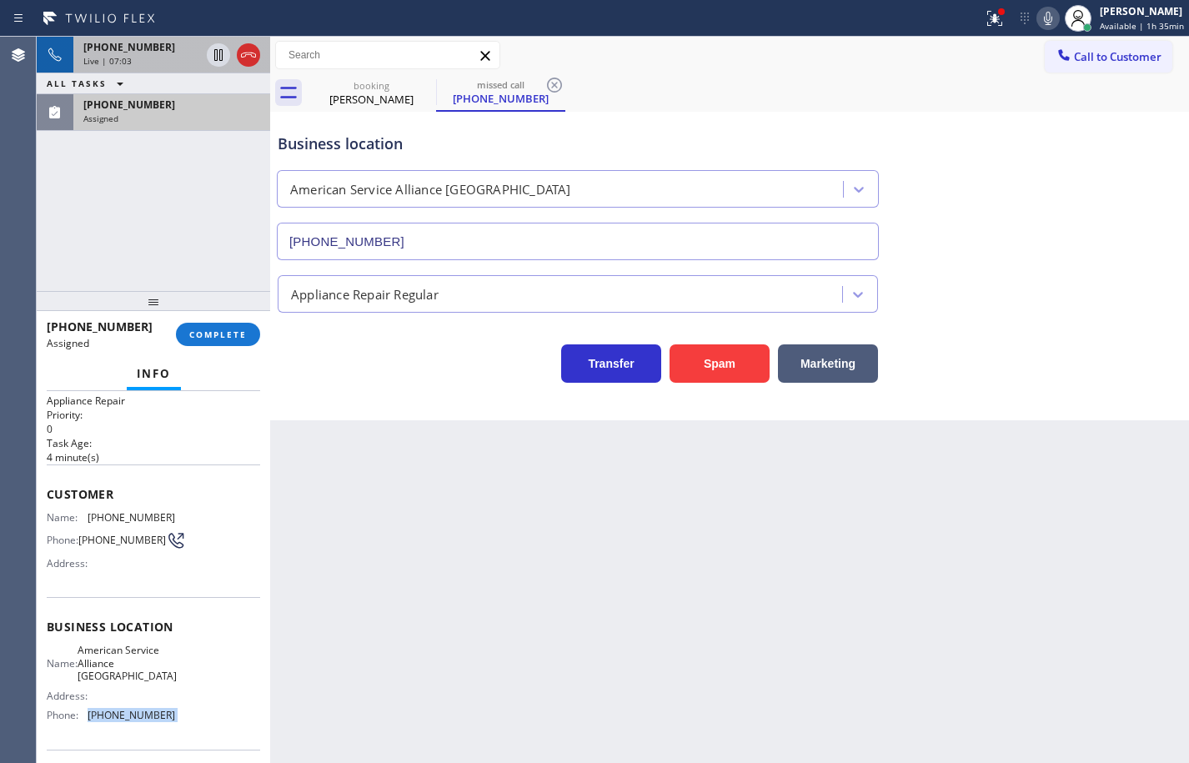
scroll to position [28, 0]
click at [193, 730] on div "Name: American Service Alliance Coral Springs Address: Phone: (954) 835-4535" at bounding box center [153, 688] width 213 height 84
click at [53, 497] on span "Customer" at bounding box center [153, 497] width 213 height 16
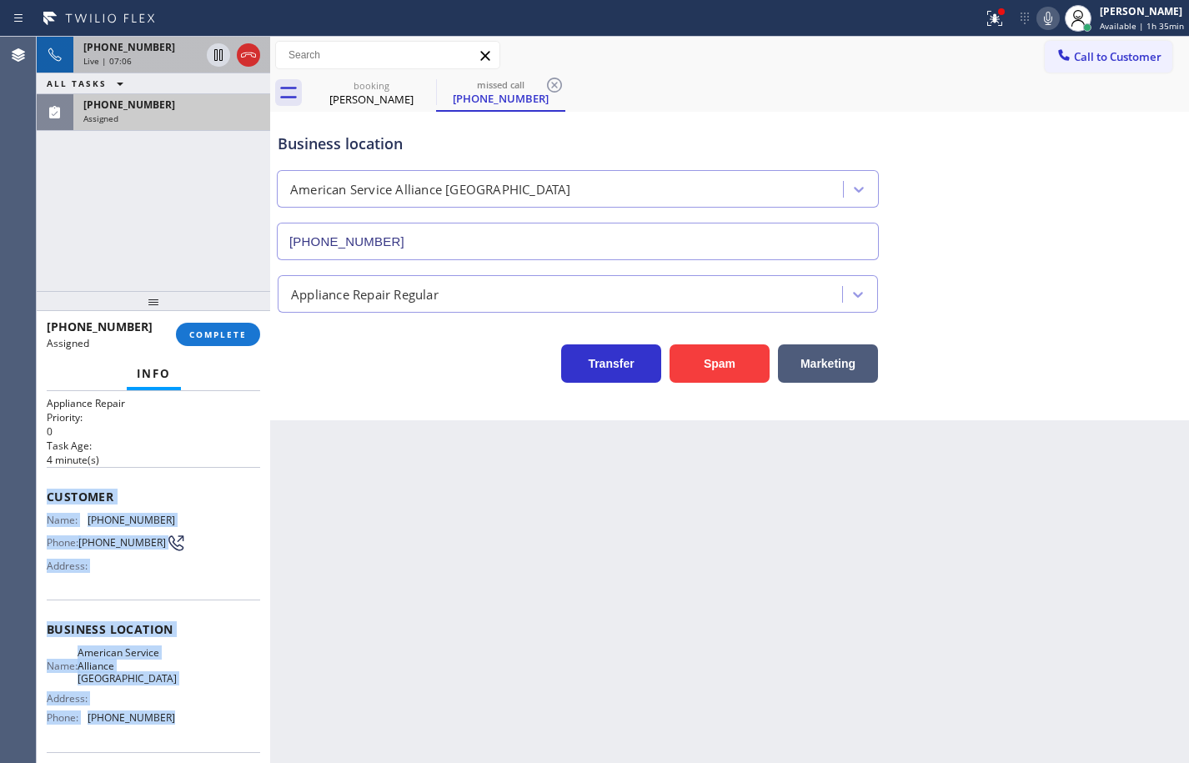
drag, startPoint x: 48, startPoint y: 494, endPoint x: 186, endPoint y: 717, distance: 262.9
click at [186, 717] on div "Context Queue: Appliance Repair Priority: 0 Task Age: 4 minute(s) Customer Name…" at bounding box center [153, 623] width 213 height 511
click at [246, 335] on span "COMPLETE" at bounding box center [218, 335] width 58 height 12
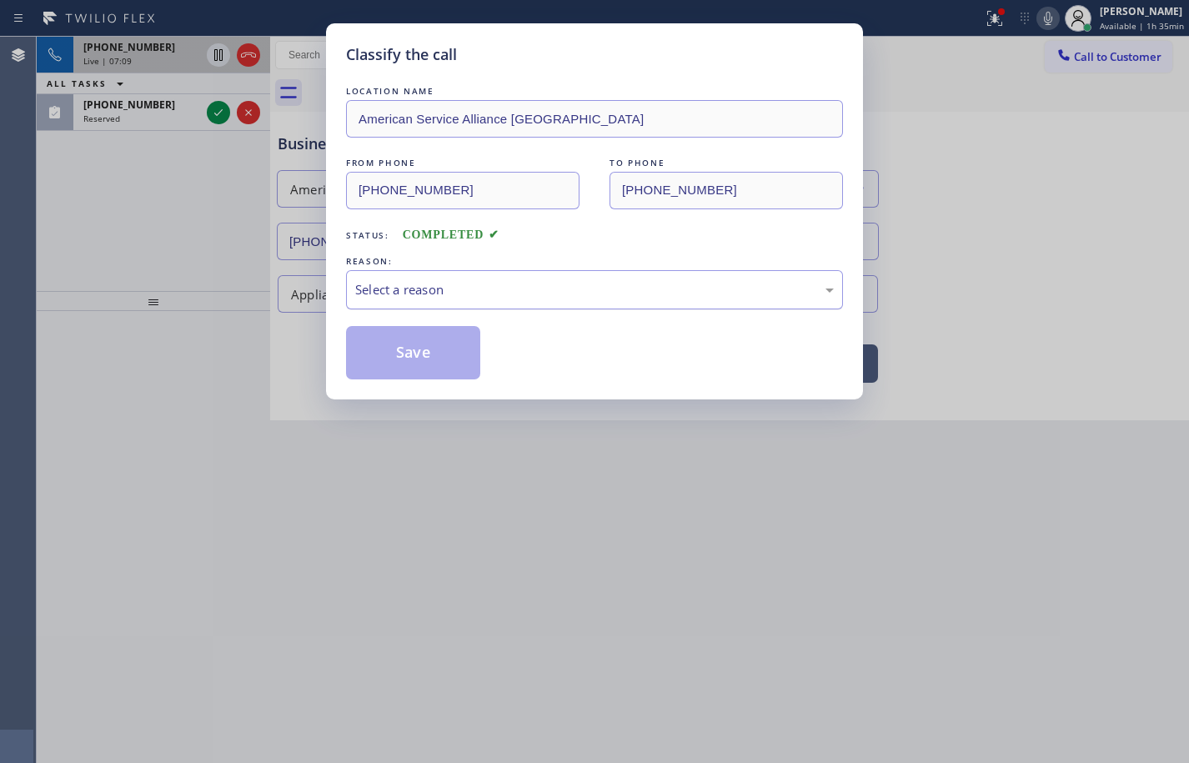
click at [493, 290] on div "Select a reason" at bounding box center [594, 289] width 479 height 19
click at [428, 348] on button "Save" at bounding box center [413, 352] width 134 height 53
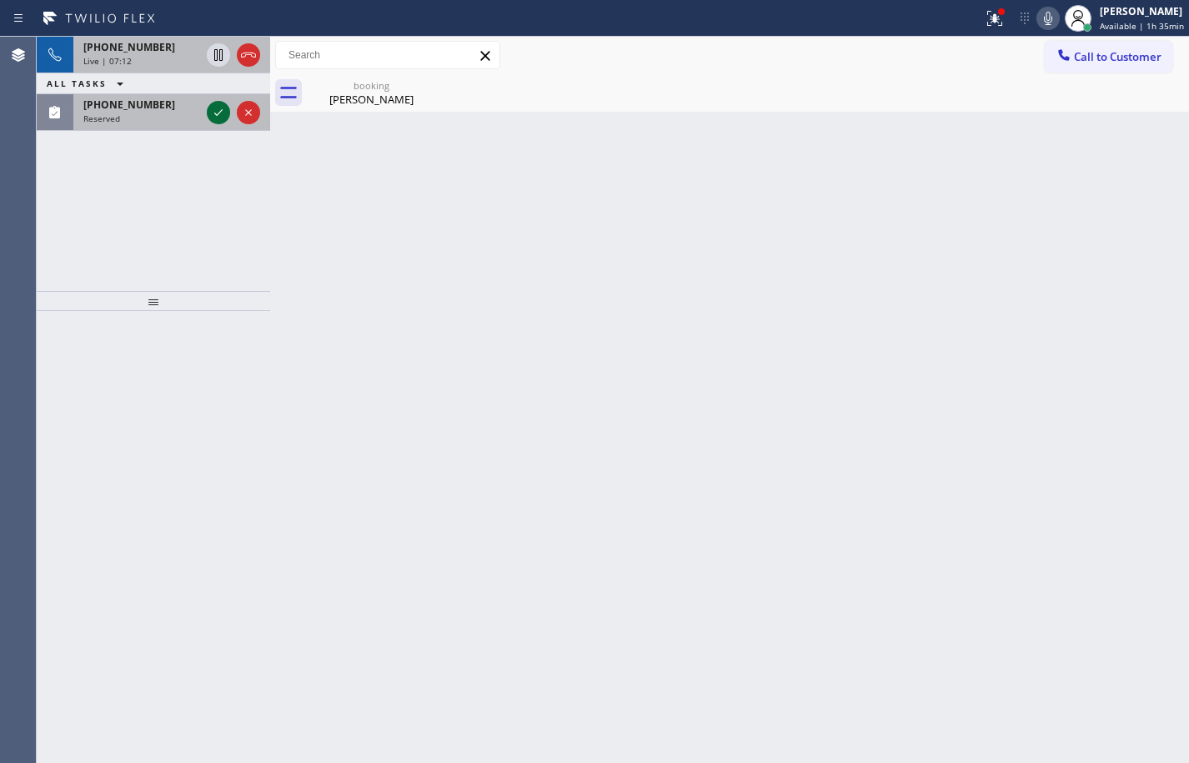
click at [209, 108] on icon at bounding box center [218, 113] width 20 height 20
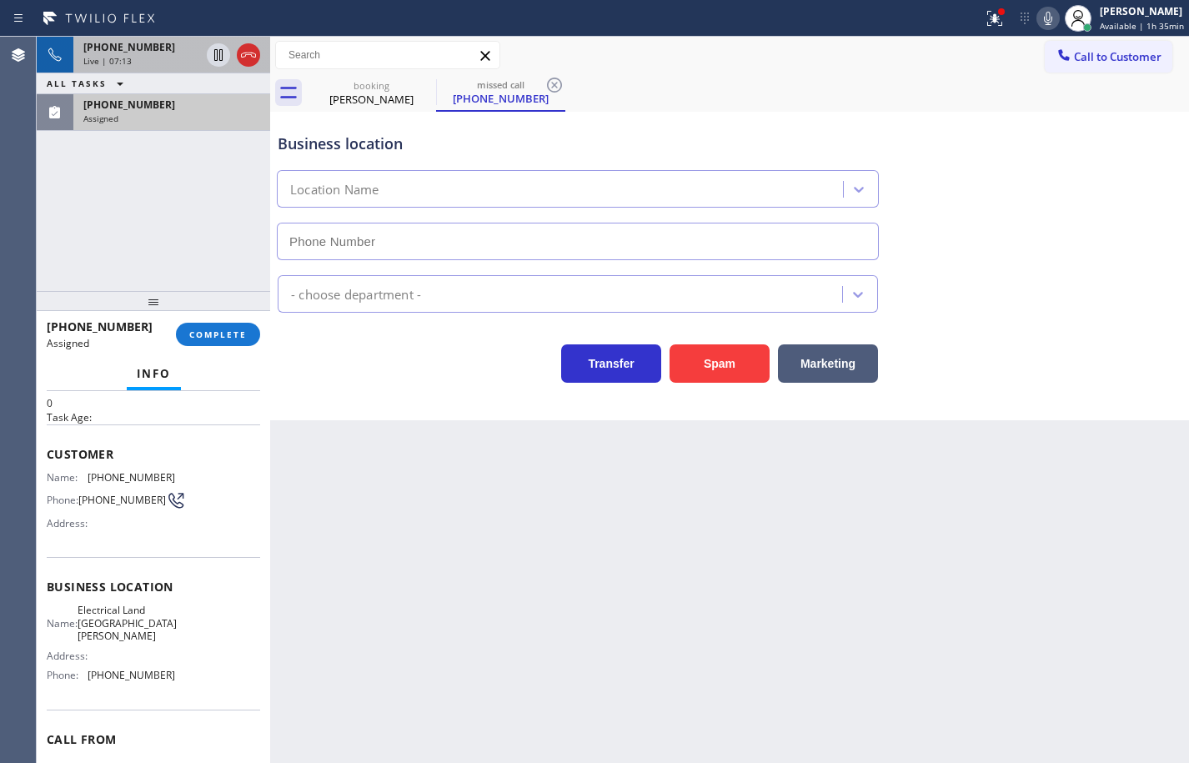
scroll to position [83, 0]
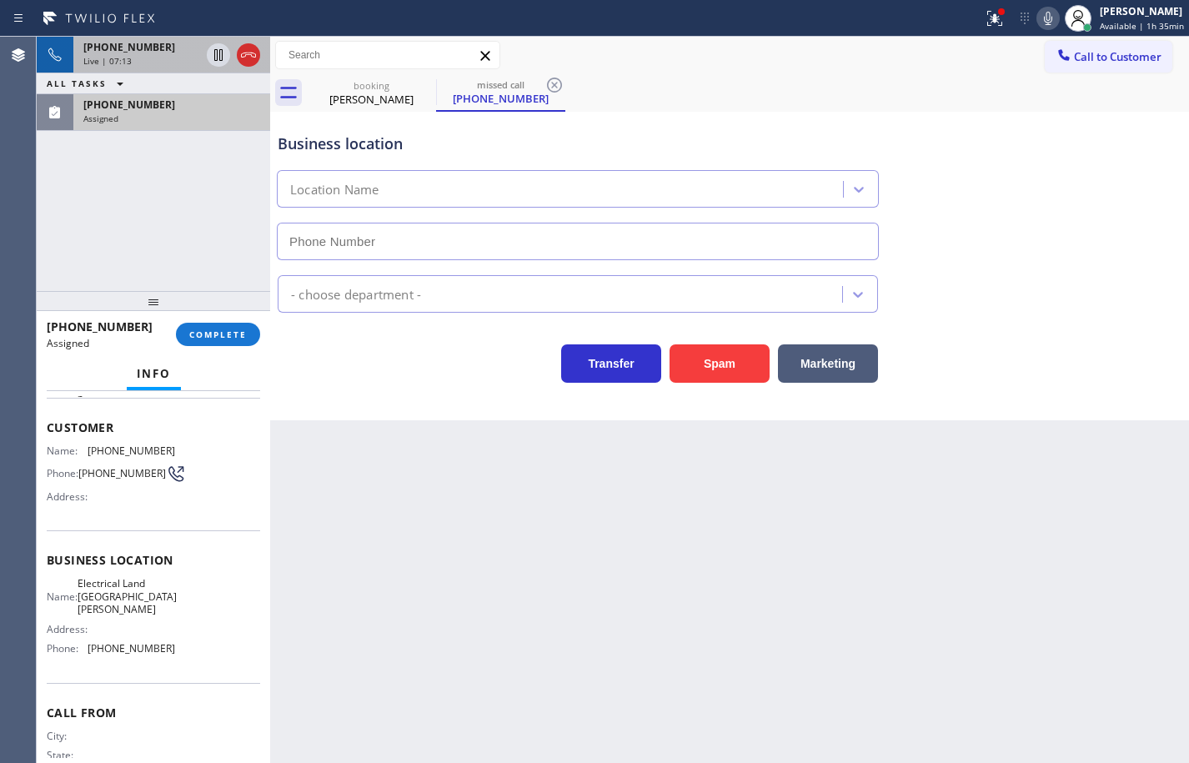
type input "(510) 880-1070"
click at [173, 640] on div "Name: Electrical Land San Carlos Address: Phone: (510) 880-1070" at bounding box center [153, 619] width 213 height 84
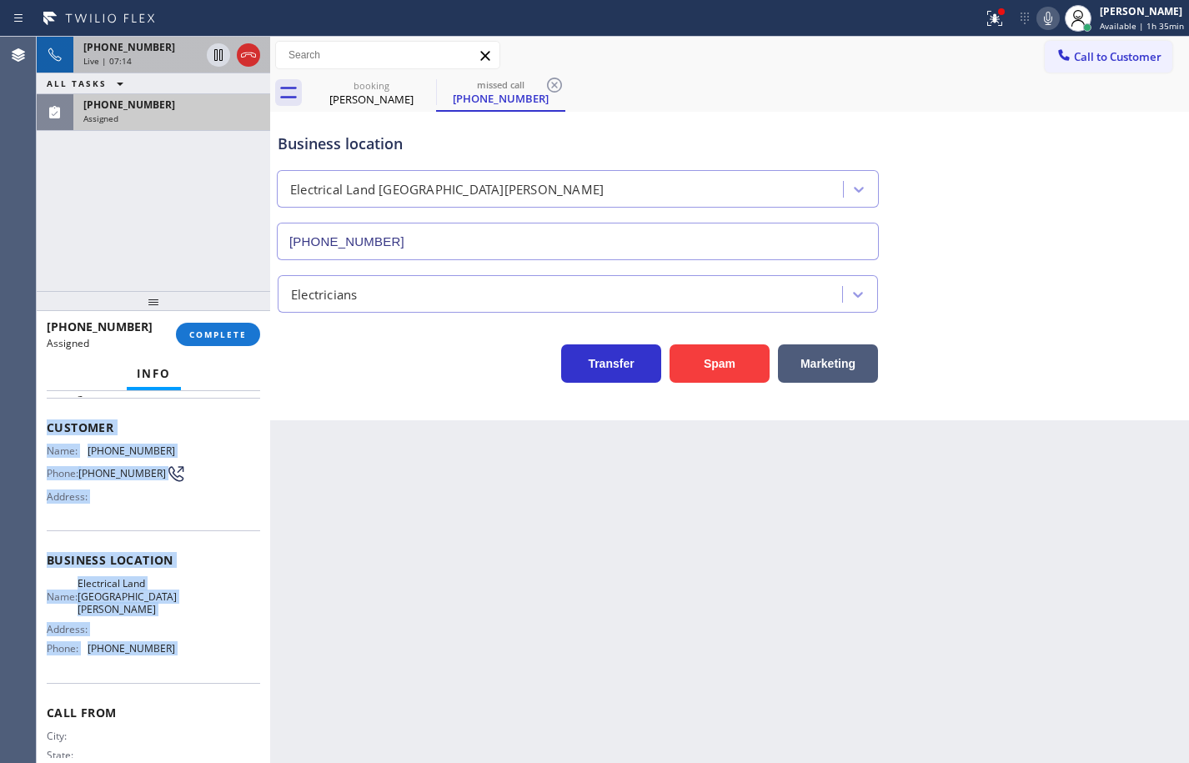
drag, startPoint x: 173, startPoint y: 640, endPoint x: 47, endPoint y: 426, distance: 249.0
click at [47, 426] on div "Context Queue: Electrical Priority: 0 Task Age: Customer Name: (818) 798-8213 P…" at bounding box center [153, 561] width 213 height 497
click at [240, 330] on span "COMPLETE" at bounding box center [218, 335] width 58 height 12
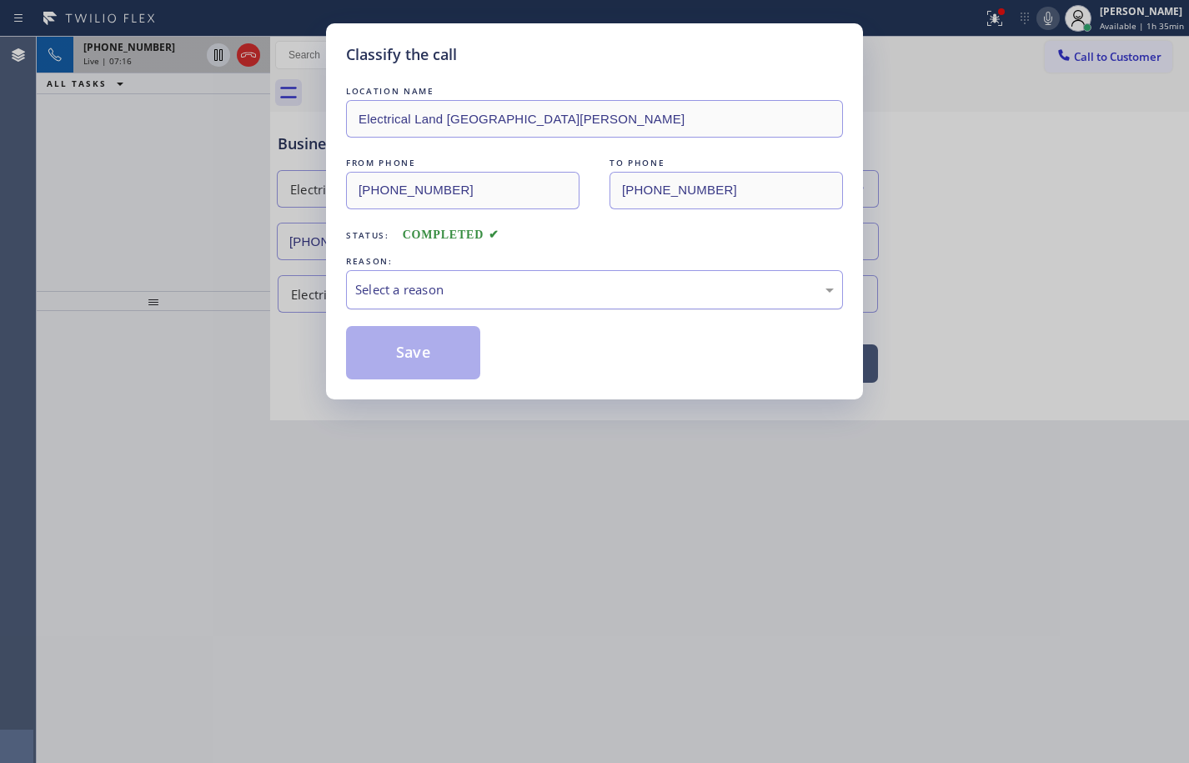
click at [481, 293] on div "Select a reason" at bounding box center [594, 289] width 479 height 19
drag, startPoint x: 434, startPoint y: 358, endPoint x: 599, endPoint y: 336, distance: 166.5
click at [433, 357] on button "Save" at bounding box center [413, 352] width 134 height 53
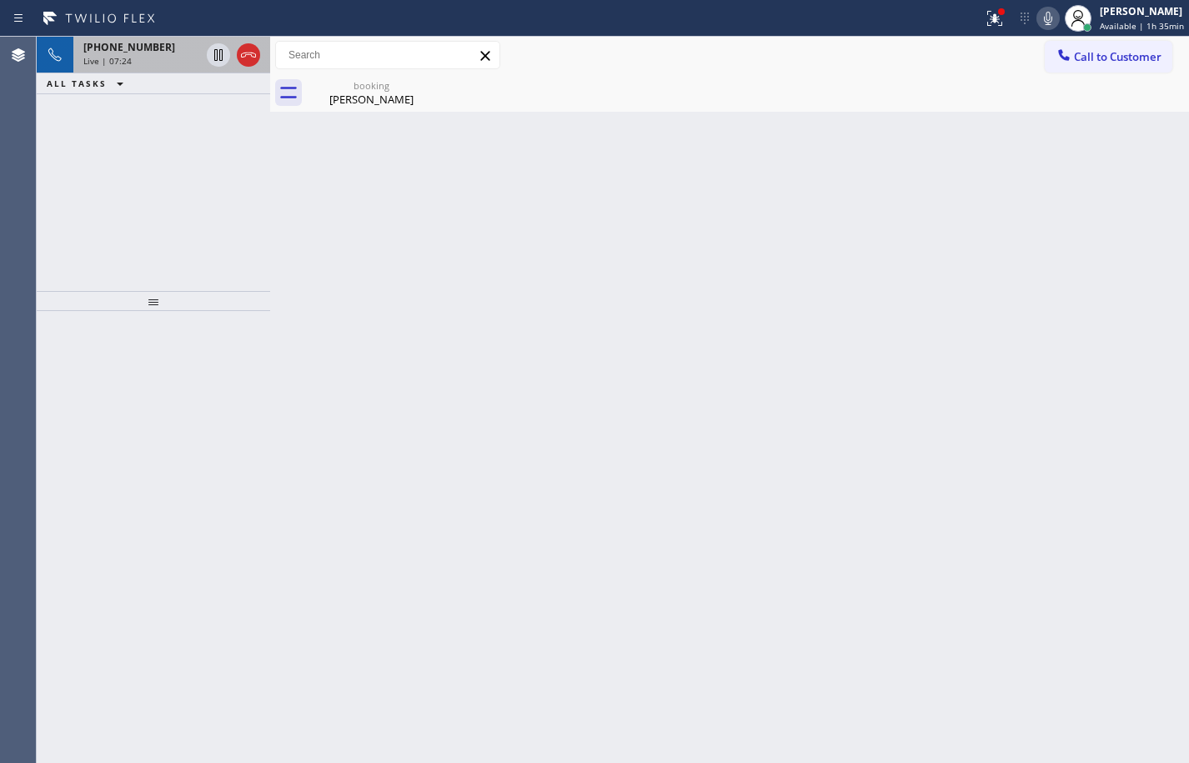
click at [128, 61] on span "Live | 07:24" at bounding box center [107, 61] width 48 height 12
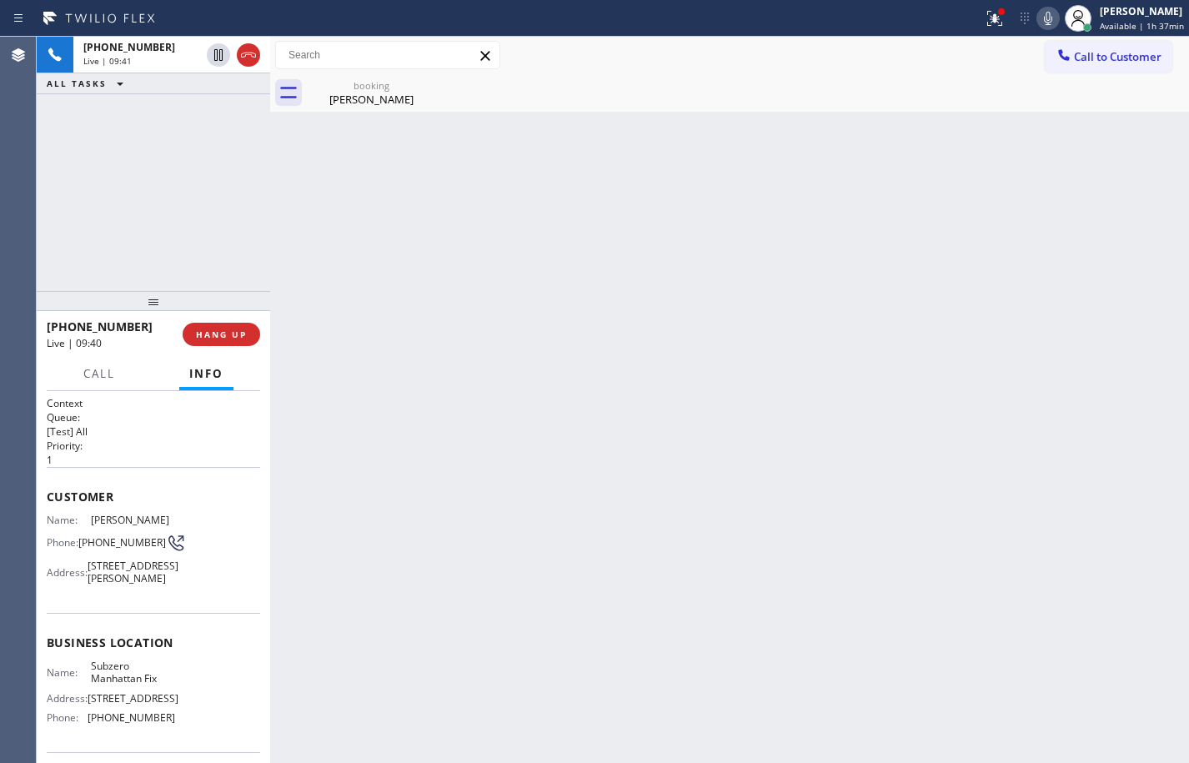
scroll to position [152, 0]
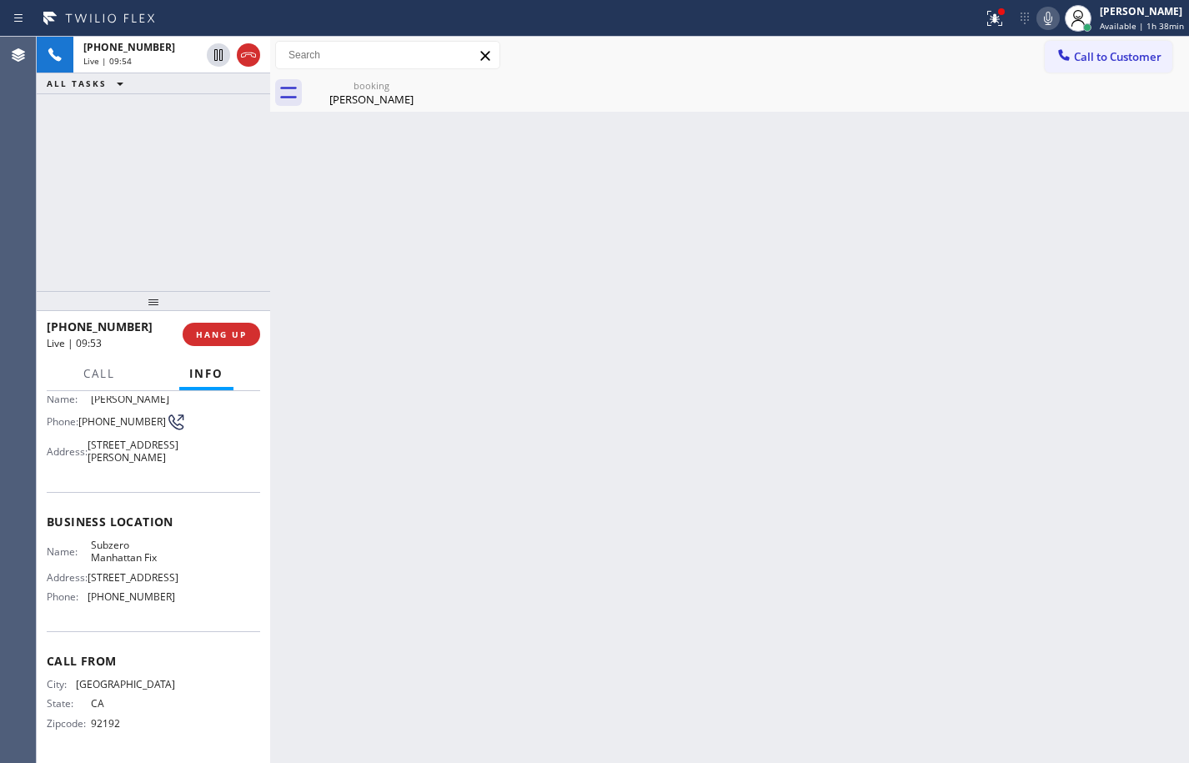
click at [1039, 17] on icon at bounding box center [1048, 18] width 20 height 20
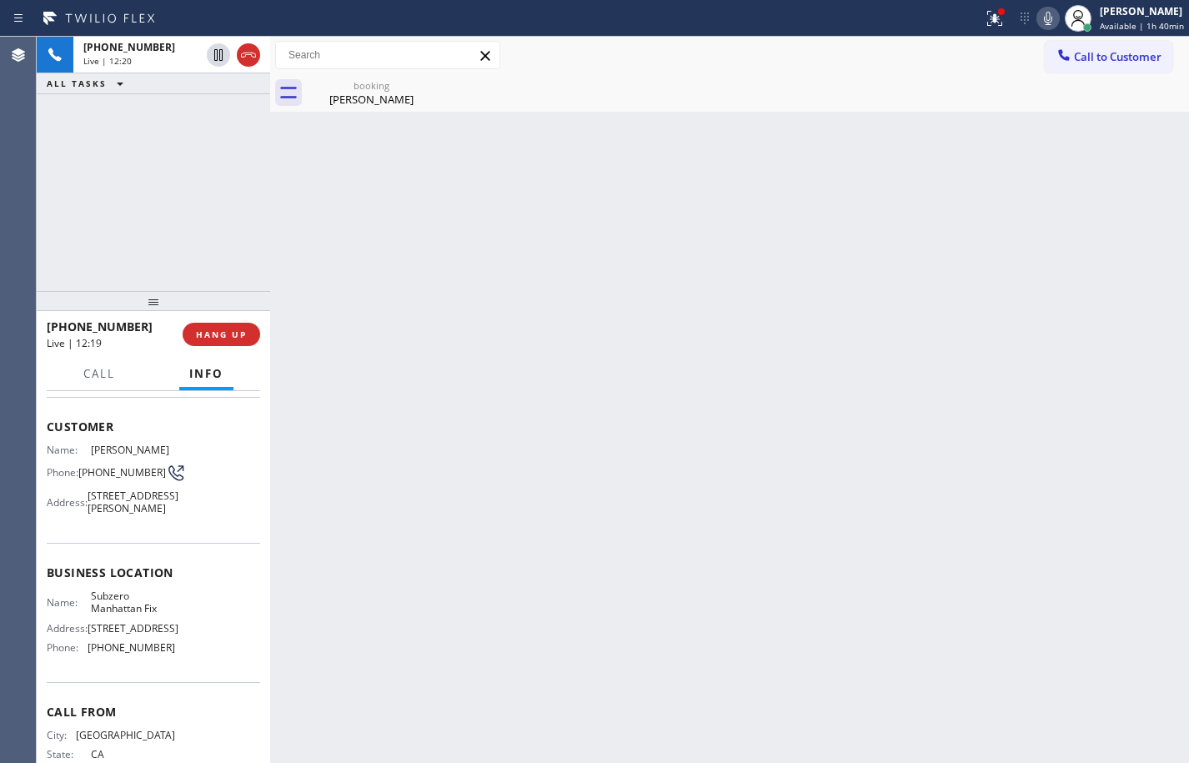
scroll to position [0, 0]
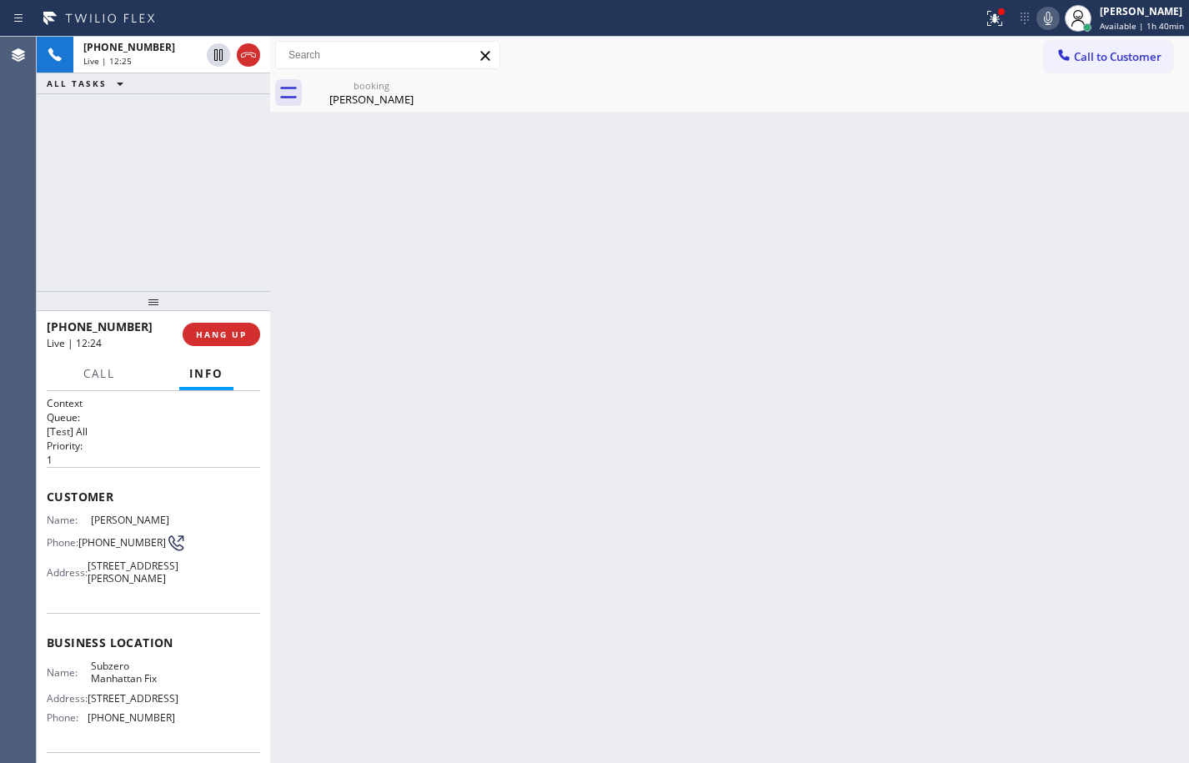
click at [123, 541] on span "(619) 405-4717" at bounding box center [122, 542] width 88 height 13
drag, startPoint x: 240, startPoint y: 335, endPoint x: 249, endPoint y: 334, distance: 8.5
click at [240, 335] on span "HANG UP" at bounding box center [221, 335] width 51 height 12
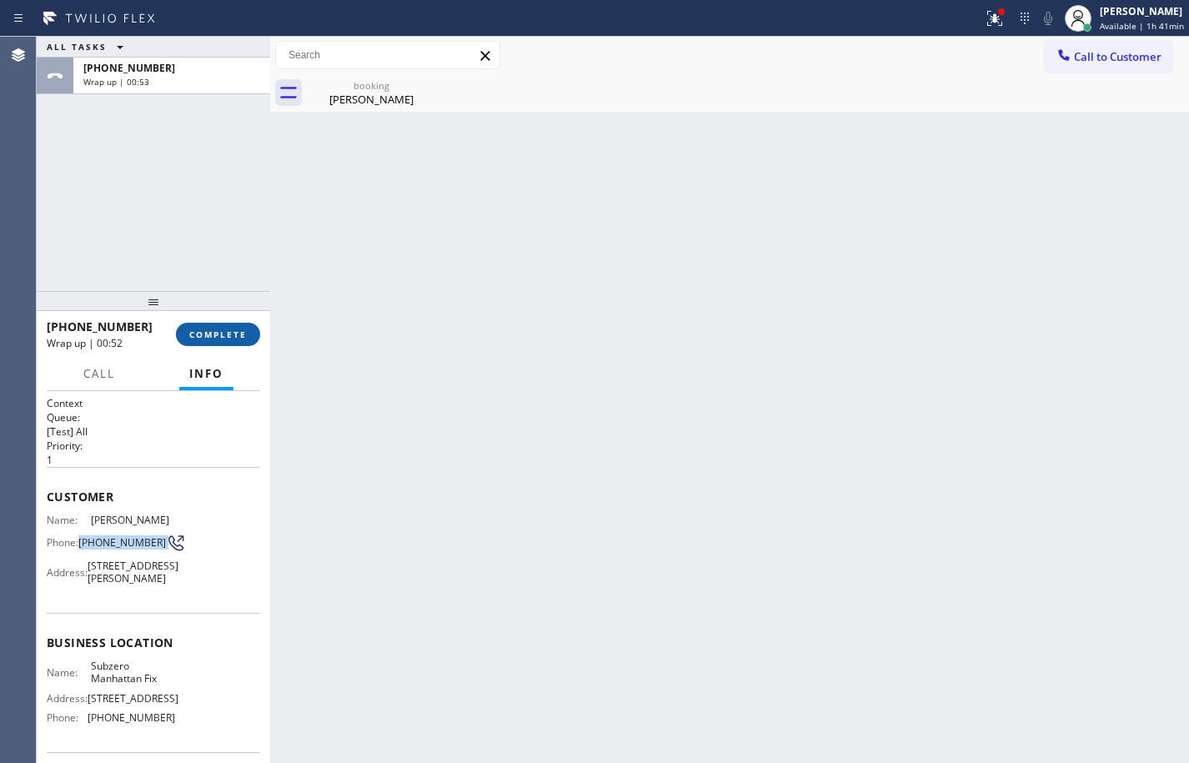
click at [238, 334] on span "COMPLETE" at bounding box center [218, 335] width 58 height 12
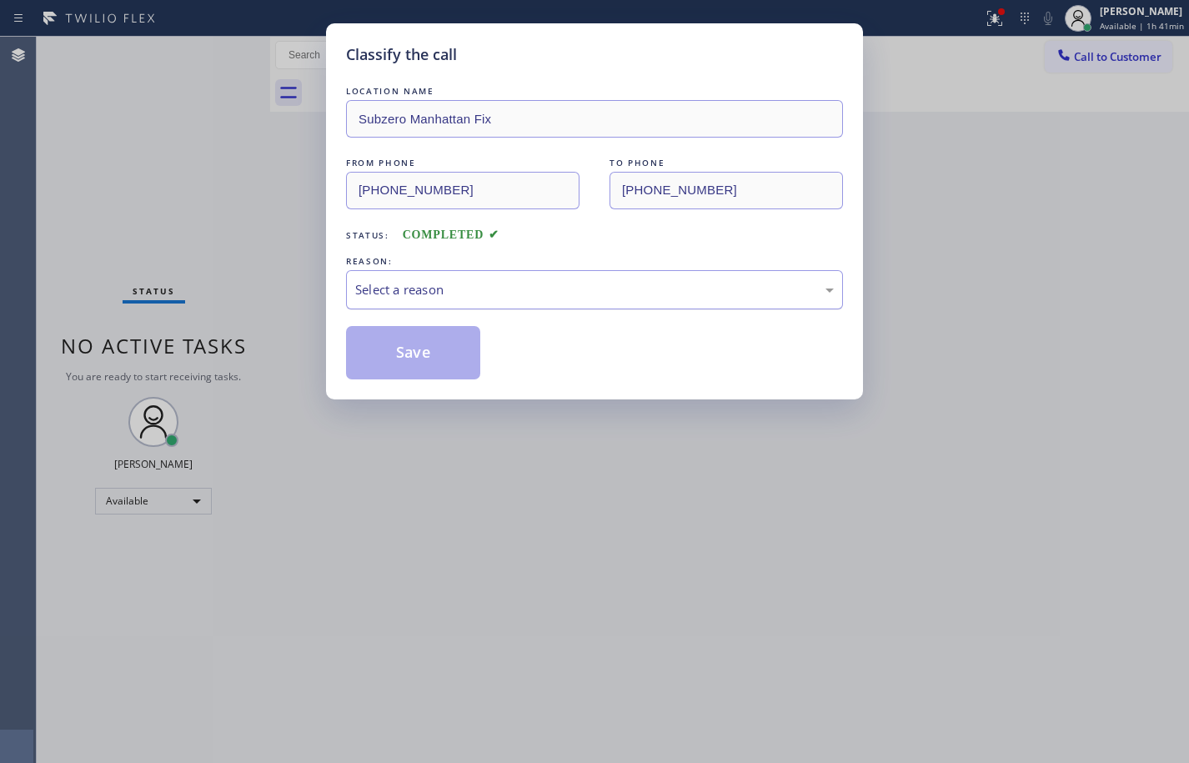
click at [386, 295] on div "Select a reason" at bounding box center [594, 289] width 479 height 19
click at [436, 362] on button "Save" at bounding box center [413, 352] width 134 height 53
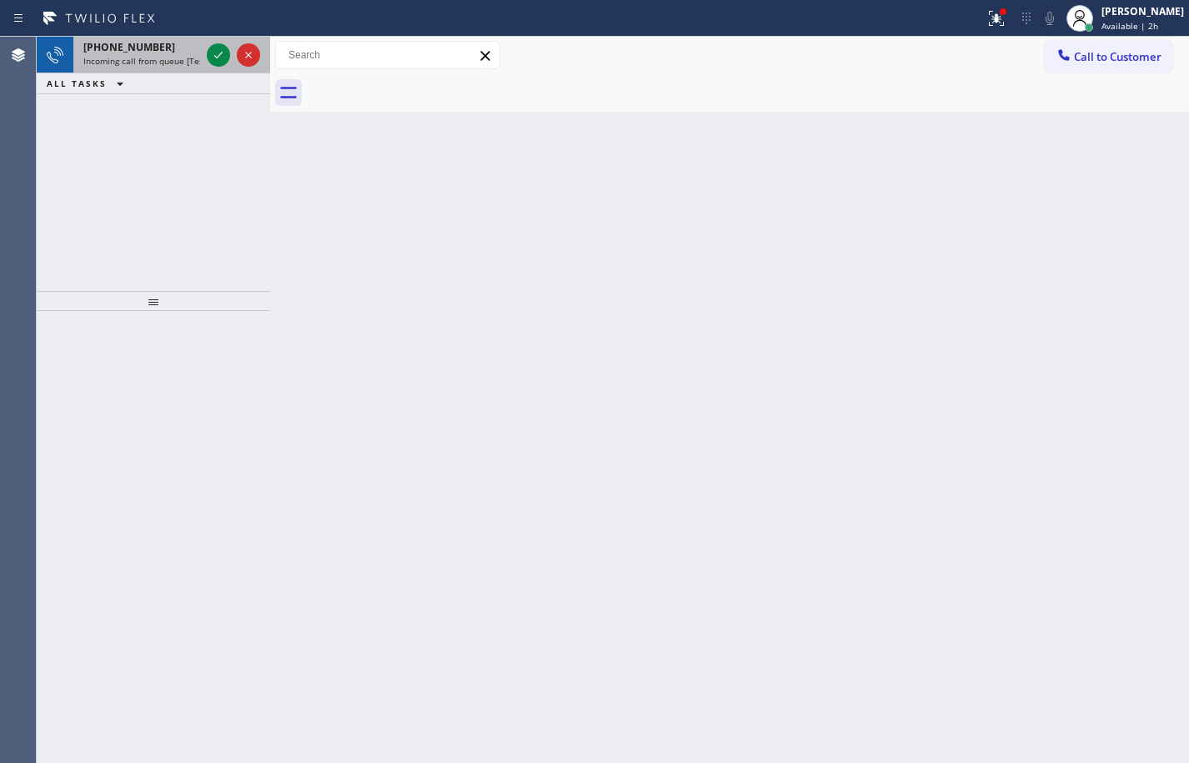
click at [172, 41] on div "+17738129809" at bounding box center [141, 47] width 117 height 14
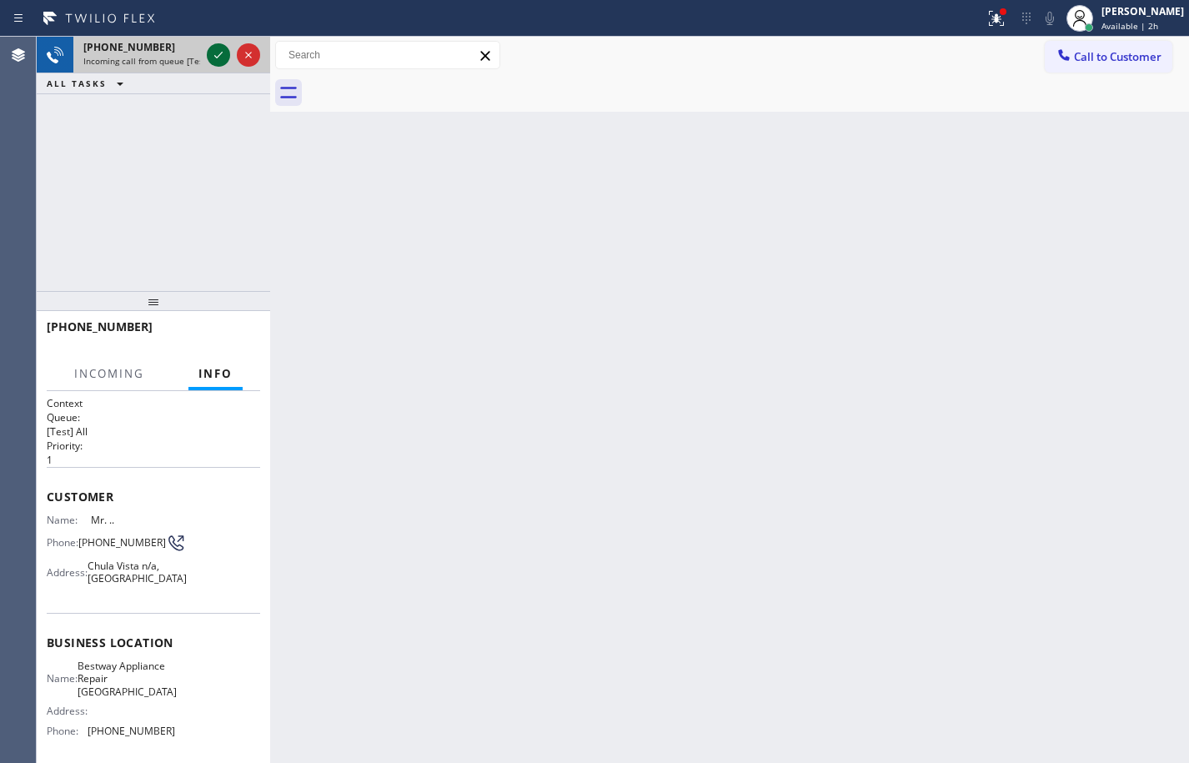
click at [218, 53] on icon at bounding box center [218, 55] width 20 height 20
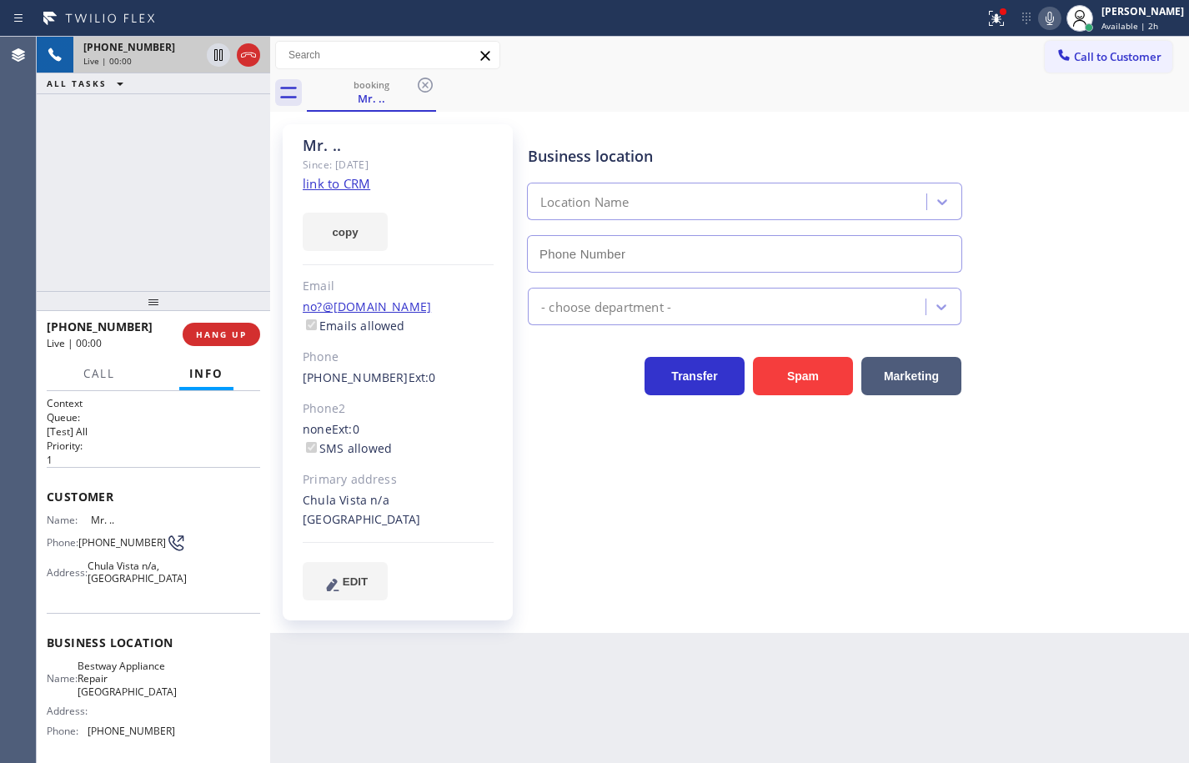
type input "(619) 724-4288"
click at [1042, 20] on icon at bounding box center [1050, 18] width 20 height 20
click at [354, 188] on link "link to CRM" at bounding box center [337, 183] width 68 height 17
click at [251, 330] on button "HANG UP" at bounding box center [222, 334] width 78 height 23
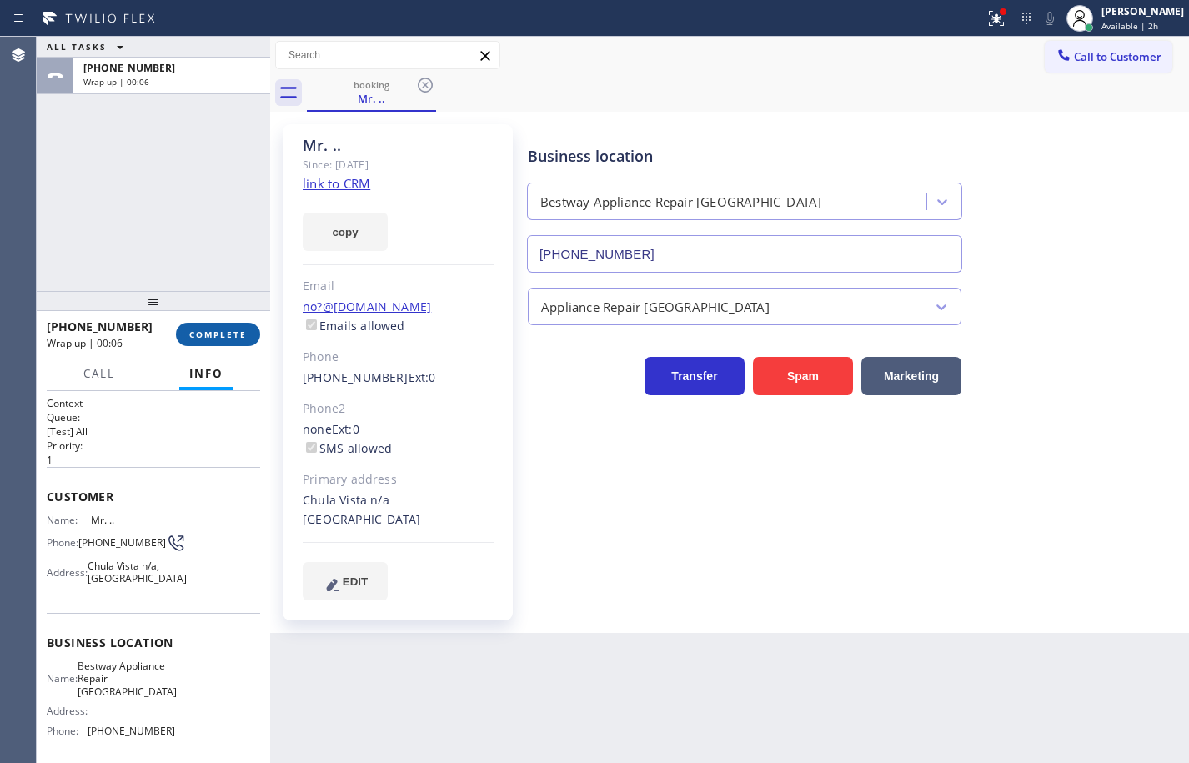
click at [233, 319] on div "+17738129809 Wrap up | 00:06 COMPLETE" at bounding box center [153, 334] width 213 height 43
click at [228, 336] on span "COMPLETE" at bounding box center [218, 335] width 58 height 12
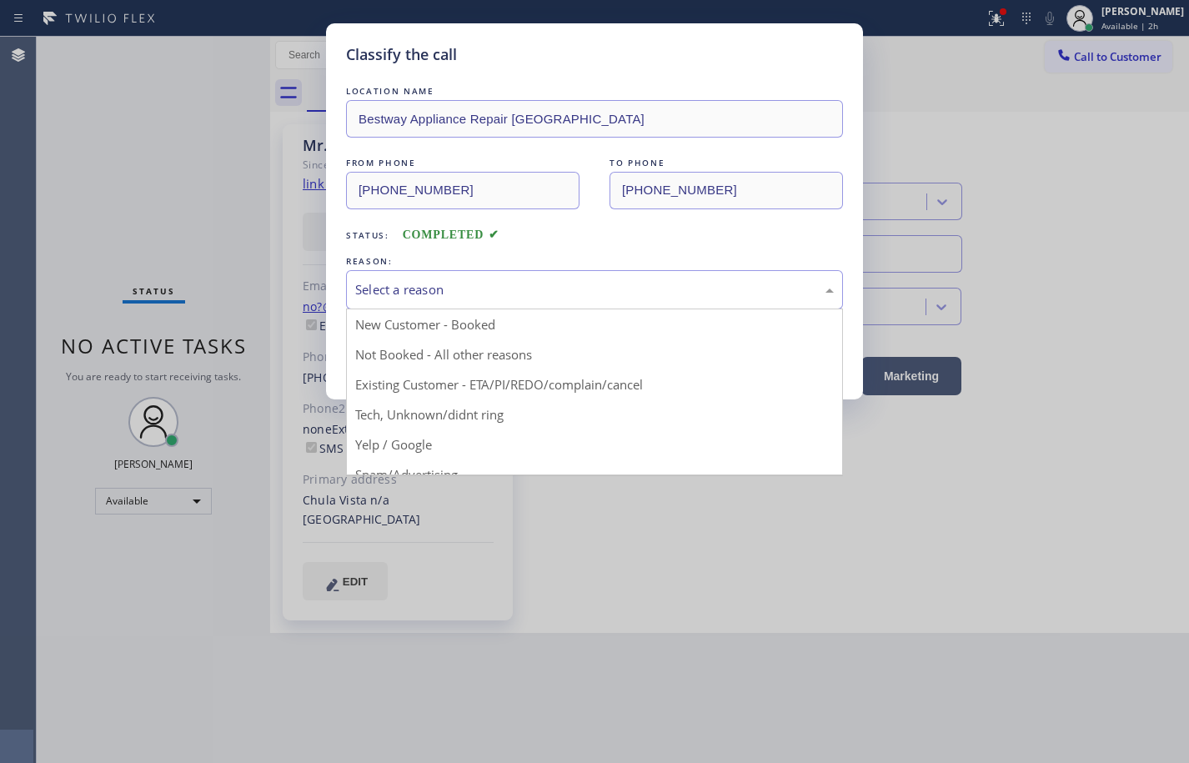
click at [434, 300] on div "Select a reason" at bounding box center [594, 289] width 497 height 39
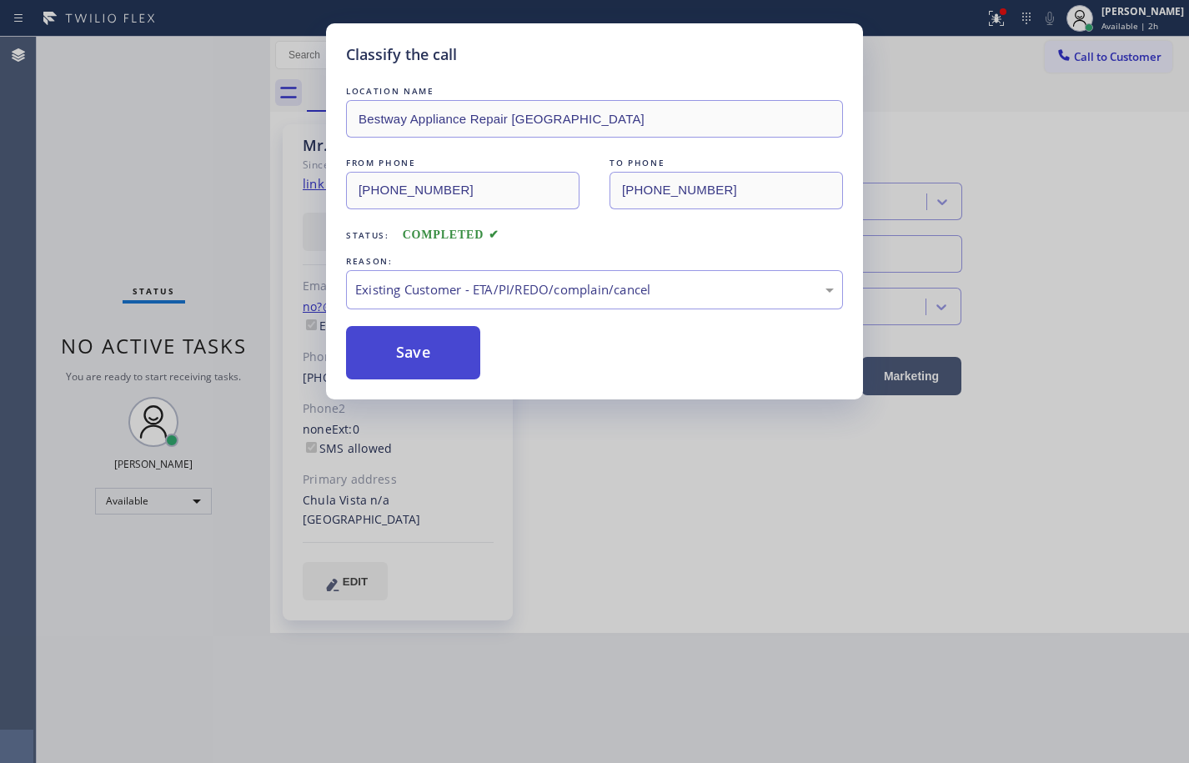
click at [462, 358] on button "Save" at bounding box center [413, 352] width 134 height 53
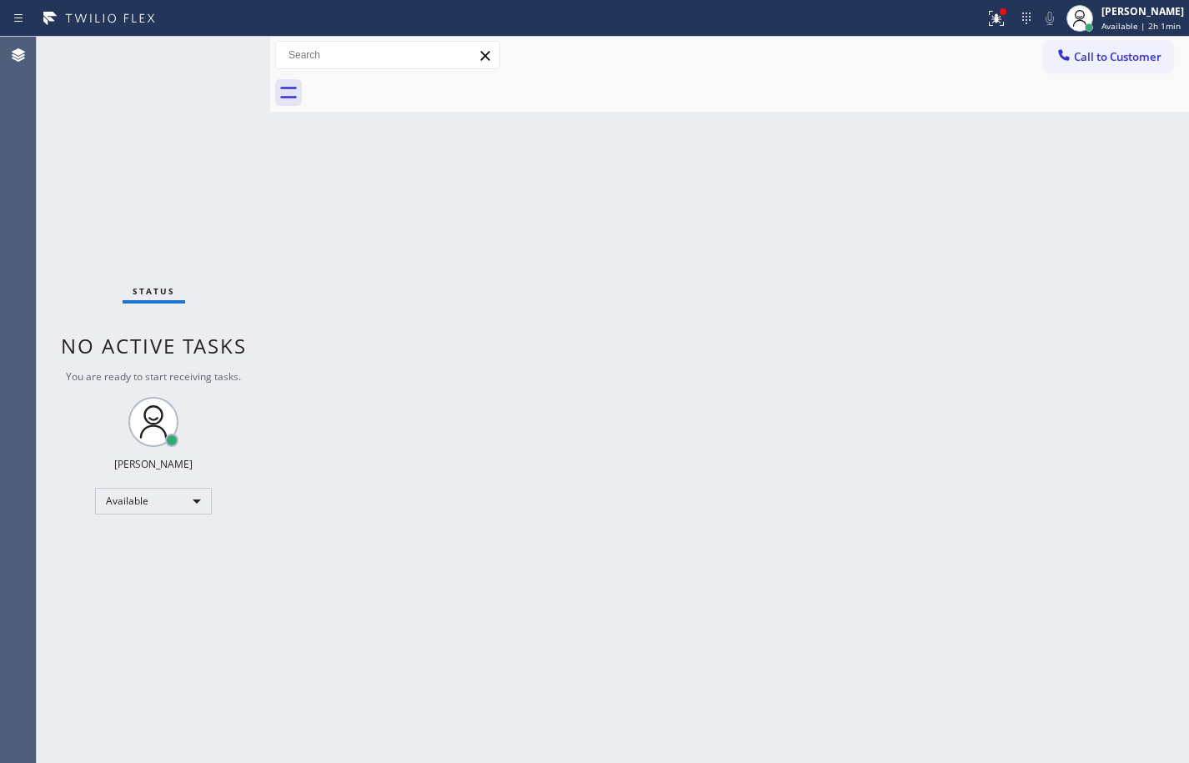
click at [1132, 427] on div "Back to Dashboard Change Sender ID Customers Technicians Select a contact Outbo…" at bounding box center [729, 400] width 919 height 726
click at [1119, 359] on div "Back to Dashboard Change Sender ID Customers Technicians Select a contact Outbo…" at bounding box center [729, 400] width 919 height 726
drag, startPoint x: 1165, startPoint y: 32, endPoint x: 1144, endPoint y: 89, distance: 61.2
click at [1165, 32] on div "Sean Louis Atanoza Available | 2h 13min" at bounding box center [1143, 17] width 93 height 29
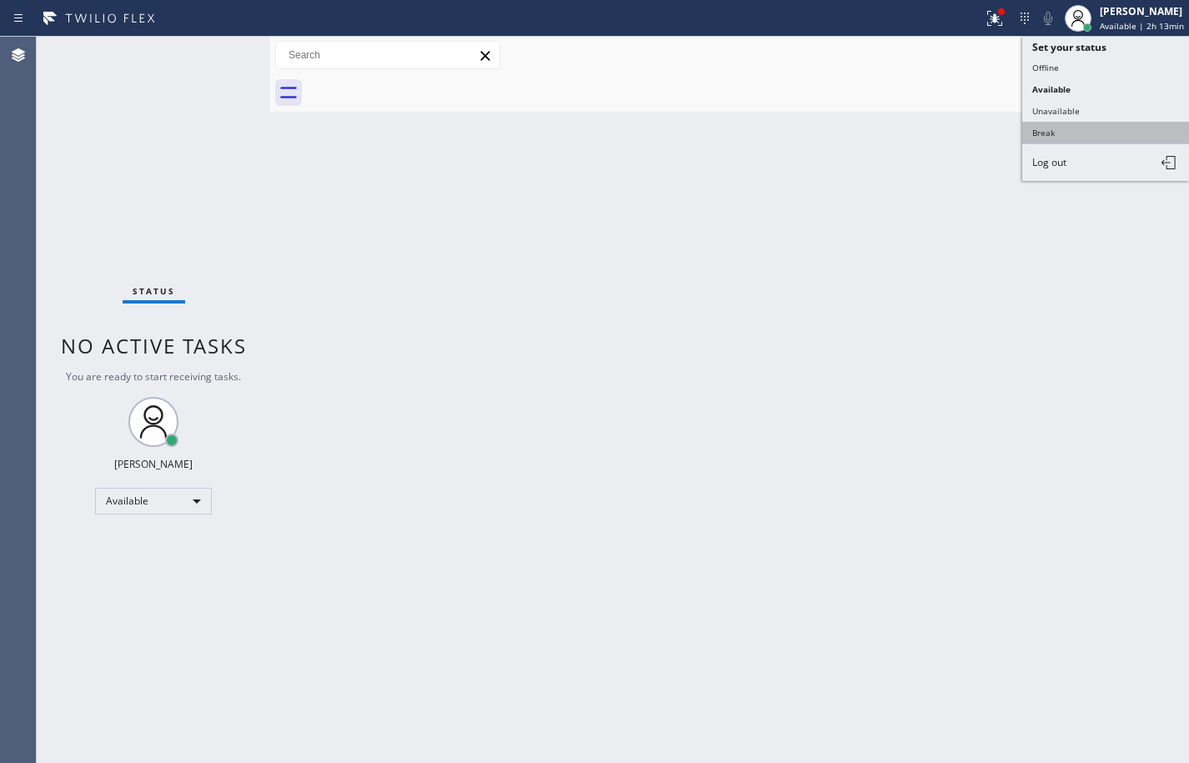
click at [1116, 140] on button "Break" at bounding box center [1105, 133] width 167 height 22
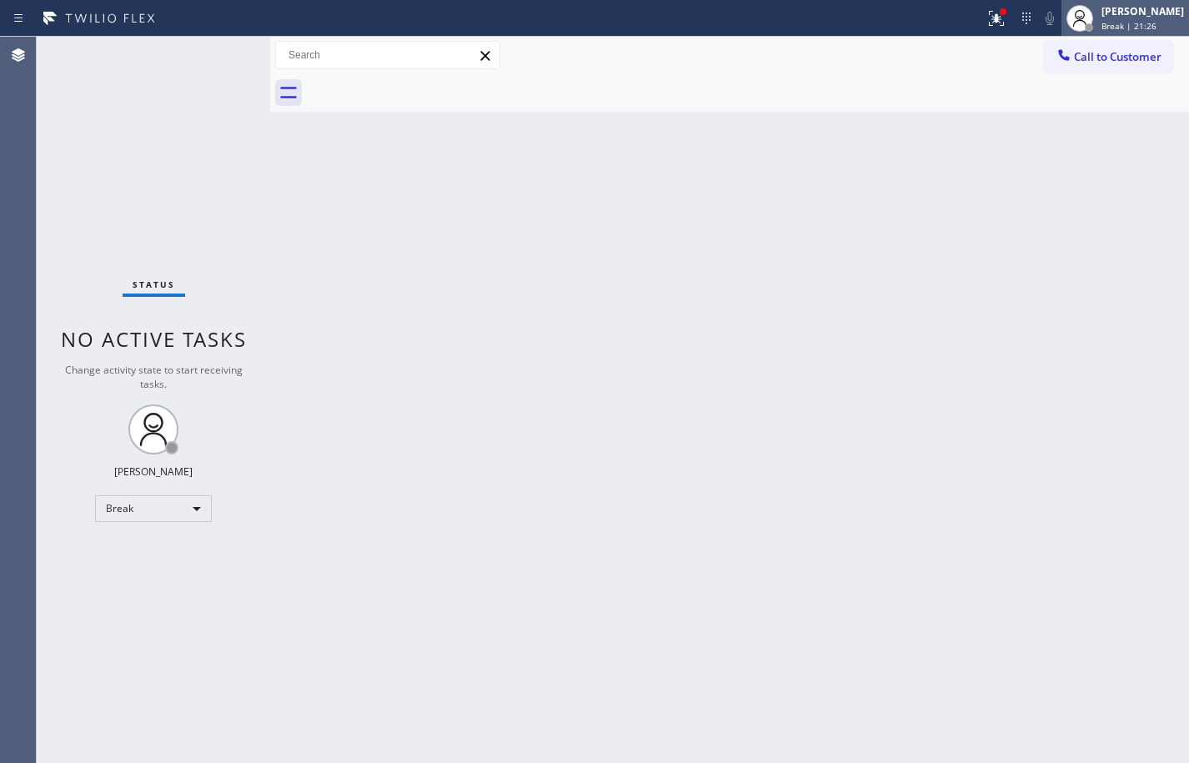
click at [1135, 19] on div "Sean Louis Atanoza Break | 21:26" at bounding box center [1143, 17] width 91 height 29
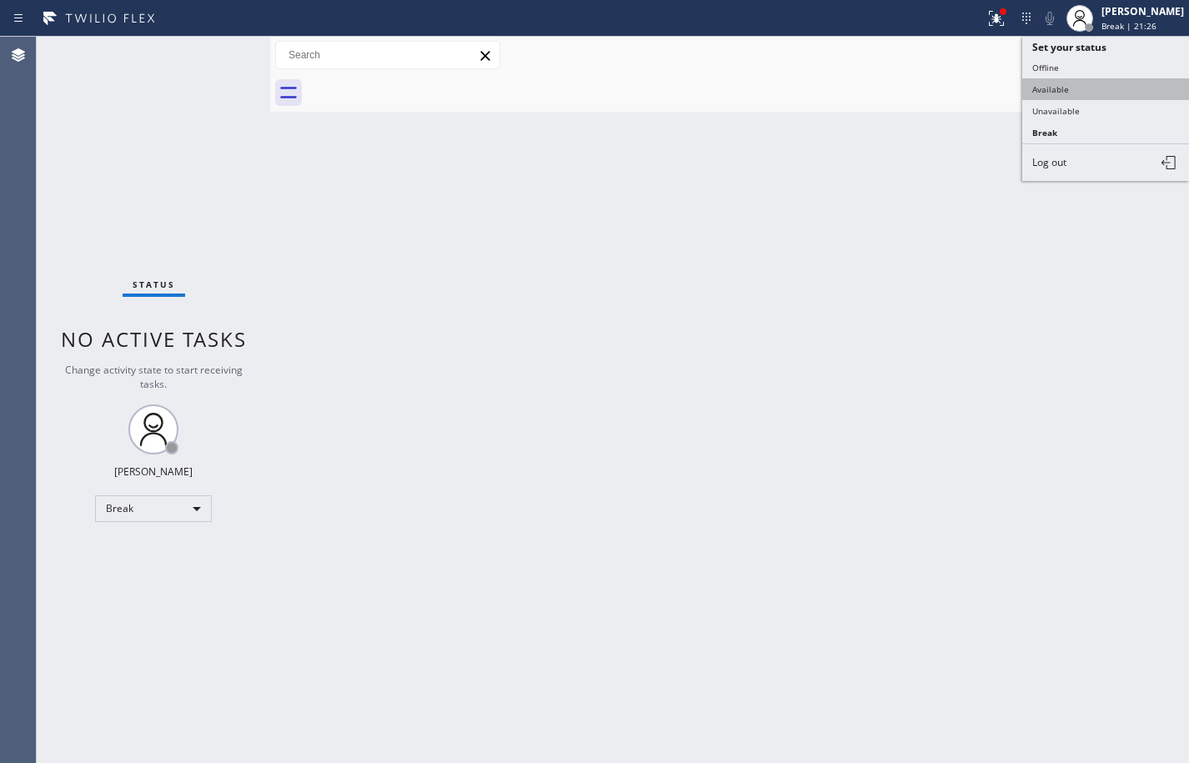
click at [1104, 81] on button "Available" at bounding box center [1105, 89] width 167 height 22
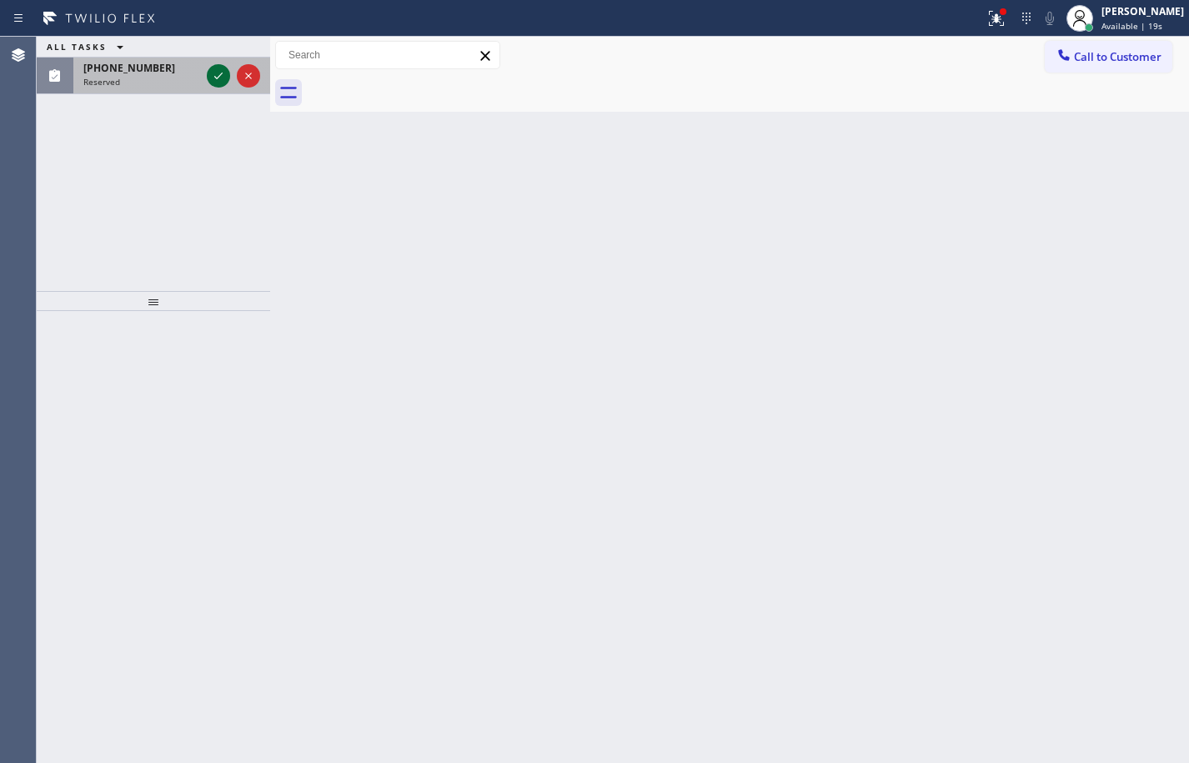
click at [212, 73] on icon at bounding box center [218, 76] width 20 height 20
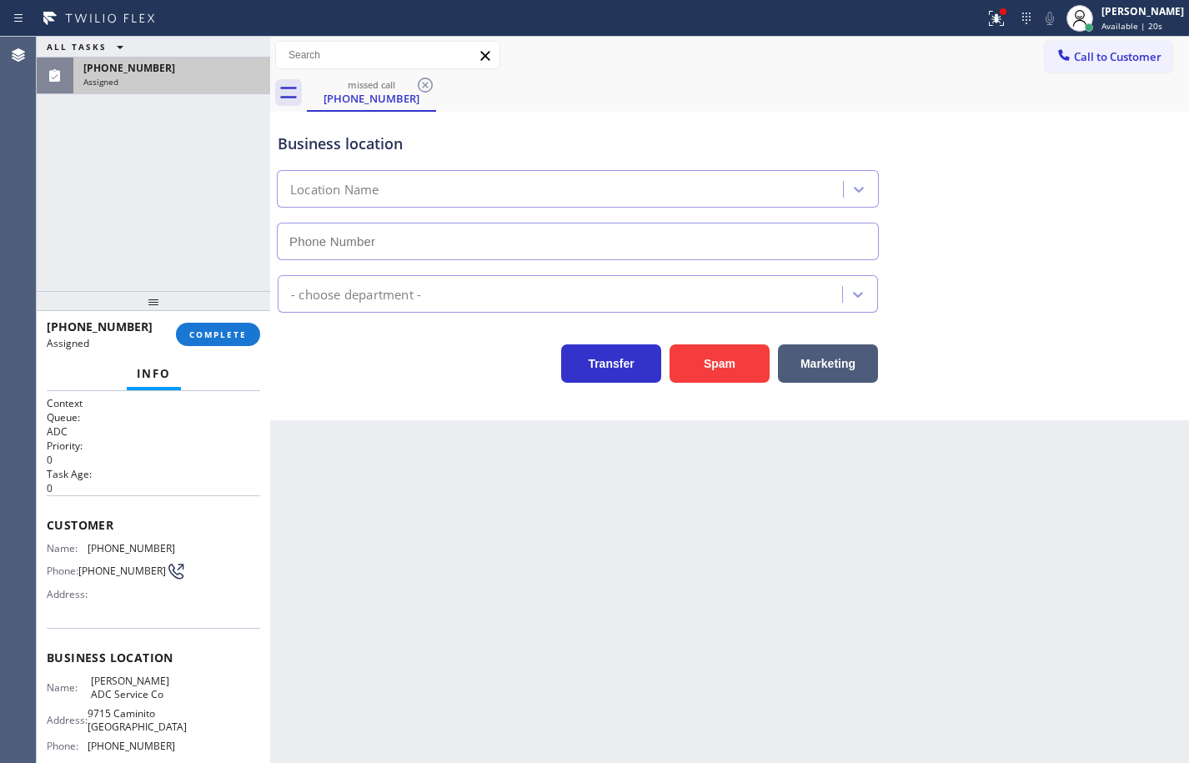
scroll to position [154, 0]
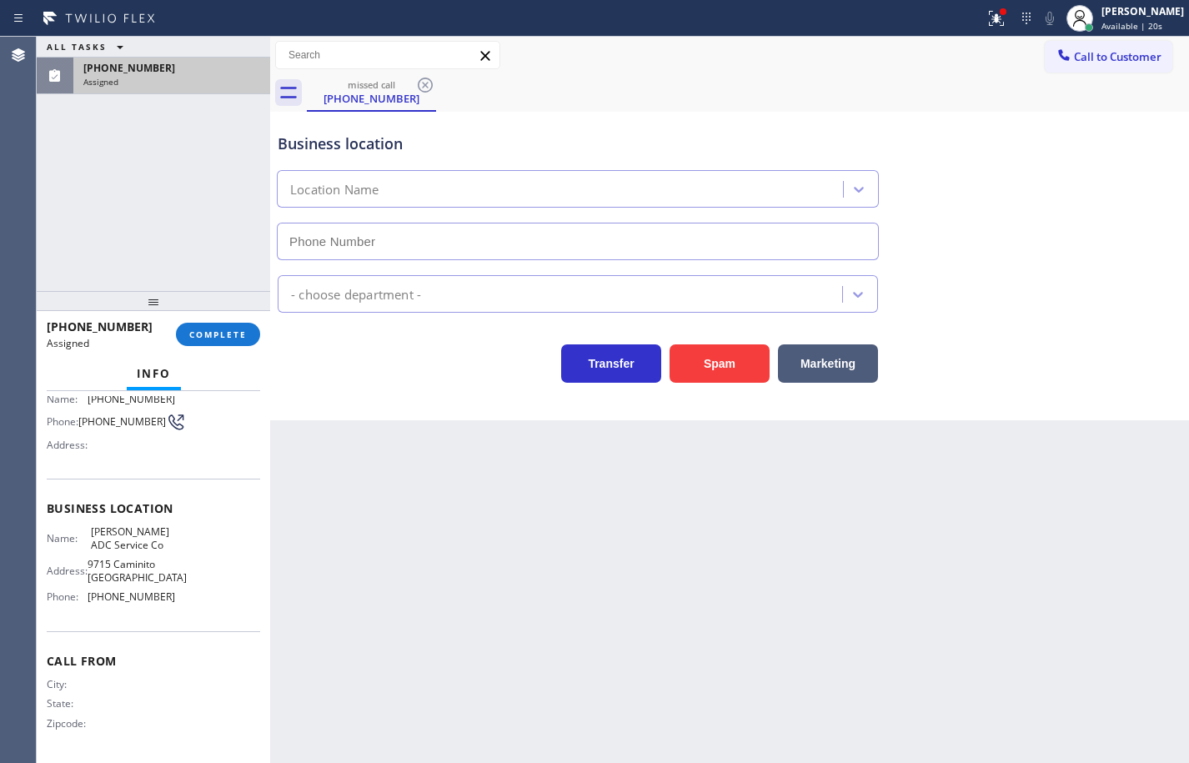
click at [184, 605] on div "Name: Vanover ADC Service Co Address: 9715 Caminito Doha Phone: (858) 240-1486" at bounding box center [153, 567] width 213 height 84
type input "(858) 240-1486"
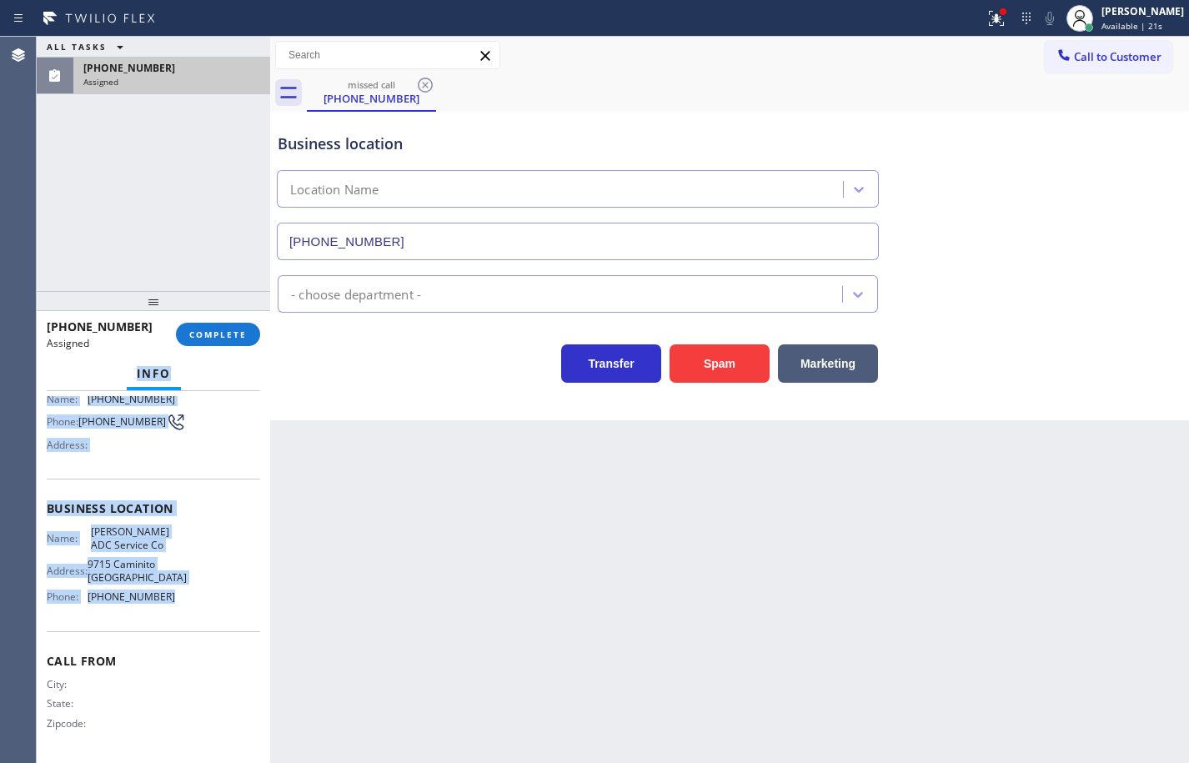
scroll to position [0, 0]
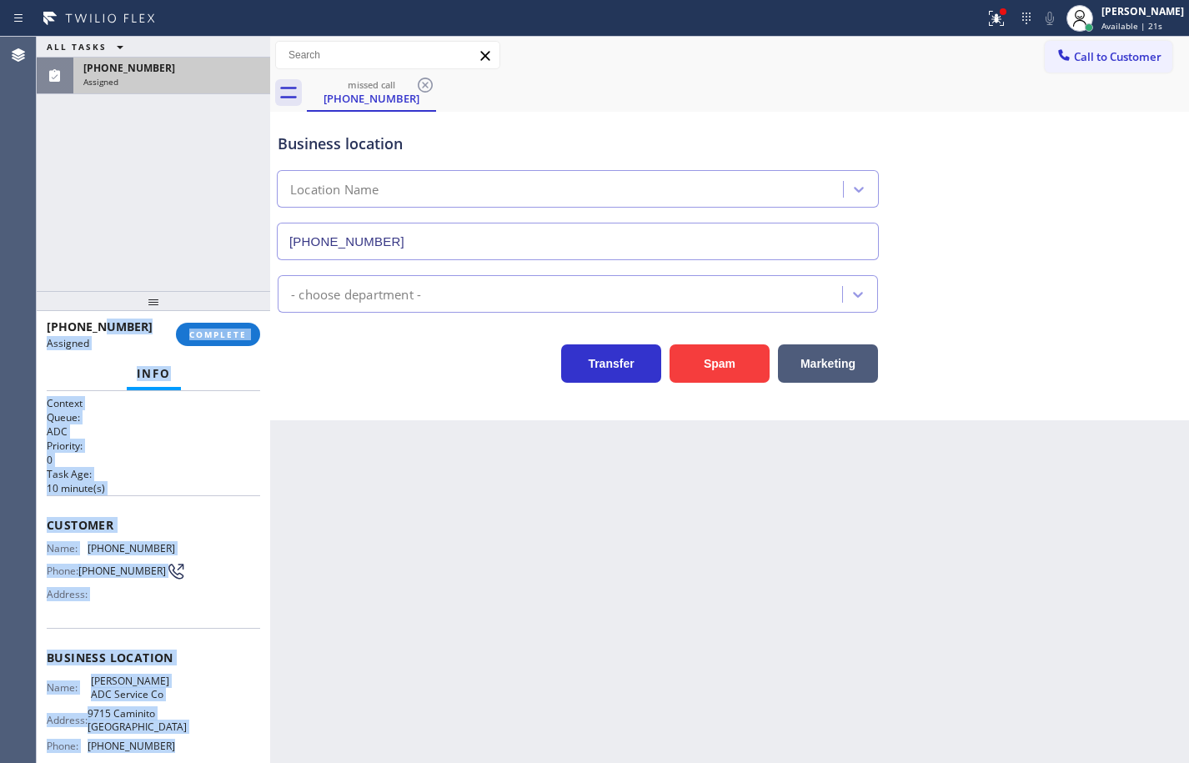
drag, startPoint x: 184, startPoint y: 608, endPoint x: 46, endPoint y: 476, distance: 191.1
click at [46, 476] on div "Context Queue: ADC Priority: 0 Task Age: 10 minute(s) Customer Name: (713) 730-…" at bounding box center [153, 577] width 233 height 372
click at [43, 520] on div "Context Queue: ADC Priority: 0 Task Age: 10 minute(s) Customer Name: (713) 730-…" at bounding box center [153, 577] width 233 height 372
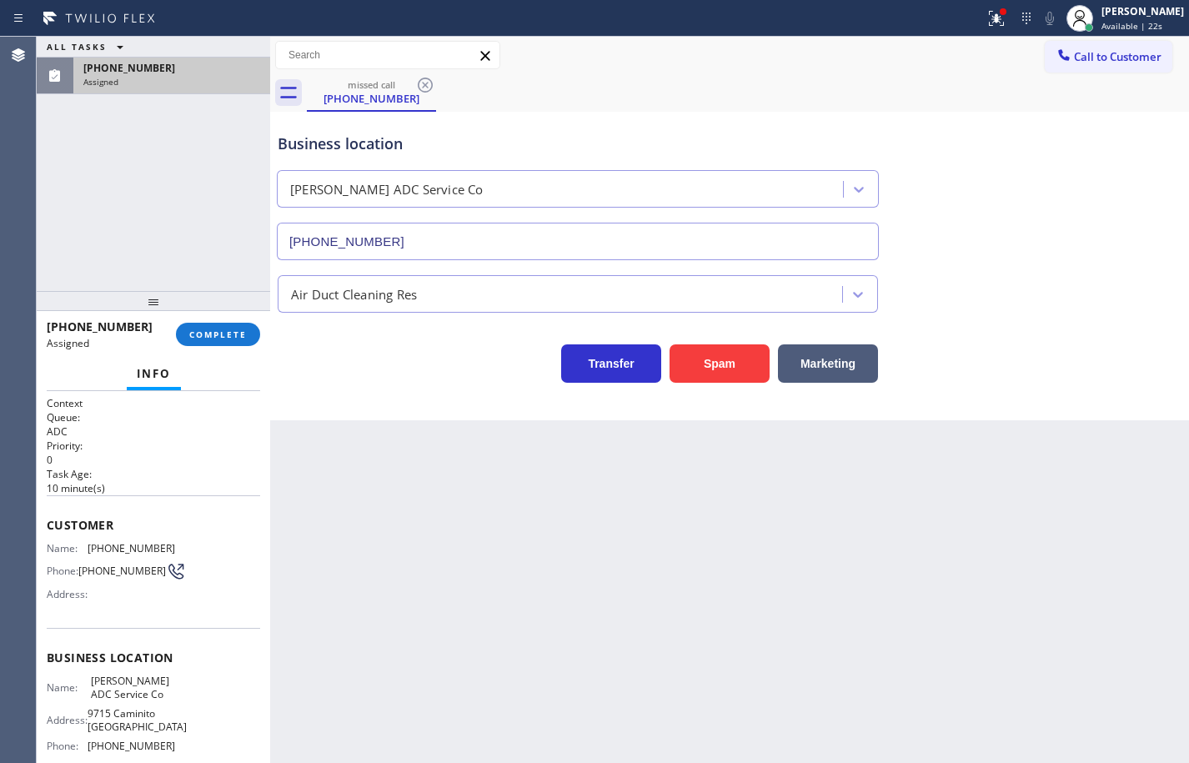
click at [49, 520] on span "Customer" at bounding box center [153, 525] width 213 height 16
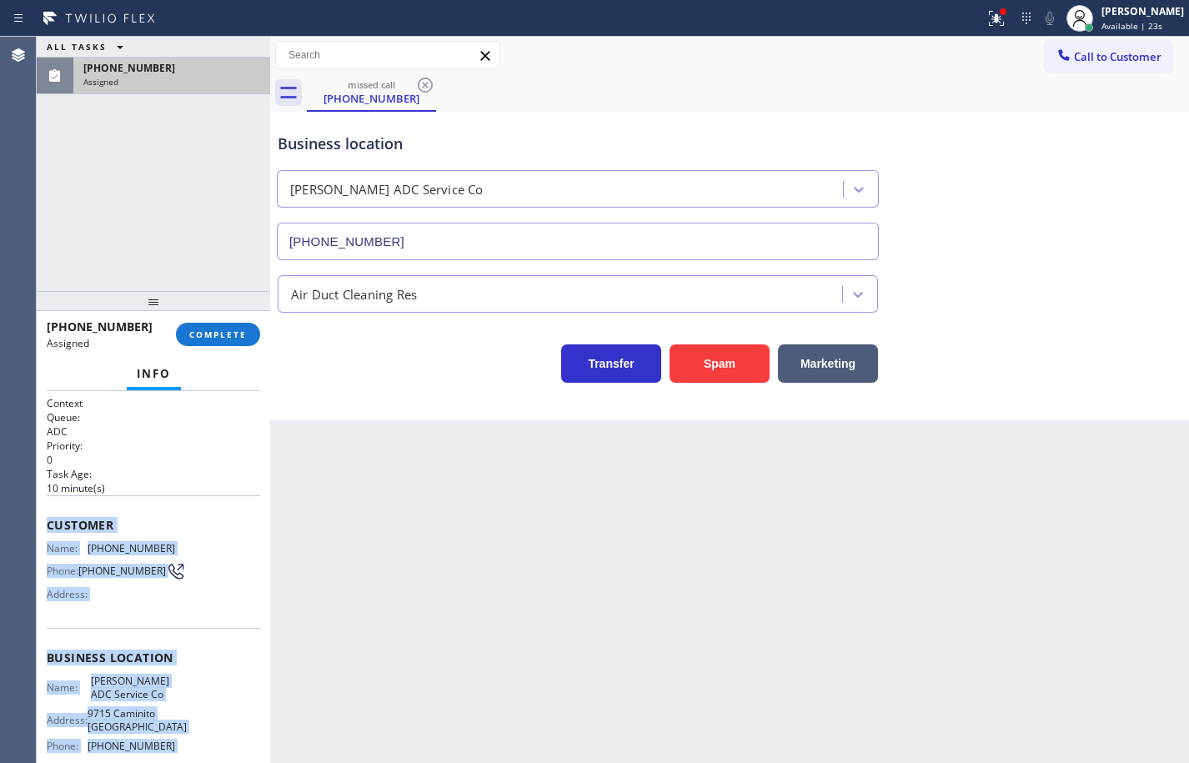
scroll to position [155, 0]
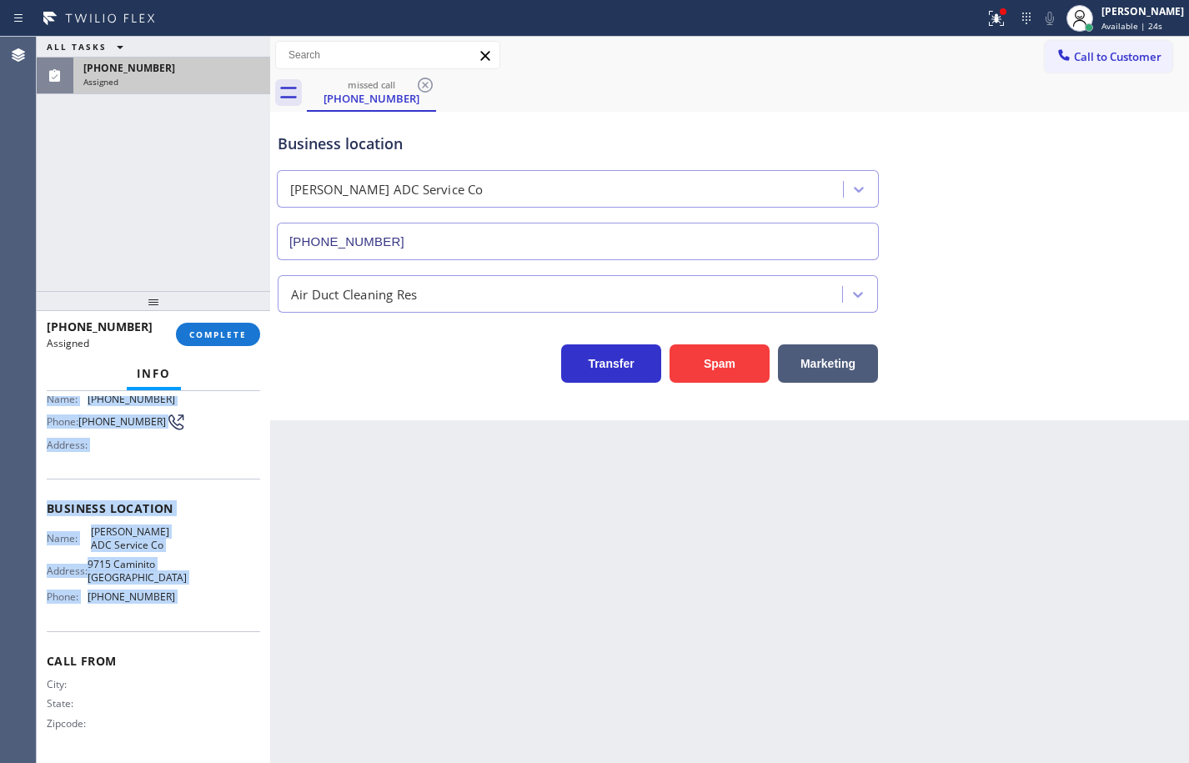
drag, startPoint x: 49, startPoint y: 520, endPoint x: 172, endPoint y: 590, distance: 140.8
click at [172, 590] on div "Context Queue: ADC Priority: 0 Task Age: 10 minute(s) Customer Name: (713) 730-…" at bounding box center [153, 502] width 213 height 511
click at [233, 329] on span "COMPLETE" at bounding box center [218, 335] width 58 height 12
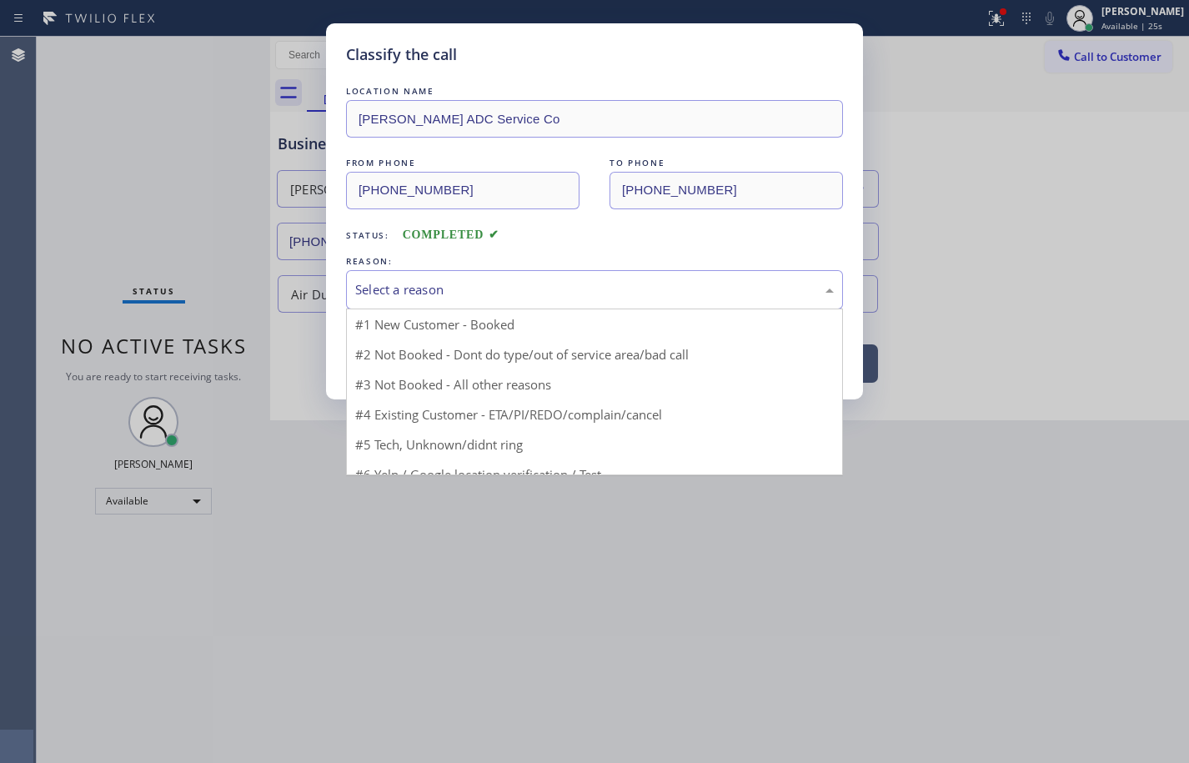
click at [467, 288] on div "Select a reason" at bounding box center [594, 289] width 479 height 19
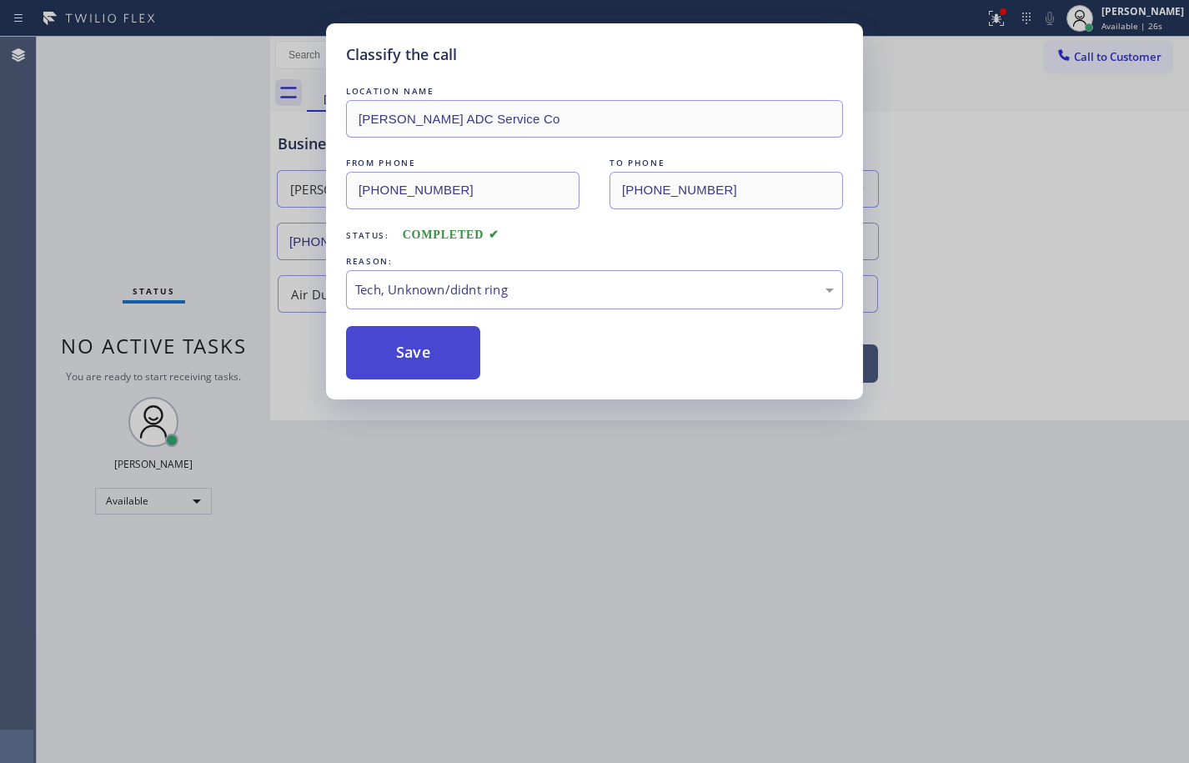
click at [453, 353] on button "Save" at bounding box center [413, 352] width 134 height 53
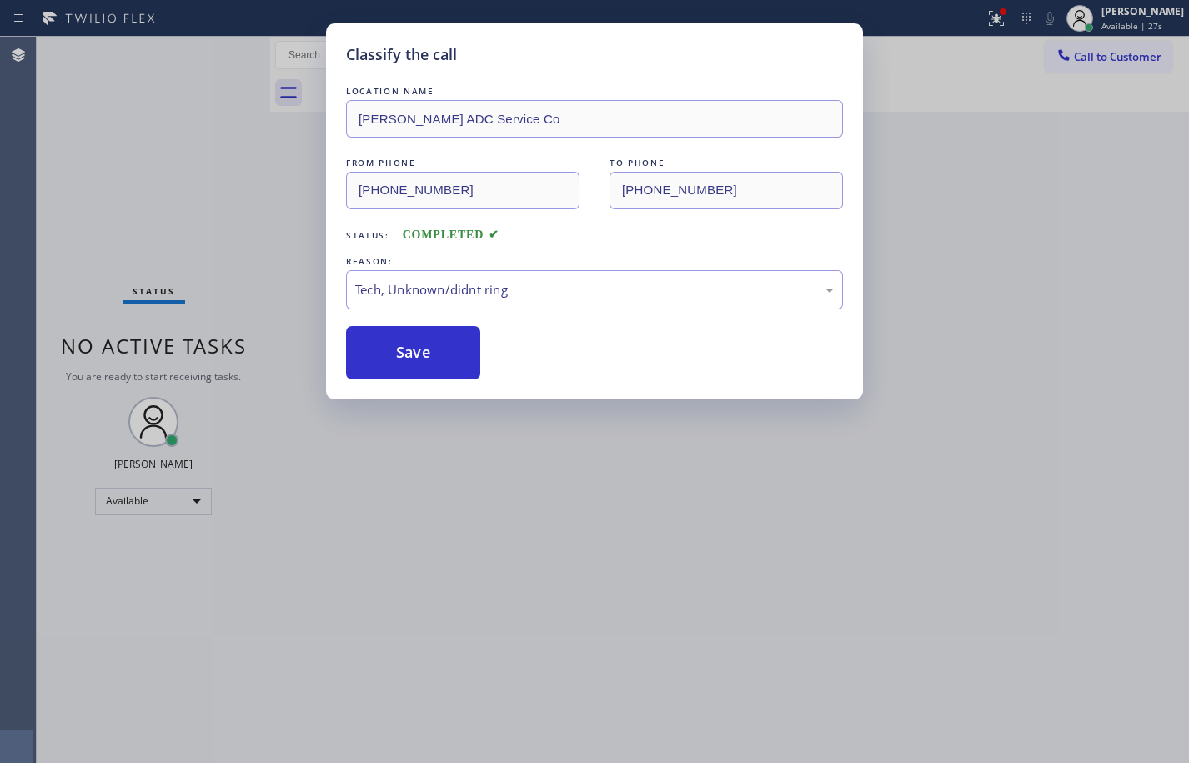
drag, startPoint x: 1178, startPoint y: 166, endPoint x: 1188, endPoint y: 170, distance: 10.8
click at [1188, 170] on div "Classify the call LOCATION NAME Vanover ADC Service Co FROM PHONE (713) 730-809…" at bounding box center [594, 381] width 1189 height 763
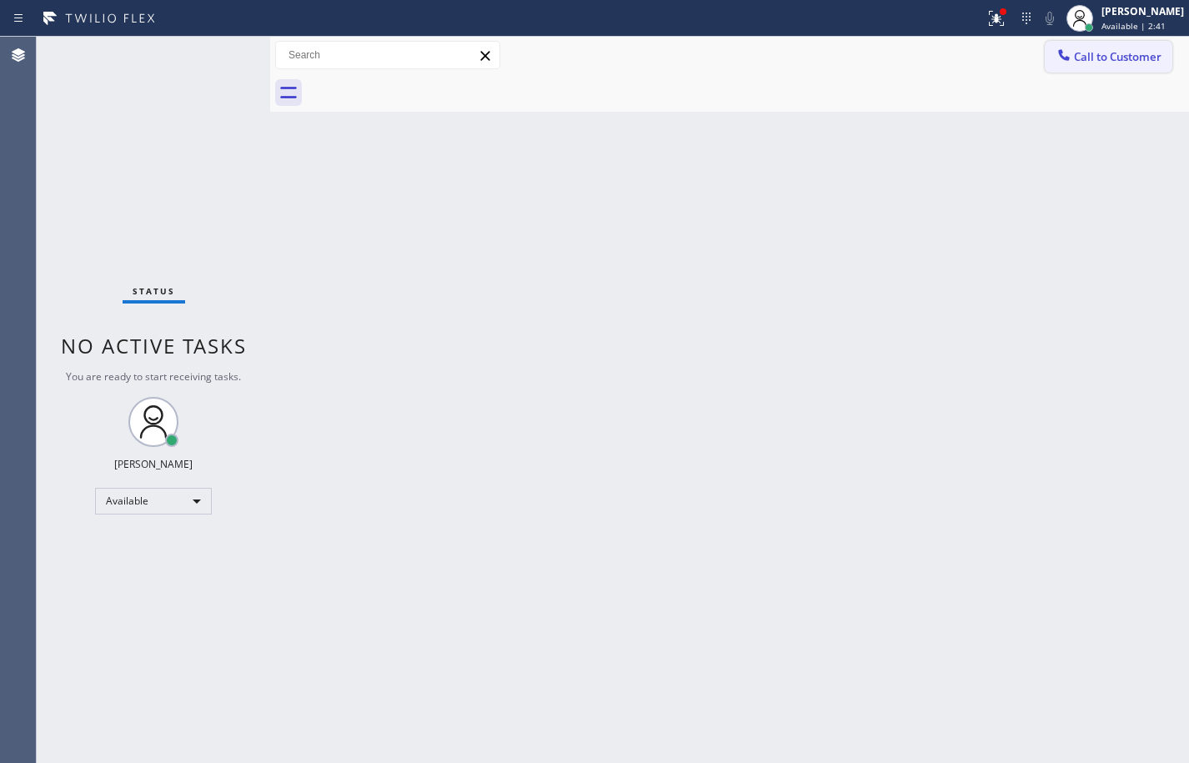
click at [1093, 55] on span "Call to Customer" at bounding box center [1118, 56] width 88 height 15
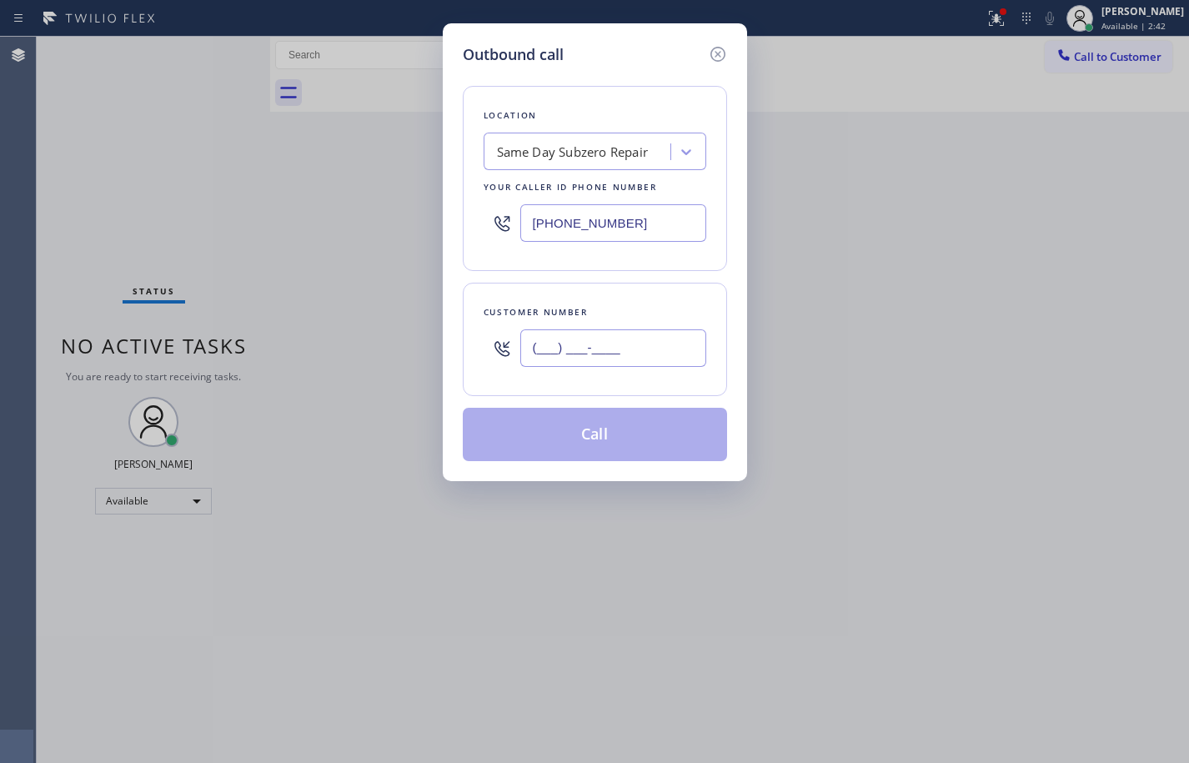
click at [651, 347] on input "(___) ___-____" at bounding box center [613, 348] width 186 height 38
paste input "949) 878-2523"
type input "(949) 878-2523"
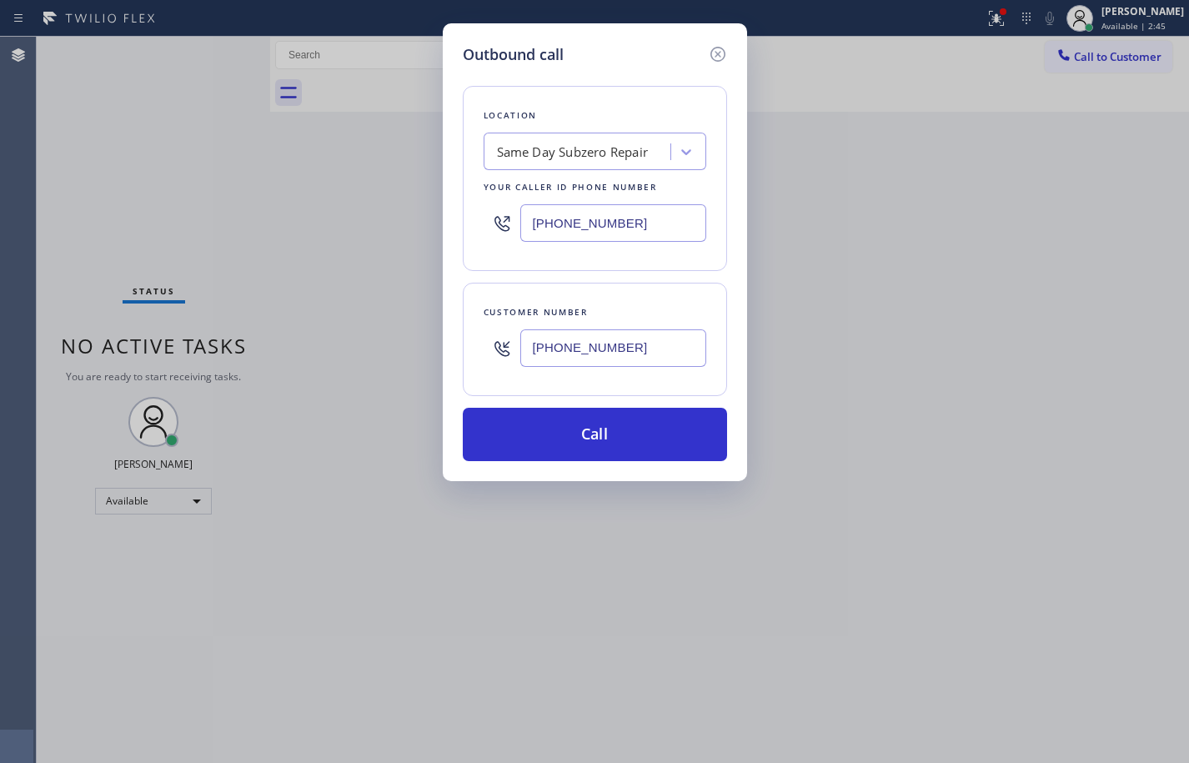
click at [612, 218] on input "(855) 610-0030" at bounding box center [613, 223] width 186 height 38
paste input "817-8772"
type input "(855) 817-8772"
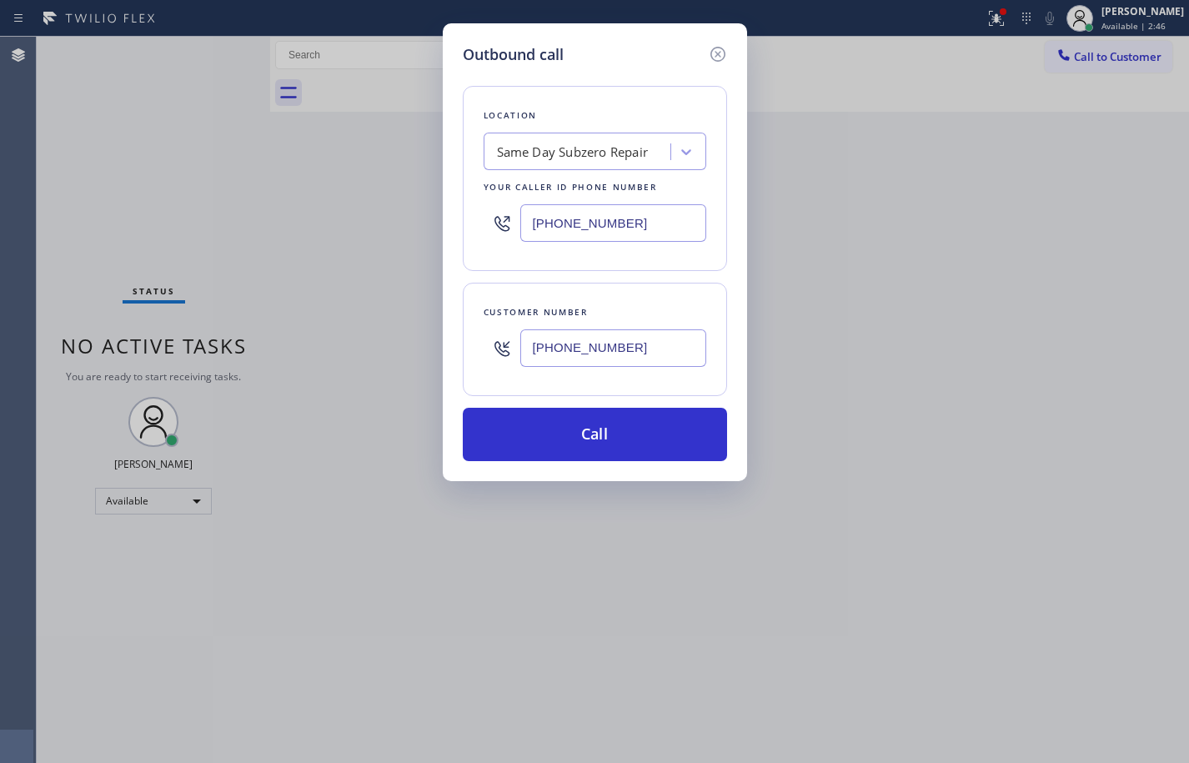
click at [660, 285] on div "Customer number (949) 878-2523" at bounding box center [595, 339] width 264 height 113
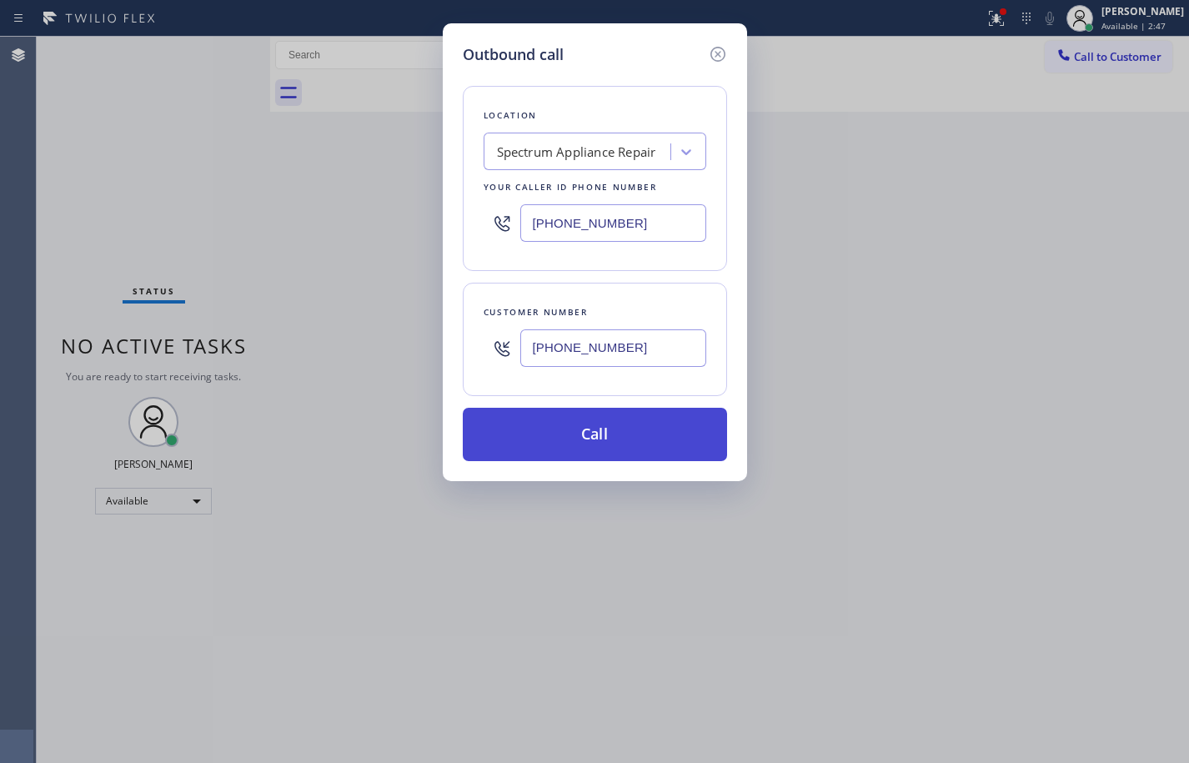
click at [650, 435] on button "Call" at bounding box center [595, 434] width 264 height 53
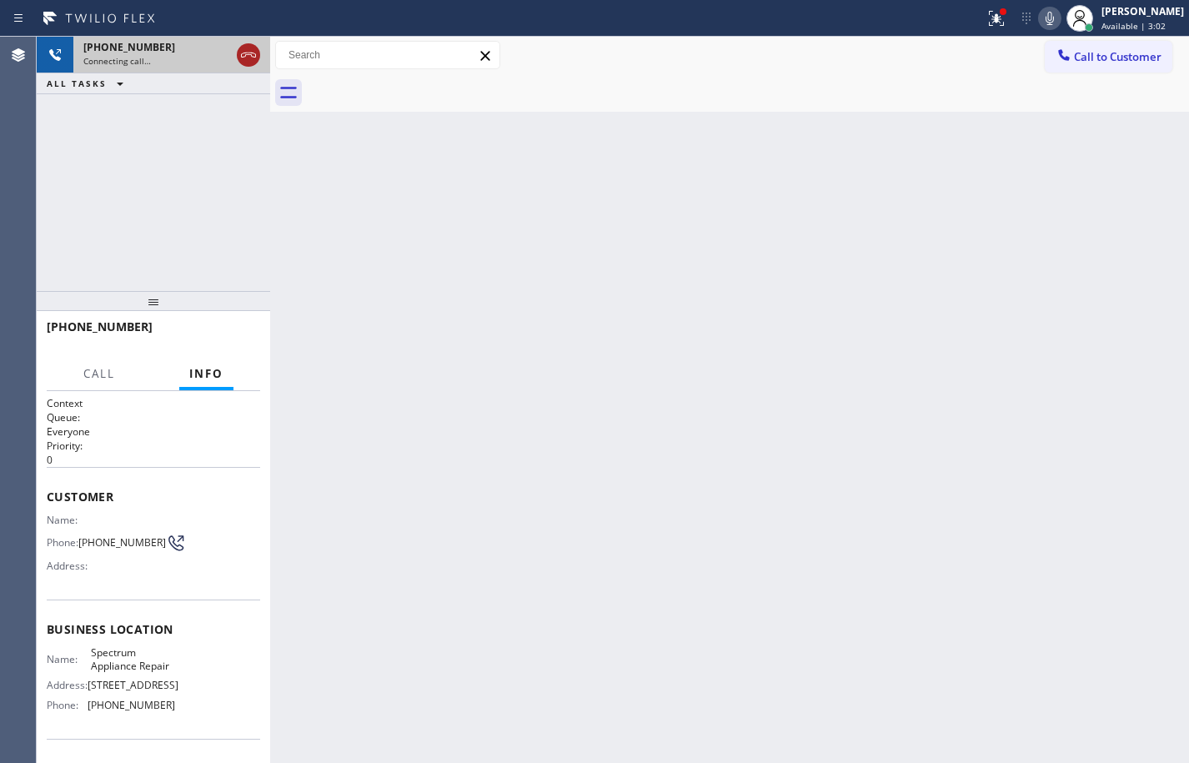
click at [243, 58] on icon at bounding box center [248, 55] width 20 height 20
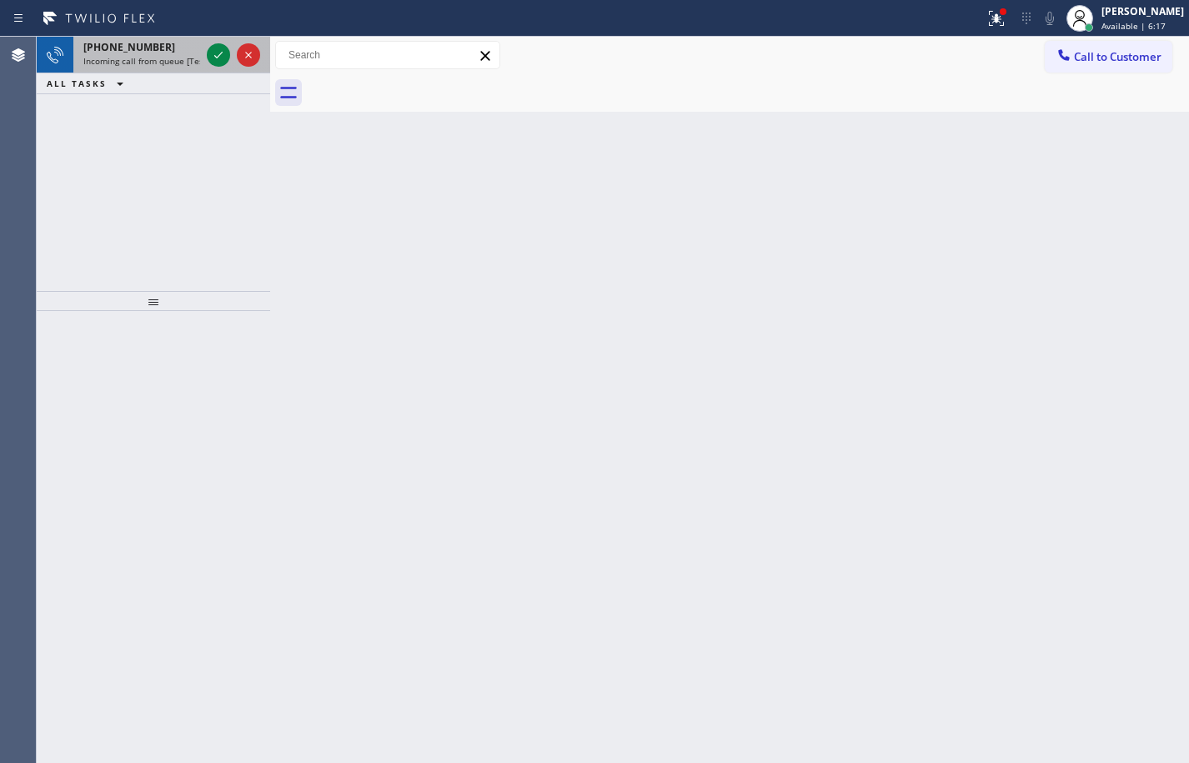
click at [132, 68] on div "+18184474756 Incoming call from queue [Test] All" at bounding box center [138, 55] width 130 height 37
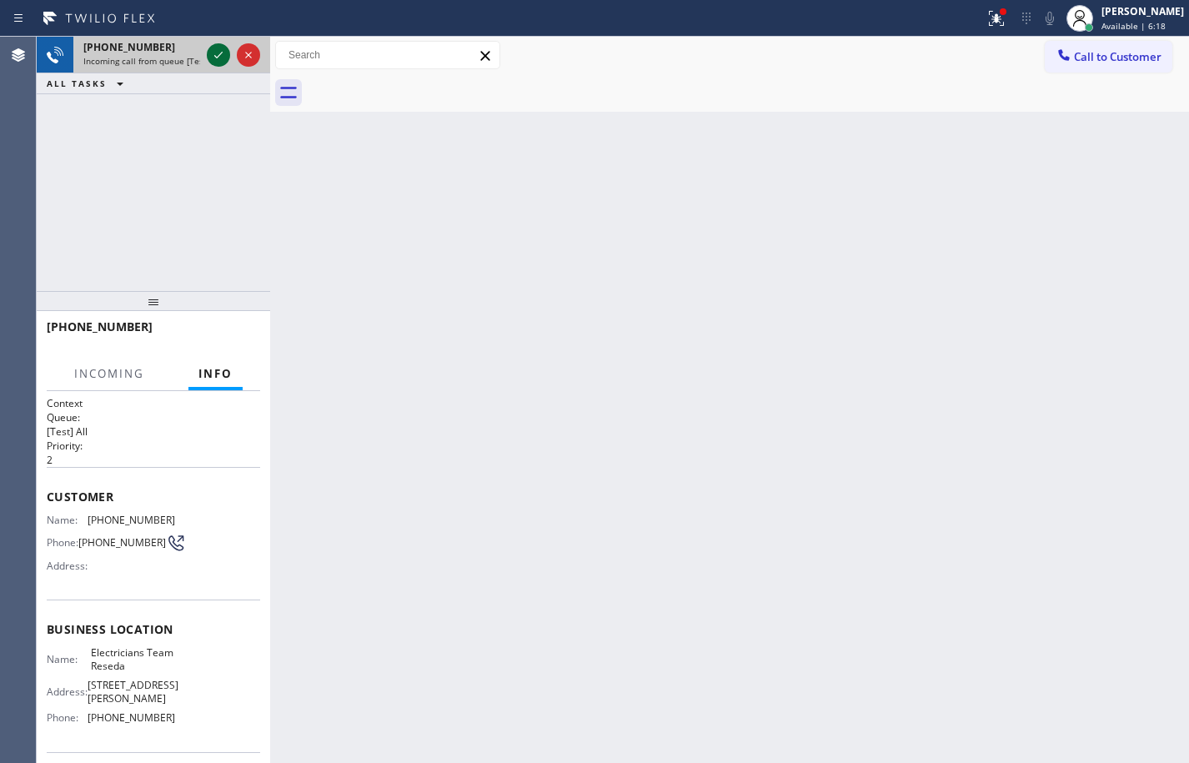
click at [217, 53] on icon at bounding box center [218, 55] width 20 height 20
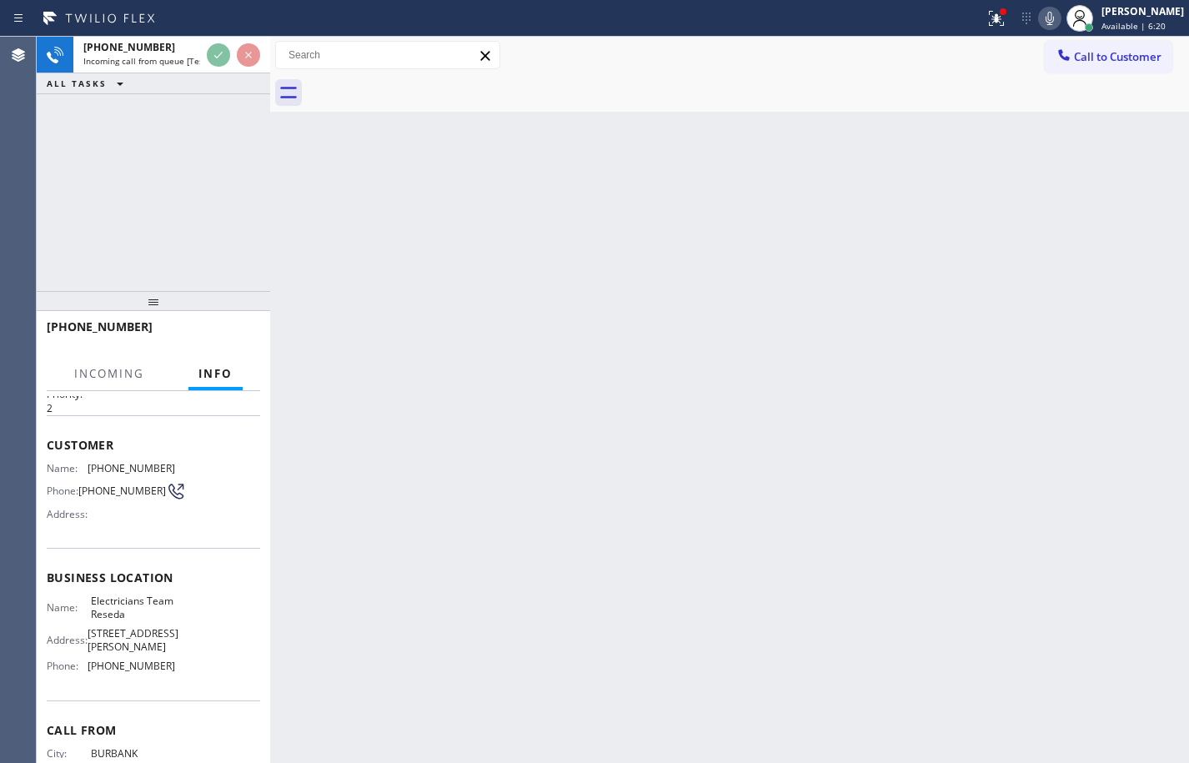
scroll to position [113, 0]
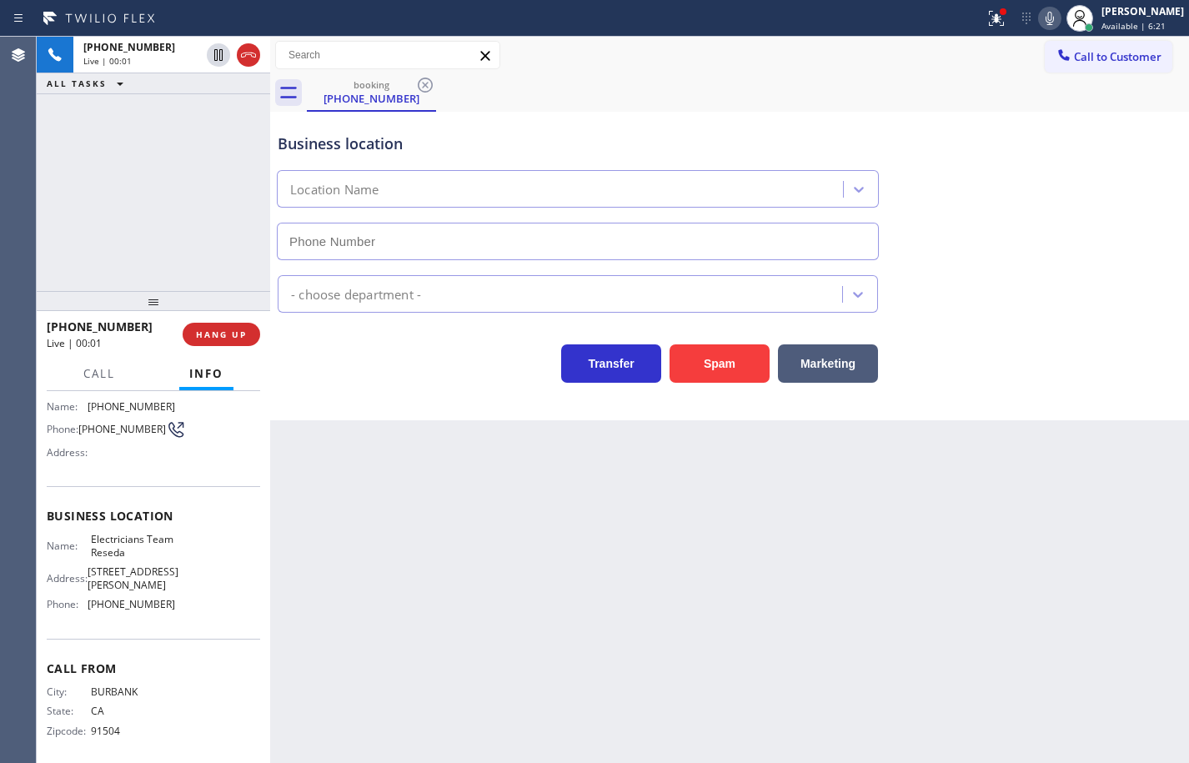
type input "(818) 938-1997"
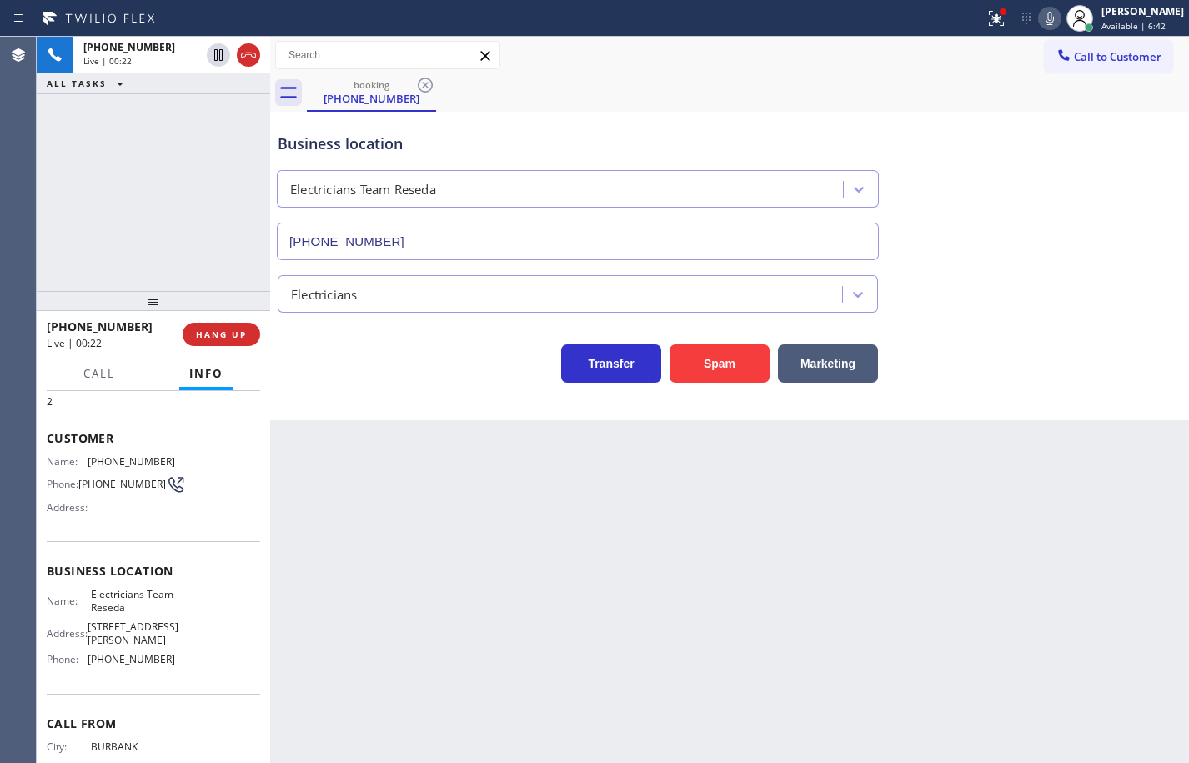
scroll to position [30, 0]
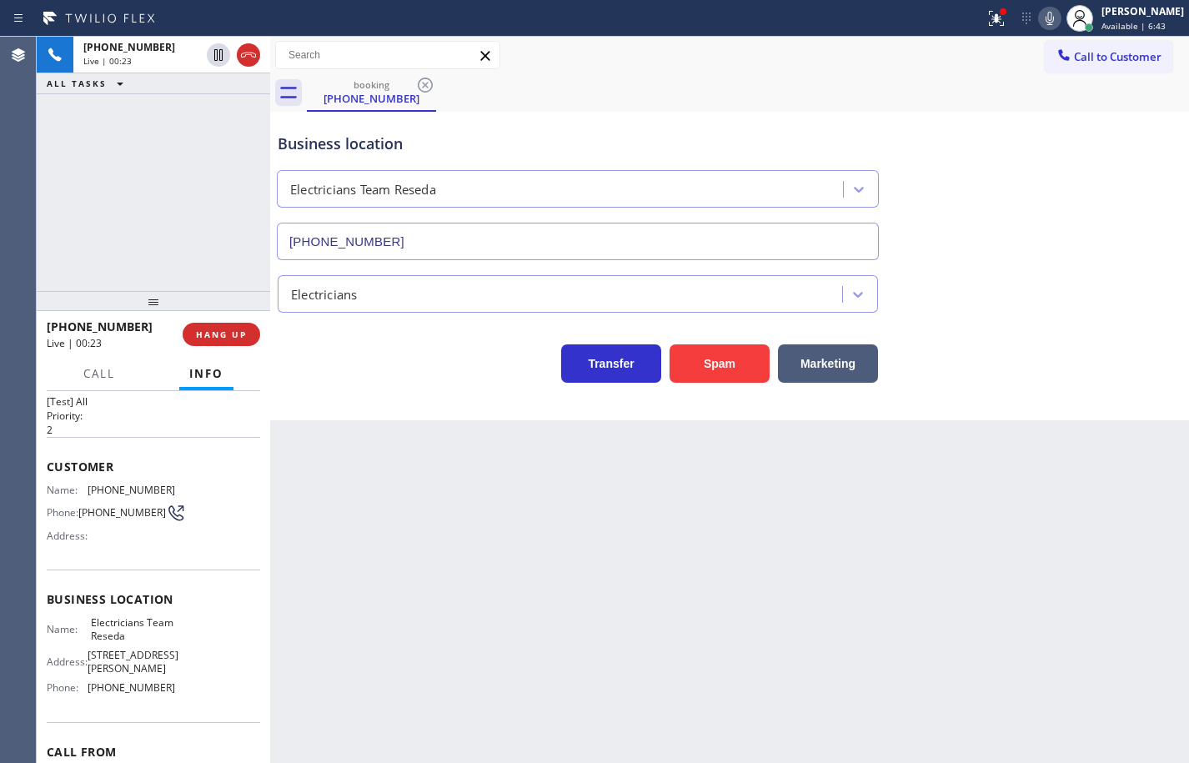
click at [174, 677] on div "Name: Electricians Team Reseda Address: 18422 Gault St Phone: (818) 938-1997" at bounding box center [153, 658] width 213 height 84
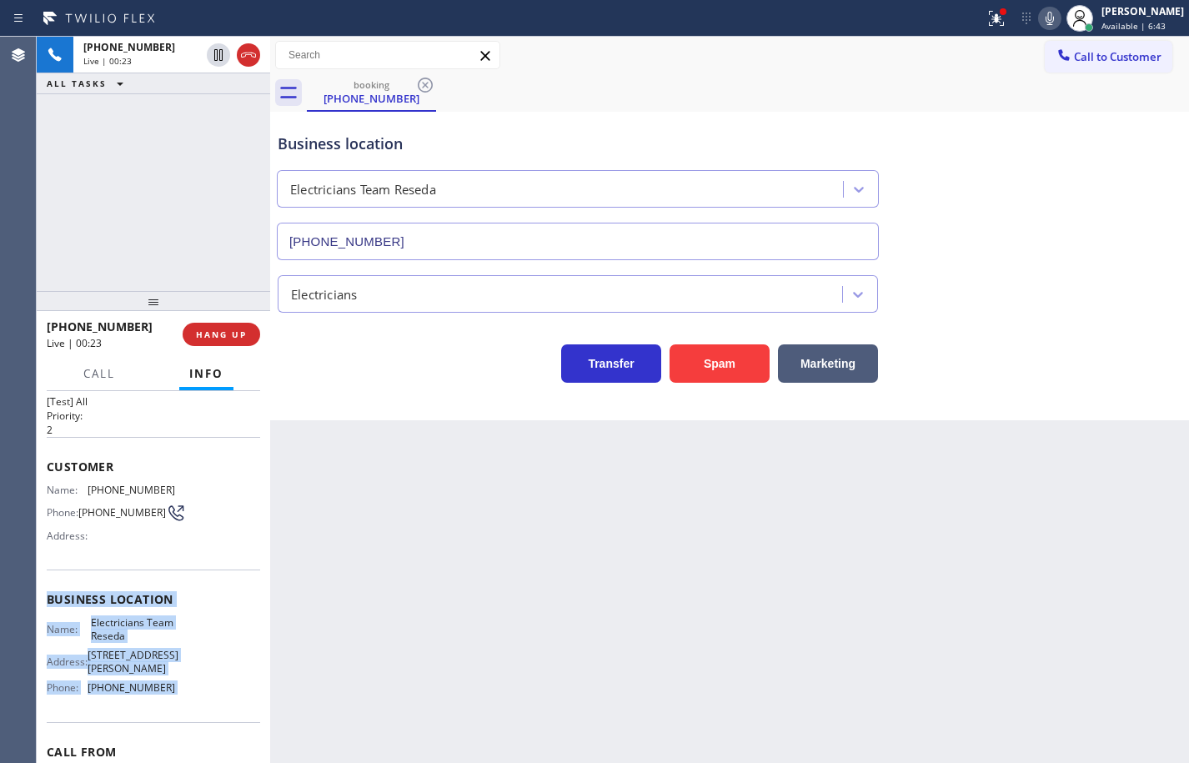
drag, startPoint x: 174, startPoint y: 678, endPoint x: 66, endPoint y: 510, distance: 200.3
click at [79, 525] on div "Context Queue: [Test] All Priority: 2 Customer Name: (818) 447-4756 Phone: (818…" at bounding box center [153, 607] width 213 height 483
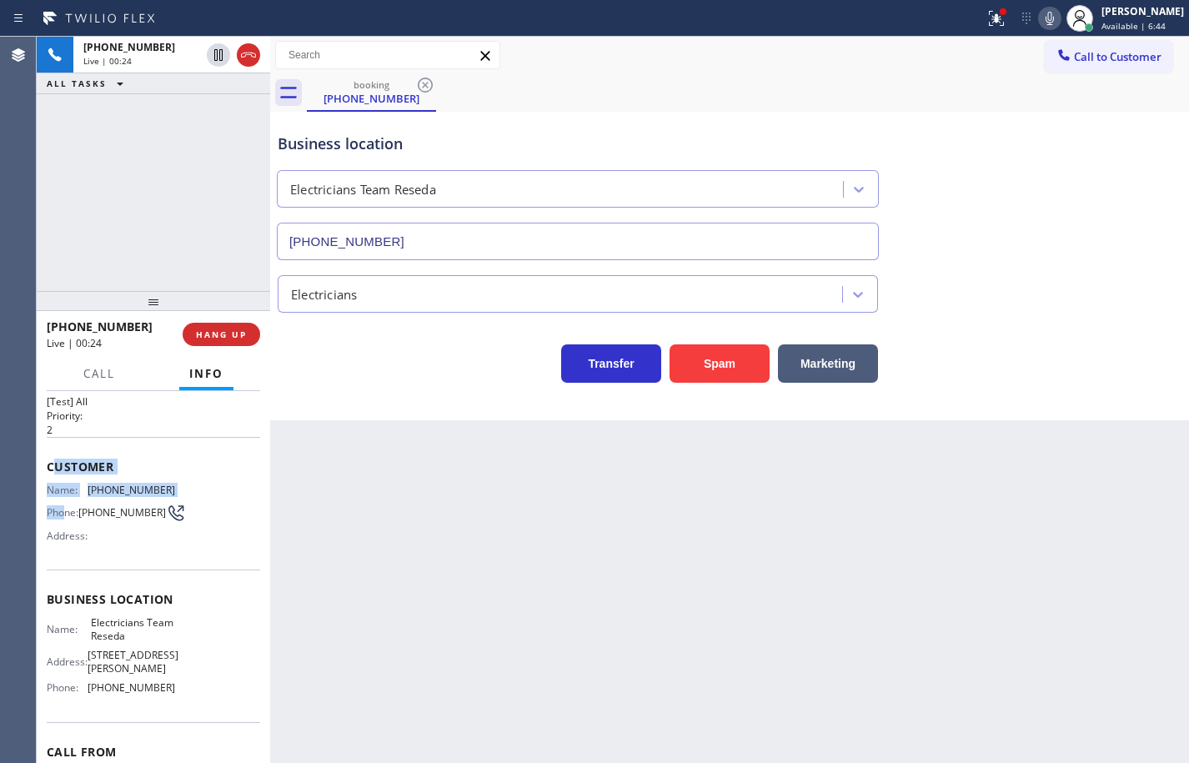
drag, startPoint x: 66, startPoint y: 510, endPoint x: 52, endPoint y: 461, distance: 50.4
click at [52, 463] on div "Customer Name: (818) 447-4756 Phone: (818) 447-4756 Address:" at bounding box center [153, 503] width 213 height 133
click at [52, 461] on span "Customer" at bounding box center [153, 467] width 213 height 16
drag, startPoint x: 48, startPoint y: 460, endPoint x: 129, endPoint y: 579, distance: 143.4
click at [122, 568] on div "Customer Name: (818) 447-4756 Phone: (818) 447-4756 Address:" at bounding box center [153, 503] width 213 height 133
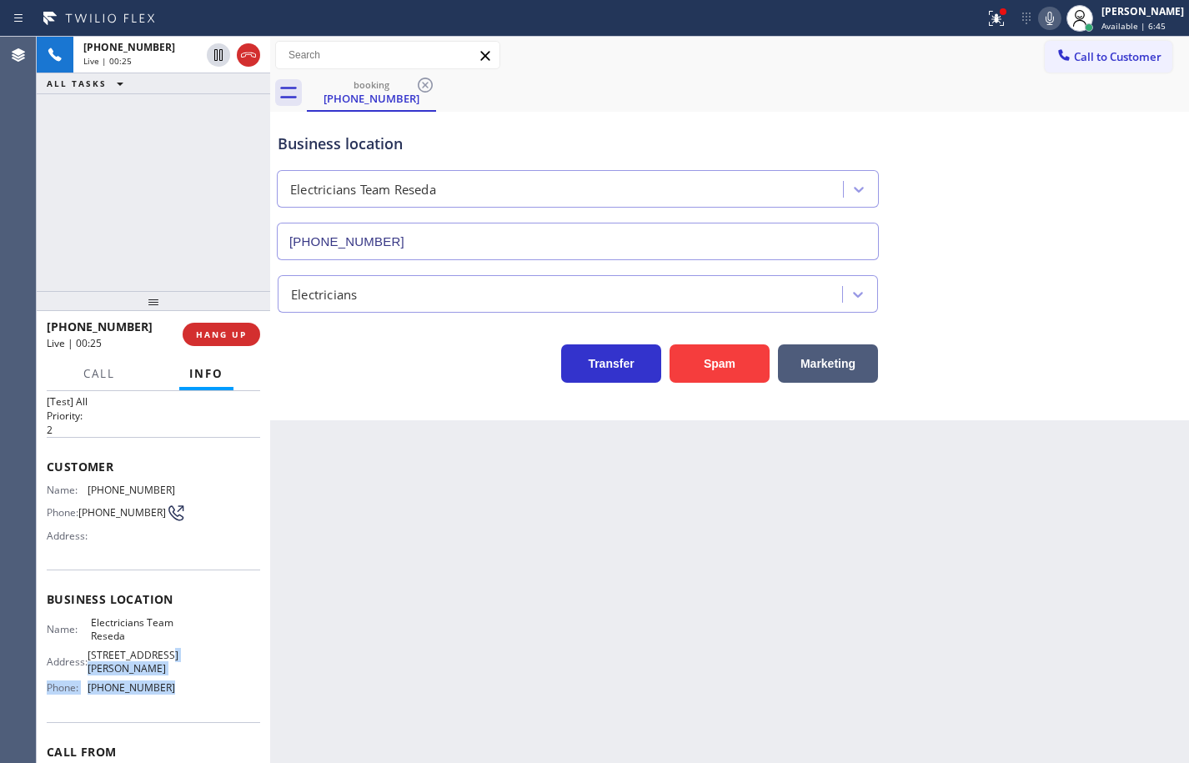
drag, startPoint x: 168, startPoint y: 665, endPoint x: 168, endPoint y: 675, distance: 10.0
click at [168, 675] on div "Name: Electricians Team Reseda Address: 18422 Gault St Phone: (818) 938-1997" at bounding box center [153, 658] width 213 height 84
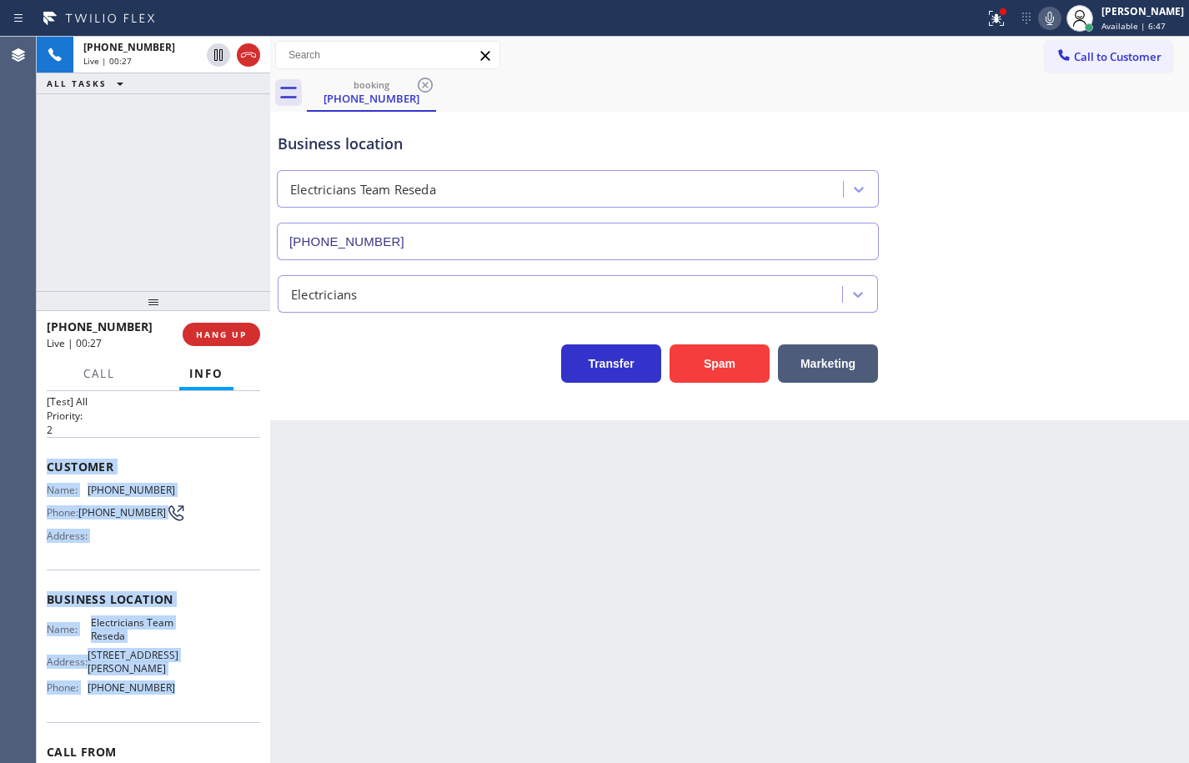
drag, startPoint x: 168, startPoint y: 680, endPoint x: 47, endPoint y: 461, distance: 250.4
click at [47, 461] on div "Context Queue: [Test] All Priority: 2 Customer Name: (818) 447-4756 Phone: (818…" at bounding box center [153, 607] width 213 height 483
click at [1046, 18] on icon at bounding box center [1050, 18] width 8 height 13
click at [1040, 18] on icon at bounding box center [1050, 18] width 20 height 20
click at [223, 113] on icon at bounding box center [218, 113] width 20 height 20
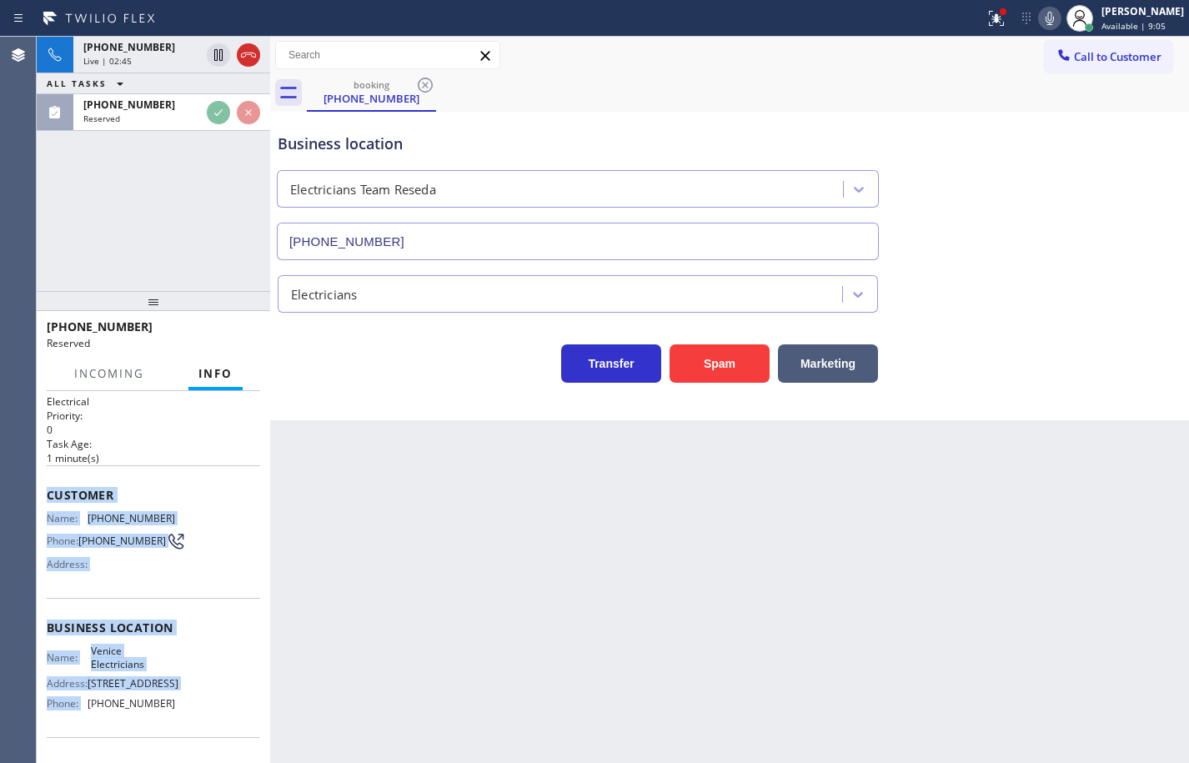
click at [230, 619] on div "Business location Name: Venice Electricians Address: 513 Victoria Ave Phone: (4…" at bounding box center [153, 667] width 213 height 139
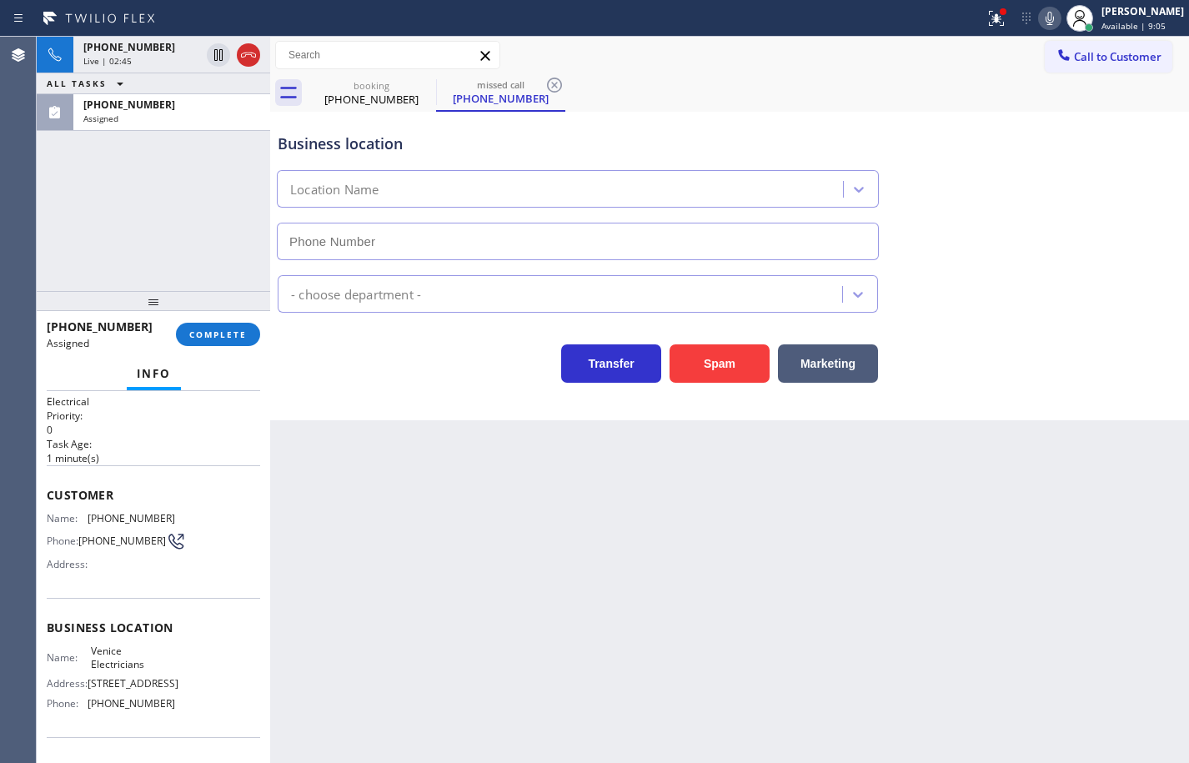
drag, startPoint x: 188, startPoint y: 699, endPoint x: 188, endPoint y: 716, distance: 17.5
click at [188, 705] on div "Name: Venice Electricians Address: 513 Victoria Ave Phone: (424) 341-6673" at bounding box center [153, 681] width 213 height 72
click at [188, 716] on div "Name: Venice Electricians Address: 513 Victoria Ave Phone: (424) 341-6673" at bounding box center [153, 681] width 213 height 72
type input "(424) 341-6673"
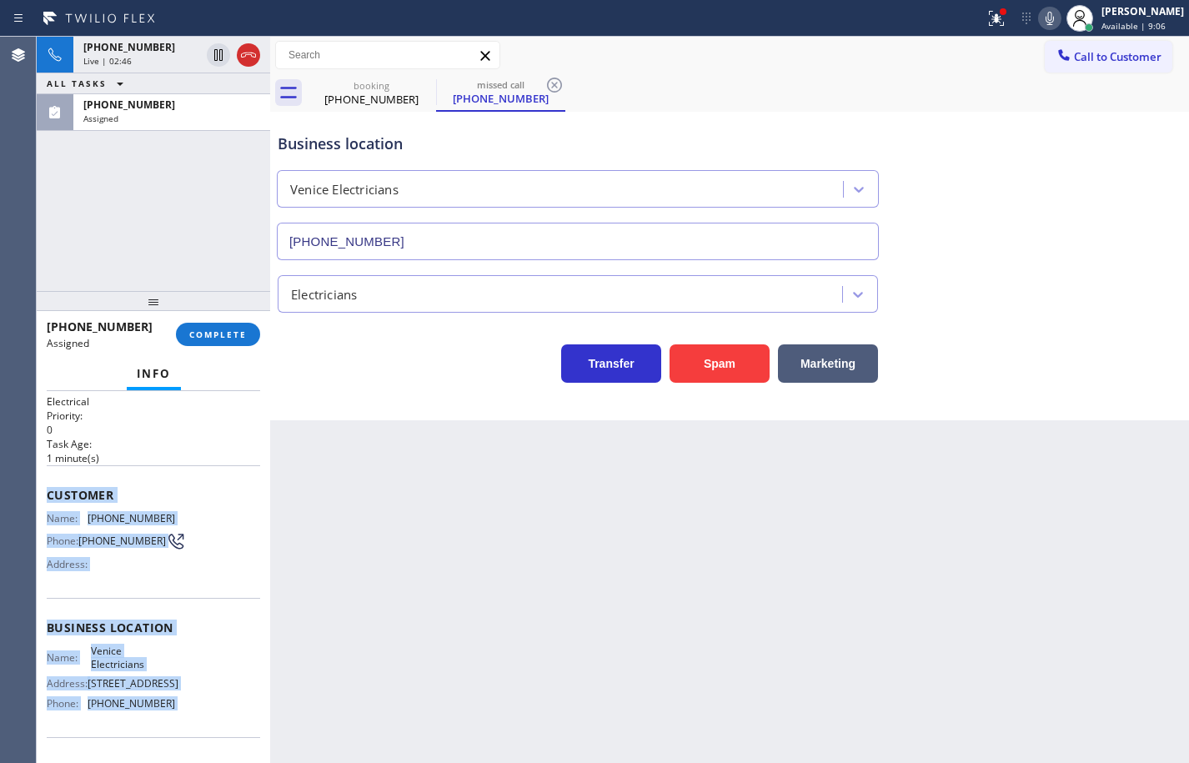
drag, startPoint x: 188, startPoint y: 720, endPoint x: 58, endPoint y: 487, distance: 266.9
click at [58, 487] on div "Context Queue: Electrical Priority: 0 Task Age: 1 minute(s) Customer Name: (213…" at bounding box center [153, 615] width 213 height 498
click at [58, 487] on span "Customer" at bounding box center [153, 495] width 213 height 16
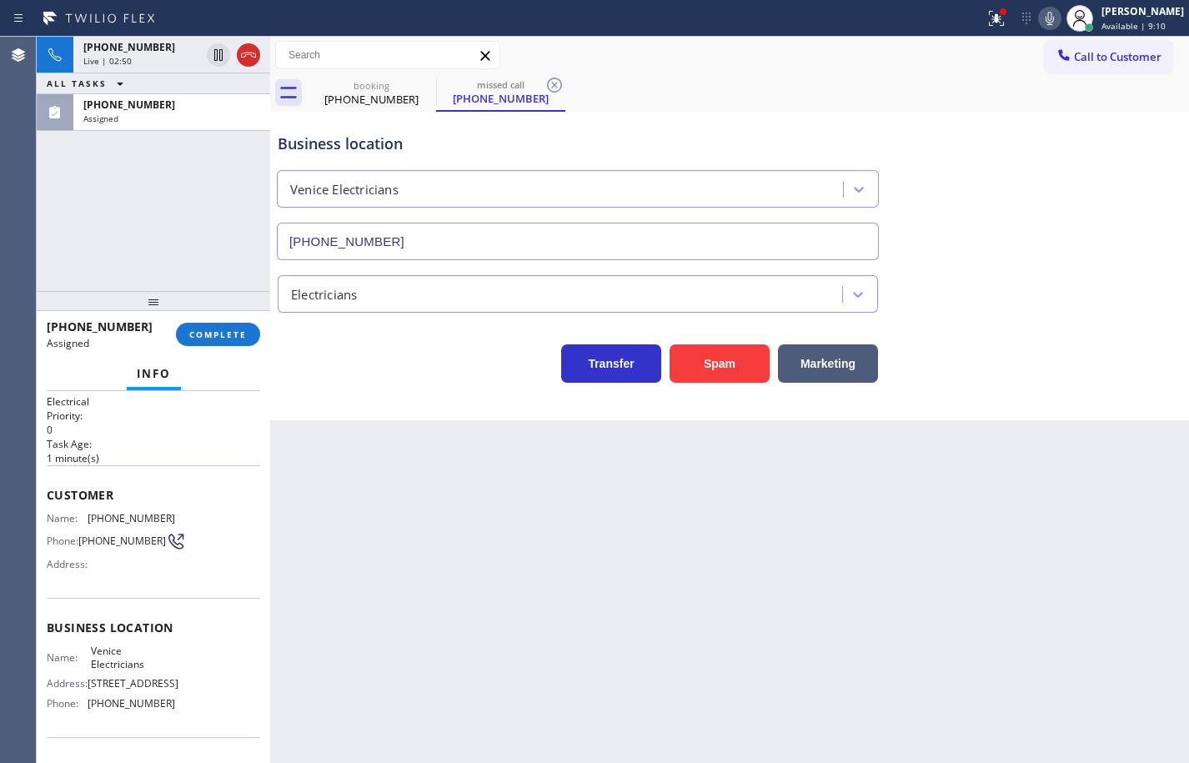
drag, startPoint x: 190, startPoint y: 717, endPoint x: 175, endPoint y: 711, distance: 16.1
click at [190, 716] on div "Name: Venice Electricians Address: 513 Victoria Ave Phone: (424) 341-6673" at bounding box center [153, 681] width 213 height 72
click at [174, 711] on div "Name: Venice Electricians Address: 513 Victoria Ave Phone: (424) 341-6673" at bounding box center [153, 681] width 213 height 72
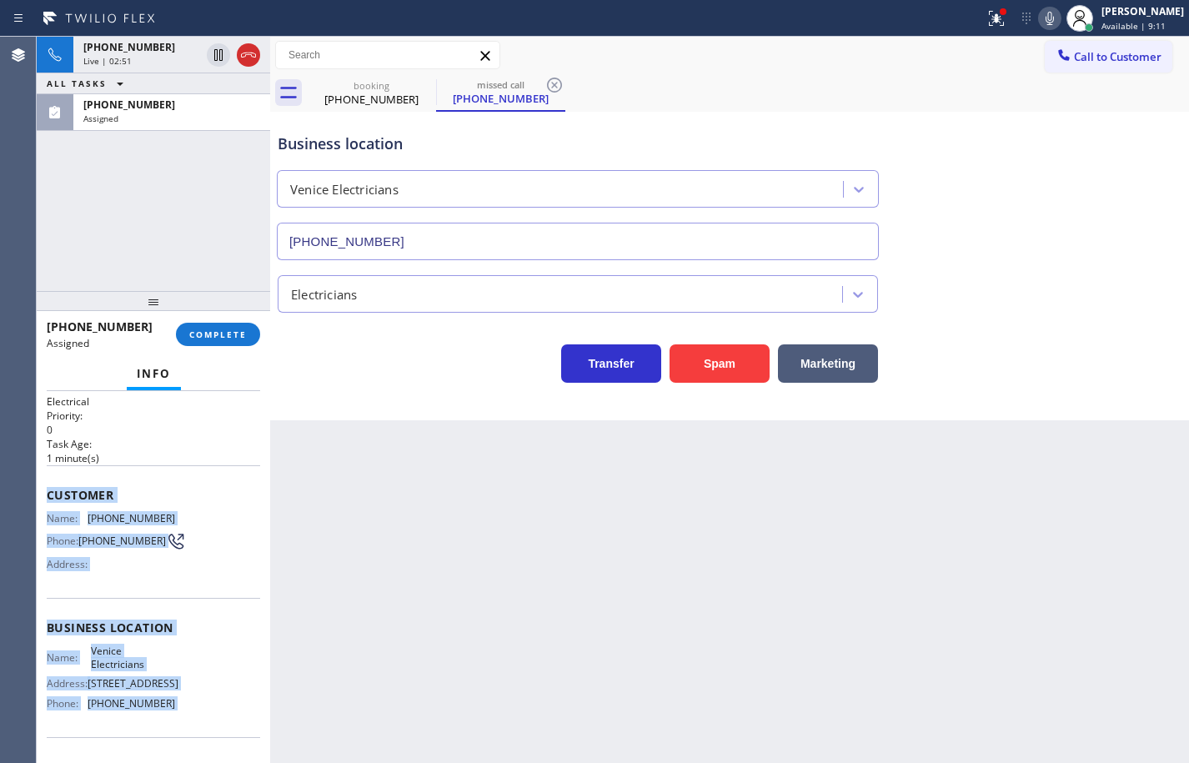
drag, startPoint x: 174, startPoint y: 711, endPoint x: 56, endPoint y: 484, distance: 256.6
click at [56, 484] on div "Context Queue: Electrical Priority: 0 Task Age: 1 minute(s) Customer Name: (213…" at bounding box center [153, 615] width 213 height 498
click at [240, 329] on span "COMPLETE" at bounding box center [218, 335] width 58 height 12
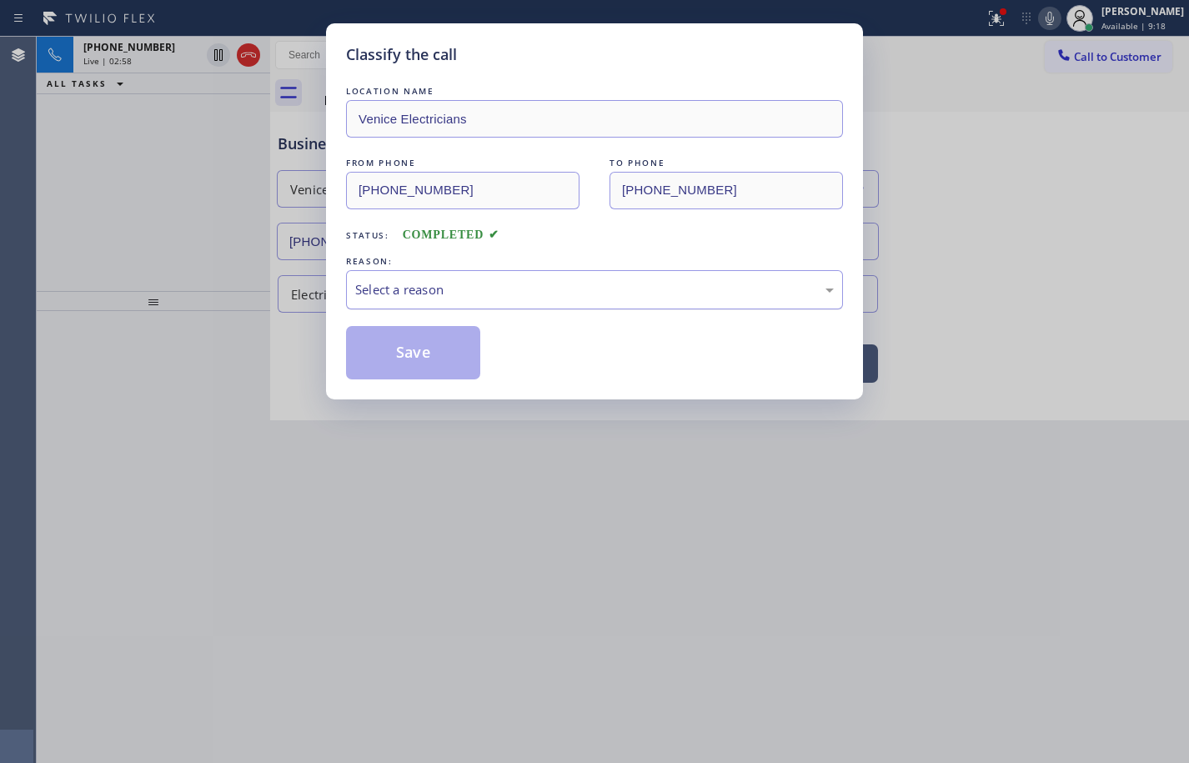
click at [476, 303] on div "Select a reason" at bounding box center [594, 289] width 497 height 39
click at [422, 338] on button "Save" at bounding box center [413, 352] width 134 height 53
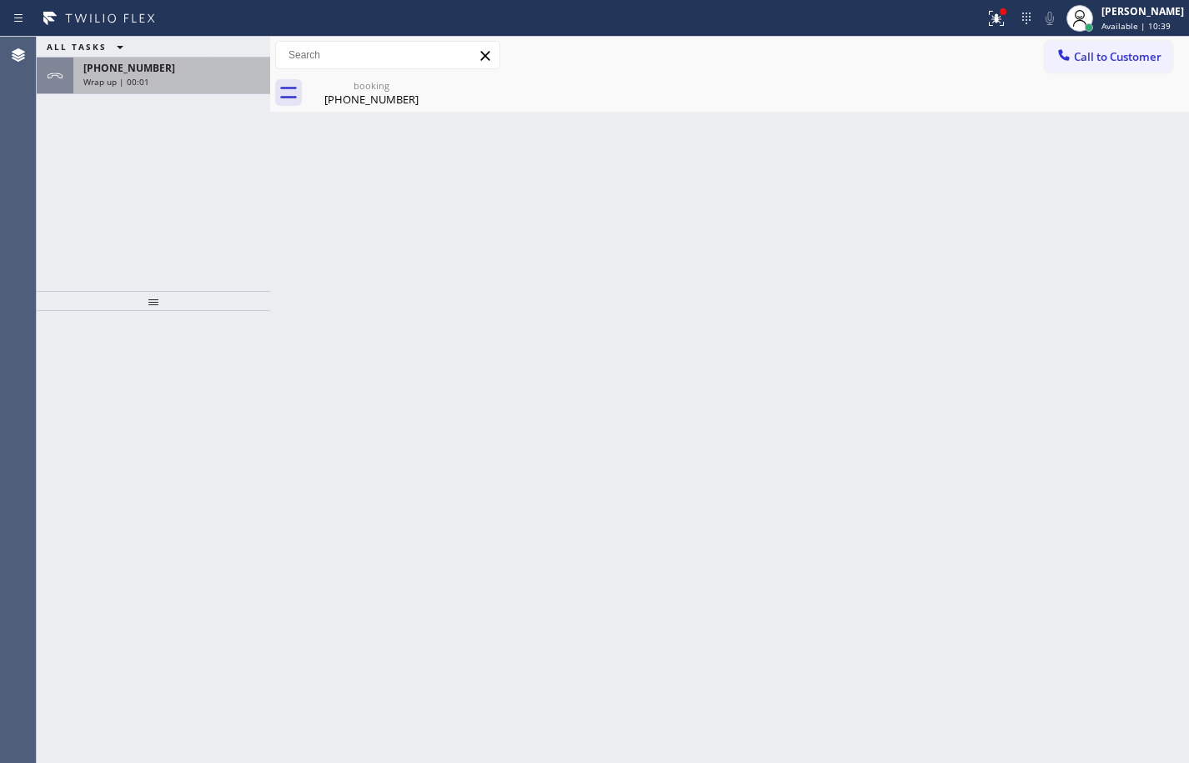
click at [179, 62] on div "+18184474756" at bounding box center [171, 68] width 177 height 14
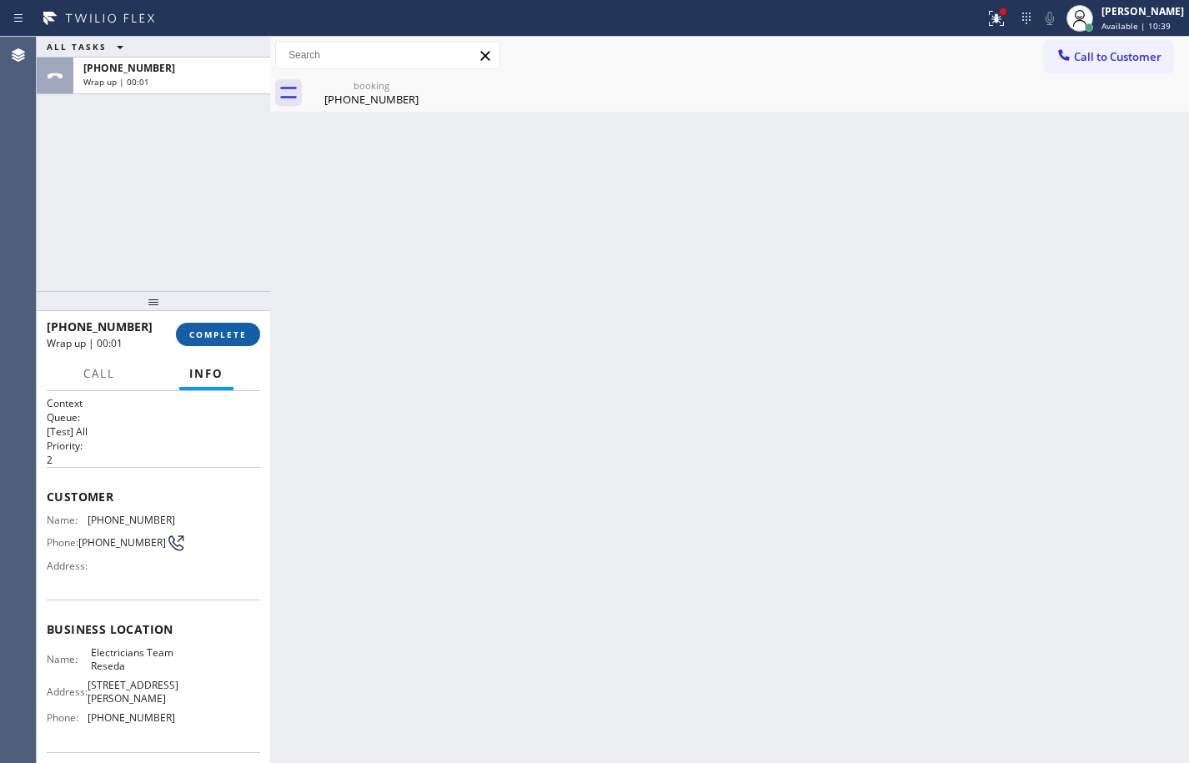
click at [224, 324] on button "COMPLETE" at bounding box center [218, 334] width 84 height 23
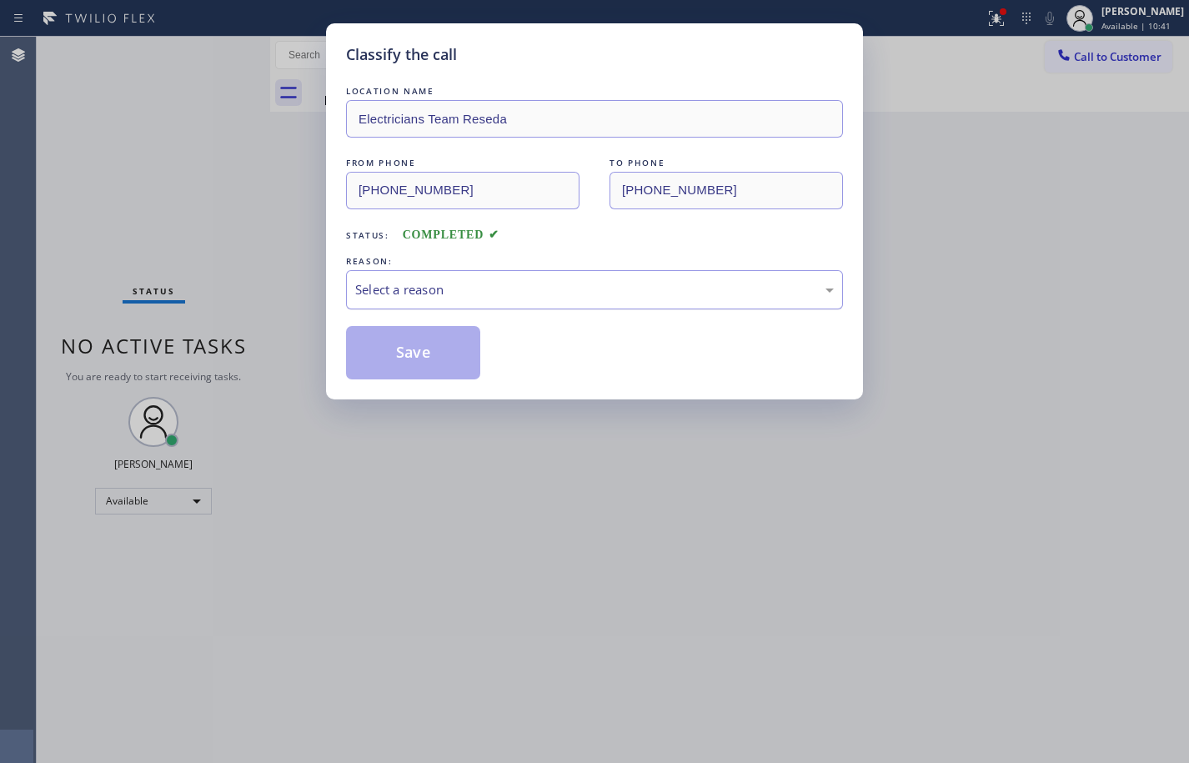
click at [400, 292] on div "Select a reason" at bounding box center [594, 289] width 479 height 19
click at [428, 344] on button "Save" at bounding box center [413, 352] width 134 height 53
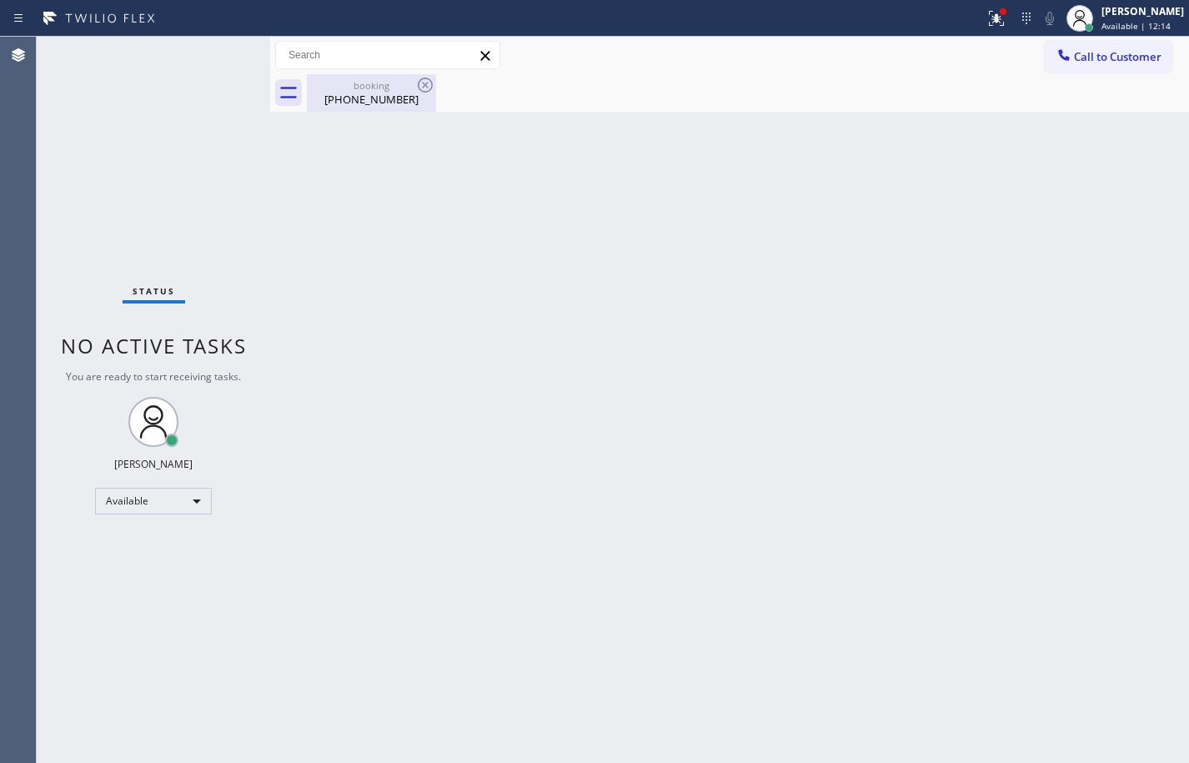
click at [403, 102] on div "(818) 447-4756" at bounding box center [372, 99] width 126 height 15
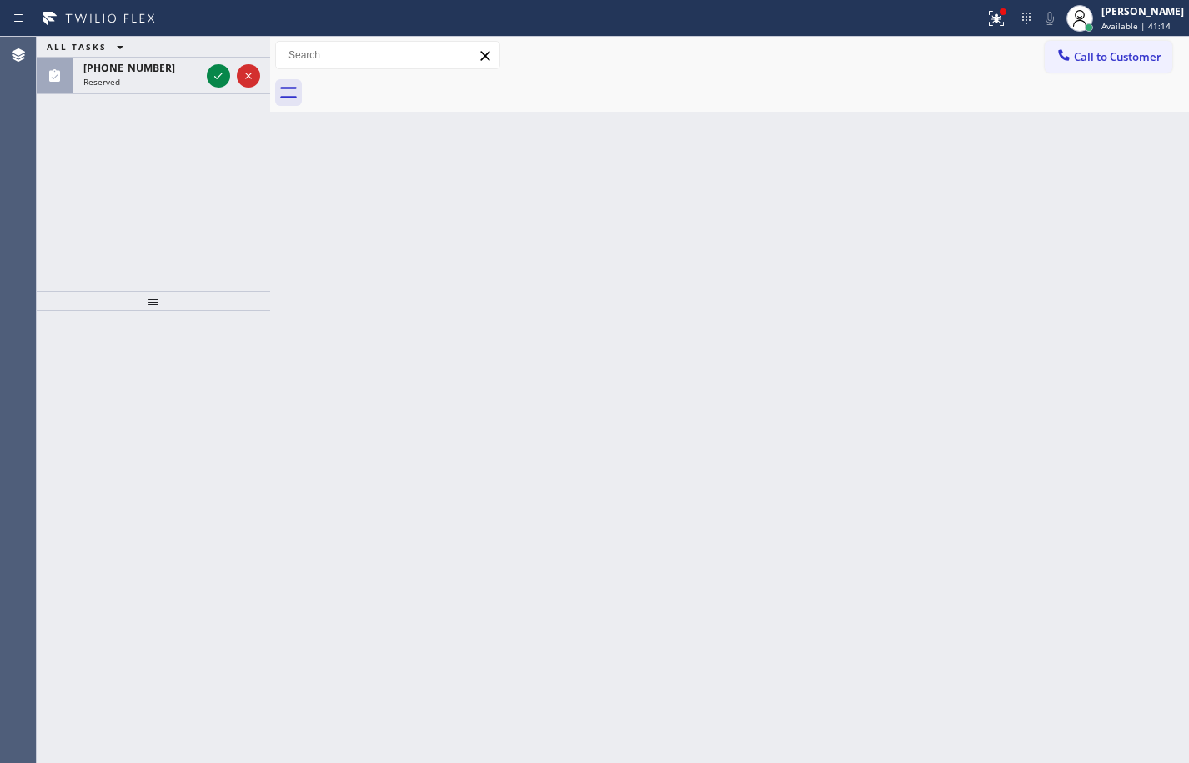
drag, startPoint x: 74, startPoint y: 86, endPoint x: 81, endPoint y: 113, distance: 28.3
click at [74, 86] on div "(813) 409-0851 Reserved" at bounding box center [138, 76] width 130 height 37
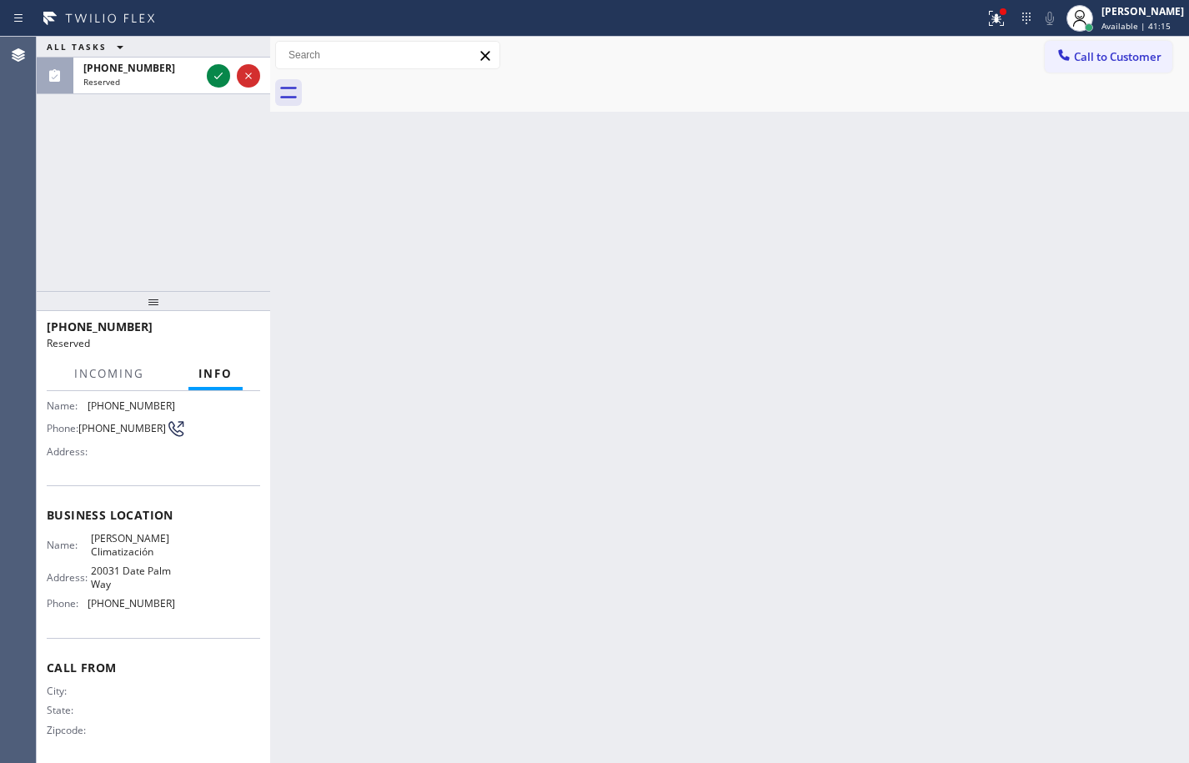
scroll to position [154, 0]
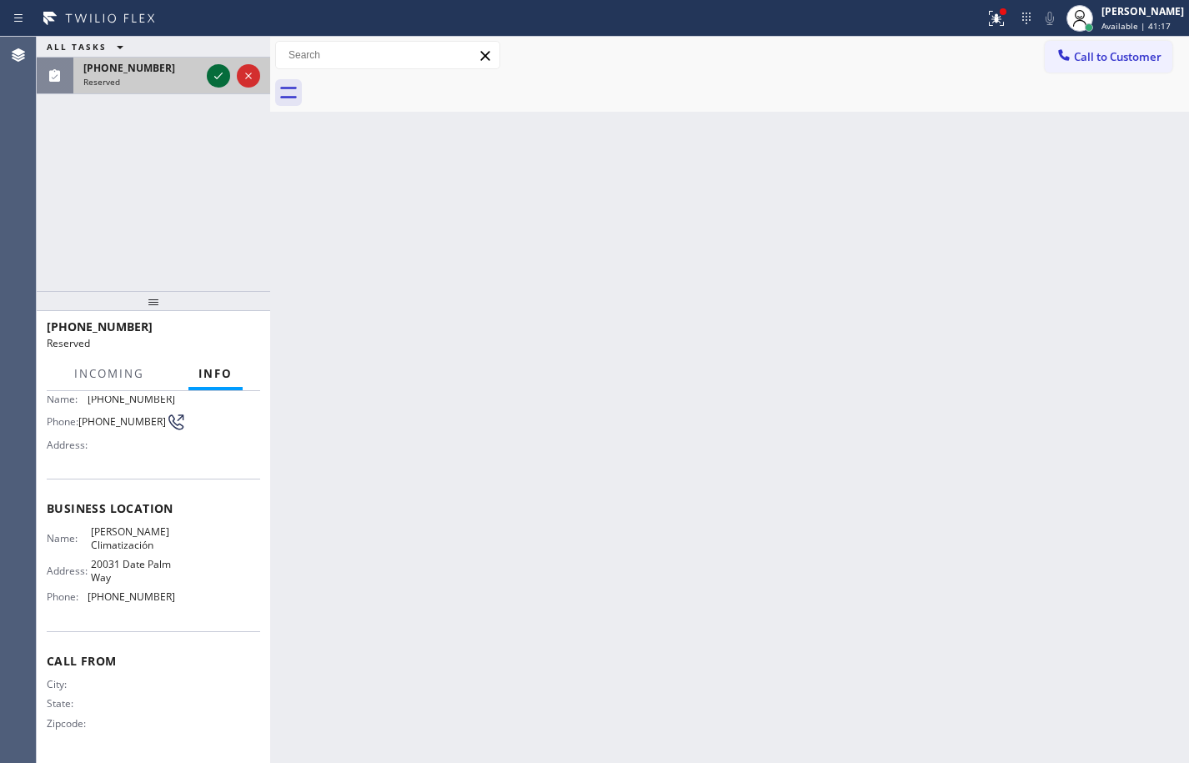
click at [213, 86] on button at bounding box center [218, 75] width 23 height 23
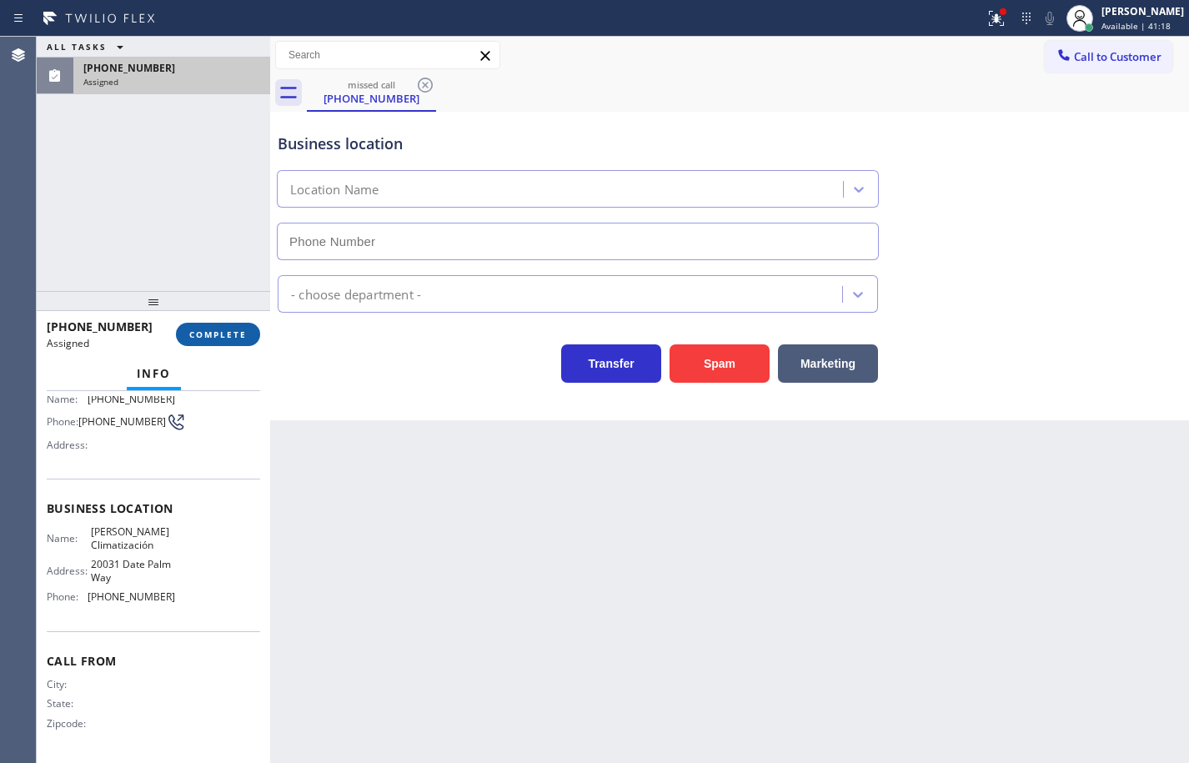
type input "(813) 829-1230"
click at [228, 339] on span "COMPLETE" at bounding box center [218, 335] width 58 height 12
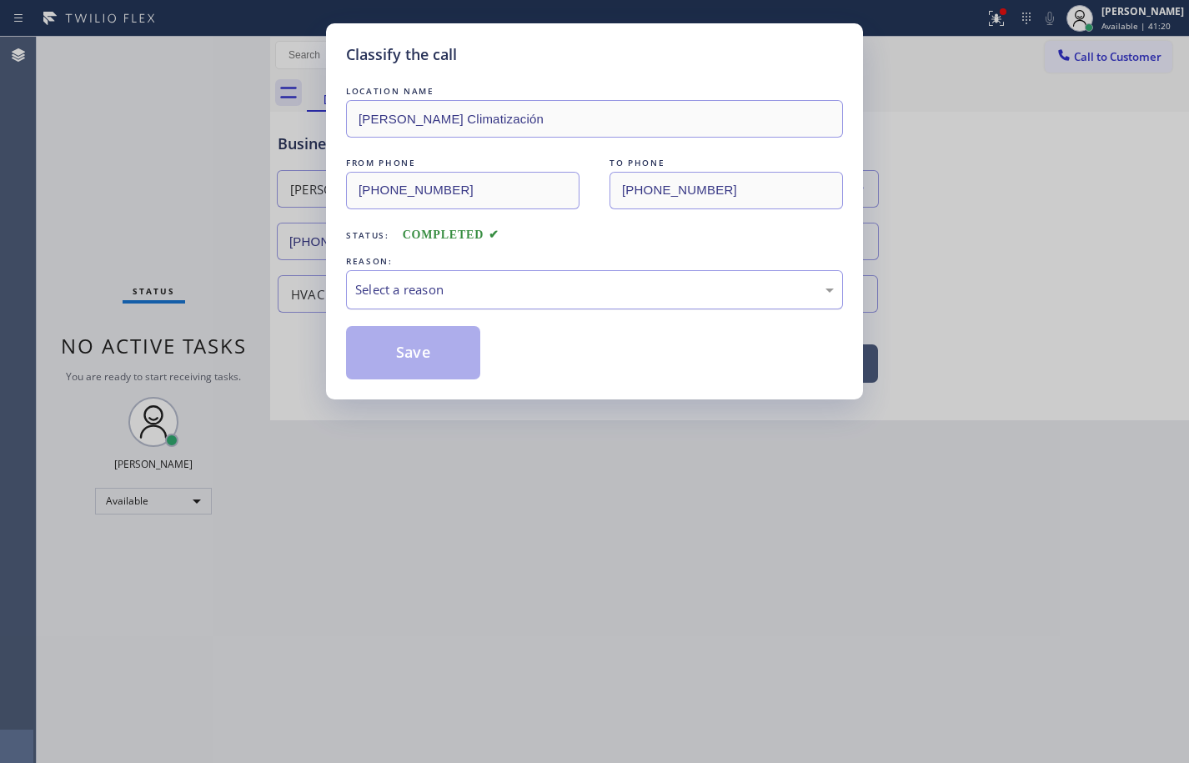
click at [499, 297] on div "Select a reason" at bounding box center [594, 289] width 479 height 19
click at [430, 344] on button "Save" at bounding box center [413, 352] width 134 height 53
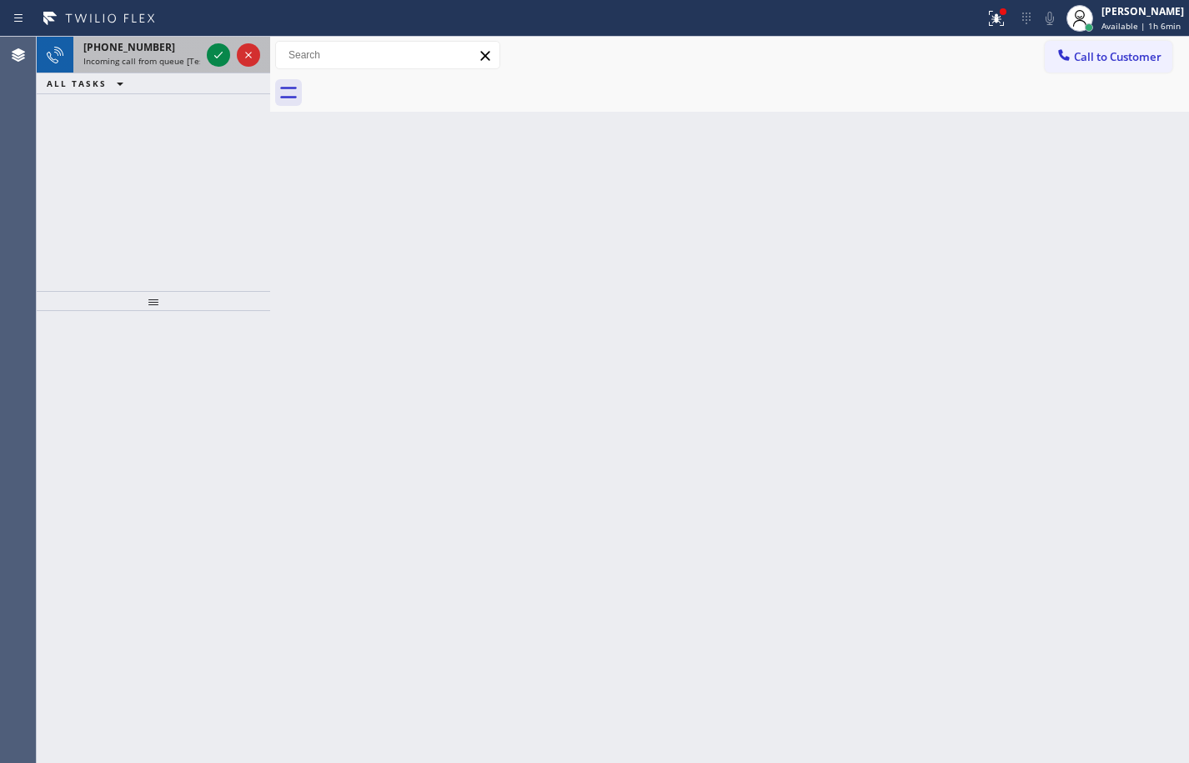
click at [165, 58] on span "Incoming call from queue [Test] All" at bounding box center [152, 61] width 138 height 12
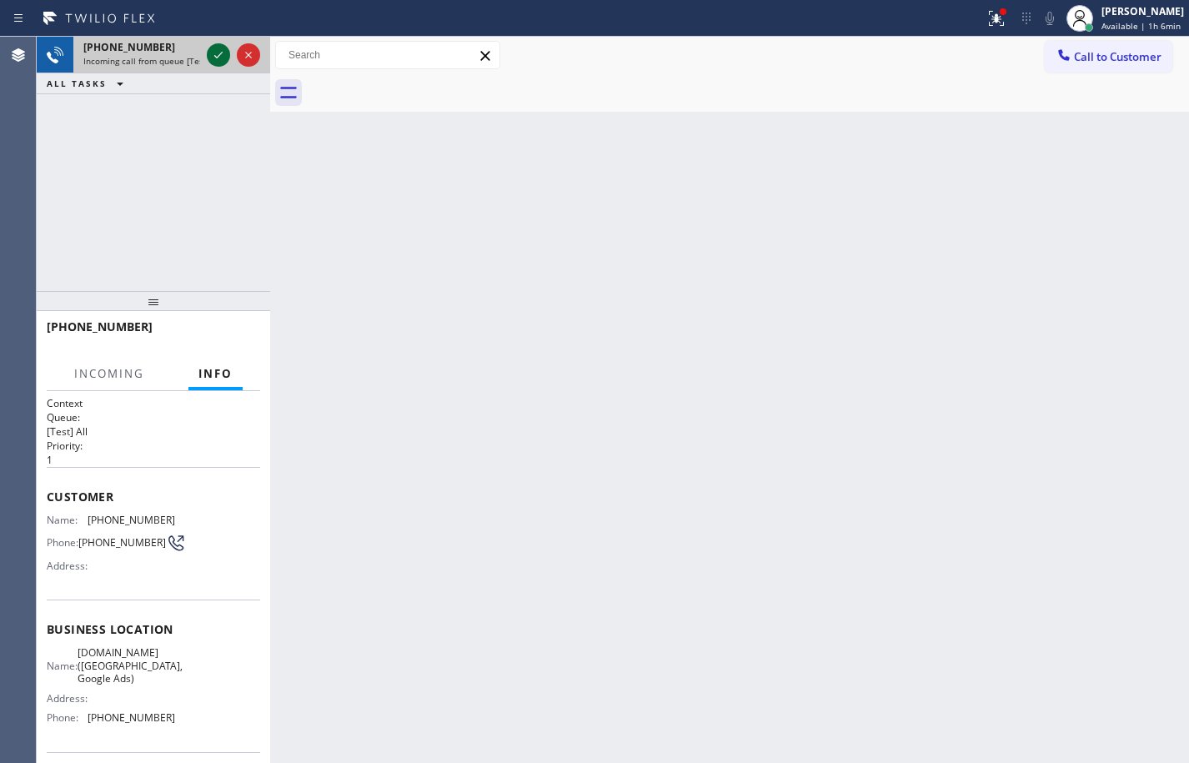
click at [216, 58] on icon at bounding box center [218, 55] width 20 height 20
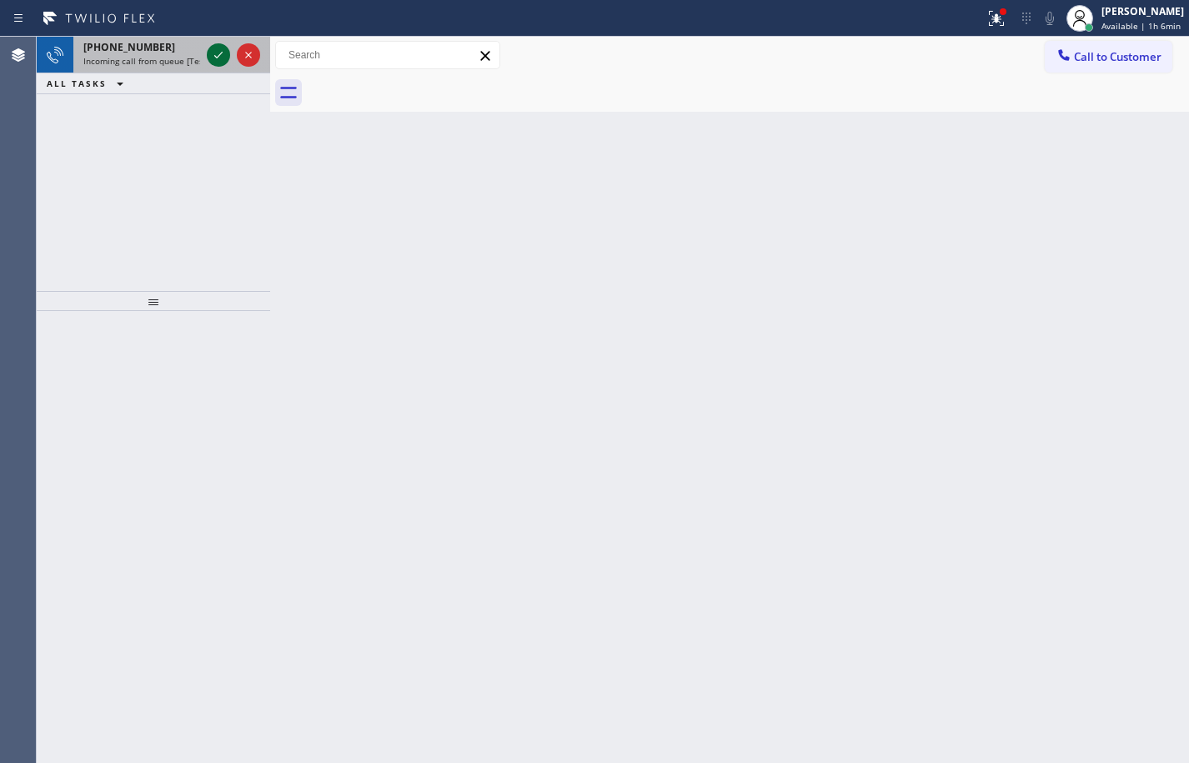
click at [227, 60] on icon at bounding box center [218, 55] width 20 height 20
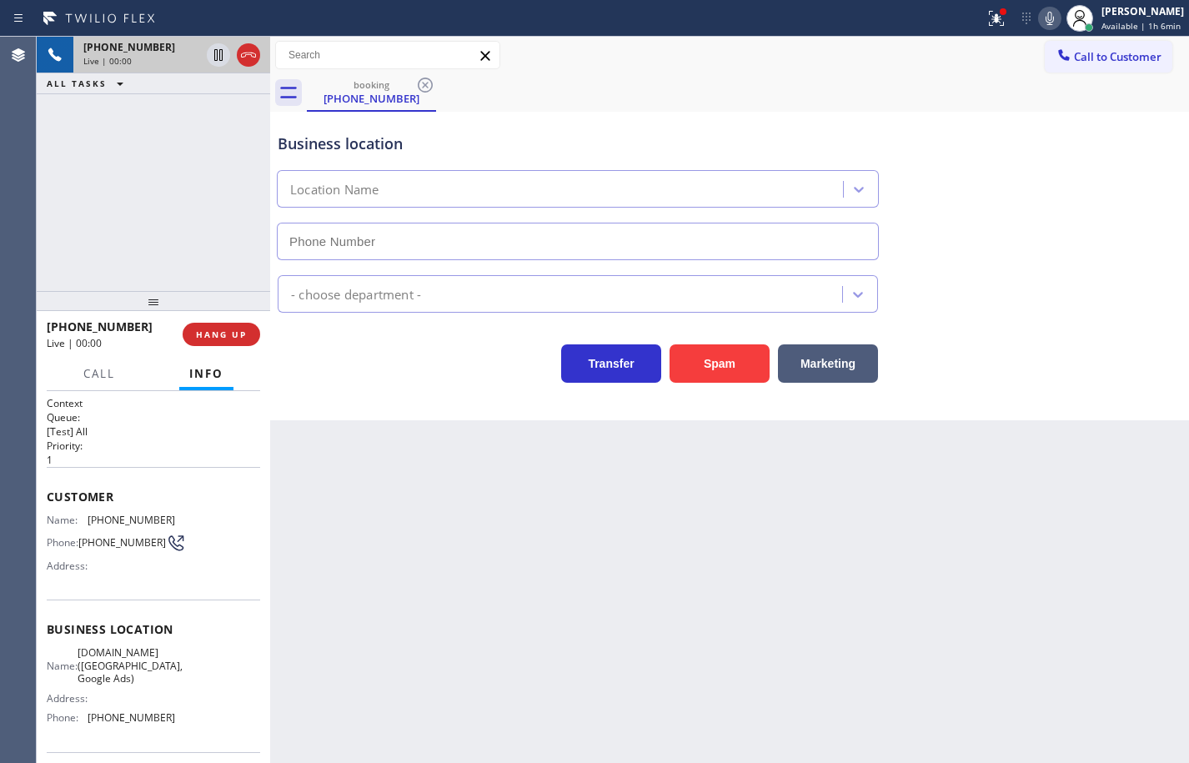
type input "(213) 463-4599"
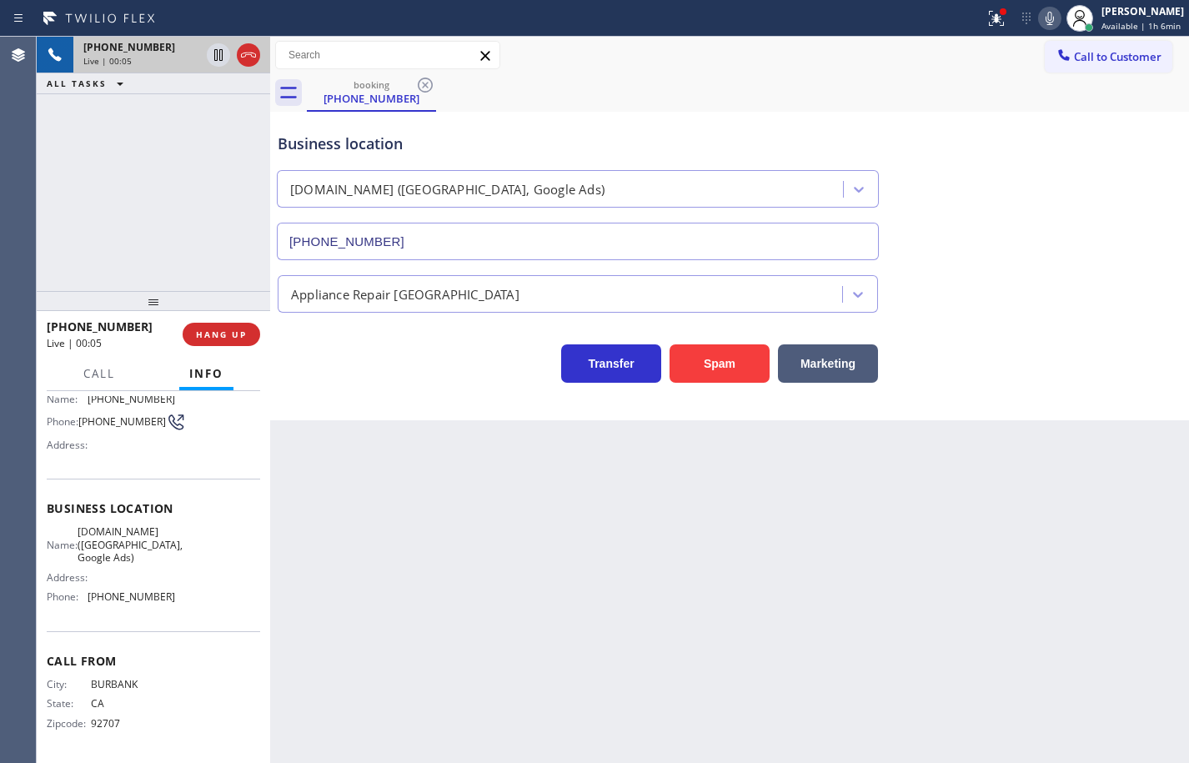
scroll to position [126, 0]
click at [172, 599] on div "Name: SubzeroExperts.online (Los Angeles, Google Ads) Address: Phone: (213) 463…" at bounding box center [153, 567] width 213 height 84
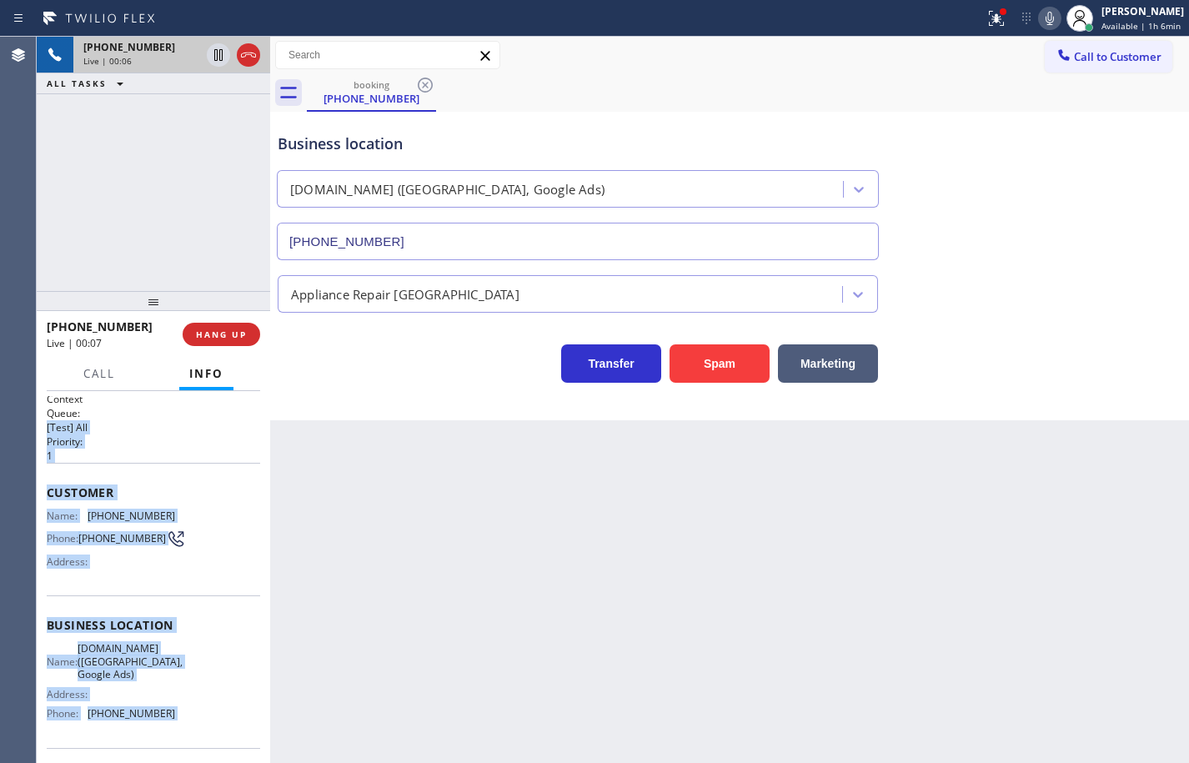
scroll to position [0, 0]
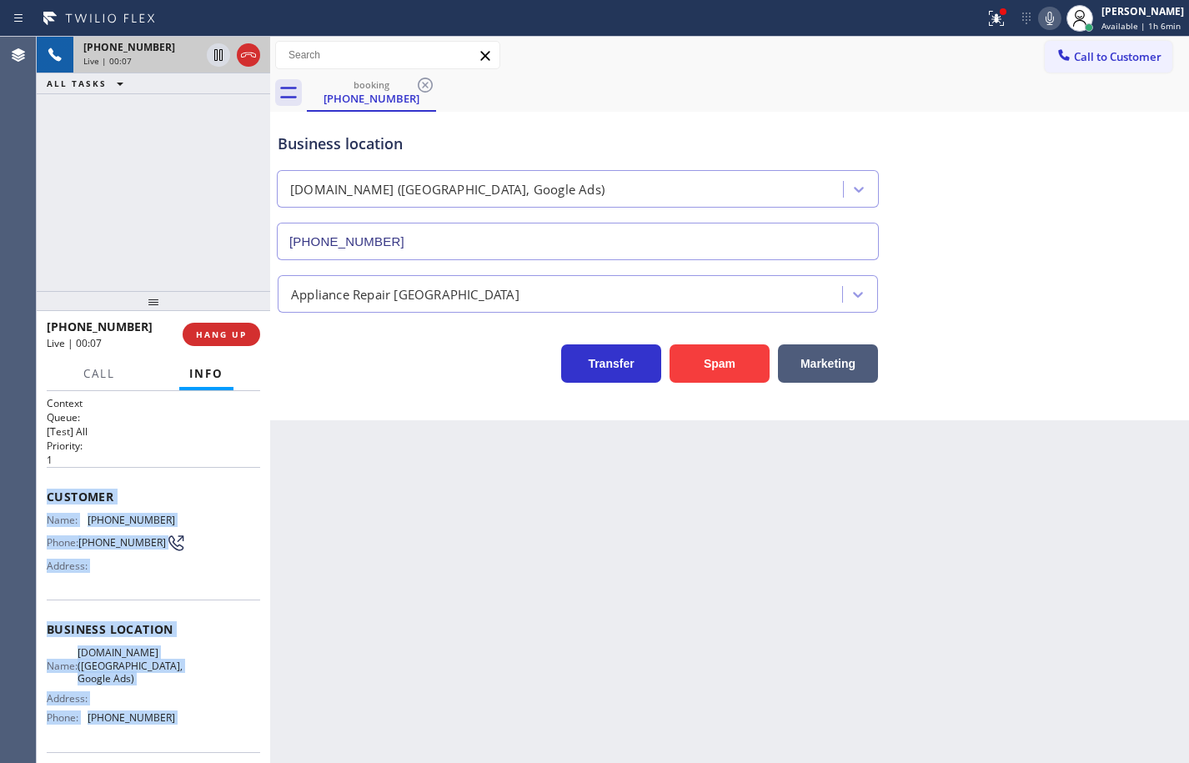
drag, startPoint x: 173, startPoint y: 600, endPoint x: 48, endPoint y: 484, distance: 170.0
click at [48, 484] on div "Context Queue: [Test] All Priority: 1 Customer Name: (310) 927-5540 Phone: (310…" at bounding box center [153, 637] width 213 height 483
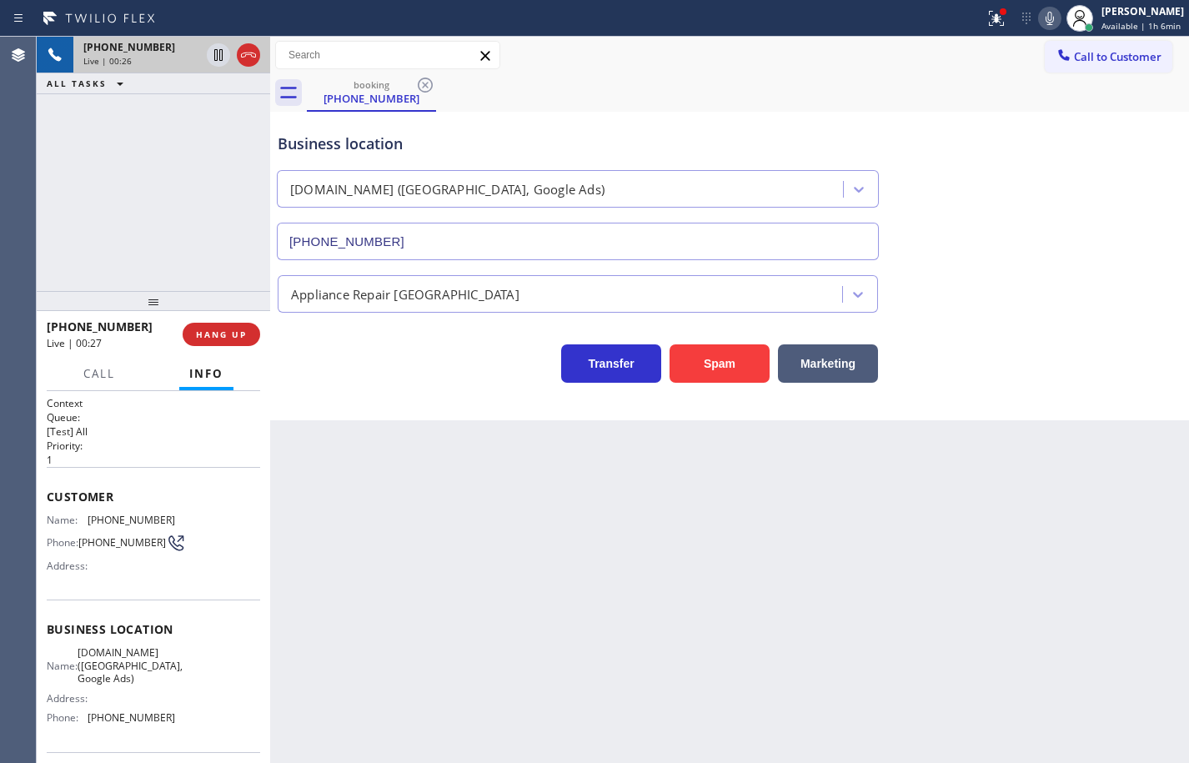
click at [359, 468] on div "Back to Dashboard Change Sender ID Customers Technicians Select a contact Outbo…" at bounding box center [729, 400] width 919 height 726
click at [118, 379] on button "Call" at bounding box center [99, 374] width 52 height 33
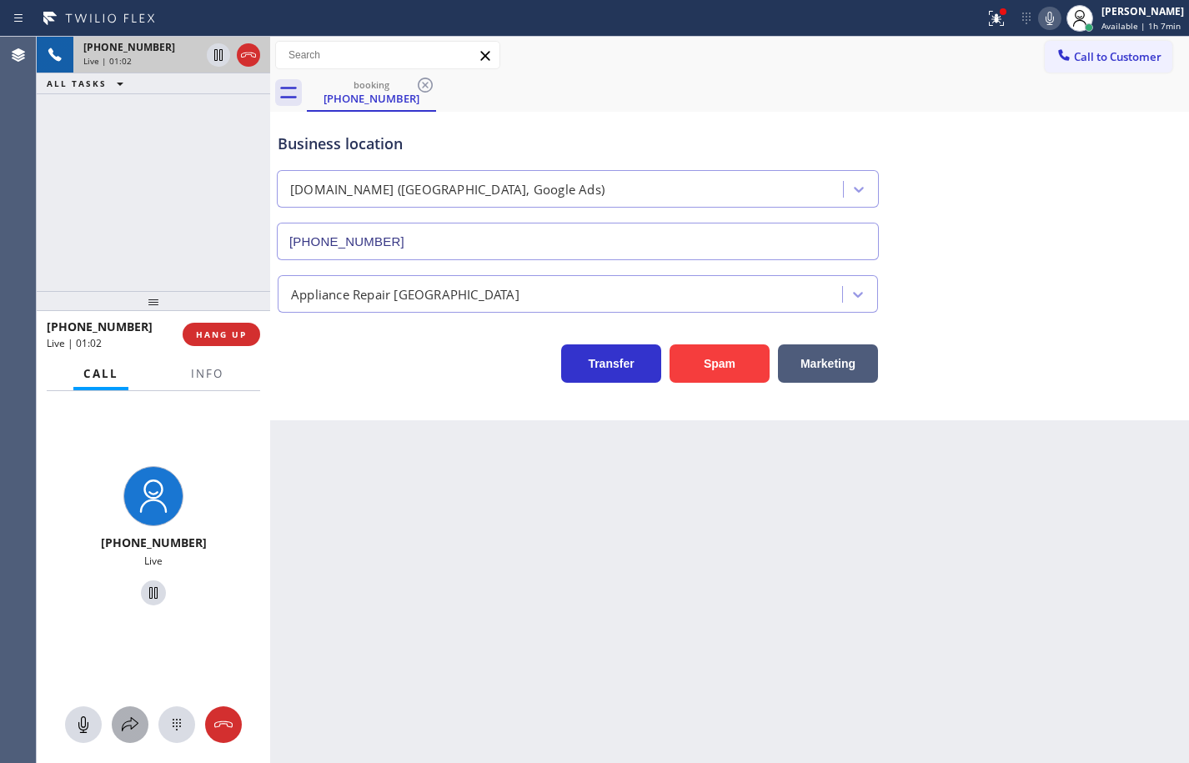
click at [126, 736] on button at bounding box center [130, 724] width 37 height 37
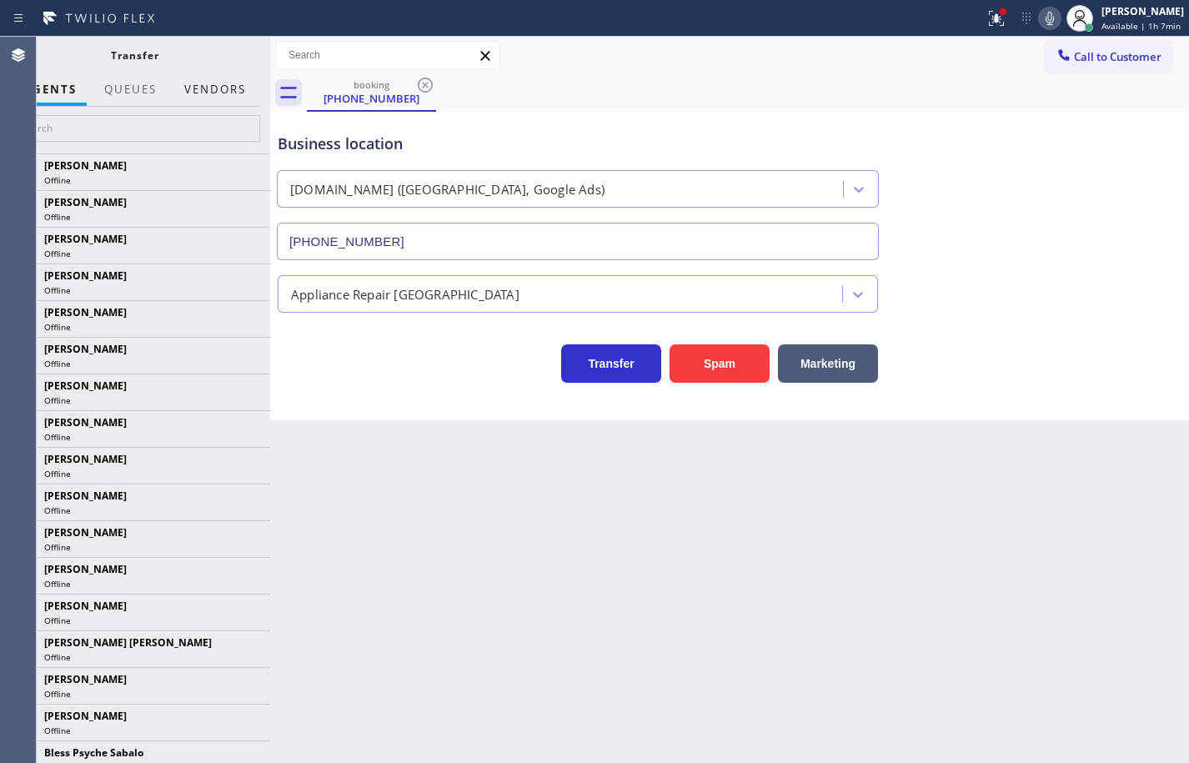
click at [225, 94] on button "Vendors" at bounding box center [215, 89] width 82 height 33
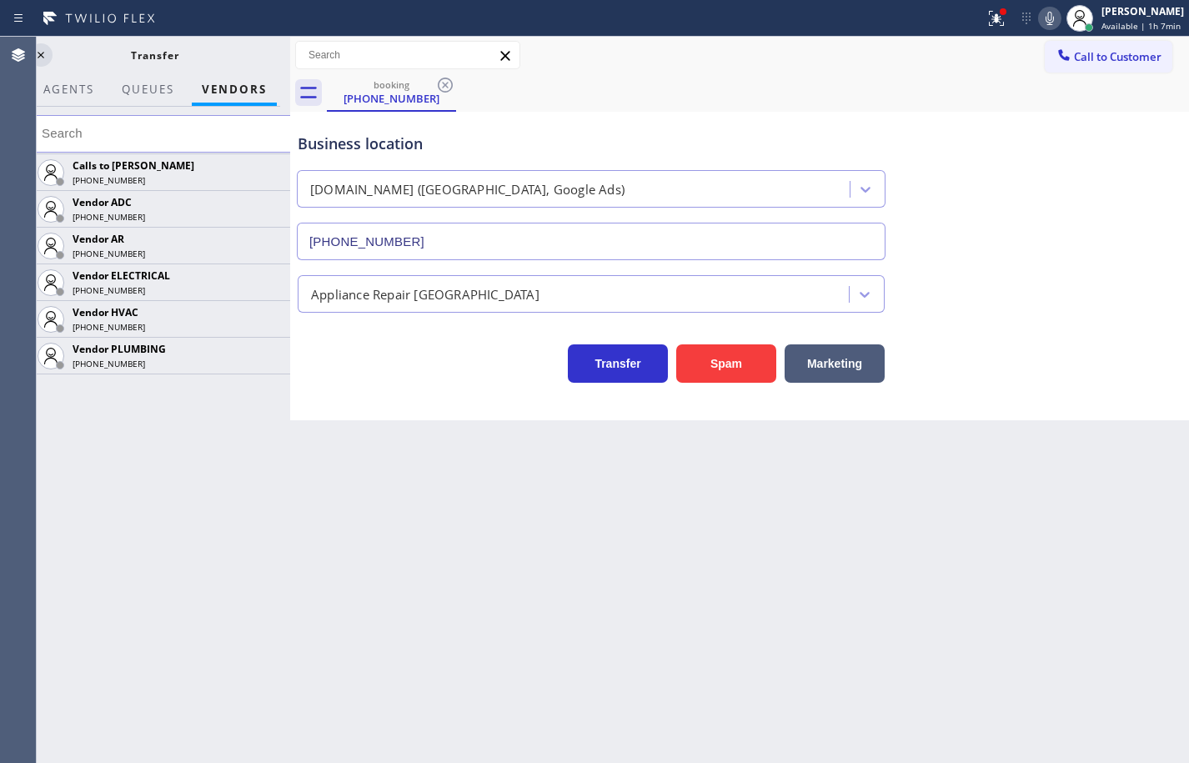
drag, startPoint x: 271, startPoint y: 128, endPoint x: 291, endPoint y: 136, distance: 21.4
click at [290, 136] on div at bounding box center [290, 400] width 0 height 726
click at [270, 243] on icon at bounding box center [269, 245] width 20 height 20
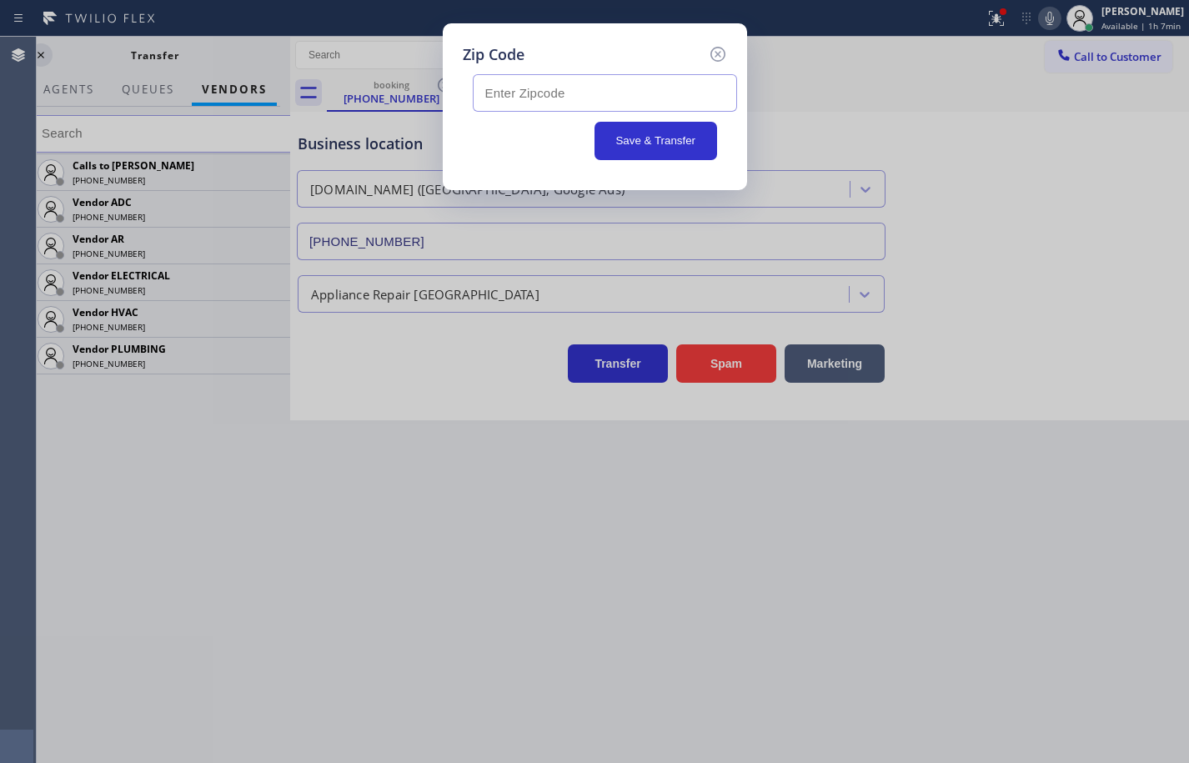
click at [545, 91] on input "text" at bounding box center [605, 93] width 264 height 38
paste input "91364"
type input "91364"
click at [715, 55] on icon at bounding box center [718, 54] width 20 height 20
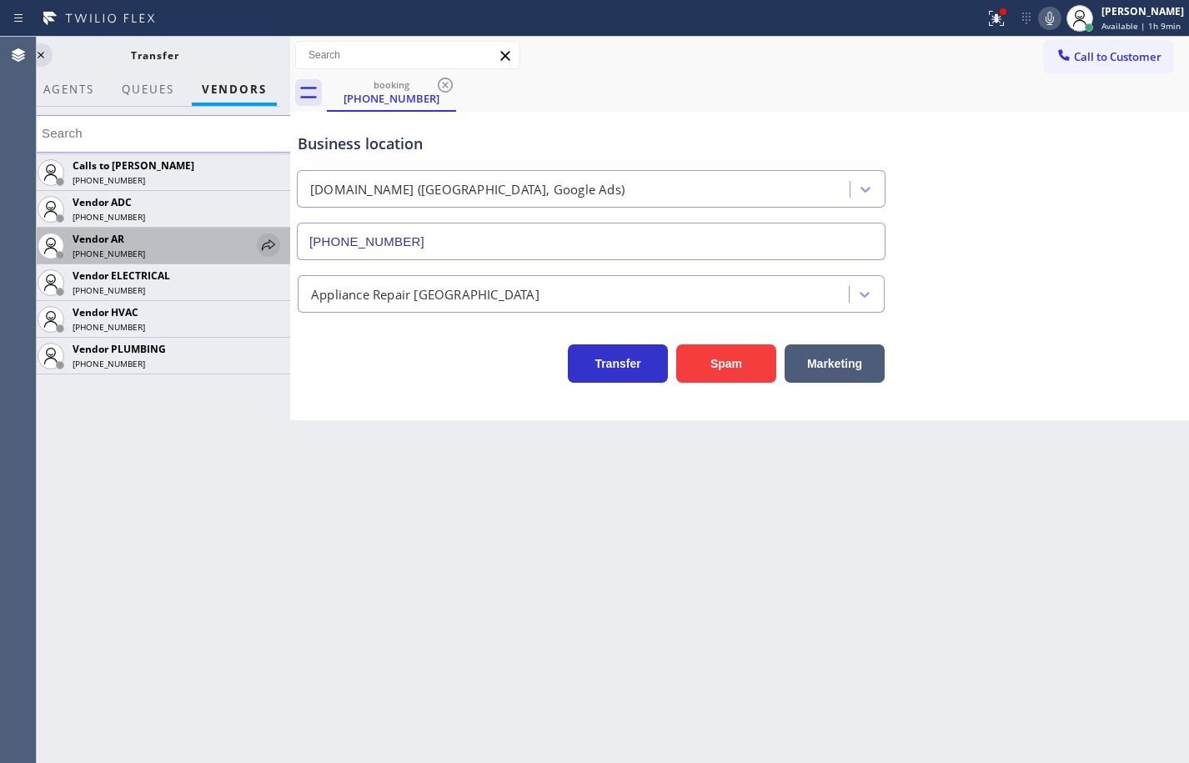
click at [266, 241] on icon at bounding box center [269, 245] width 20 height 20
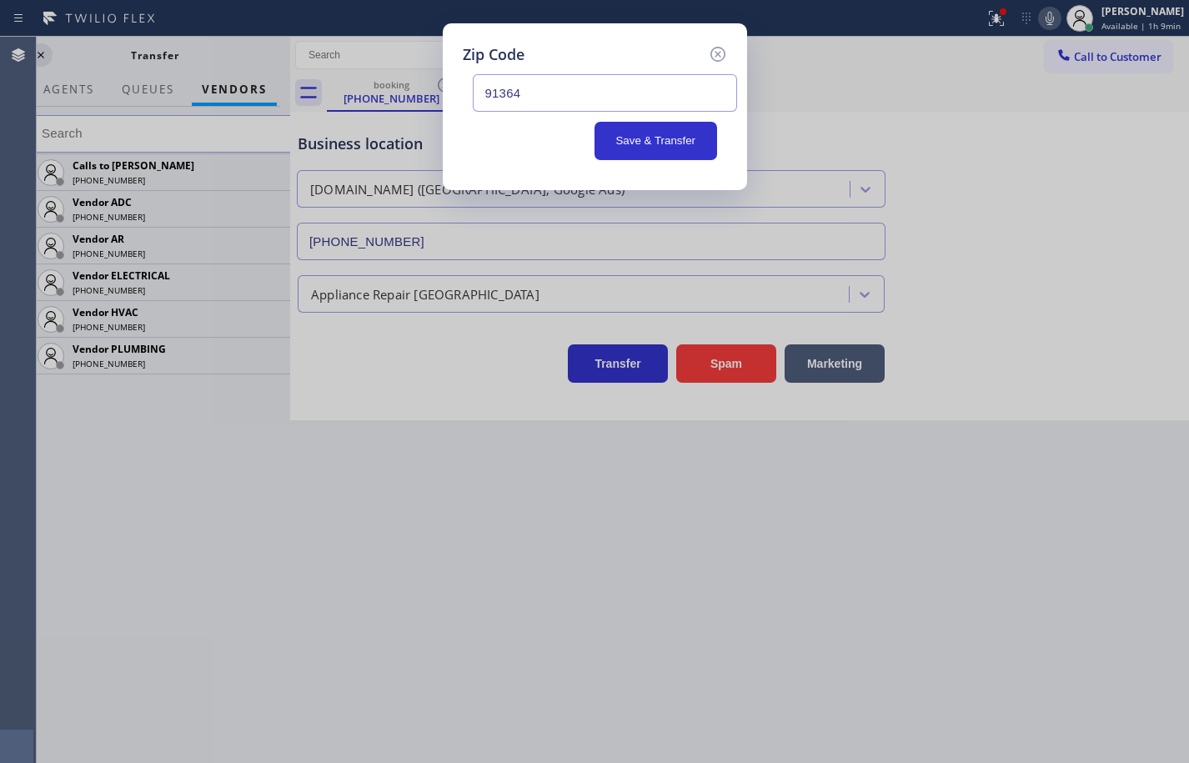
click at [535, 94] on input "91364" at bounding box center [605, 93] width 264 height 38
paste input "91364"
type input "91364"
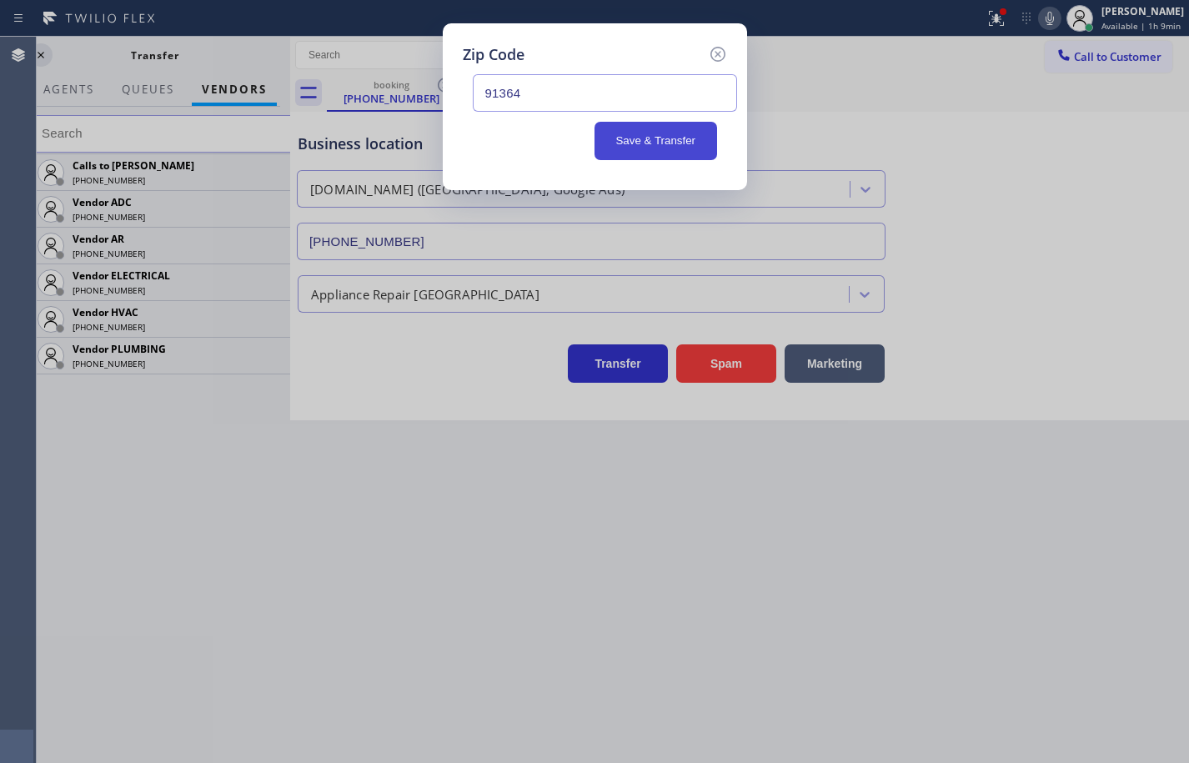
click at [703, 143] on button "Save & Transfer" at bounding box center [656, 141] width 123 height 38
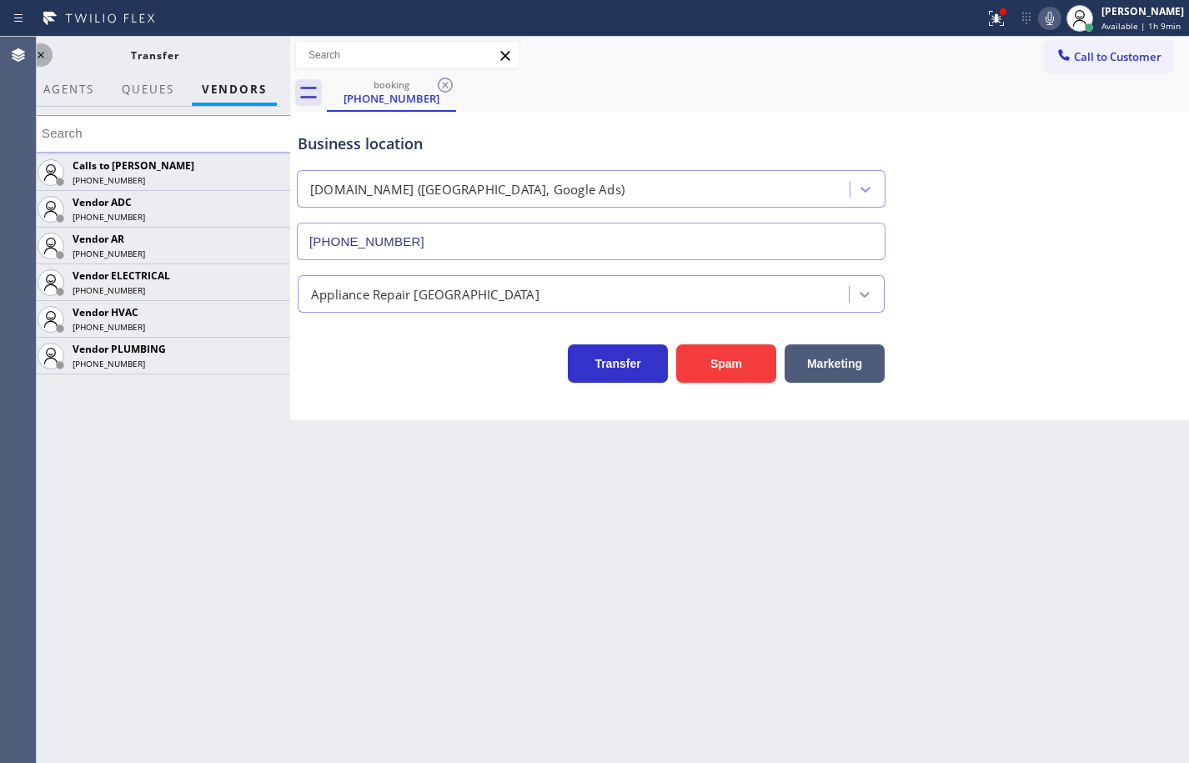
click at [49, 58] on icon at bounding box center [41, 55] width 20 height 20
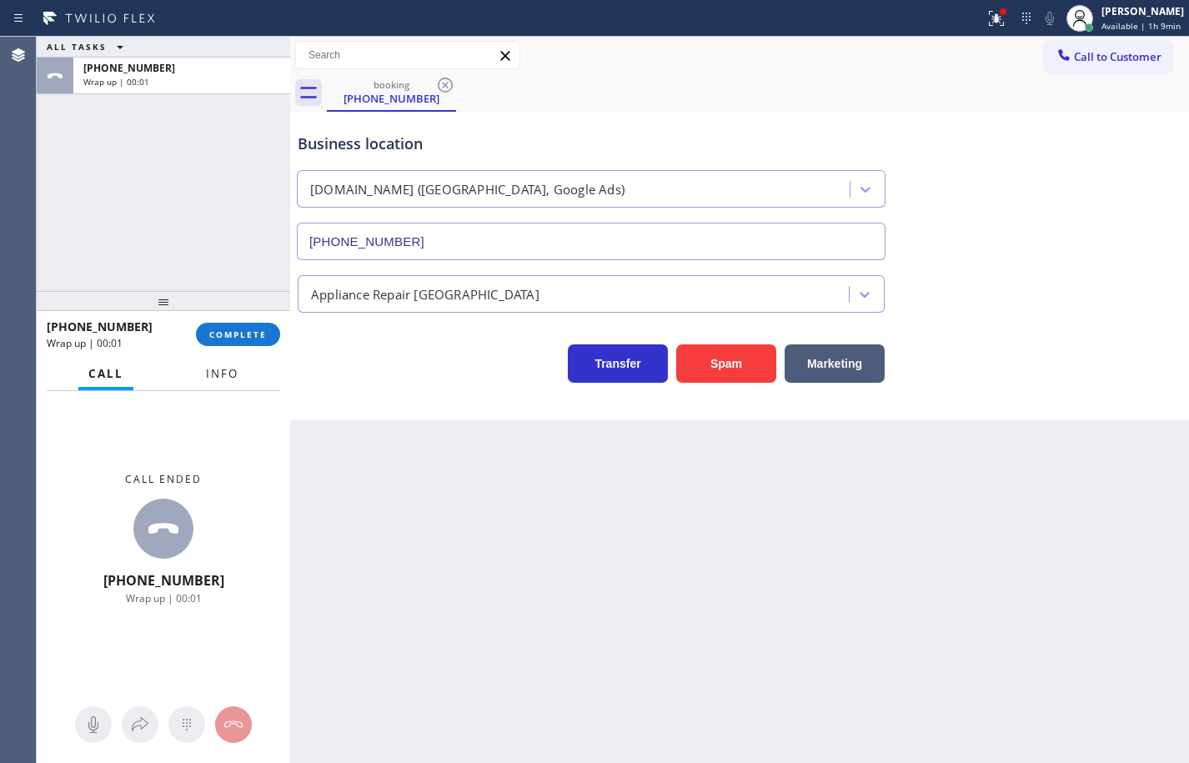
click at [217, 374] on span "Info" at bounding box center [222, 373] width 33 height 15
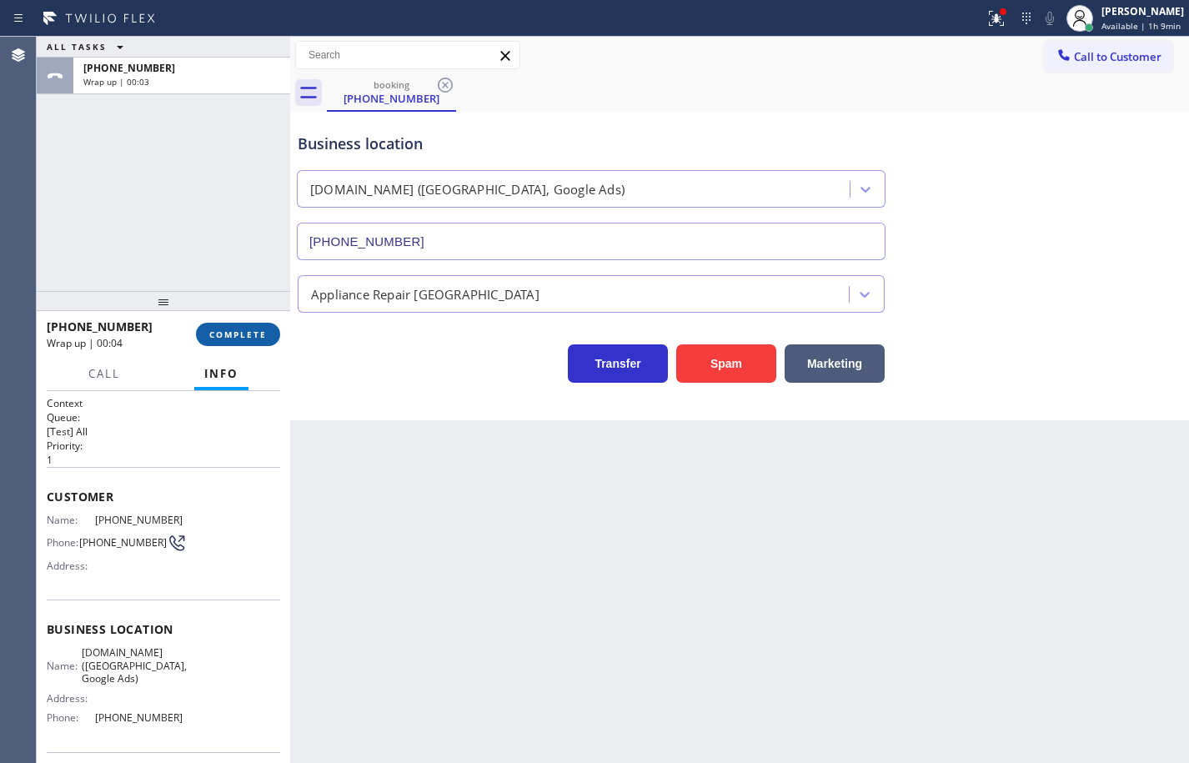
click at [259, 340] on button "COMPLETE" at bounding box center [238, 334] width 84 height 23
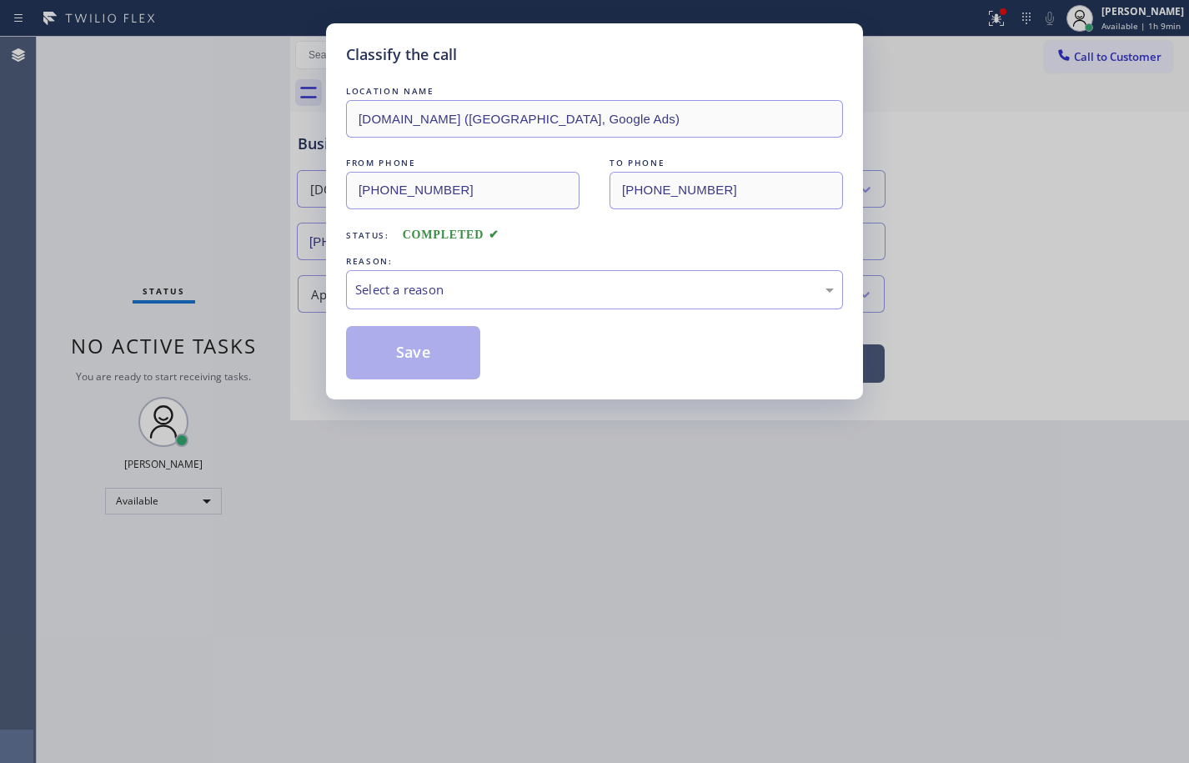
click at [449, 278] on div "Select a reason" at bounding box center [594, 289] width 497 height 39
click at [468, 297] on div "Tech, Unknown/didnt ring" at bounding box center [594, 289] width 479 height 19
click at [451, 358] on button "Save" at bounding box center [413, 352] width 134 height 53
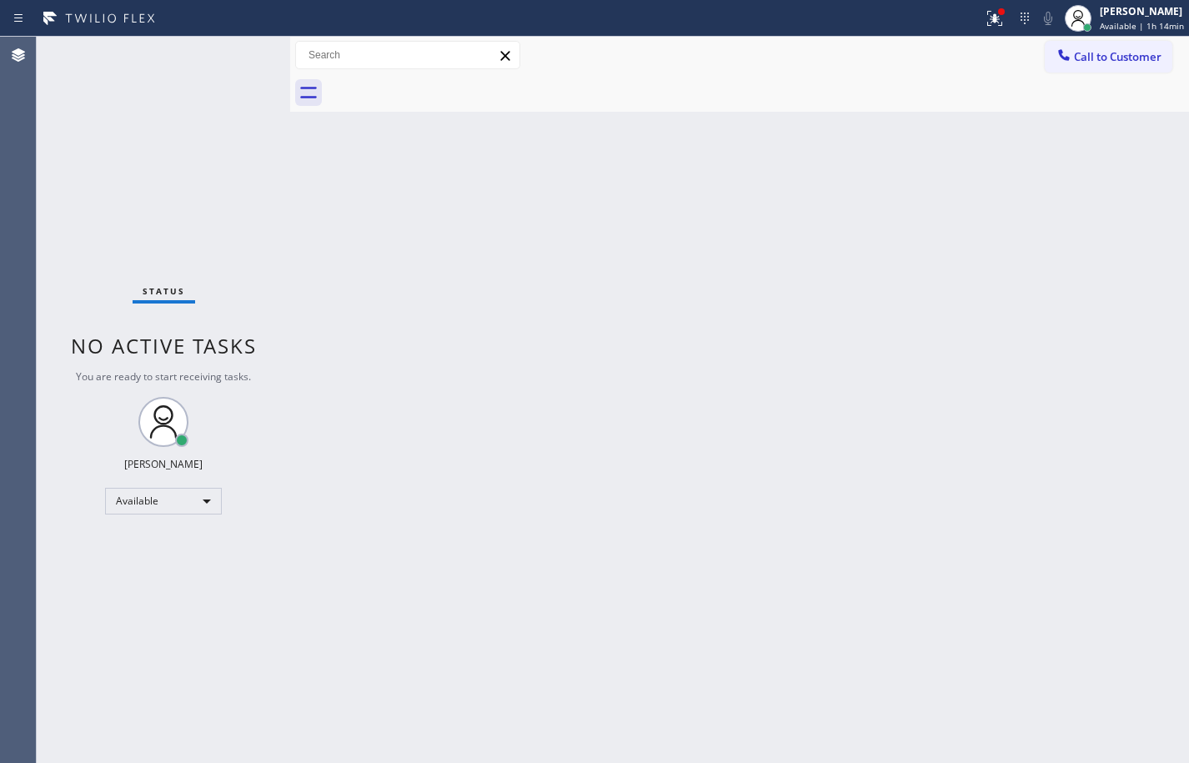
click at [784, 289] on div "Back to Dashboard Change Sender ID Customers Technicians Select a contact Outbo…" at bounding box center [739, 400] width 899 height 726
click at [1127, 267] on div "Back to Dashboard Change Sender ID Customers Technicians Select a contact Outbo…" at bounding box center [739, 400] width 899 height 726
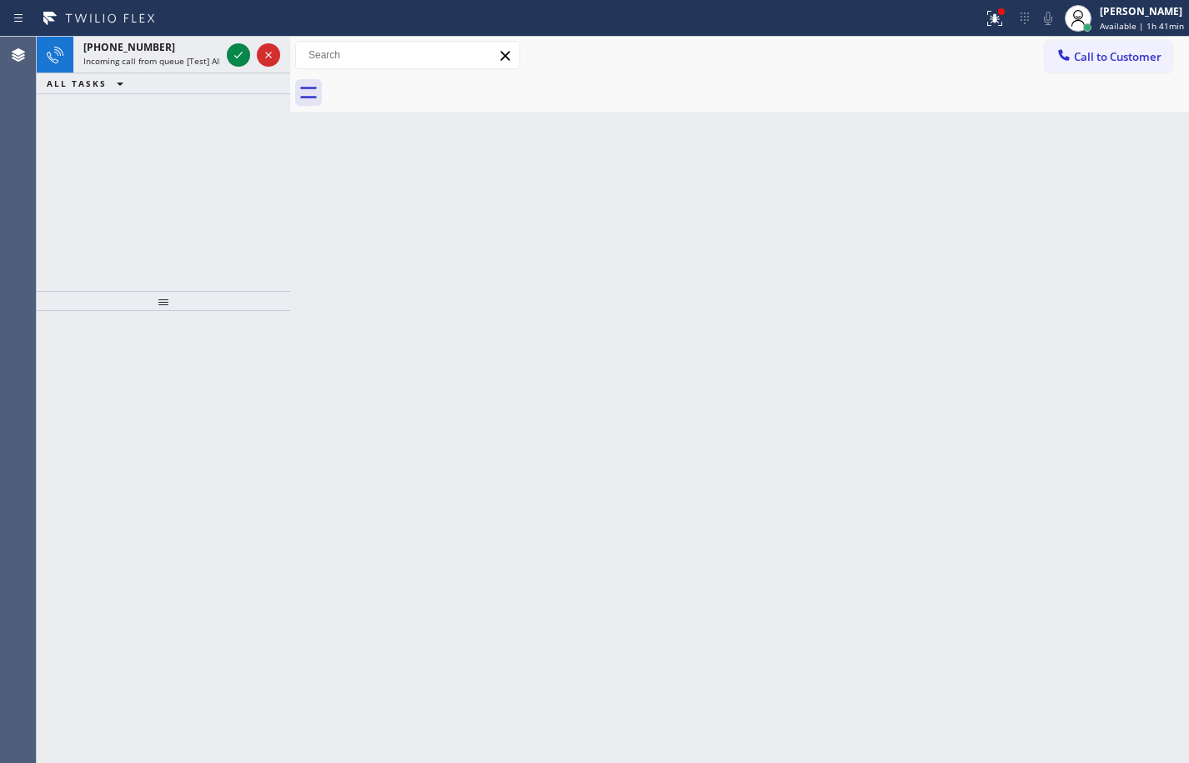
drag, startPoint x: 1142, startPoint y: 464, endPoint x: 1137, endPoint y: 443, distance: 21.4
click at [1142, 464] on div "Back to Dashboard Change Sender ID Customers Technicians Select a contact Outbo…" at bounding box center [739, 400] width 899 height 726
click at [198, 61] on span "Incoming call from queue [Test] All" at bounding box center [152, 61] width 138 height 12
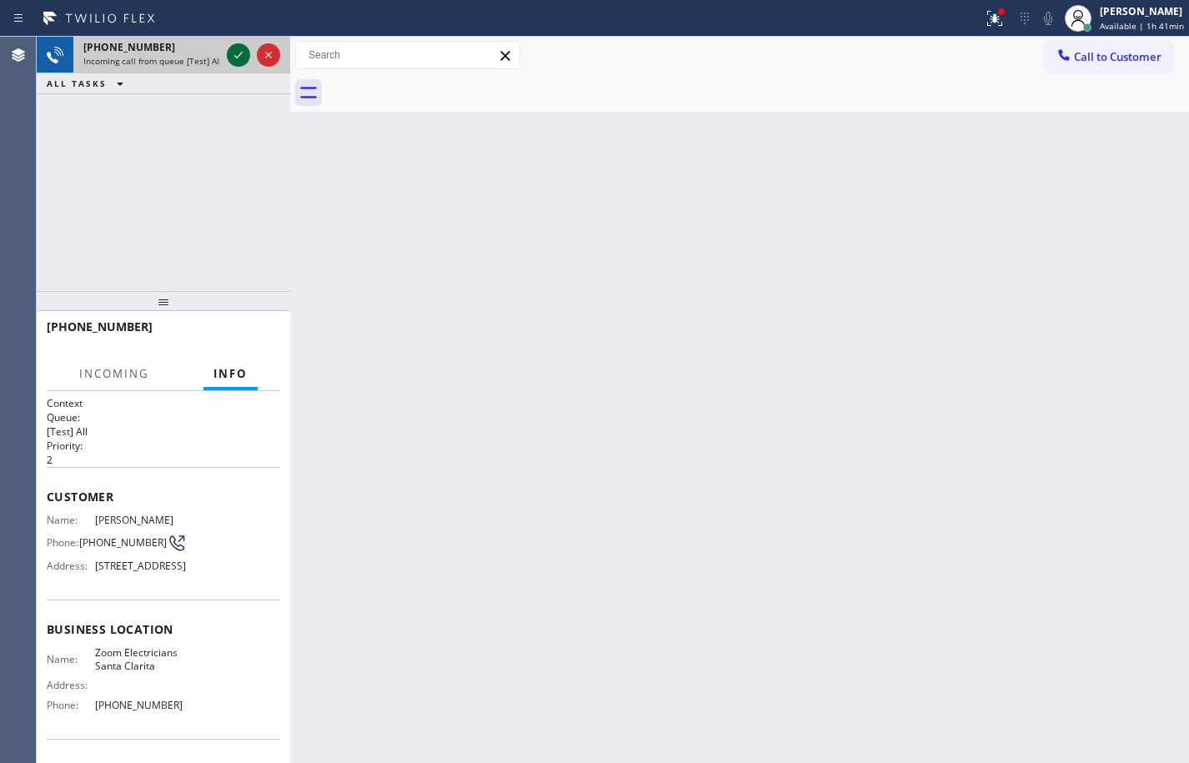
click at [235, 51] on icon at bounding box center [238, 55] width 20 height 20
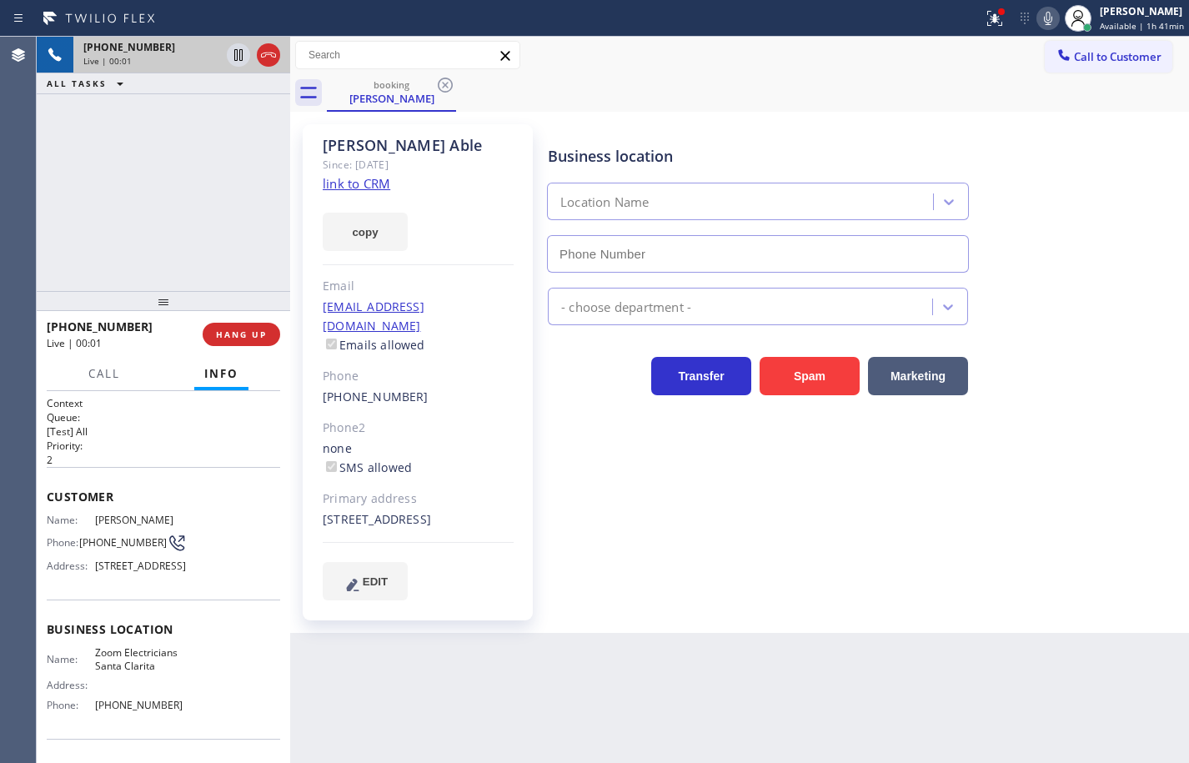
type input "(661) 426-2156"
click at [1044, 21] on icon at bounding box center [1048, 18] width 8 height 13
click at [374, 185] on link "link to CRM" at bounding box center [357, 183] width 68 height 17
click at [381, 223] on button "copy" at bounding box center [365, 232] width 85 height 38
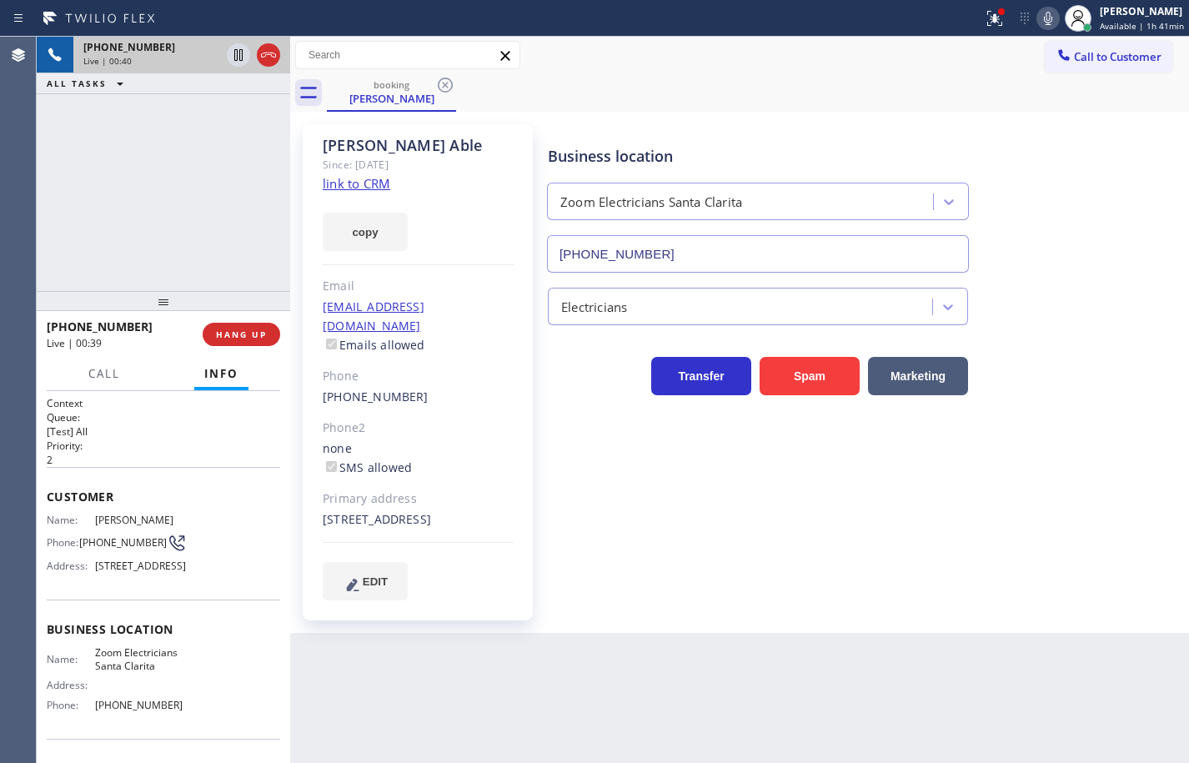
click at [1038, 26] on icon at bounding box center [1048, 18] width 20 height 20
click at [1044, 23] on icon at bounding box center [1048, 18] width 8 height 13
click at [1044, 21] on icon at bounding box center [1048, 18] width 8 height 13
click at [276, 53] on icon at bounding box center [269, 55] width 20 height 20
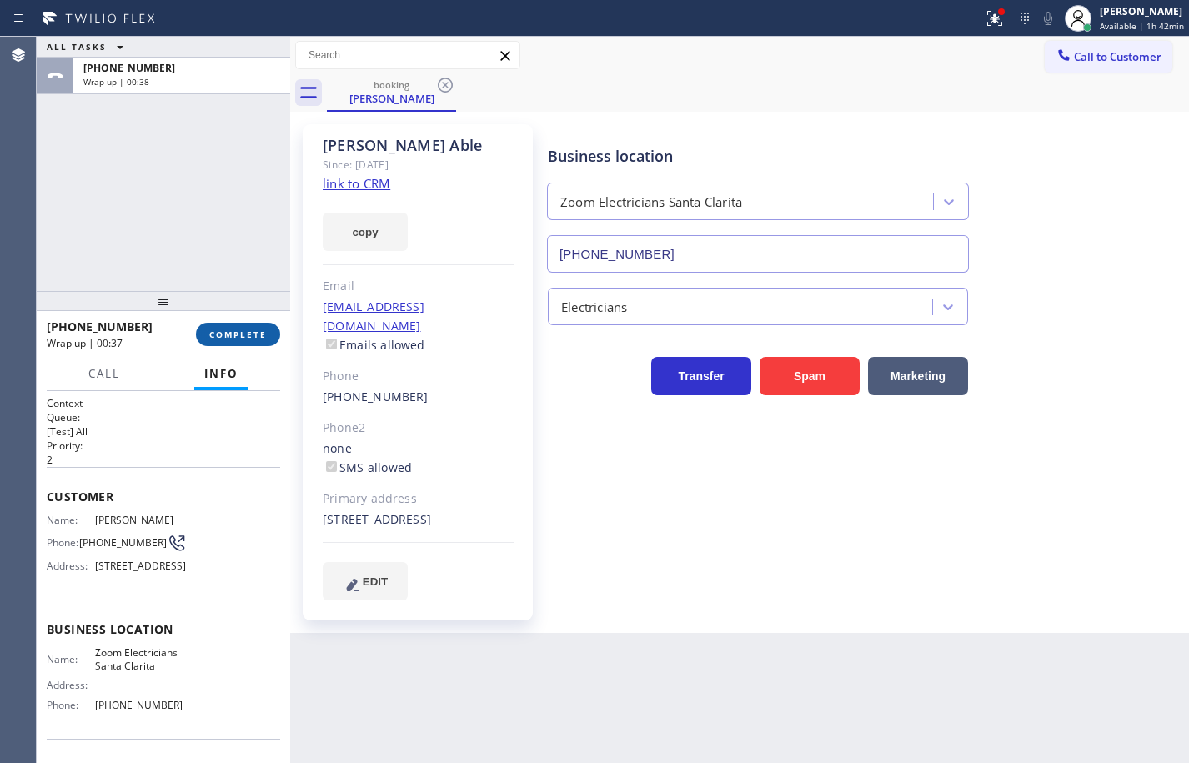
click at [265, 341] on button "COMPLETE" at bounding box center [238, 334] width 84 height 23
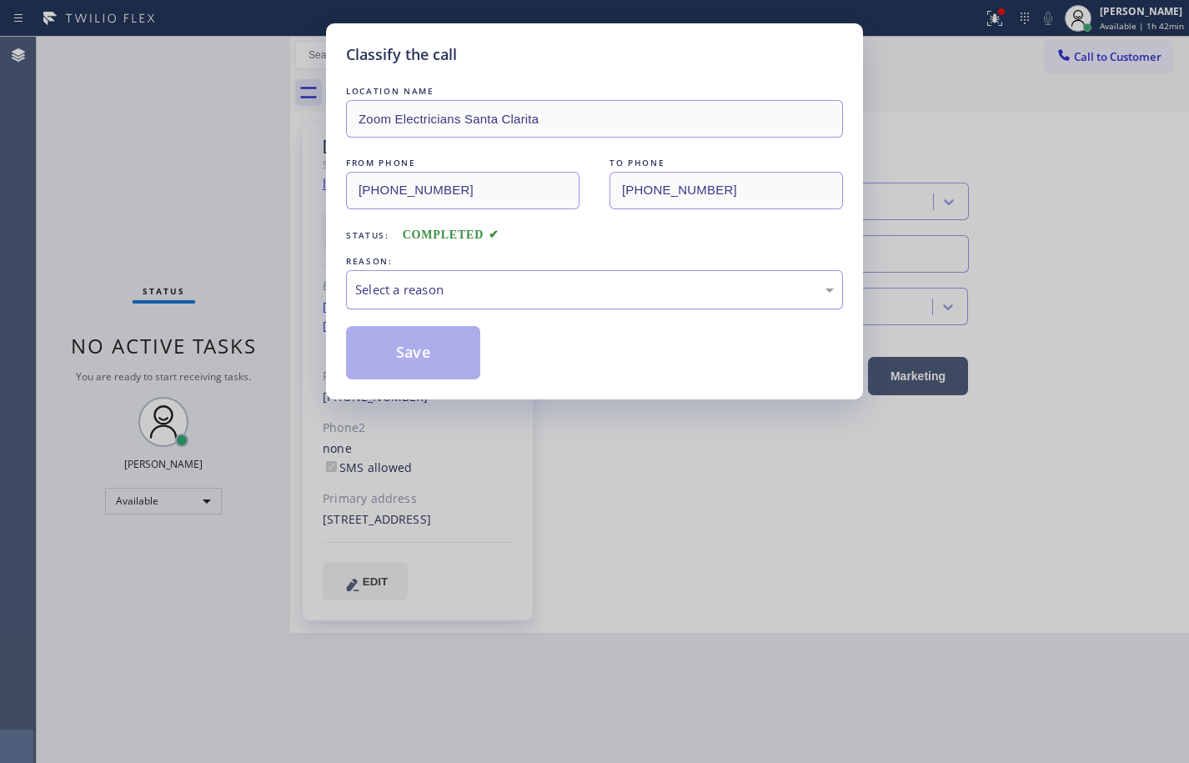
click at [484, 287] on div "Select a reason" at bounding box center [594, 289] width 479 height 19
click at [449, 345] on button "Save" at bounding box center [413, 352] width 134 height 53
